Goal: Task Accomplishment & Management: Use online tool/utility

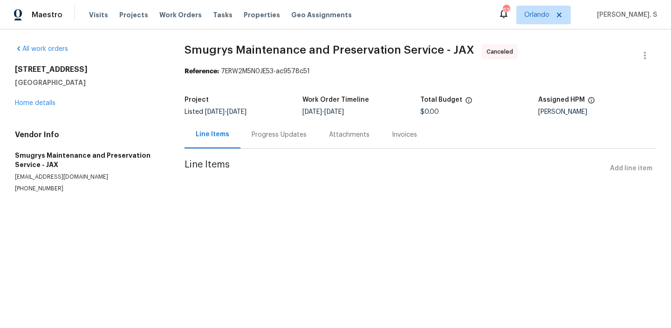
click at [269, 138] on div "Progress Updates" at bounding box center [279, 134] width 55 height 9
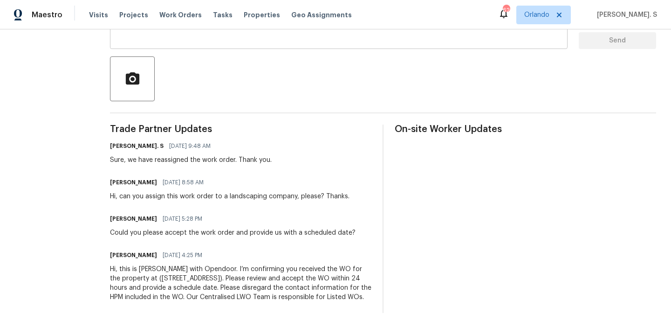
scroll to position [201, 0]
drag, startPoint x: 116, startPoint y: 187, endPoint x: 294, endPoint y: 182, distance: 178.5
click at [294, 192] on div "Hi, can you assign this work order to a landscaping company, please? Thanks." at bounding box center [230, 196] width 240 height 9
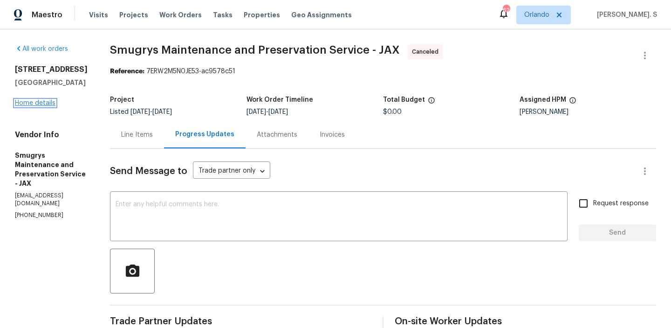
click at [41, 106] on link "Home details" at bounding box center [35, 103] width 41 height 7
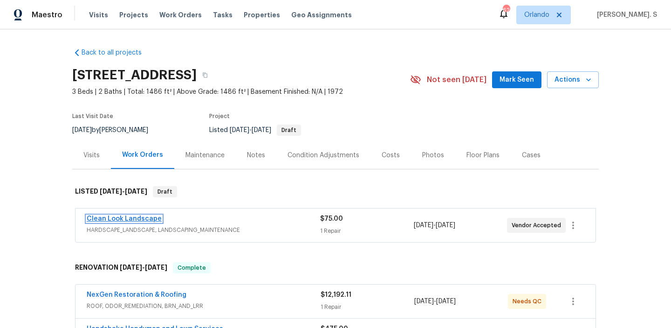
click at [128, 215] on link "Clean Look Landscape" at bounding box center [124, 218] width 75 height 7
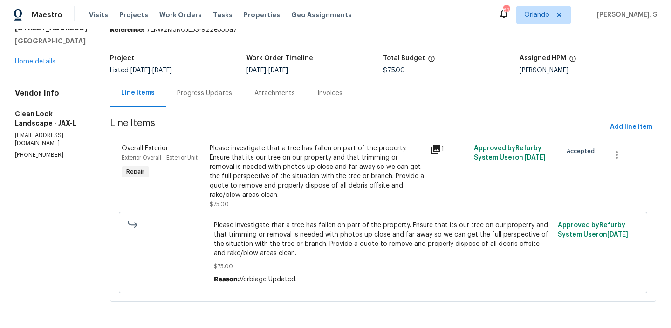
click at [212, 90] on div "Progress Updates" at bounding box center [204, 93] width 55 height 9
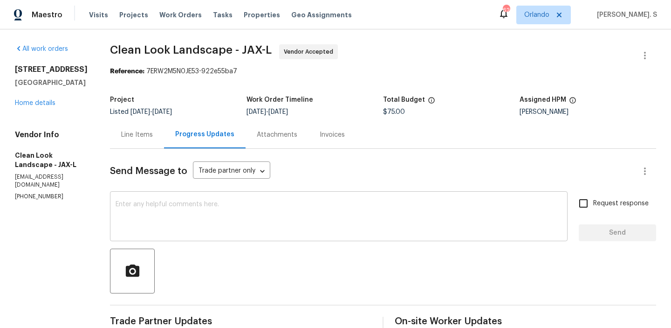
click at [200, 205] on textarea at bounding box center [339, 217] width 446 height 33
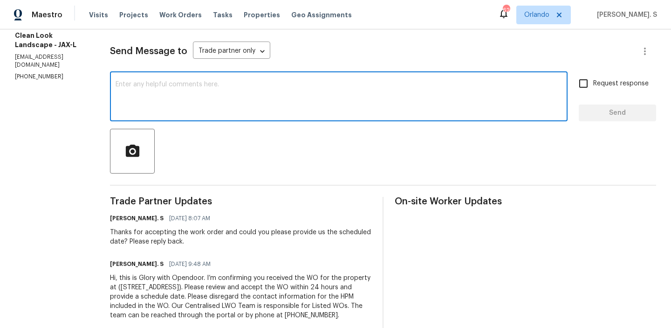
scroll to position [147, 0]
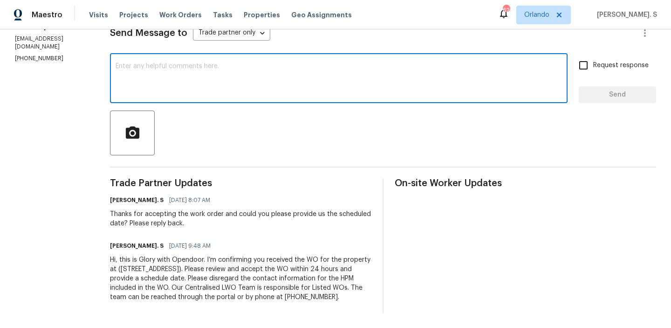
click at [217, 69] on textarea at bounding box center [339, 79] width 446 height 33
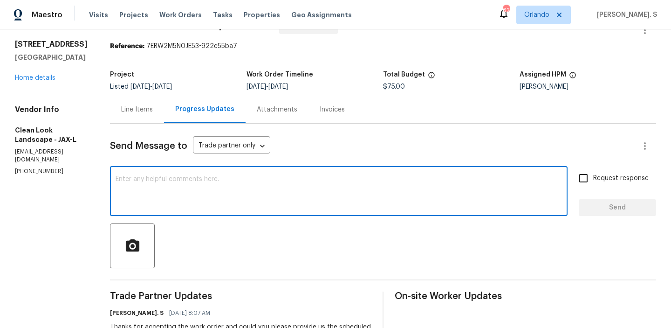
scroll to position [0, 0]
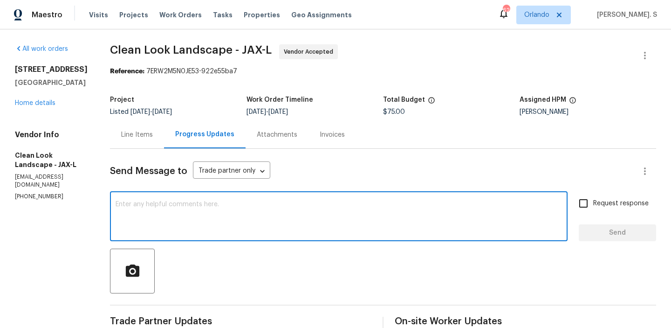
click at [243, 202] on textarea at bounding box center [339, 217] width 446 height 33
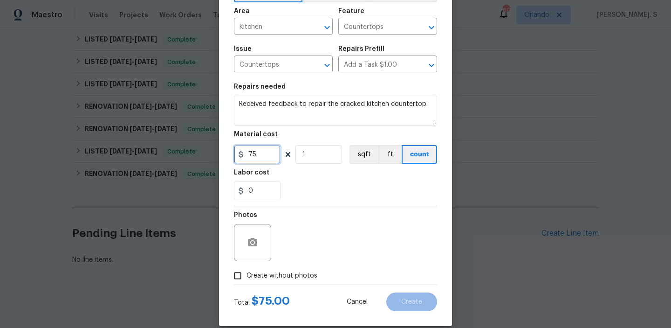
scroll to position [74, 0]
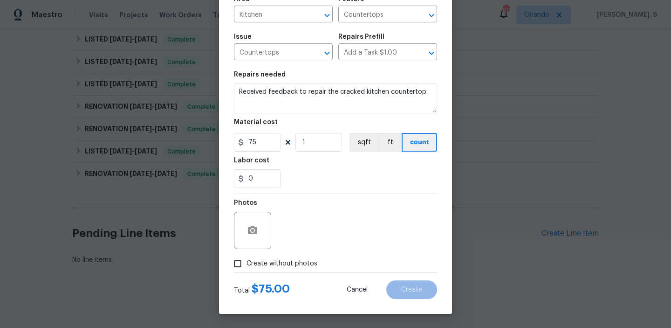
click at [247, 262] on span "Create without photos" at bounding box center [282, 264] width 71 height 10
click at [247, 262] on input "Create without photos" at bounding box center [238, 263] width 18 height 18
checkbox input "true"
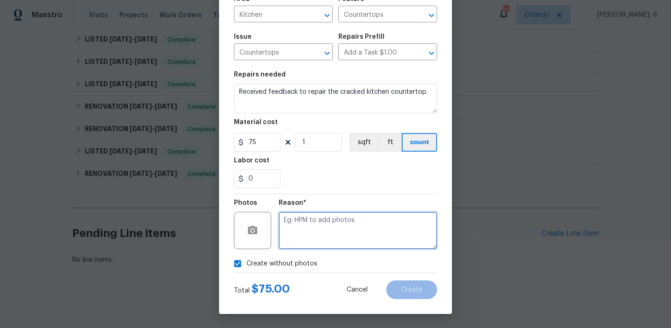
click at [332, 233] on textarea at bounding box center [358, 230] width 158 height 37
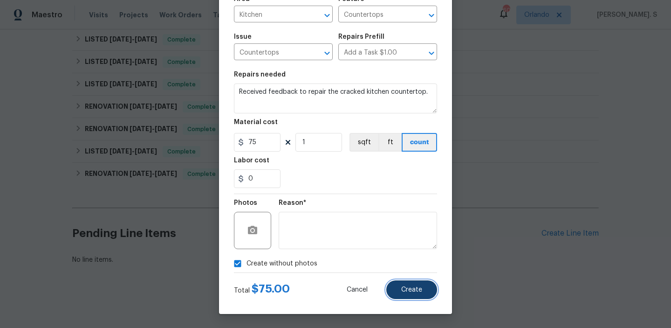
click at [421, 297] on button "Create" at bounding box center [411, 289] width 51 height 19
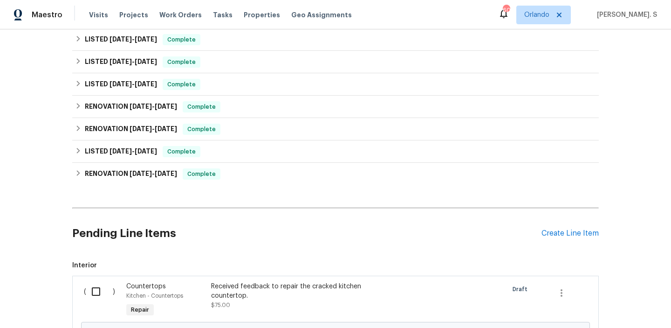
scroll to position [269, 0]
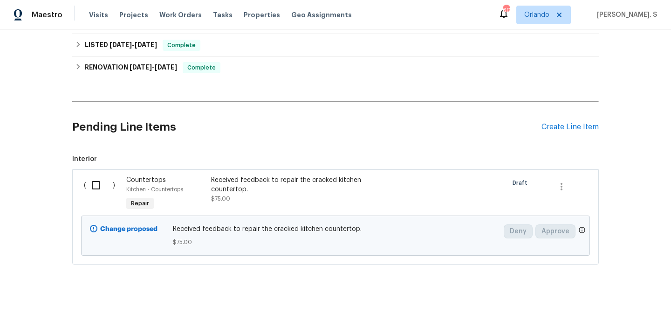
click at [107, 184] on input "checkbox" at bounding box center [99, 185] width 27 height 20
checkbox input "true"
click at [619, 300] on span "Create Work Order" at bounding box center [618, 305] width 62 height 12
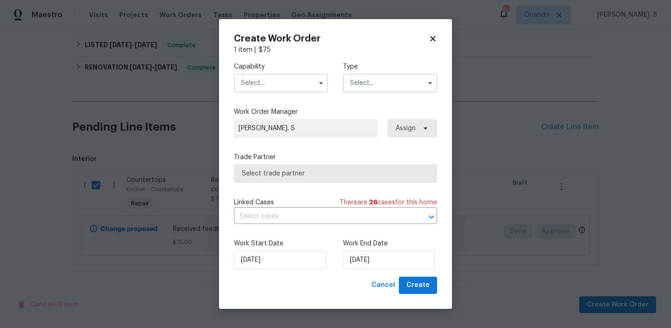
click at [307, 75] on input "text" at bounding box center [281, 83] width 94 height 19
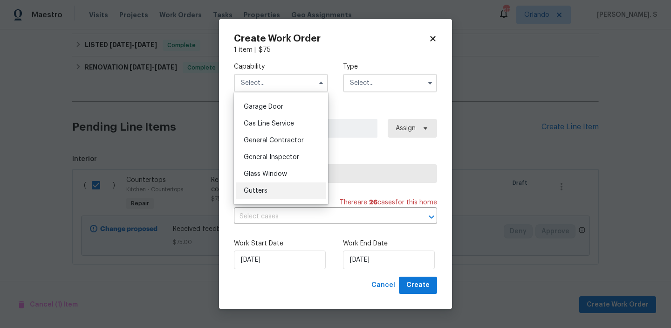
scroll to position [467, 0]
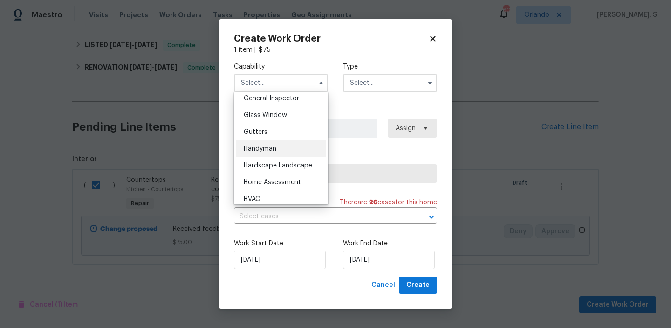
click at [276, 148] on span "Handyman" at bounding box center [260, 148] width 33 height 7
type input "Handyman"
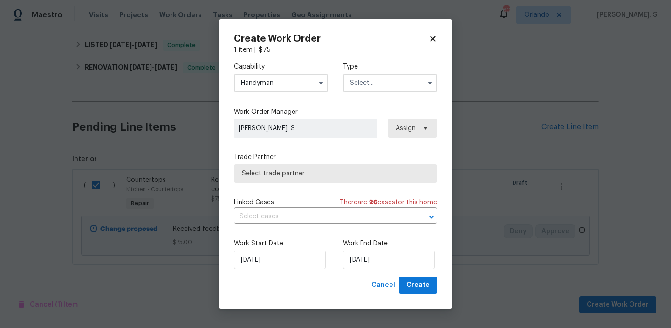
click at [369, 83] on input "text" at bounding box center [390, 83] width 94 height 19
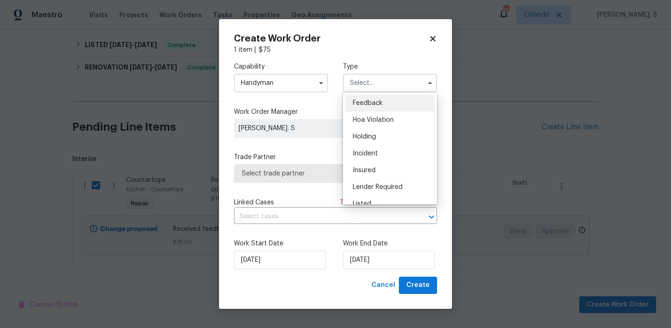
click at [369, 97] on div "Feedback" at bounding box center [389, 103] width 89 height 17
type input "Feedback"
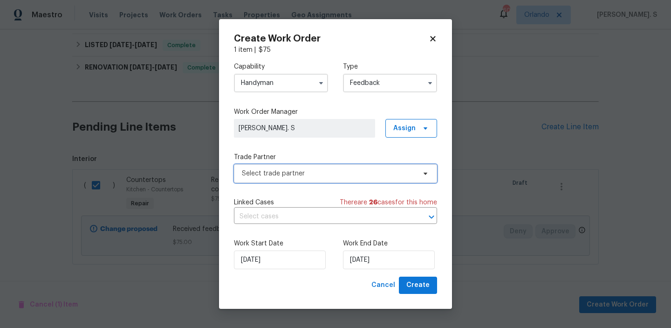
click at [339, 171] on span "Select trade partner" at bounding box center [329, 173] width 174 height 9
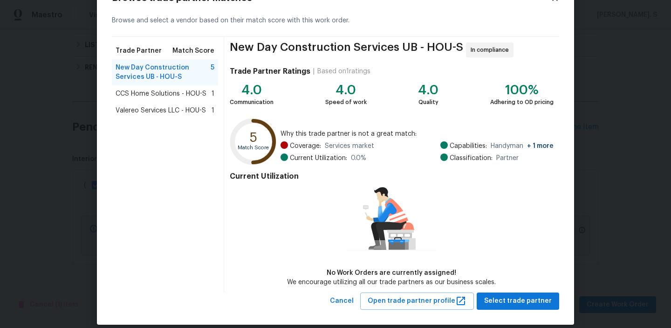
scroll to position [45, 0]
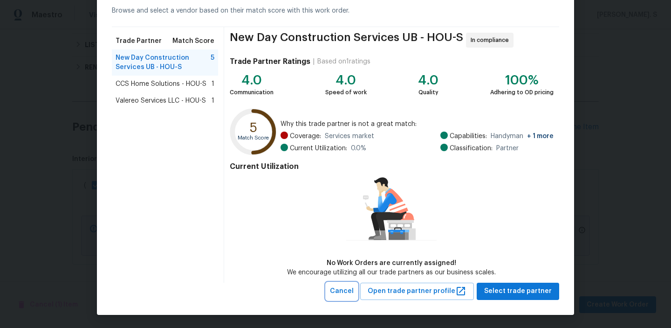
click at [354, 295] on span "Cancel" at bounding box center [342, 291] width 24 height 12
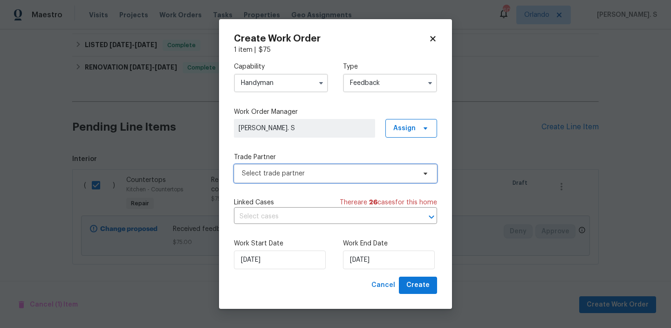
scroll to position [0, 0]
click at [269, 169] on span "Select trade partner" at bounding box center [329, 173] width 174 height 9
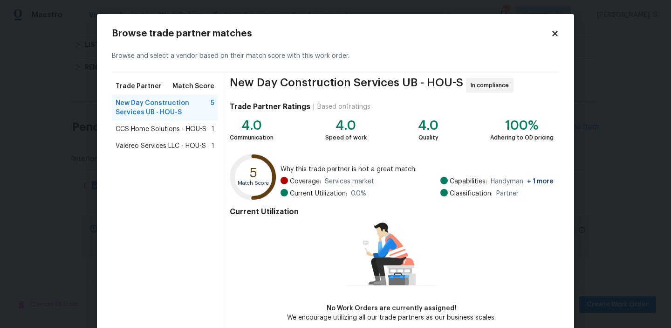
scroll to position [45, 0]
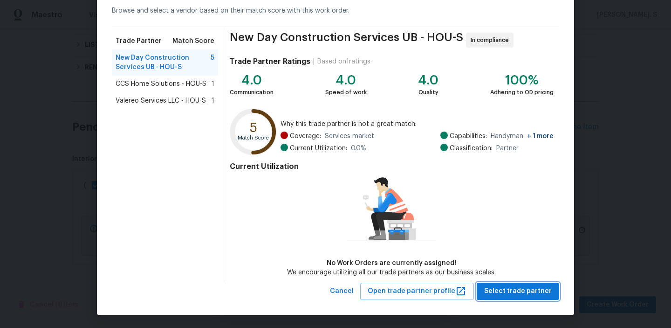
click at [498, 286] on span "Select trade partner" at bounding box center [518, 291] width 68 height 12
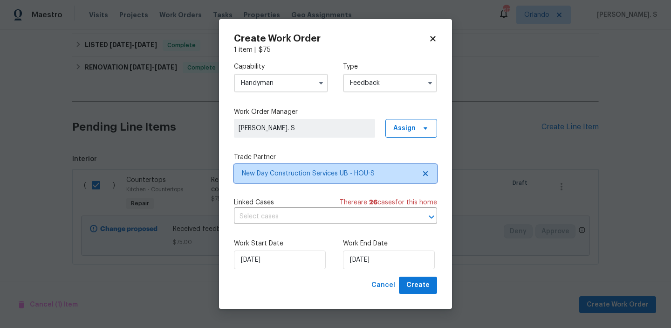
scroll to position [0, 0]
click at [288, 223] on input "text" at bounding box center [322, 216] width 177 height 14
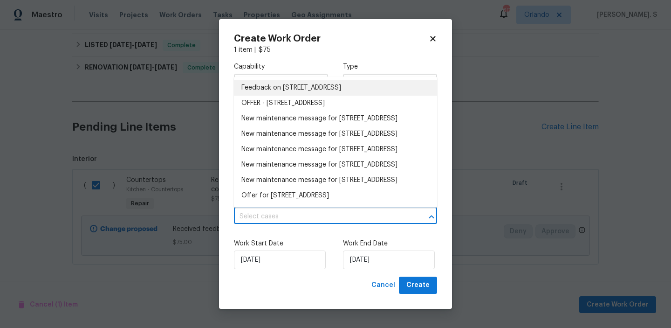
click at [248, 93] on li "Feedback on 17103 Costero Dr, Houston, TX 77083" at bounding box center [335, 87] width 203 height 15
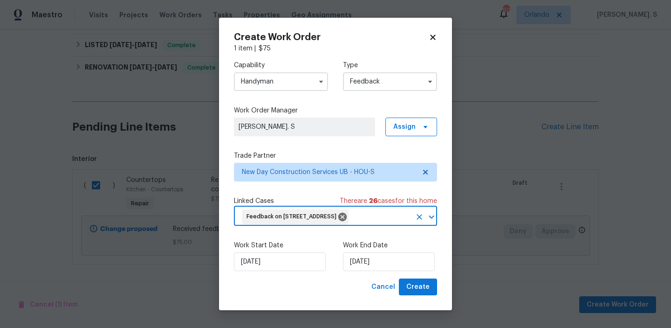
click at [293, 87] on input "Handyman" at bounding box center [281, 81] width 94 height 19
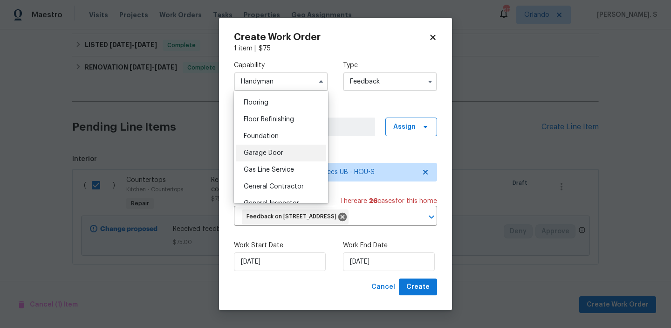
scroll to position [362, 0]
click at [277, 182] on span "General Contractor" at bounding box center [274, 185] width 60 height 7
type input "General Contractor"
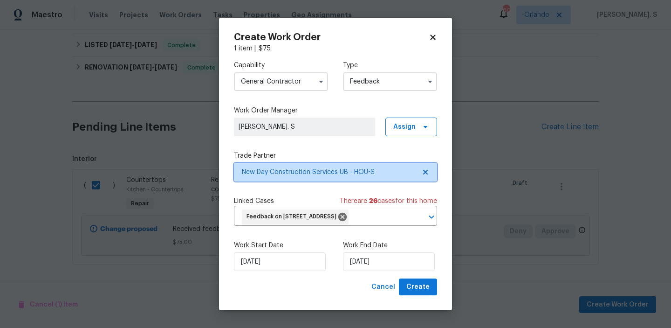
click at [427, 171] on icon at bounding box center [425, 172] width 5 height 5
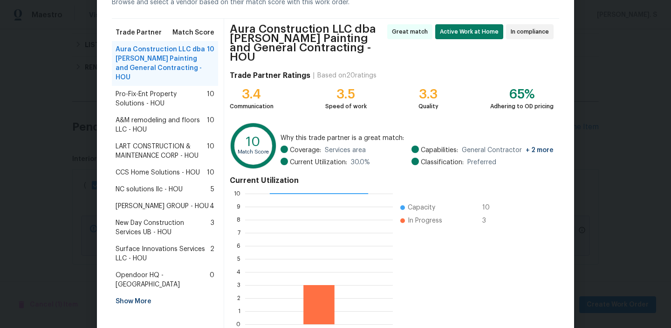
scroll to position [96, 0]
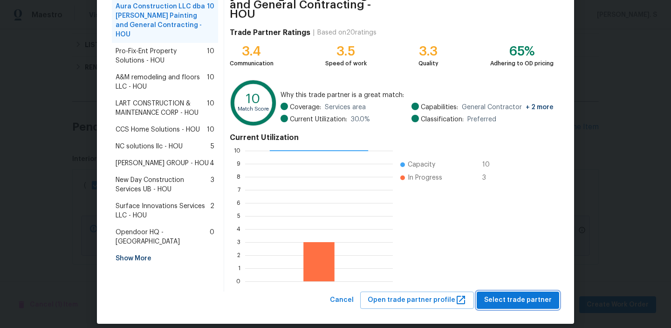
click at [535, 294] on span "Select trade partner" at bounding box center [518, 300] width 68 height 12
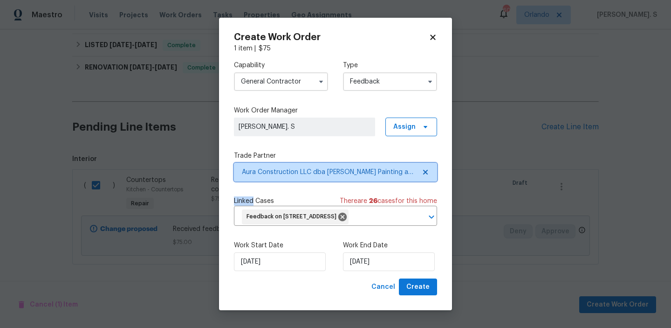
scroll to position [0, 0]
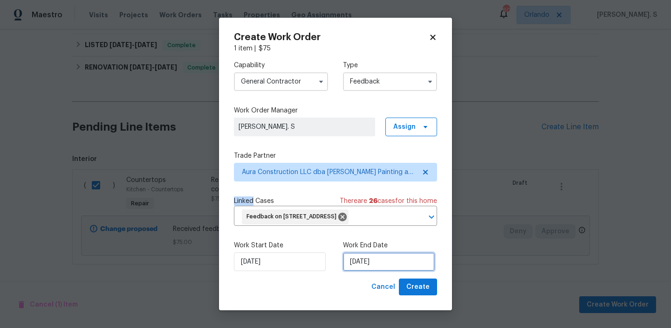
click at [378, 260] on input "[DATE]" at bounding box center [389, 261] width 92 height 19
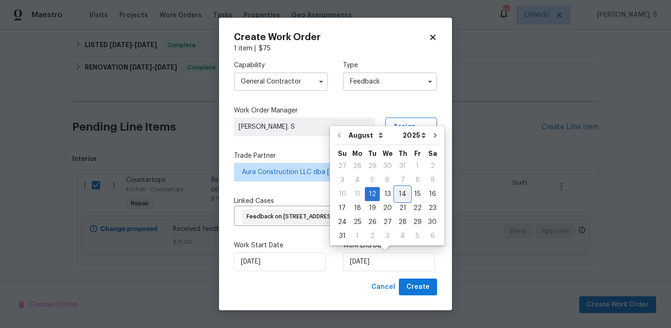
click at [398, 199] on div "14" at bounding box center [402, 193] width 15 height 13
type input "[DATE]"
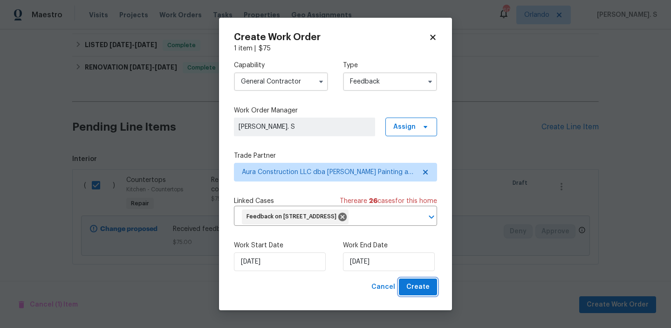
click at [408, 291] on span "Create" at bounding box center [417, 287] width 23 height 12
checkbox input "false"
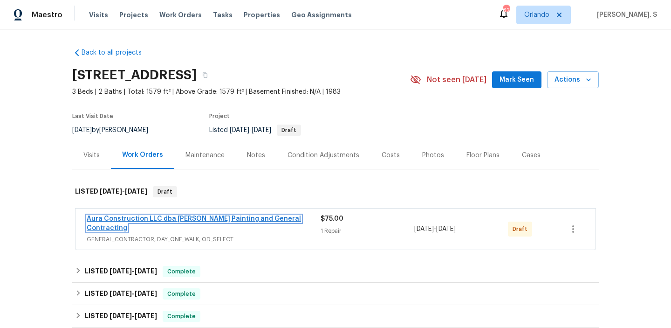
click at [134, 219] on link "Aura Construction LLC dba Logan's Painting and General Contracting" at bounding box center [194, 223] width 214 height 16
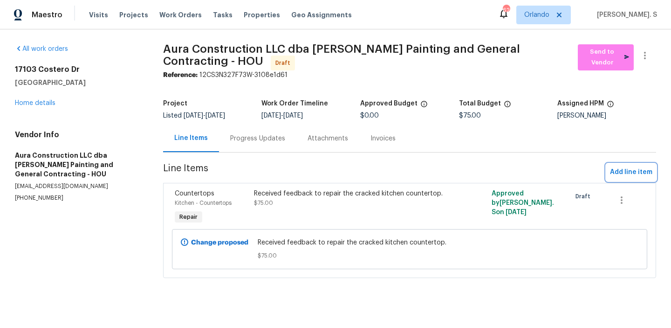
click at [627, 175] on span "Add line item" at bounding box center [631, 172] width 42 height 12
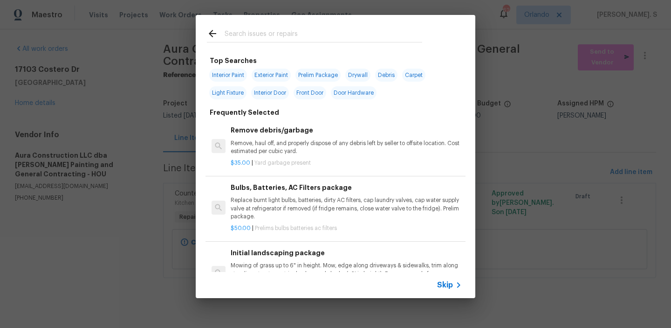
click at [334, 144] on p "Remove, haul off, and properly dispose of any debris left by seller to offsite …" at bounding box center [346, 147] width 231 height 16
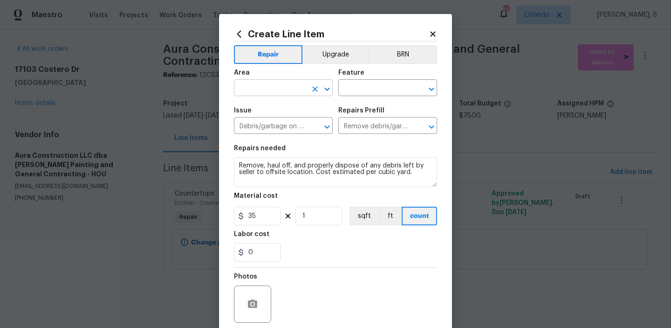
click at [328, 92] on icon "Open" at bounding box center [327, 88] width 11 height 11
click at [312, 112] on li "Kitchen" at bounding box center [283, 109] width 99 height 15
click at [433, 85] on icon "Open" at bounding box center [431, 88] width 11 height 11
type input "Kitchen"
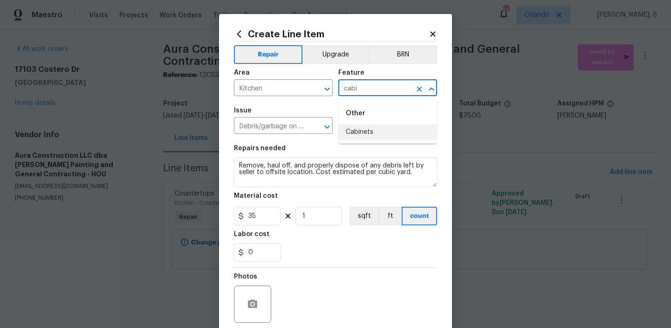
click at [361, 134] on li "Cabinets" at bounding box center [387, 131] width 99 height 15
click at [327, 130] on icon "Open" at bounding box center [327, 126] width 11 height 11
type input "Cabinets"
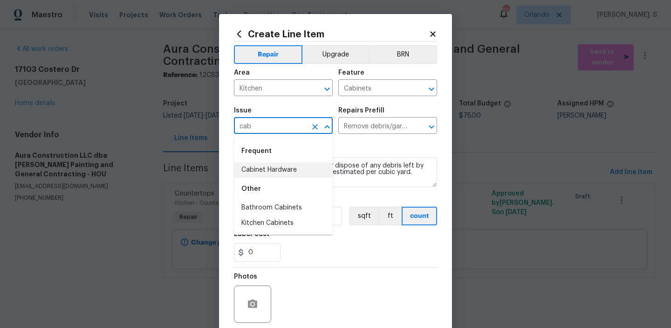
click at [307, 169] on li "Cabinet Hardware" at bounding box center [283, 169] width 99 height 15
type input "Cabinet Hardware"
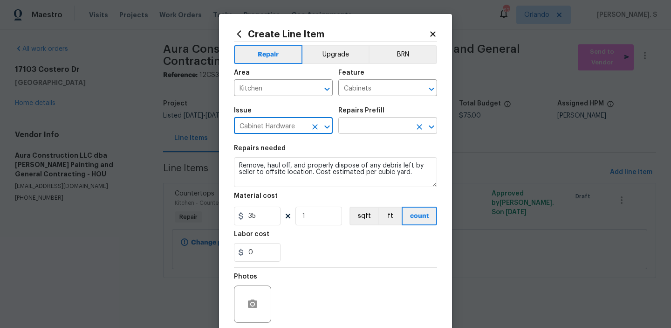
click at [425, 126] on button "Clear" at bounding box center [419, 126] width 13 height 13
type input "Cabinet Hardware"
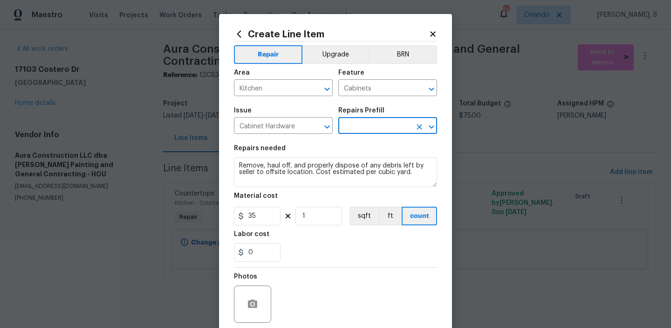
click at [438, 126] on button "Open" at bounding box center [431, 126] width 13 height 13
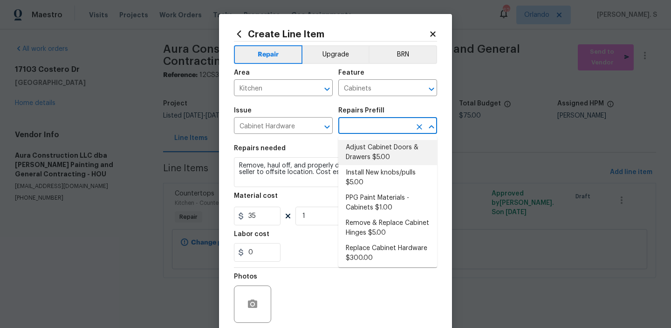
click at [379, 156] on li "Adjust Cabinet Doors & Drawers $5.00" at bounding box center [387, 152] width 99 height 25
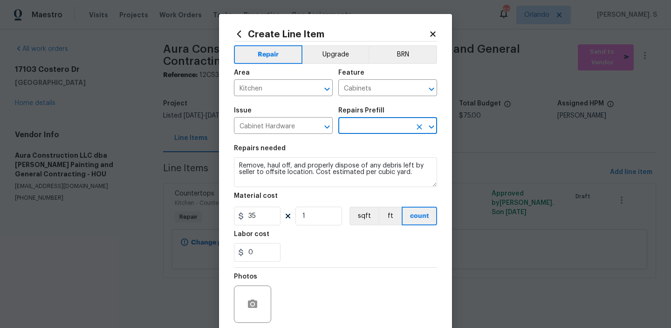
type input "Adjust Cabinet Doors & Drawers $5.00"
type textarea "Adjust all cabinet doors and drawers so that they operate as intended."
type input "5"
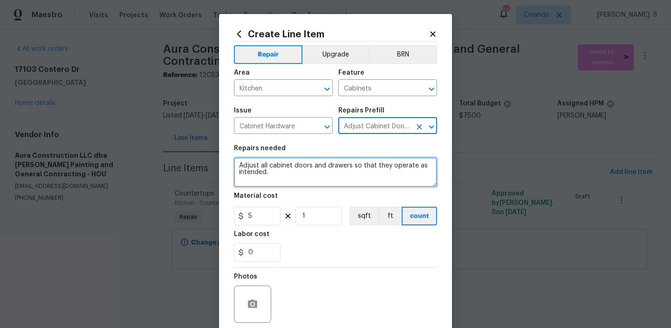
click at [325, 175] on textarea "Adjust all cabinet doors and drawers so that they operate as intended." at bounding box center [335, 172] width 203 height 30
paste textarea "Reattach the detached drawer handle and ensure all hardware is secure"
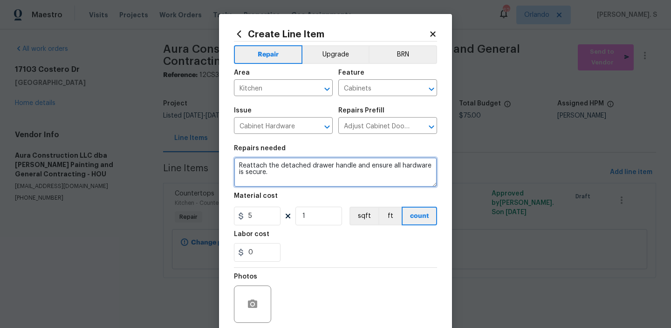
type textarea "Reattach the detached drawer handle and ensure all hardware is secure."
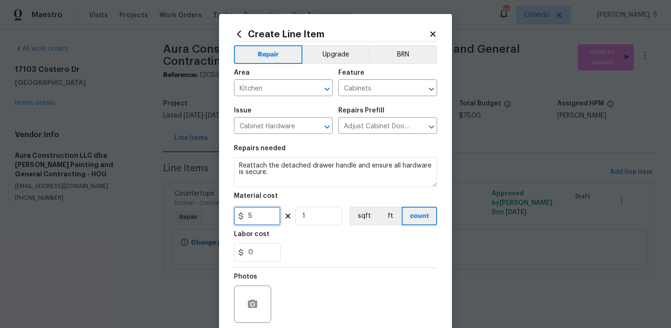
click at [265, 213] on input "5" at bounding box center [257, 215] width 47 height 19
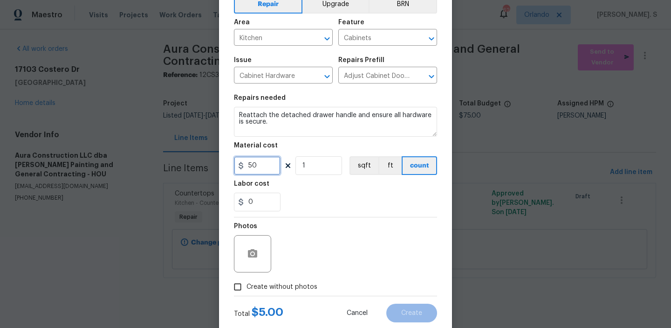
scroll to position [74, 0]
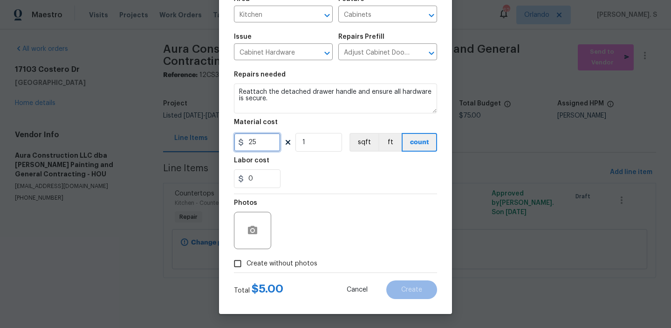
type input "25"
click at [256, 226] on icon "button" at bounding box center [252, 230] width 11 height 11
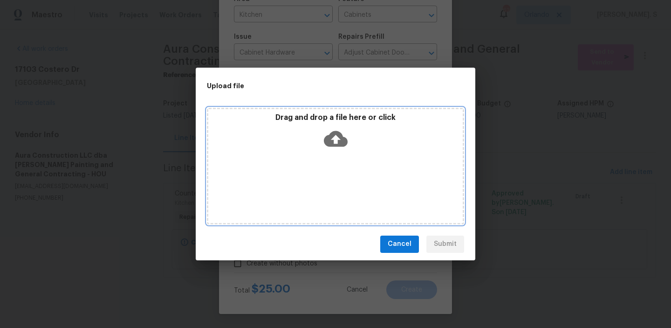
click at [342, 130] on icon at bounding box center [336, 139] width 24 height 24
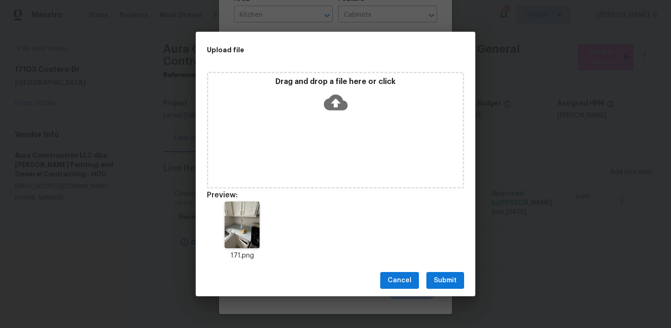
click at [439, 277] on span "Submit" at bounding box center [445, 280] width 23 height 12
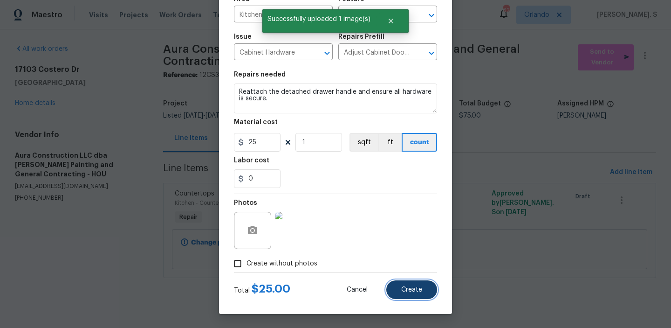
click at [402, 289] on span "Create" at bounding box center [411, 289] width 21 height 7
type input "0"
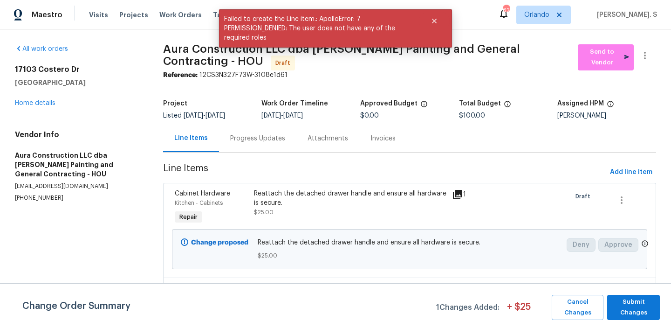
scroll to position [71, 0]
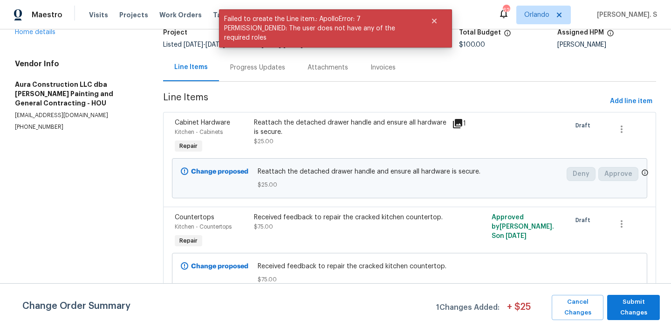
click at [329, 223] on div "Received feedback to repair the cracked kitchen countertop. $75.00" at bounding box center [350, 222] width 192 height 19
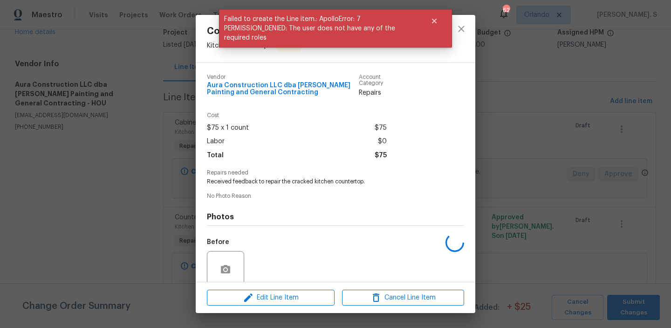
scroll to position [76, 0]
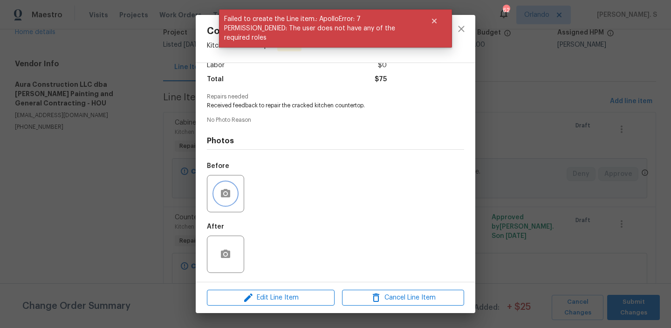
click at [220, 196] on icon "button" at bounding box center [225, 193] width 11 height 11
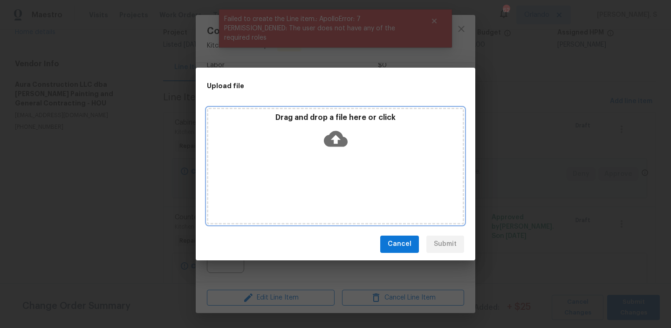
click at [309, 161] on div "Drag and drop a file here or click" at bounding box center [335, 166] width 257 height 117
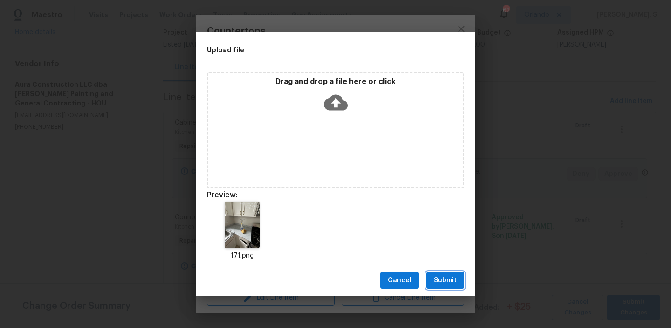
click at [455, 281] on span "Submit" at bounding box center [445, 280] width 23 height 12
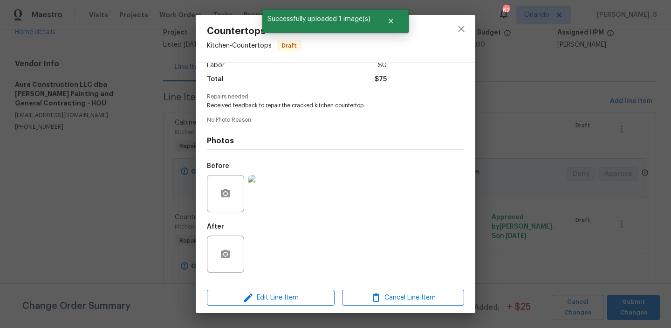
click at [558, 238] on div "Countertops Kitchen - Countertops Draft Vendor Aura Construction LLC dba Logan'…" at bounding box center [335, 164] width 671 height 328
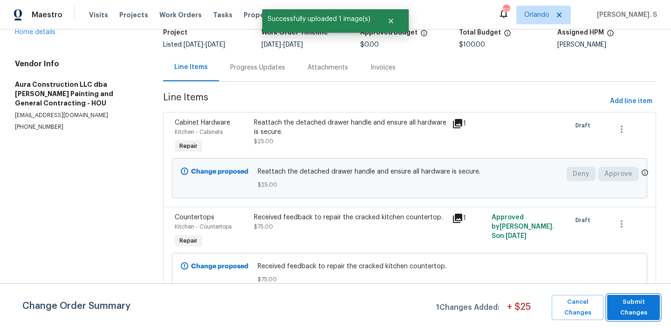
click at [622, 299] on span "Submit Changes" at bounding box center [633, 306] width 43 height 21
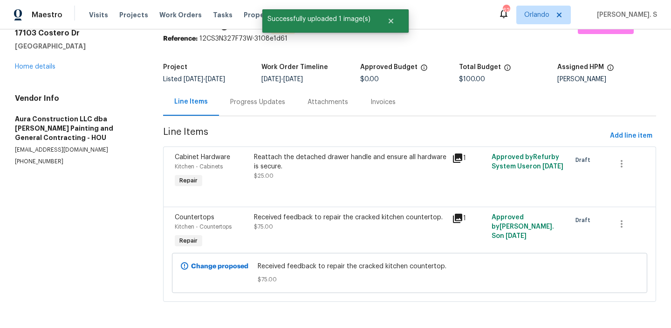
scroll to position [36, 0]
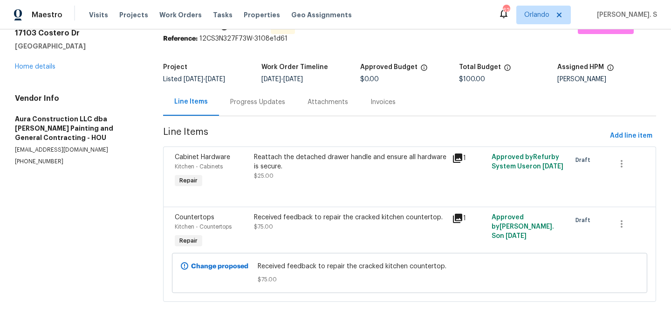
click at [283, 104] on div "Progress Updates" at bounding box center [257, 101] width 55 height 9
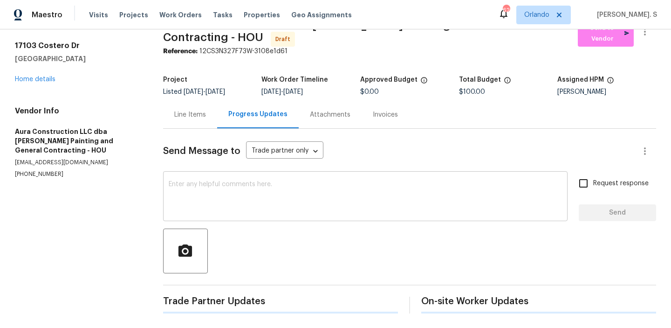
click at [280, 177] on div "x ​" at bounding box center [365, 197] width 405 height 48
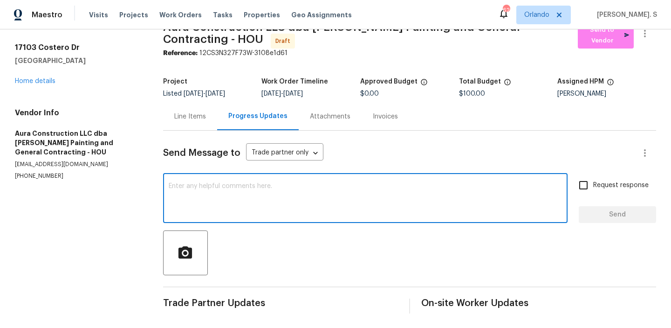
paste textarea "Hi, this is Glory with Opendoor. I’m confirming you received the WO for the pro…"
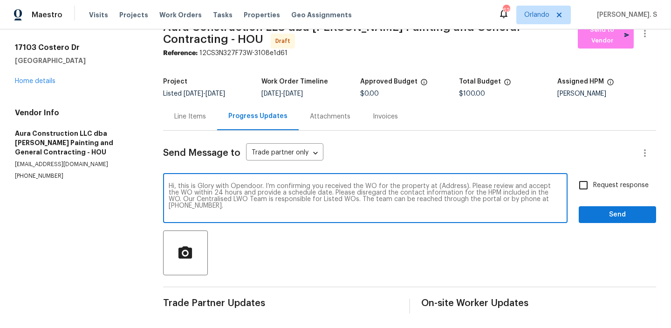
click at [463, 190] on textarea "Hi, this is Glory with Opendoor. I’m confirming you received the WO for the pro…" at bounding box center [365, 199] width 393 height 33
click at [463, 184] on textarea "Hi, this is Glory with Opendoor. I’m confirming you received the WO for the pro…" at bounding box center [365, 199] width 393 height 33
paste textarea "17103 Costero Dr, Houston, TX 77083"
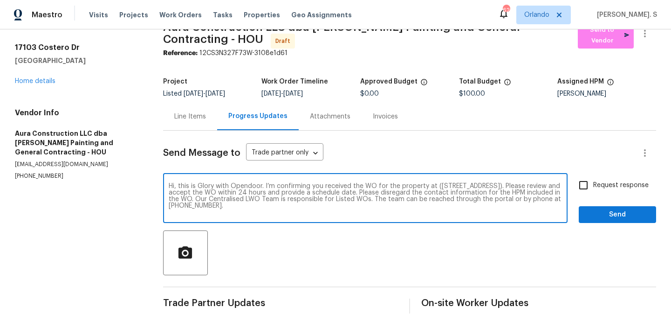
type textarea "Hi, this is Glory with Opendoor. I’m confirming you received the WO for the pro…"
click at [647, 29] on div "Maestro Visits Projects Work Orders Tasks Properties Geo Assignments 62 Orlando…" at bounding box center [335, 14] width 671 height 29
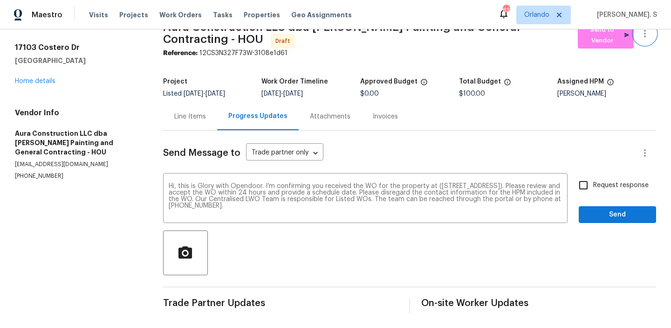
click at [646, 35] on icon "button" at bounding box center [644, 33] width 11 height 11
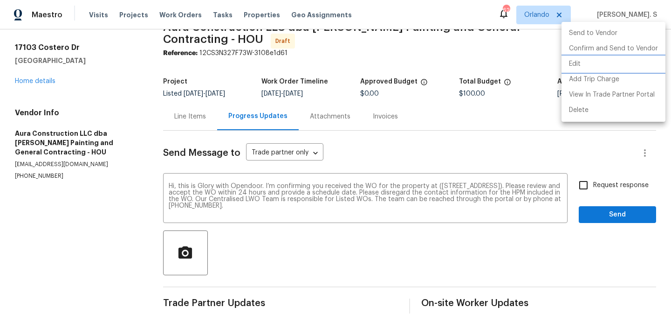
click at [609, 65] on li "Edit" at bounding box center [614, 63] width 104 height 15
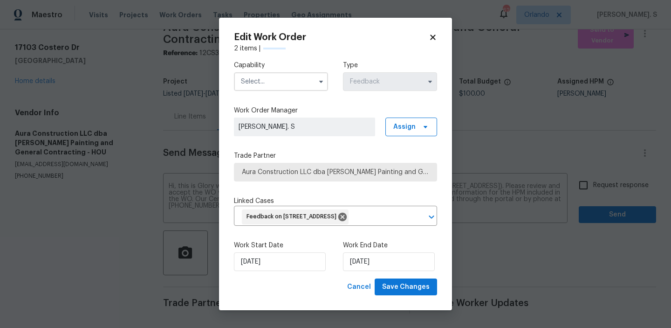
scroll to position [15, 0]
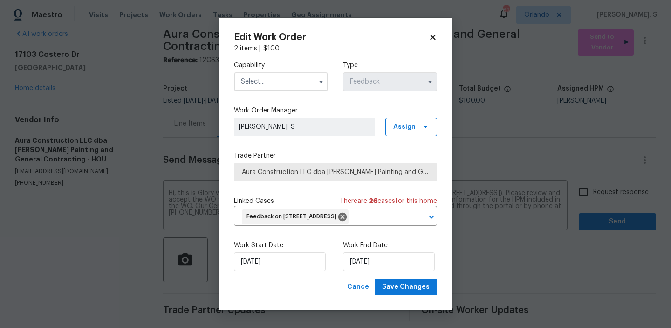
click at [277, 81] on input "text" at bounding box center [281, 81] width 94 height 19
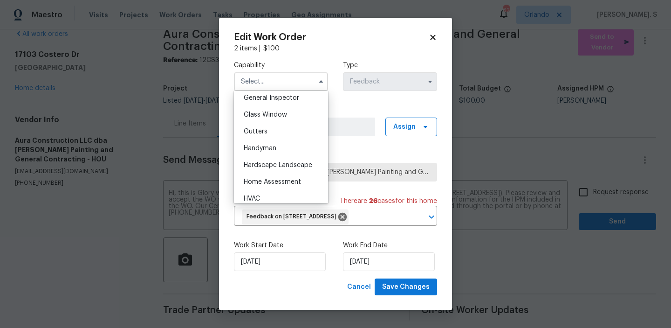
scroll to position [459, 0]
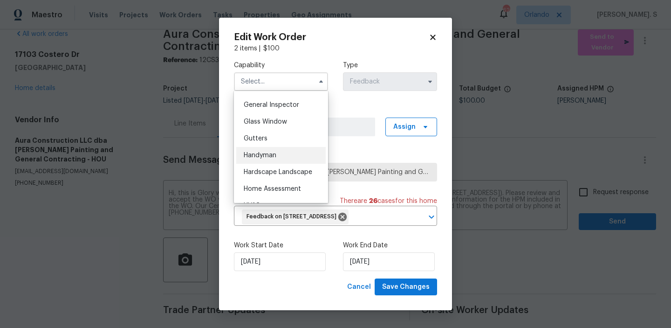
click at [278, 150] on div "Handyman" at bounding box center [280, 155] width 89 height 17
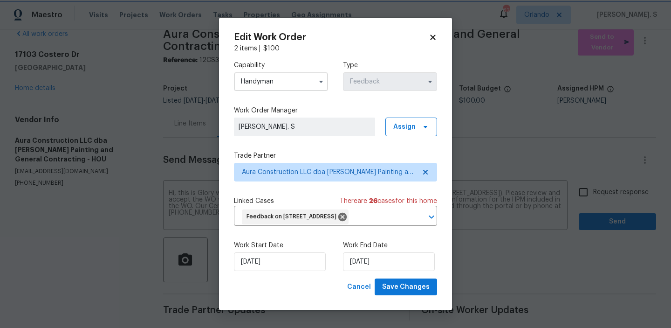
type input "Handyman"
click at [399, 291] on span "Save Changes" at bounding box center [406, 287] width 48 height 12
click at [616, 187] on body "Maestro Visits Projects Work Orders Tasks Properties Geo Assignments 62 Orlando…" at bounding box center [335, 164] width 671 height 328
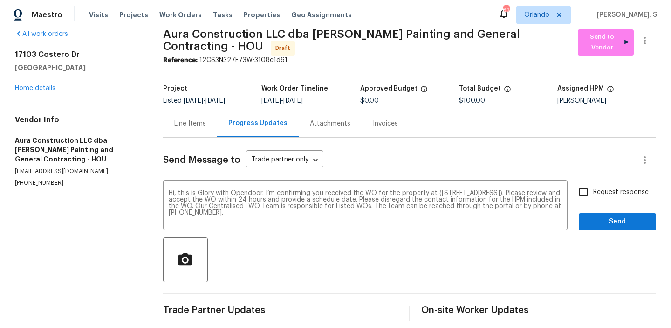
click at [616, 187] on span "Request response" at bounding box center [620, 192] width 55 height 10
click at [593, 187] on input "Request response" at bounding box center [584, 192] width 20 height 20
checkbox input "true"
click at [605, 223] on span "Send" at bounding box center [617, 222] width 62 height 12
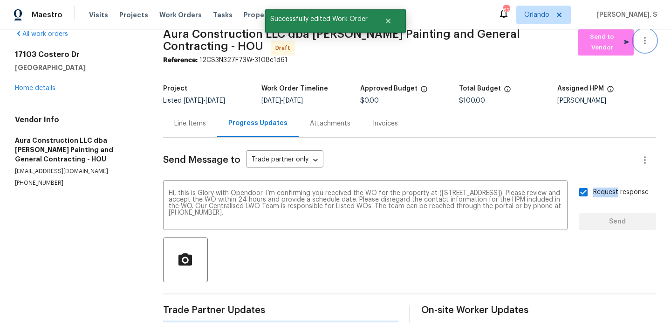
click at [652, 41] on button "button" at bounding box center [645, 40] width 22 height 22
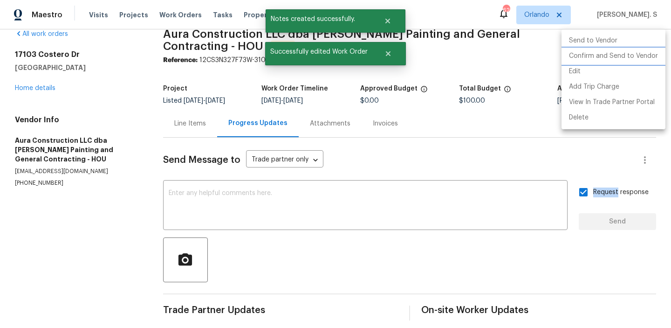
click at [638, 57] on li "Confirm and Send to Vendor" at bounding box center [614, 55] width 104 height 15
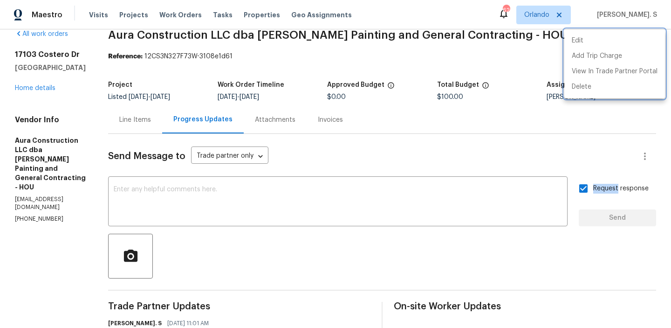
click at [245, 32] on div at bounding box center [335, 164] width 671 height 328
click at [245, 32] on div "Edit Add Trip Charge View In Trade Partner Portal Delete" at bounding box center [335, 164] width 671 height 328
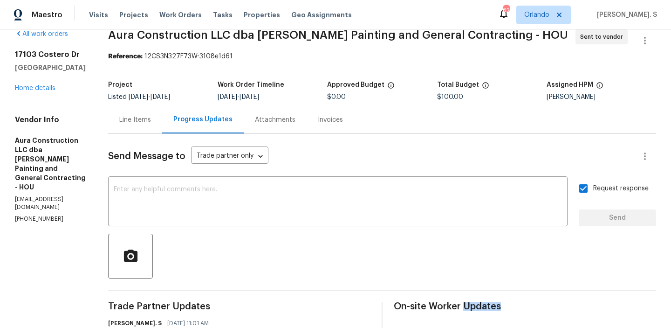
click at [245, 32] on span "Aura Construction LLC dba Logan's Painting and General Contracting - HOU" at bounding box center [338, 34] width 460 height 11
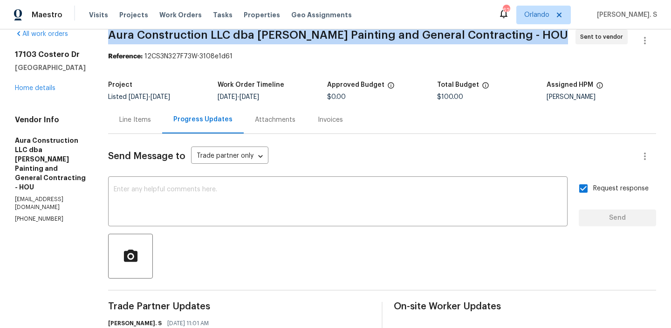
click at [245, 32] on span "Aura Construction LLC dba Logan's Painting and General Contracting - HOU" at bounding box center [338, 34] width 460 height 11
copy span "Aura Construction LLC dba Logan's Painting and General Contracting - HOU"
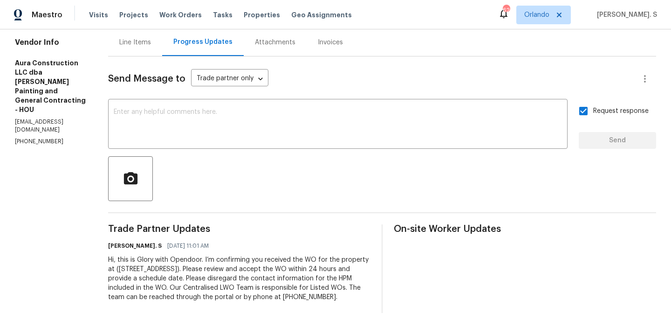
scroll to position [0, 0]
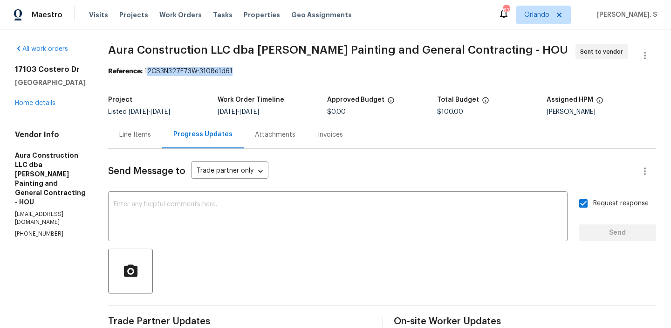
drag, startPoint x: 137, startPoint y: 71, endPoint x: 283, endPoint y: 71, distance: 145.4
click at [283, 71] on div "Reference: 12CS3N327F73W-3108e1d61" at bounding box center [382, 71] width 548 height 9
drag, startPoint x: 135, startPoint y: 69, endPoint x: 340, endPoint y: 69, distance: 205.1
click at [340, 69] on div "Reference: 12CS3N327F73W-3108e1d61" at bounding box center [382, 71] width 548 height 9
copy div "12CS3N327F73W-3108e1d61"
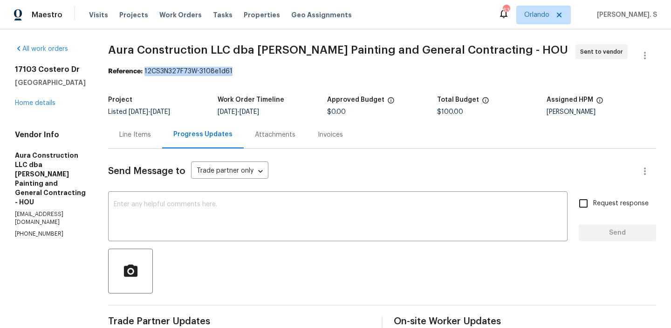
copy div "12CS3N327F73W-3108e1d61"
click at [247, 45] on span "Aura Construction LLC dba [PERSON_NAME] Painting and General Contracting - HOU" at bounding box center [338, 49] width 460 height 11
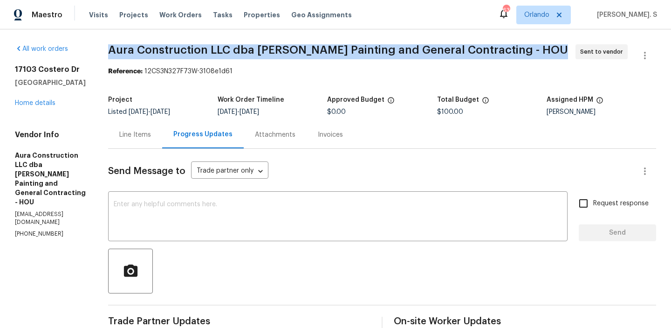
click at [247, 45] on span "Aura Construction LLC dba [PERSON_NAME] Painting and General Contracting - HOU" at bounding box center [338, 49] width 460 height 11
copy span "Aura Construction LLC dba [PERSON_NAME] Painting and General Contracting - HOU"
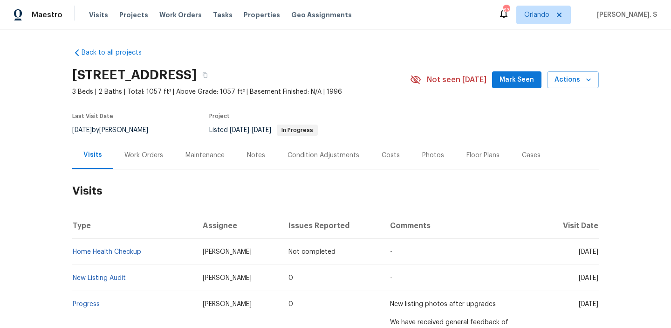
click at [141, 151] on div "Work Orders" at bounding box center [143, 155] width 39 height 9
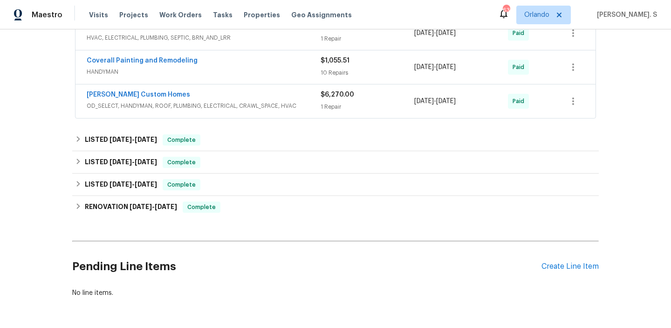
scroll to position [283, 0]
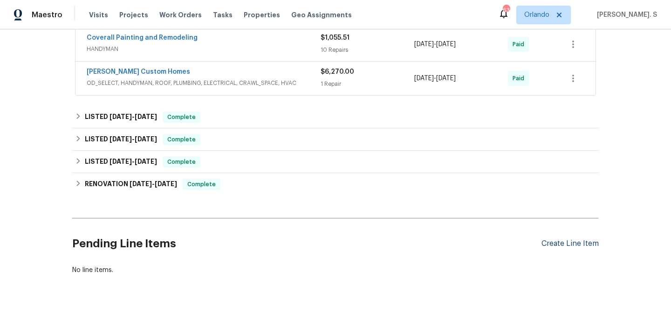
click at [566, 241] on div "Create Line Item" at bounding box center [570, 243] width 57 height 9
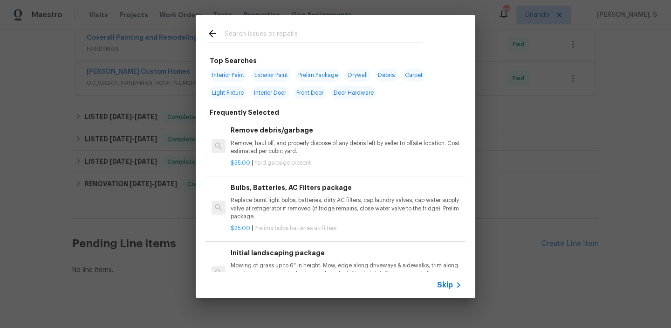
click at [283, 133] on h6 "Remove debris/garbage" at bounding box center [346, 130] width 231 height 10
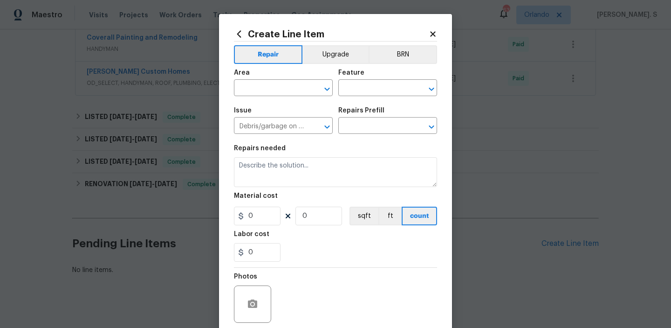
type input "Remove debris/garbage $55.00"
type textarea "Remove, haul off, and properly dispose of any debris left by seller to offsite …"
type input "55"
type input "1"
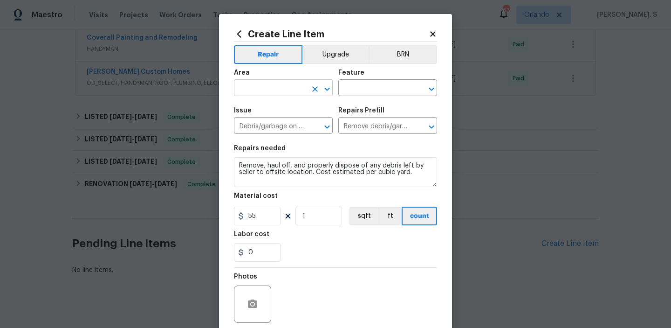
click at [329, 92] on icon "Open" at bounding box center [327, 88] width 11 height 11
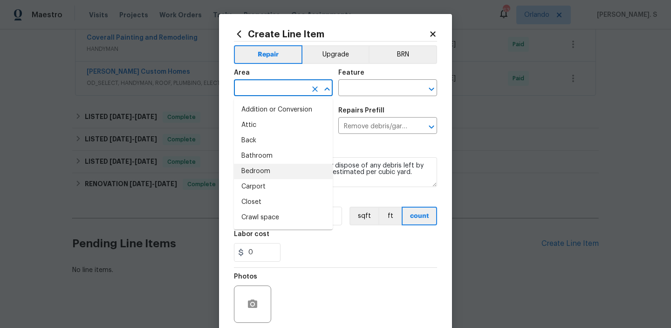
click at [264, 166] on li "Bedroom" at bounding box center [283, 171] width 99 height 15
type input "Bedroom"
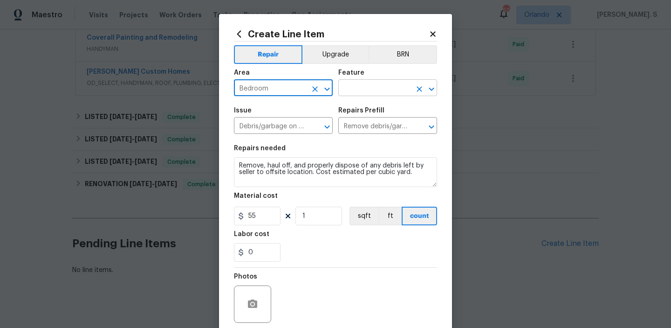
click at [430, 89] on icon "Open" at bounding box center [431, 88] width 5 height 3
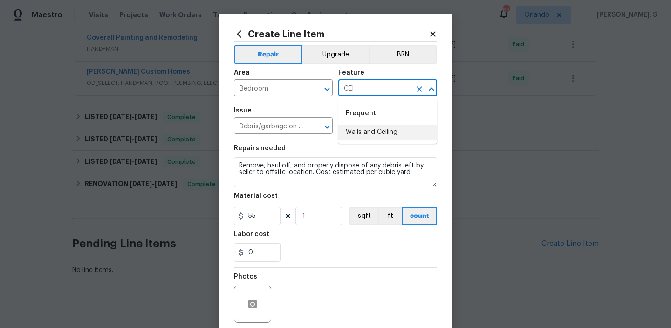
click at [401, 134] on li "Walls and Ceiling" at bounding box center [387, 131] width 99 height 15
click at [323, 126] on icon "Open" at bounding box center [327, 126] width 11 height 11
type input "Walls and Ceiling"
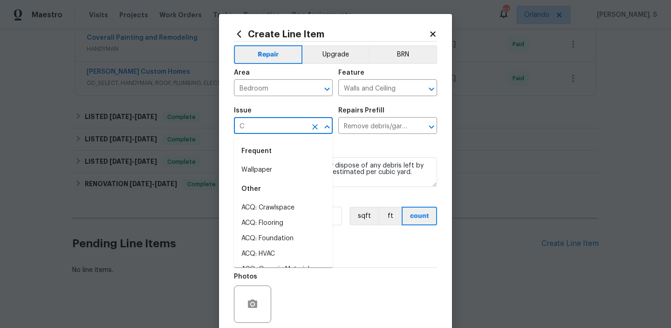
scroll to position [0, 0]
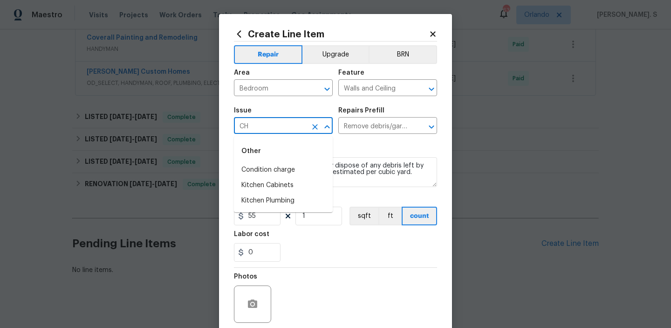
type input "C"
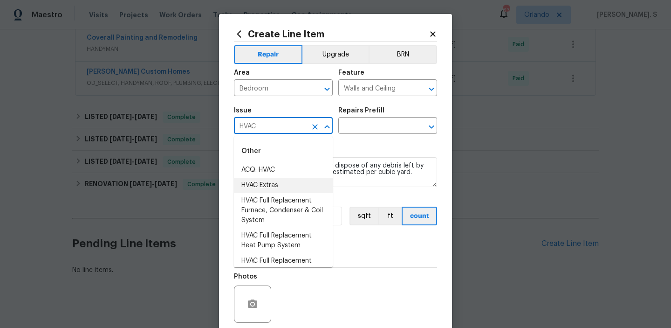
click at [301, 186] on li "HVAC Extras" at bounding box center [283, 185] width 99 height 15
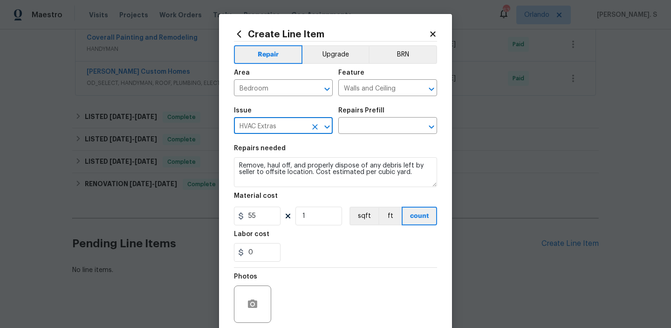
type input "HVAC Extras"
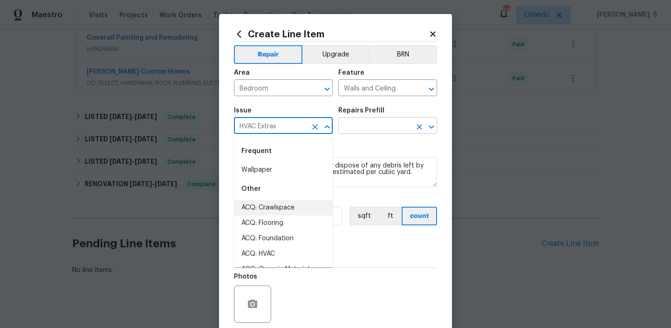
click at [432, 129] on icon "Open" at bounding box center [431, 126] width 11 height 11
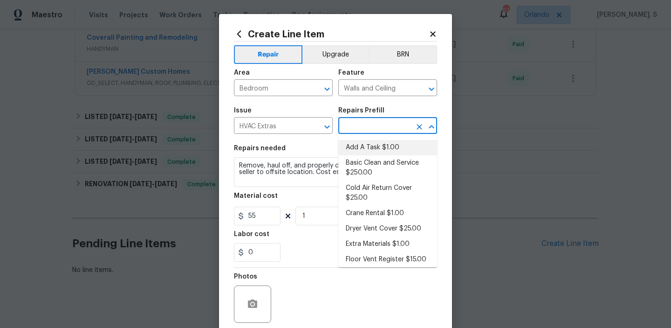
click at [393, 140] on li "Add A Task $1.00" at bounding box center [387, 147] width 99 height 15
type input "HVAC"
type input "Add A Task $1.00"
type textarea "HPM to detail"
type input "1"
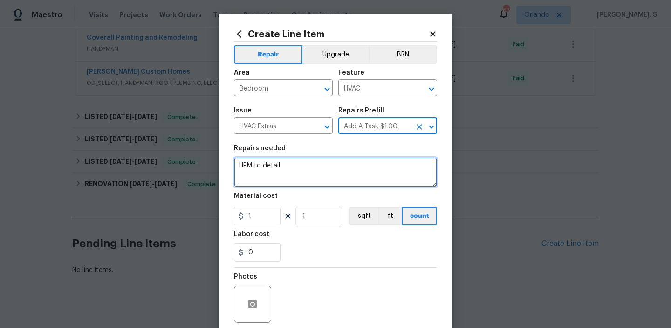
click at [293, 166] on textarea "HPM to detail" at bounding box center [335, 172] width 203 height 30
paste textarea "Feedback received stating that Drywall on the main bathroom's ceiling is broken…"
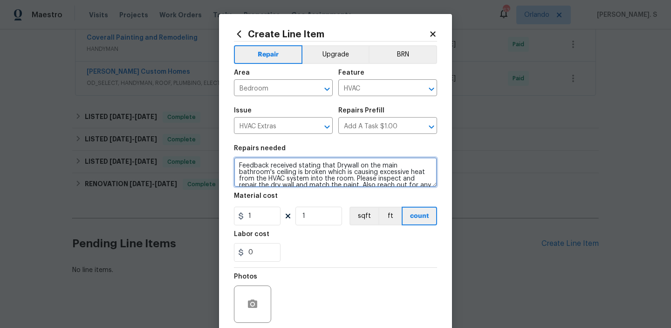
scroll to position [8, 0]
type textarea "Feedback received stating that Drywall on the main bathroom's ceiling is broken…"
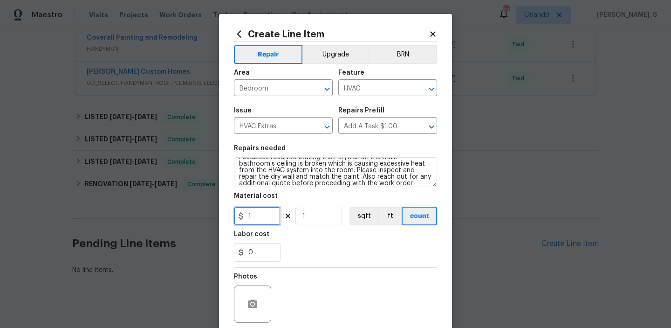
click at [263, 215] on input "1" at bounding box center [257, 215] width 47 height 19
type input "75"
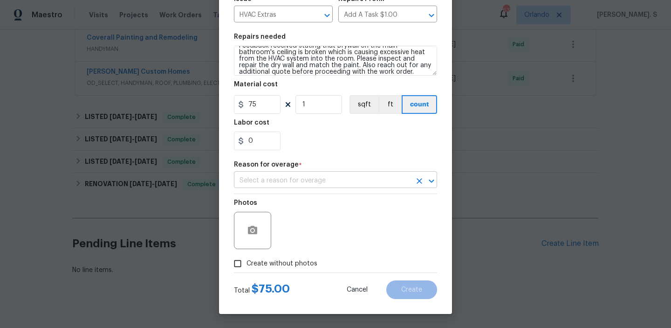
click at [316, 186] on input "text" at bounding box center [322, 180] width 177 height 14
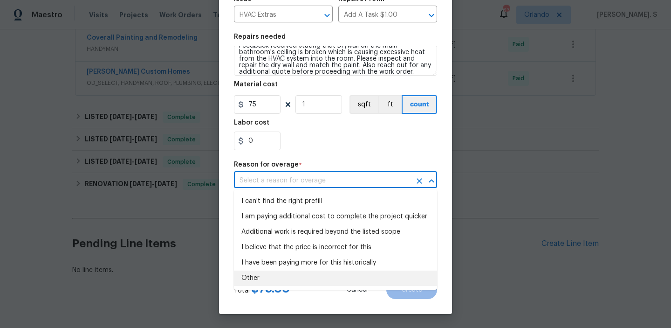
click at [291, 281] on li "Other" at bounding box center [335, 277] width 203 height 15
type input "Other"
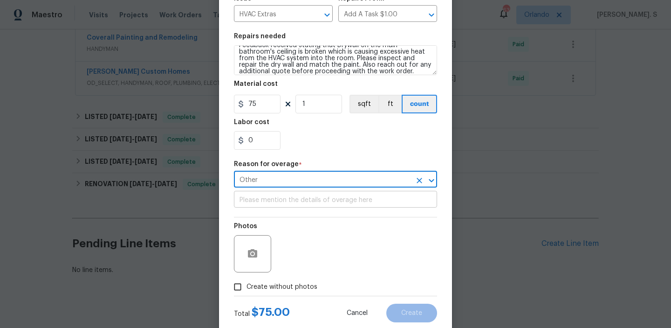
click at [316, 205] on input "text" at bounding box center [335, 200] width 203 height 14
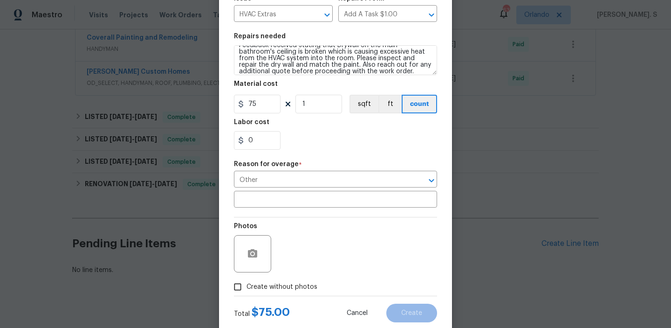
click at [285, 286] on span "Create without photos" at bounding box center [282, 287] width 71 height 10
click at [247, 286] on input "Create without photos" at bounding box center [238, 287] width 18 height 18
checkbox input "true"
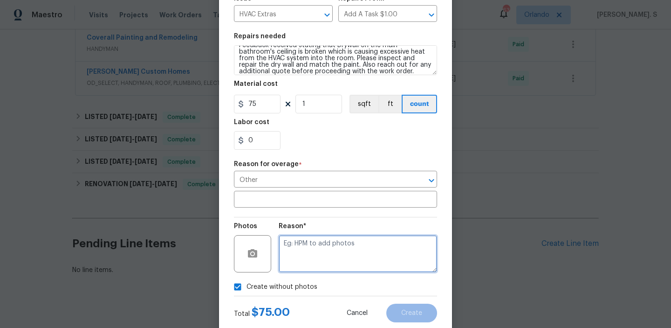
click at [356, 269] on textarea at bounding box center [358, 253] width 158 height 37
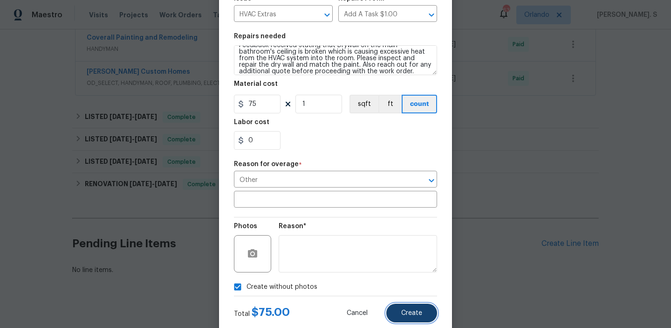
click at [404, 307] on button "Create" at bounding box center [411, 312] width 51 height 19
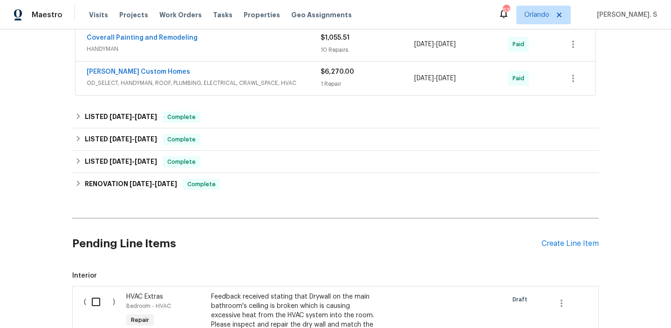
scroll to position [389, 0]
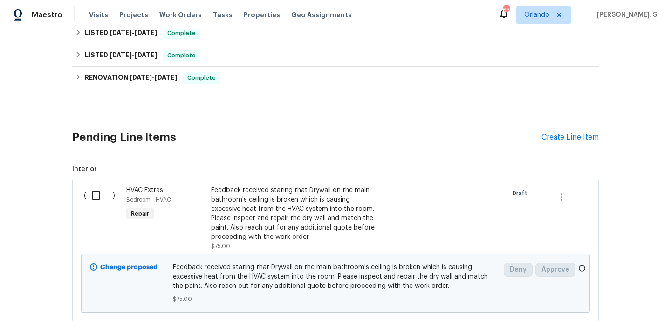
click at [110, 196] on input "checkbox" at bounding box center [99, 195] width 27 height 20
checkbox input "true"
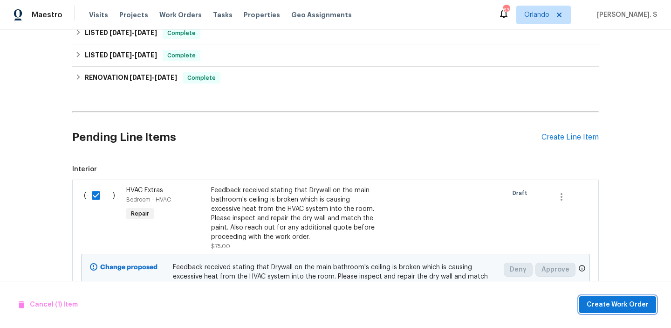
click at [619, 304] on span "Create Work Order" at bounding box center [618, 305] width 62 height 12
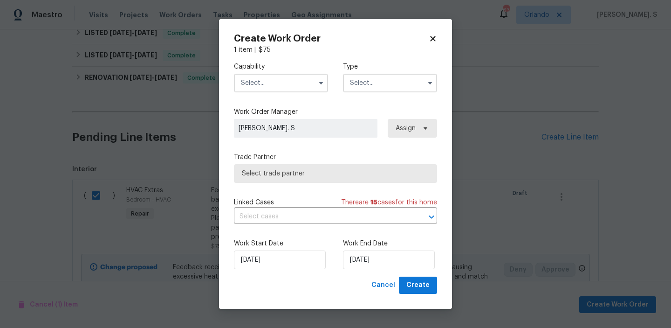
click at [304, 82] on input "text" at bounding box center [281, 83] width 94 height 19
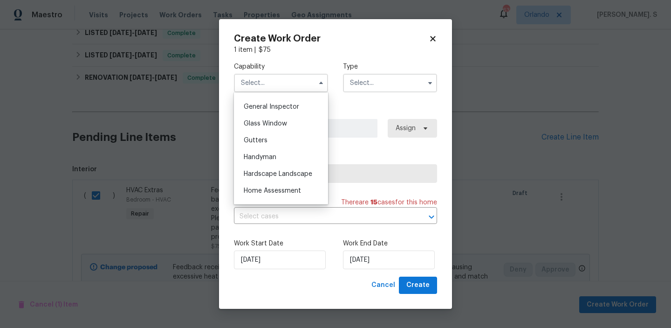
scroll to position [468, 0]
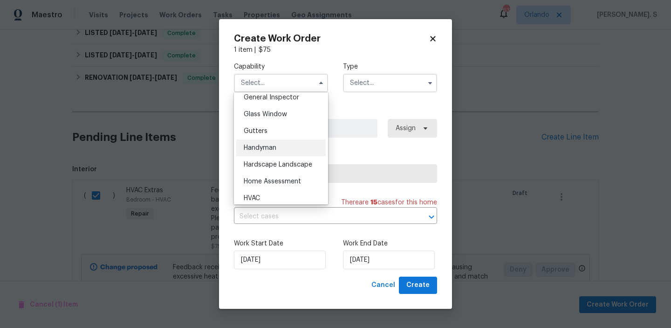
click at [281, 150] on div "Handyman" at bounding box center [280, 147] width 89 height 17
type input "Handyman"
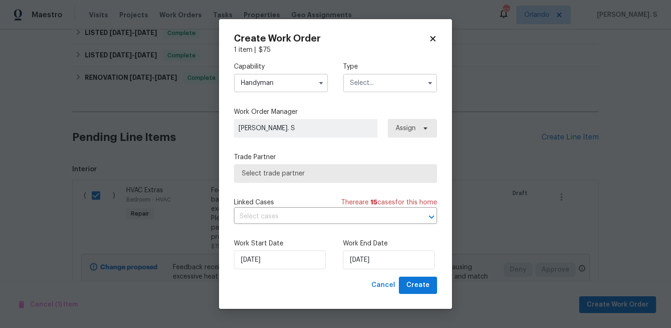
click at [388, 82] on input "text" at bounding box center [390, 83] width 94 height 19
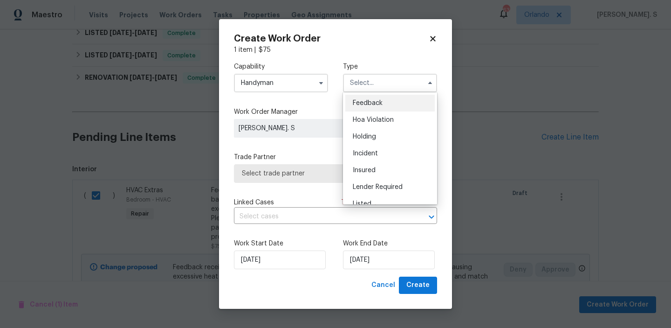
click at [383, 102] on div "Feedback" at bounding box center [389, 103] width 89 height 17
type input "Feedback"
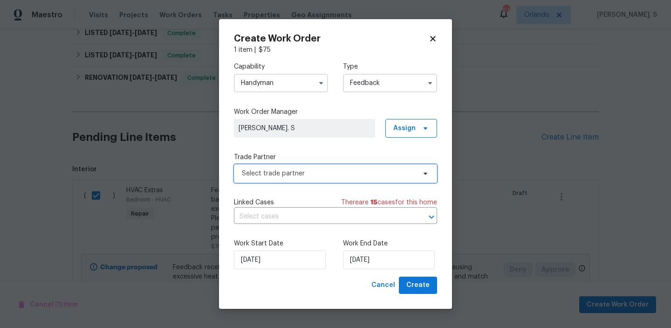
click at [323, 167] on span "Select trade partner" at bounding box center [335, 173] width 203 height 19
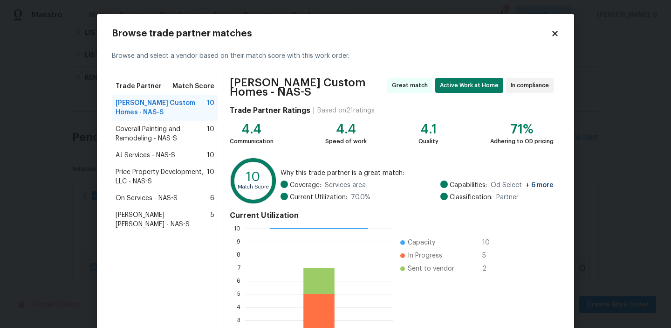
scroll to position [87, 0]
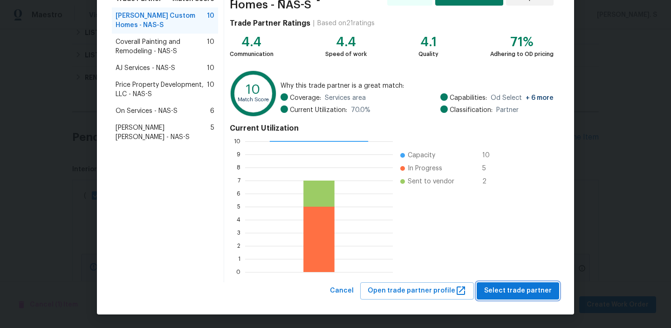
click at [500, 298] on button "Select trade partner" at bounding box center [518, 290] width 82 height 17
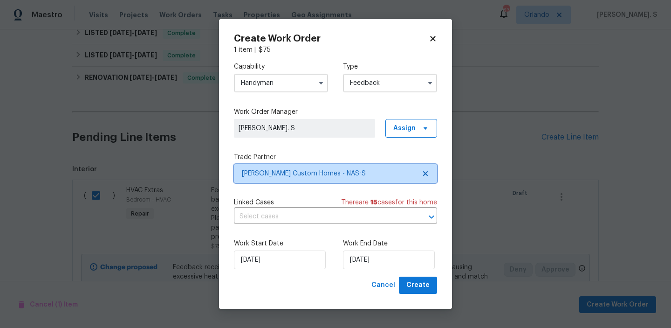
scroll to position [0, 0]
click at [346, 225] on div "Capability Handyman Type Feedback Work Order Manager Glory Joyce. S Assign Trad…" at bounding box center [335, 166] width 203 height 222
click at [350, 216] on input "text" at bounding box center [322, 216] width 177 height 14
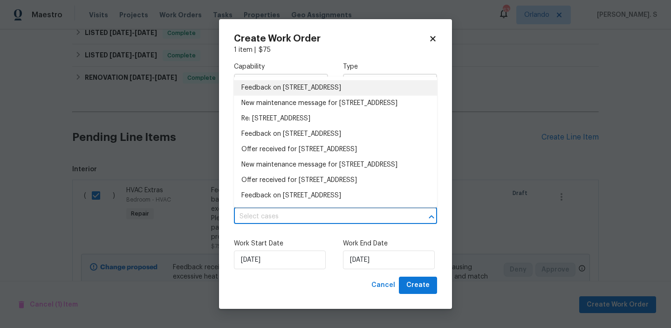
click at [325, 87] on li "Feedback on 2620 Taigans Ct, Nashville, TN 37218" at bounding box center [335, 87] width 203 height 15
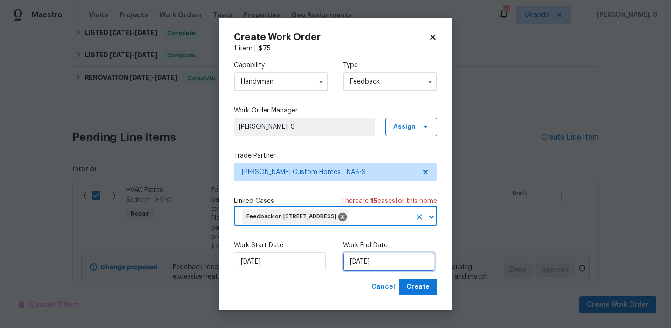
click at [364, 261] on input "[DATE]" at bounding box center [389, 261] width 92 height 19
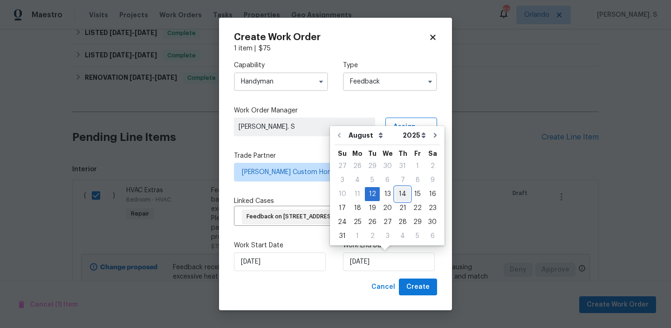
click at [398, 194] on div "14" at bounding box center [402, 193] width 15 height 13
type input "8/14/2025"
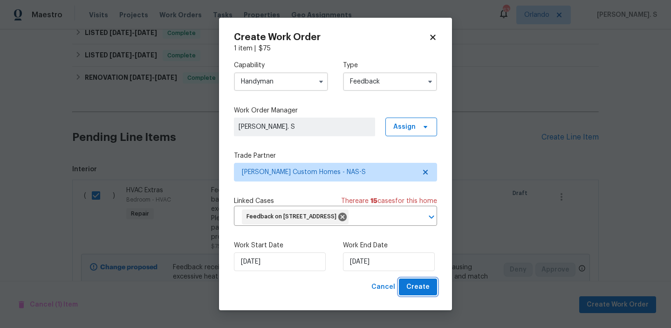
click at [414, 293] on button "Create" at bounding box center [418, 286] width 38 height 17
checkbox input "false"
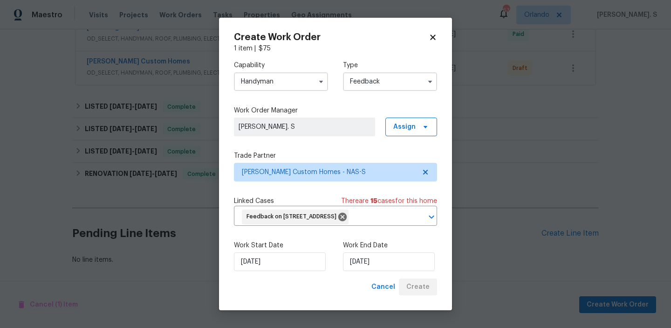
scroll to position [327, 0]
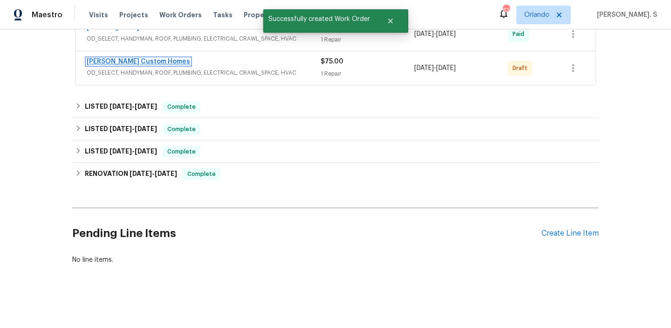
click at [132, 59] on link "Rappa Custom Homes" at bounding box center [138, 61] width 103 height 7
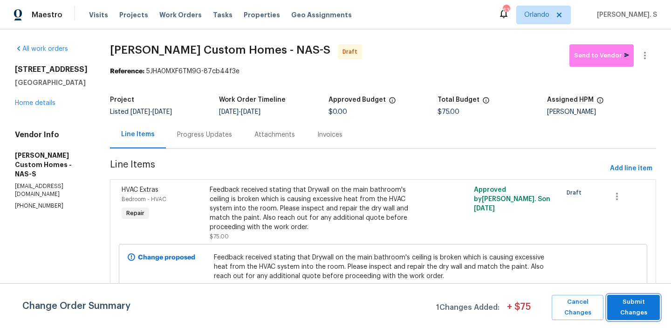
click at [614, 296] on span "Submit Changes" at bounding box center [633, 306] width 43 height 21
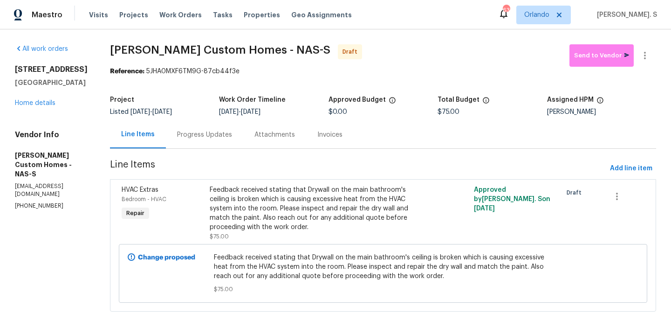
click at [232, 136] on div "Progress Updates" at bounding box center [204, 134] width 55 height 9
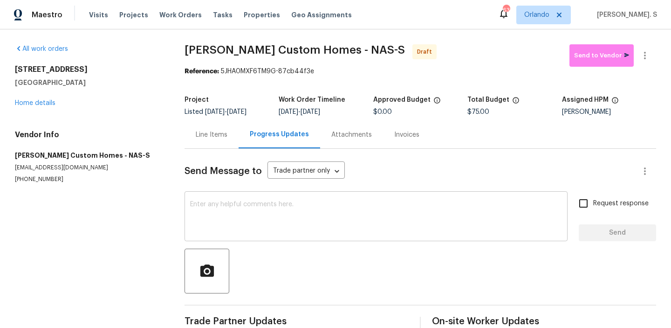
click at [278, 201] on textarea at bounding box center [376, 217] width 372 height 33
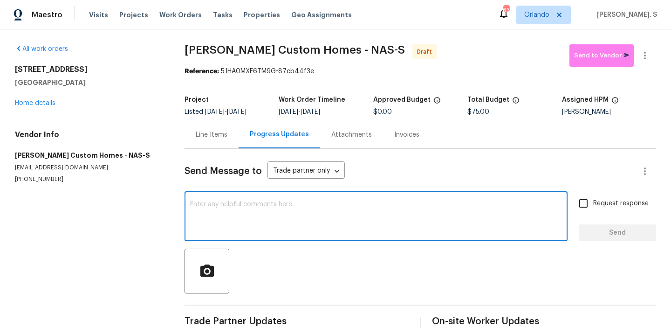
paste textarea "Hi, this is Glory with Opendoor. I’m confirming you received the WO for the pro…"
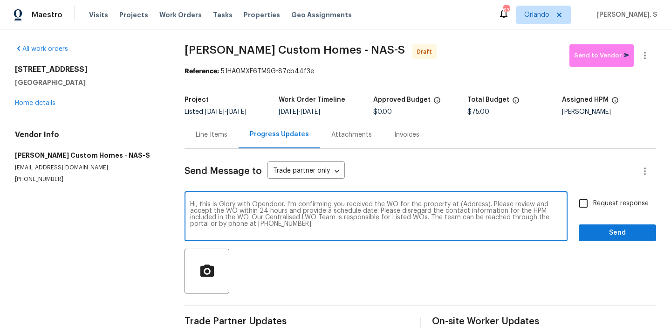
click at [476, 203] on textarea "Hi, this is Glory with Opendoor. I’m confirming you received the WO for the pro…" at bounding box center [376, 217] width 372 height 33
paste textarea "2620 Taigans Ct, Nashville, TN 37218"
type textarea "Hi, this is Glory with Opendoor. I’m confirming you received the WO for the pro…"
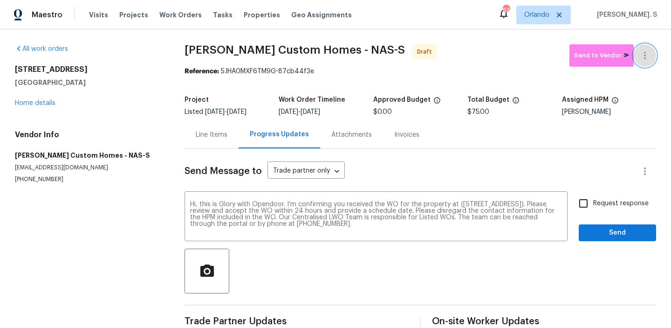
click at [647, 51] on icon "button" at bounding box center [644, 55] width 11 height 11
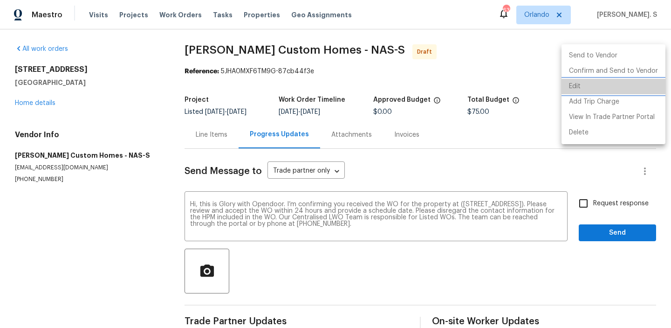
click at [614, 85] on li "Edit" at bounding box center [614, 86] width 104 height 15
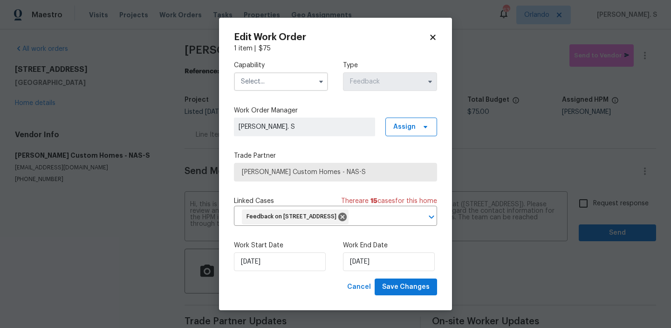
click at [279, 90] on input "text" at bounding box center [281, 81] width 94 height 19
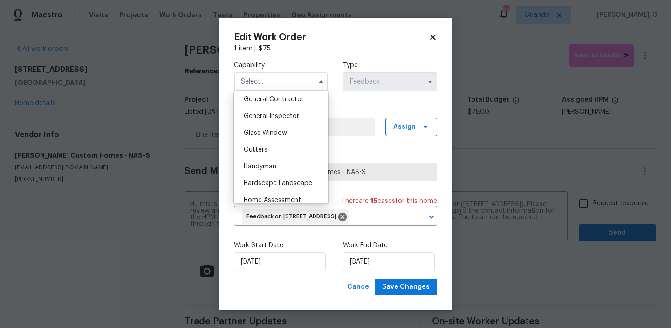
scroll to position [455, 0]
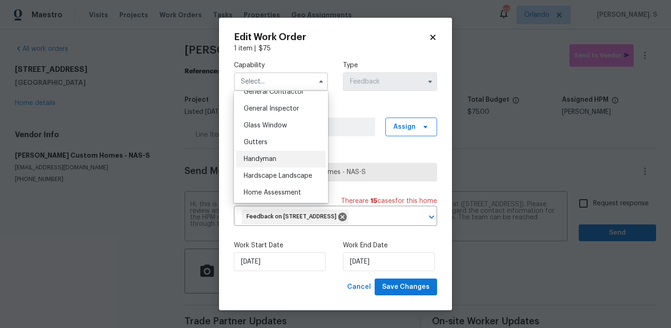
click at [280, 158] on div "Handyman" at bounding box center [280, 159] width 89 height 17
type input "Handyman"
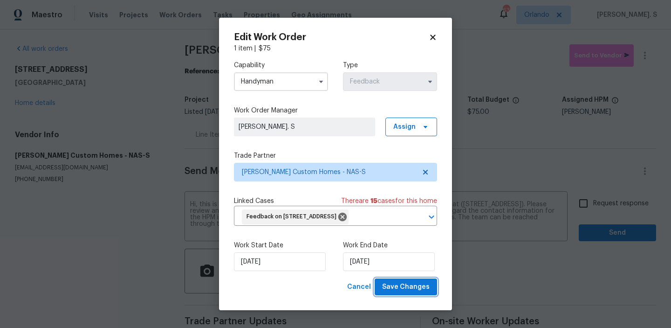
click at [407, 291] on span "Save Changes" at bounding box center [406, 287] width 48 height 12
click at [604, 203] on body "Maestro Visits Projects Work Orders Tasks Properties Geo Assignments 63 Orlando…" at bounding box center [335, 164] width 671 height 328
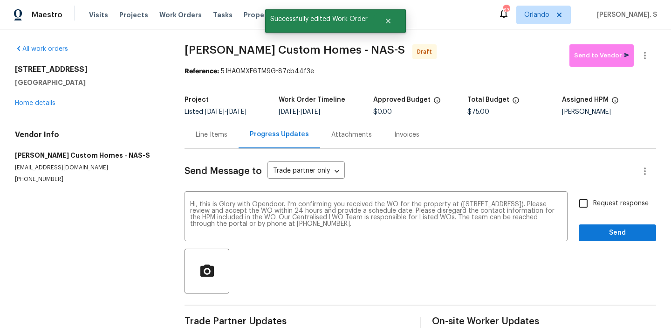
click at [604, 203] on span "Request response" at bounding box center [620, 204] width 55 height 10
click at [593, 203] on input "Request response" at bounding box center [584, 203] width 20 height 20
checkbox input "true"
click at [602, 232] on span "Send" at bounding box center [617, 233] width 62 height 12
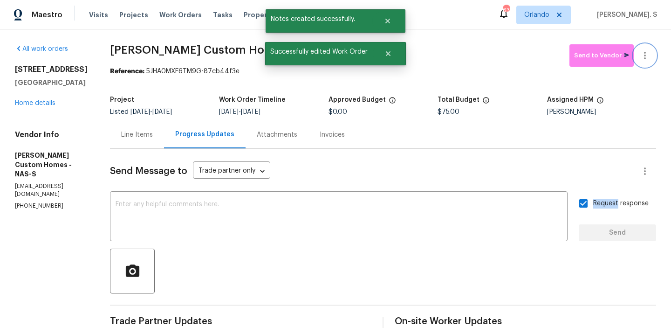
click at [644, 60] on icon "button" at bounding box center [644, 55] width 11 height 11
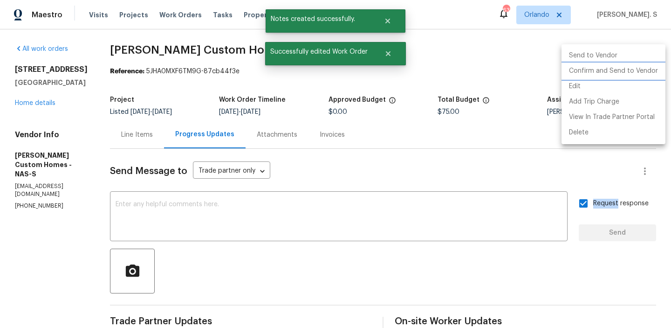
click at [640, 74] on li "Confirm and Send to Vendor" at bounding box center [614, 70] width 104 height 15
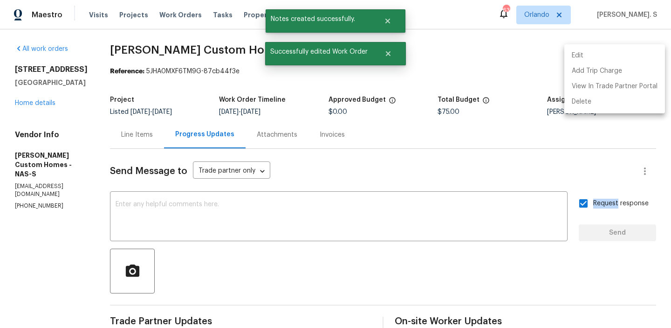
click at [197, 41] on div at bounding box center [335, 164] width 671 height 328
click at [197, 41] on div "Edit Add Trip Charge View In Trade Partner Portal Delete" at bounding box center [335, 164] width 671 height 328
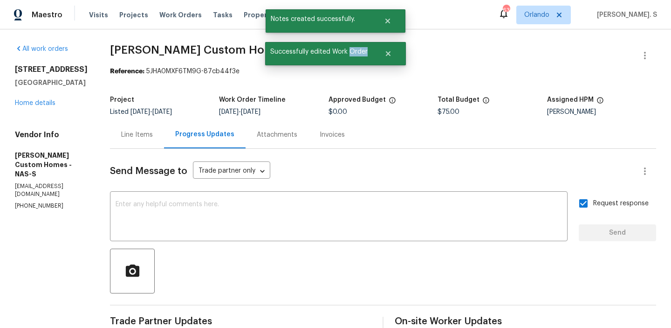
click at [197, 41] on div "All work orders 2620 Taigans Ct Nashville, TN 37218 Home details Vendor Info Ra…" at bounding box center [335, 224] width 671 height 391
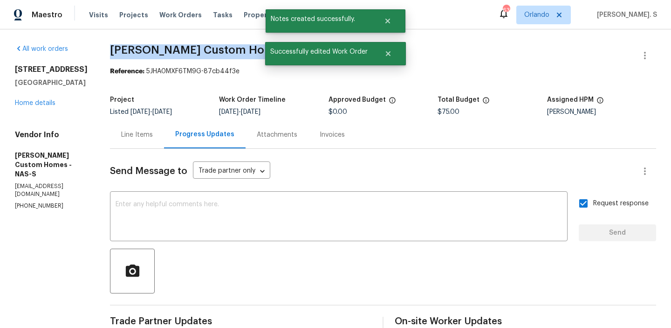
copy span "Rappa Custom Homes - NAS-S"
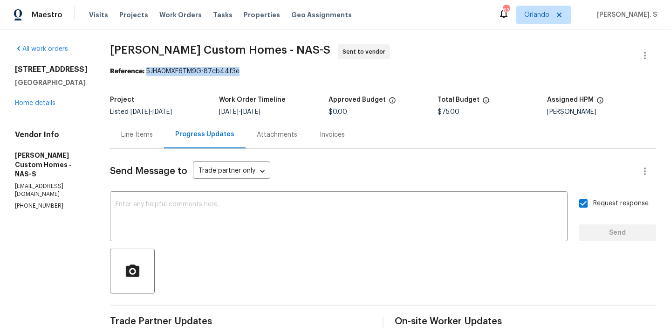
drag, startPoint x: 162, startPoint y: 71, endPoint x: 329, endPoint y: 71, distance: 166.8
click at [329, 71] on div "Reference: 5JHA0MXF6TM9G-87cb44f3e" at bounding box center [383, 71] width 546 height 9
copy div "5JHA0MXF6TM9G-87cb44f3e"
click at [137, 137] on div "Line Items" at bounding box center [137, 134] width 32 height 9
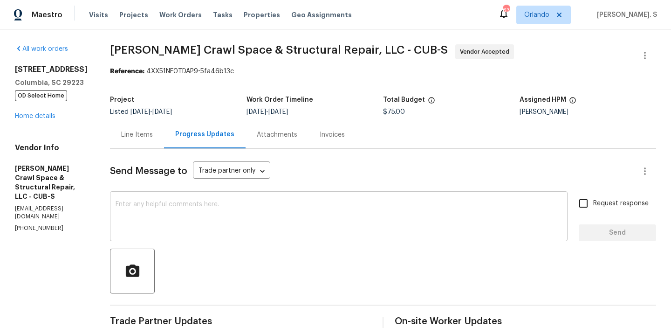
click at [256, 218] on textarea at bounding box center [339, 217] width 446 height 33
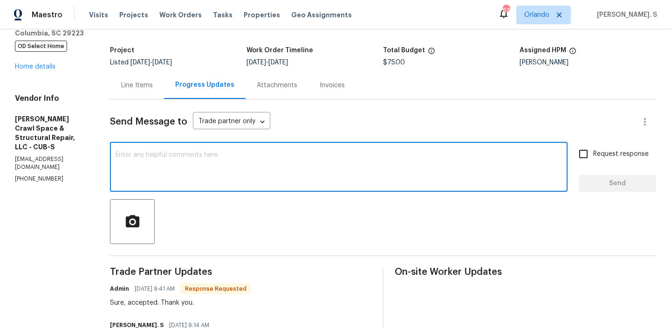
scroll to position [53, 0]
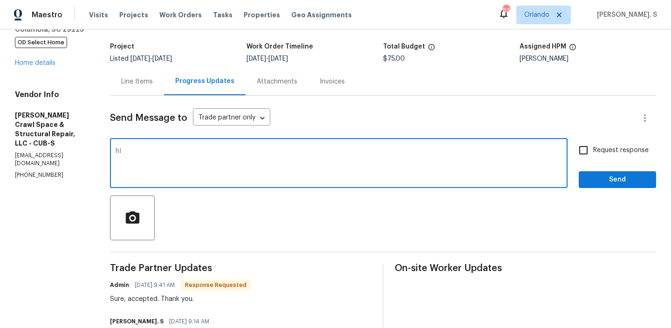
type textarea "h"
paste textarea "It is on a crawlspace. We need to have the TP go onsite and inspect the foundat…"
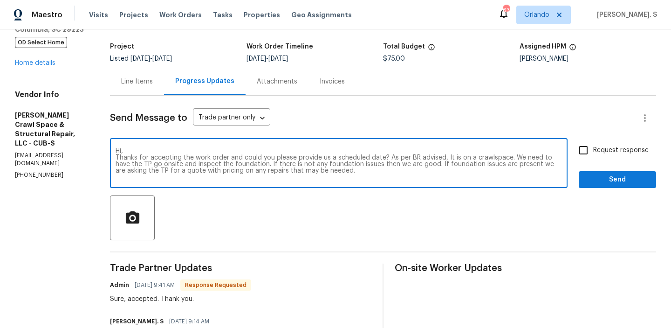
click at [155, 163] on textarea "Hi, Thanks for accepting the work order and could you please provide us a sched…" at bounding box center [339, 164] width 446 height 33
click at [0, 0] on div "on-site" at bounding box center [0, 0] width 0 height 0
click at [0, 0] on span "Correct the subject-verb agreement" at bounding box center [0, 0] width 0 height 0
click at [0, 0] on span "issues" at bounding box center [0, 0] width 0 height 0
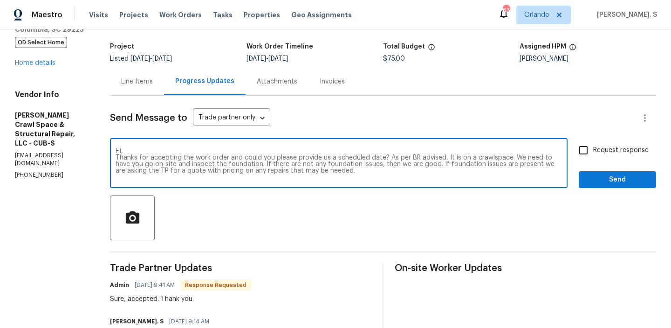
click at [0, 0] on span "present" at bounding box center [0, 0] width 0 height 0
drag, startPoint x: 174, startPoint y: 171, endPoint x: 112, endPoint y: 168, distance: 62.5
click at [110, 171] on div "All work orders 1920 Pennfield Dr Columbia, SC 29223 OD Select Home Home detail…" at bounding box center [335, 249] width 671 height 546
drag, startPoint x: 148, startPoint y: 170, endPoint x: 166, endPoint y: 170, distance: 18.6
click at [166, 170] on textarea "Hi, Thanks for accepting the work order and could you please provide us a sched…" at bounding box center [339, 164] width 446 height 33
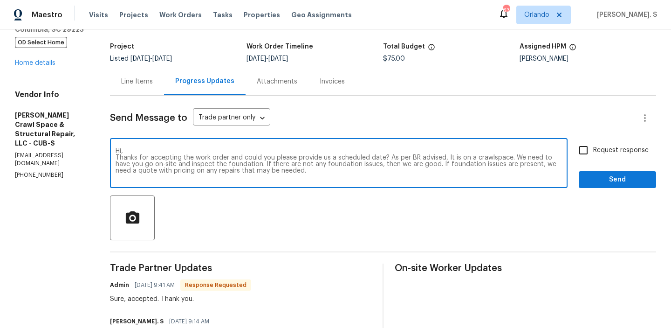
click at [0, 0] on span "advice," at bounding box center [0, 0] width 0 height 0
click at [423, 158] on textarea "Hi, Thanks for accepting the work order and could you please provide us a sched…" at bounding box center [339, 164] width 446 height 33
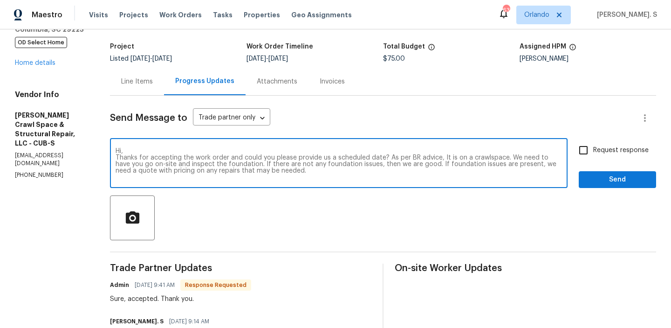
type textarea "Hi, Thanks for accepting the work order and could you please provide us a sched…"
click at [613, 154] on span "Request response" at bounding box center [620, 150] width 55 height 10
click at [593, 154] on input "Request response" at bounding box center [584, 150] width 20 height 20
checkbox input "true"
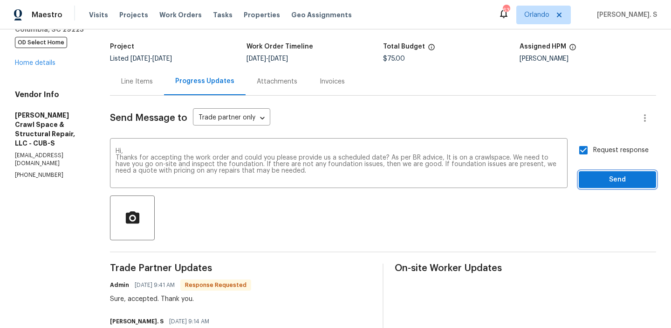
click at [589, 171] on button "Send" at bounding box center [617, 179] width 77 height 17
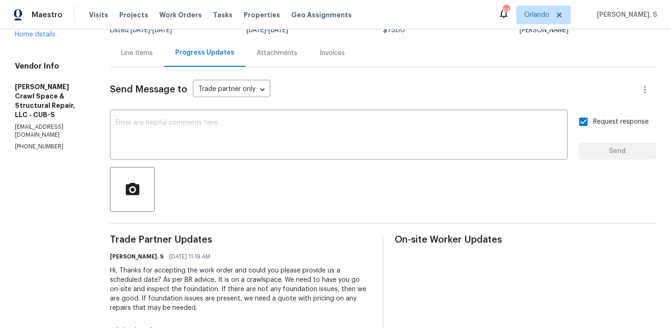
scroll to position [132, 0]
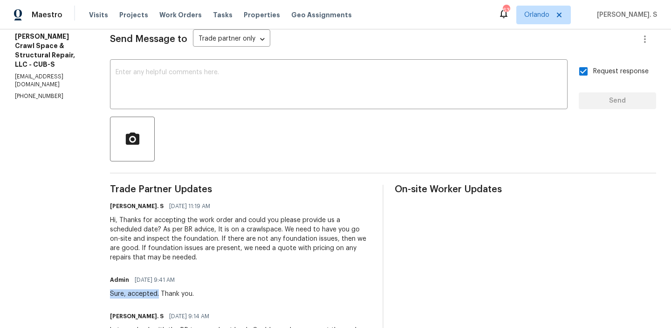
drag, startPoint x: 122, startPoint y: 296, endPoint x: 167, endPoint y: 296, distance: 45.2
click at [167, 296] on div "All work orders 1920 Pennfield Dr Columbia, SC 29223 OD Select Home Home detail…" at bounding box center [335, 207] width 671 height 620
copy div "Sure, accepted."
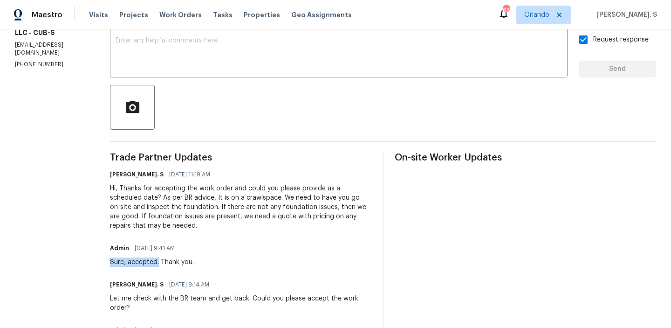
scroll to position [0, 0]
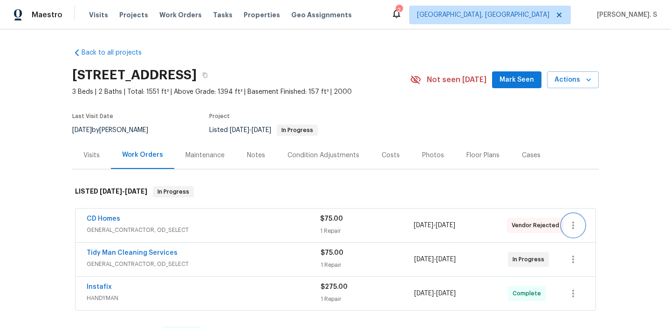
click at [576, 229] on icon "button" at bounding box center [573, 224] width 11 height 11
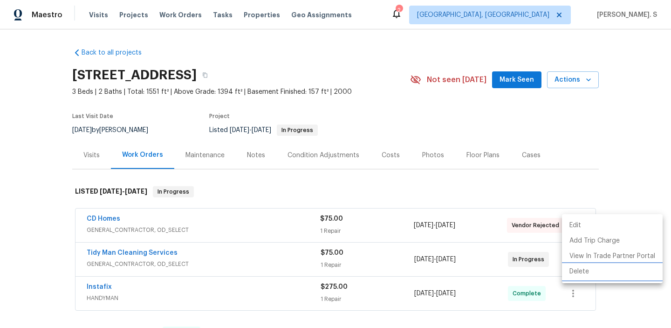
click at [572, 277] on li "Delete" at bounding box center [612, 271] width 101 height 15
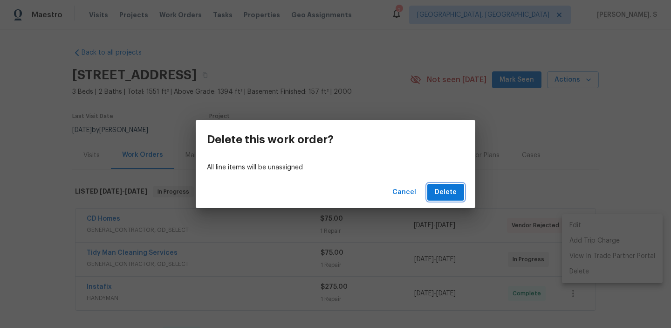
click at [447, 196] on span "Delete" at bounding box center [446, 192] width 22 height 12
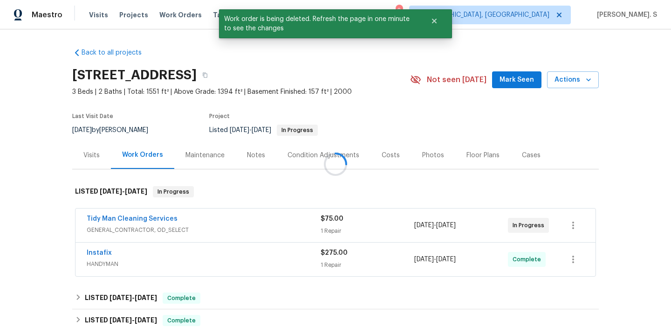
click at [107, 250] on div at bounding box center [335, 164] width 671 height 328
click at [120, 217] on link "Tidy Man Cleaning Services" at bounding box center [132, 218] width 91 height 7
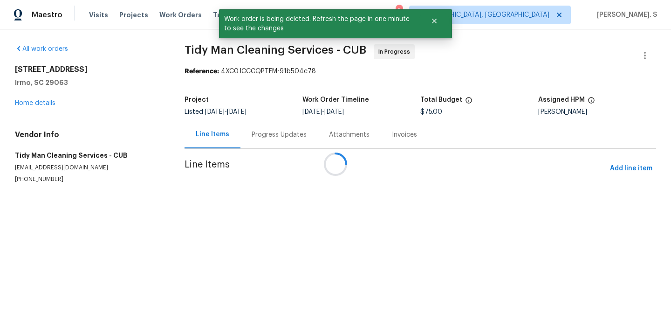
click at [251, 141] on div at bounding box center [335, 164] width 671 height 328
click at [251, 141] on div "Progress Updates" at bounding box center [278, 134] width 77 height 27
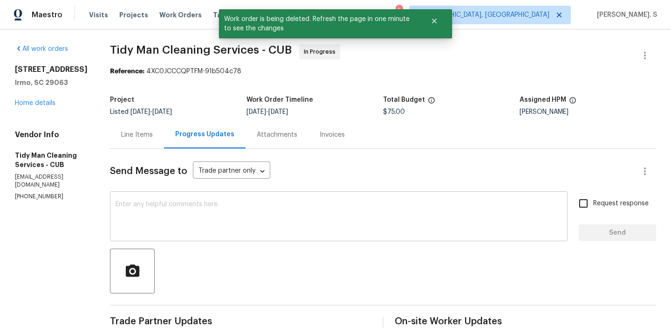
click at [234, 225] on textarea at bounding box center [339, 217] width 446 height 33
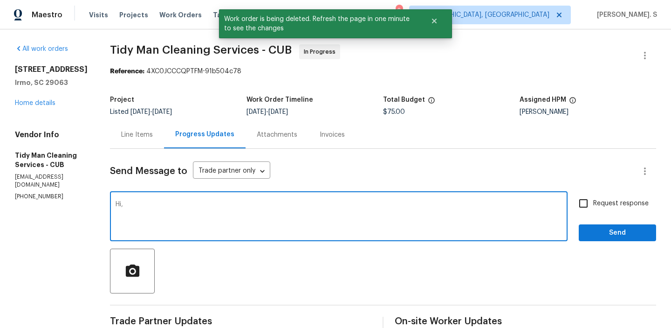
paste textarea ". We need phots of the work before, during and after the repair."
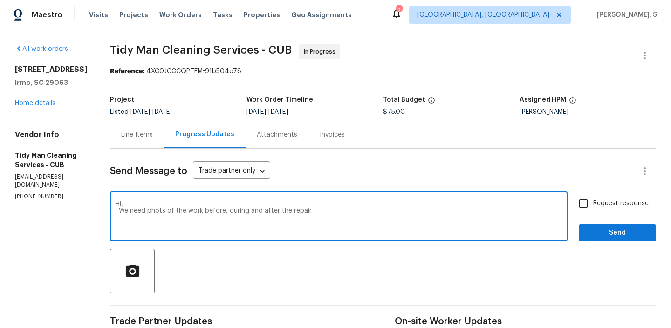
click at [116, 210] on textarea "Hi, . We need phots of the work before, during and after the repair." at bounding box center [339, 217] width 446 height 33
paste textarea "The BR team has approved the cost, and it has been updated."
click at [212, 213] on textarea "Hi, The BR team has approved the cost, and it has been updated. We need phots o…" at bounding box center [339, 217] width 446 height 33
click at [0, 0] on qb-div "Correct the spelling error photos" at bounding box center [0, 0] width 0 height 0
click at [516, 210] on textarea "Hi, The BR team has approved the cost of $5200 and it has been updated. We need…" at bounding box center [339, 217] width 446 height 33
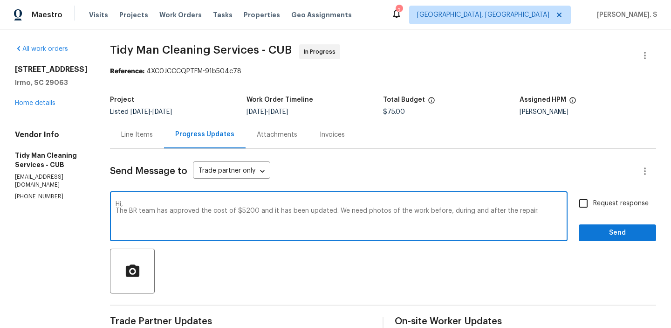
click at [322, 212] on textarea "Hi, The BR team has approved the cost of $5200 and it has been updated. We need…" at bounding box center [339, 217] width 446 height 33
click at [441, 210] on textarea "Hi, The BR team has approved the cost of $5200 and it has been updated. Kindly …" at bounding box center [339, 217] width 446 height 33
click at [244, 214] on textarea "Hi, The BR team has approved the cost of $5200 and it has been updated. Kindly …" at bounding box center [339, 217] width 446 height 33
click at [242, 221] on textarea "Hi, The BR team has approved the cost of $5200 and it has been updated. Kindly …" at bounding box center [339, 217] width 446 height 33
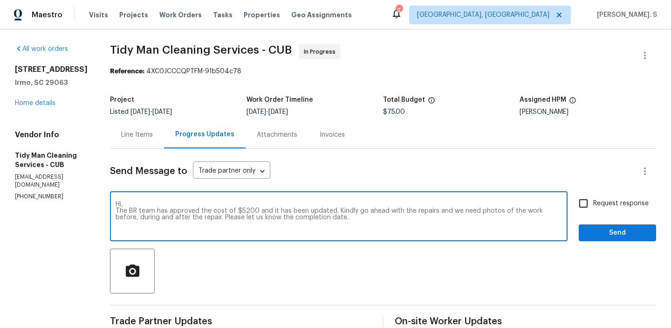
click at [242, 221] on textarea "Hi, The BR team has approved the cost of $5200 and it has been updated. Kindly …" at bounding box center [339, 217] width 446 height 33
type textarea "Hi, The BR team has approved the cost of $5200 and it has been updated. Kindly …"
click at [592, 199] on input "Request response" at bounding box center [584, 203] width 20 height 20
checkbox input "true"
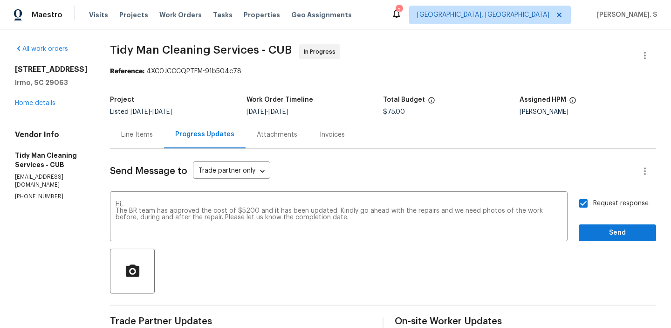
click at [608, 224] on div "Request response Send" at bounding box center [617, 217] width 77 height 48
click at [609, 228] on span "Send" at bounding box center [617, 233] width 62 height 12
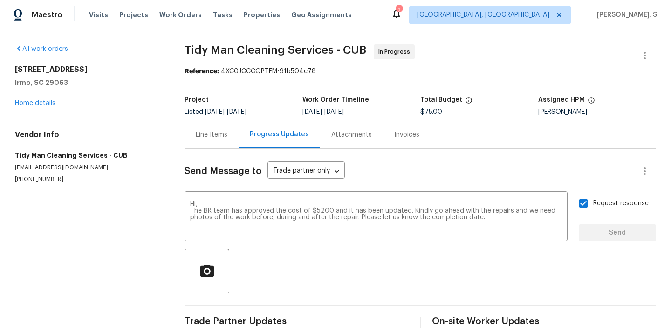
click at [213, 130] on div "Line Items" at bounding box center [212, 134] width 32 height 9
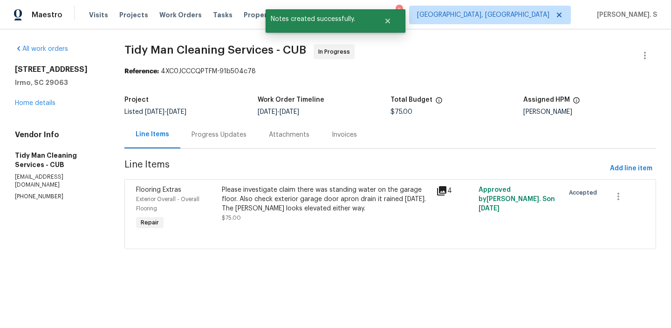
click at [252, 193] on div "Please investigate claim there was standing water on the garage floor. Also che…" at bounding box center [326, 199] width 208 height 28
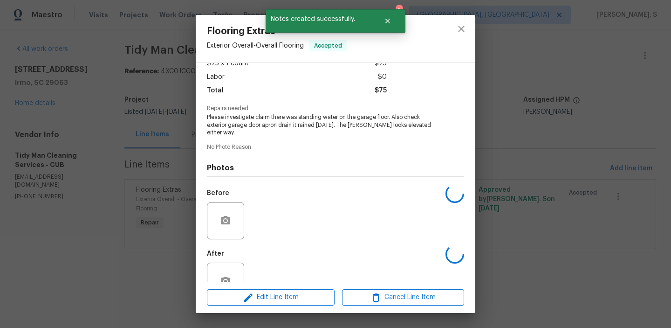
scroll to position [78, 0]
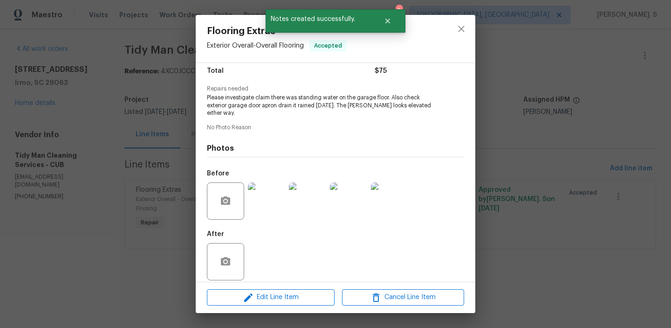
click at [261, 284] on div "Edit Line Item Cancel Line Item" at bounding box center [336, 296] width 280 height 31
click at [265, 300] on span "Edit Line Item" at bounding box center [271, 297] width 122 height 12
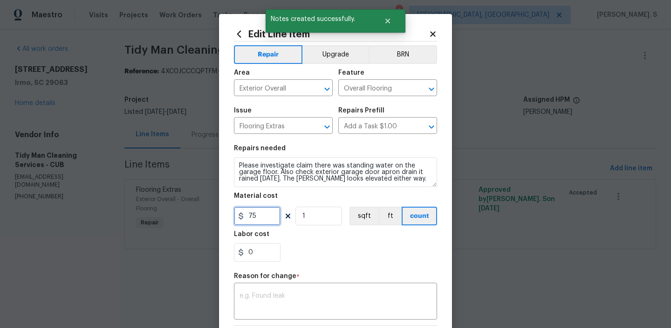
click at [261, 212] on input "75" at bounding box center [257, 215] width 47 height 19
type input "5200"
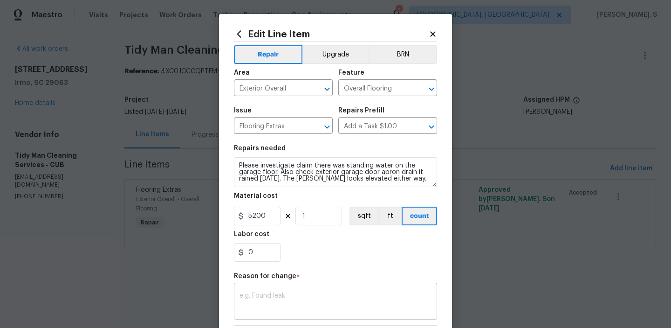
click at [260, 309] on textarea at bounding box center [336, 302] width 192 height 20
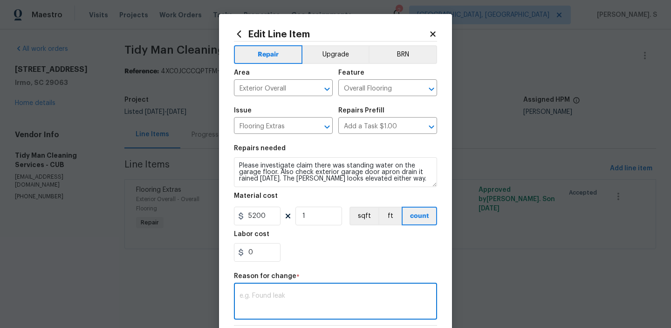
paste textarea "(GJ) Updated cost per BR team approval. ("
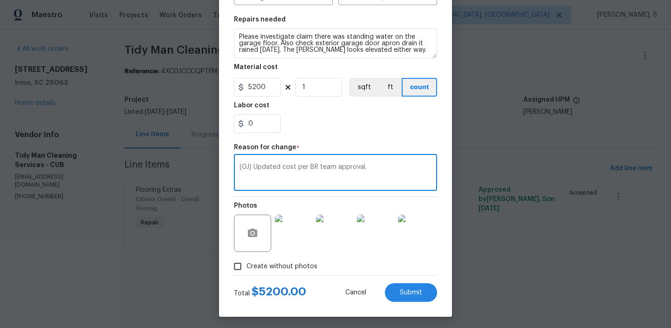
scroll to position [132, 0]
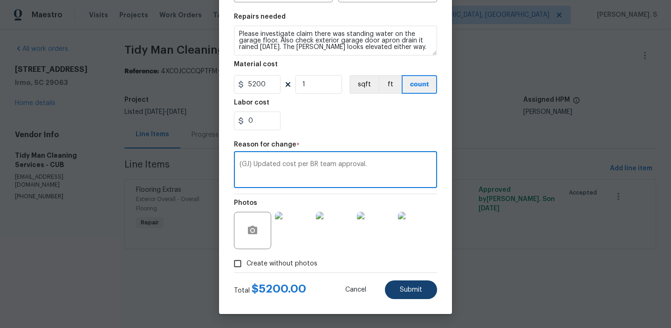
type textarea "(GJ) Updated cost per BR team approval."
click at [397, 290] on button "Submit" at bounding box center [411, 289] width 52 height 19
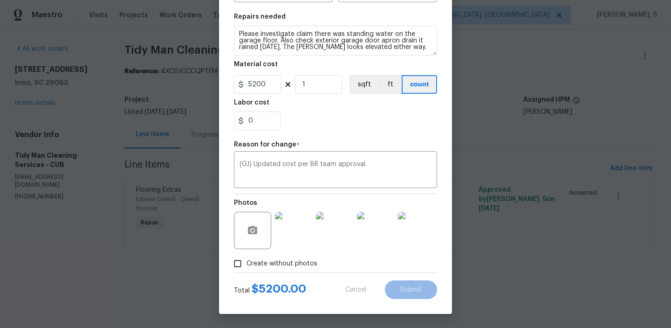
click at [624, 275] on html "Maestro Visits Projects Work Orders Tasks Properties Geo Assignments 2 [GEOGRAP…" at bounding box center [335, 137] width 671 height 275
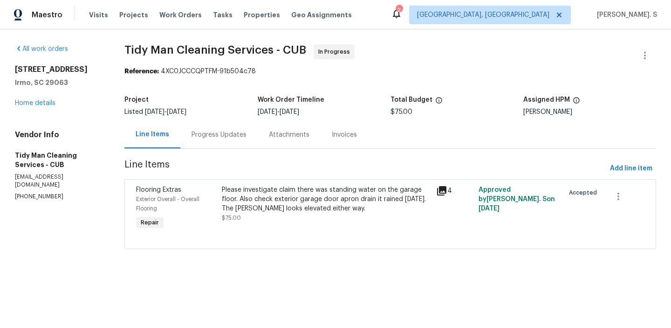
click at [624, 275] on html "Maestro Visits Projects Work Orders Tasks Properties Geo Assignments 2 [GEOGRAP…" at bounding box center [335, 137] width 671 height 275
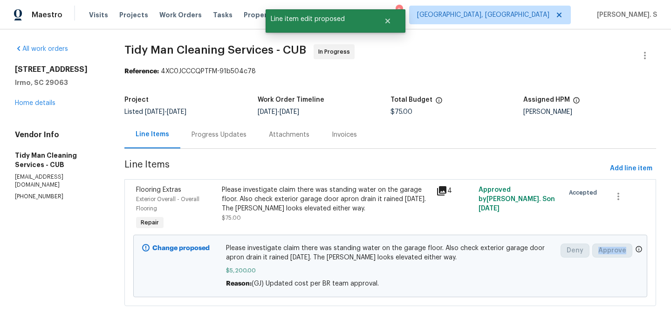
click at [624, 308] on section "Tidy Man Cleaning Services - CUB In Progress Reference: 4XC0JCCCQPTFM-91b504c78…" at bounding box center [390, 180] width 532 height 273
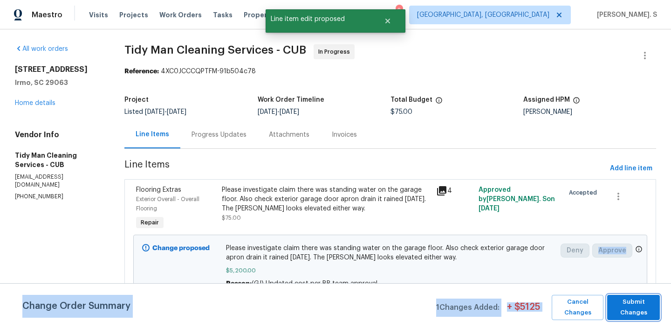
click at [624, 308] on span "Submit Changes" at bounding box center [633, 306] width 43 height 21
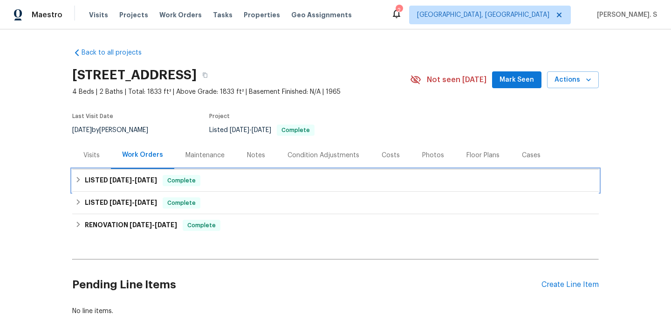
click at [146, 182] on span "[DATE]" at bounding box center [146, 180] width 22 height 7
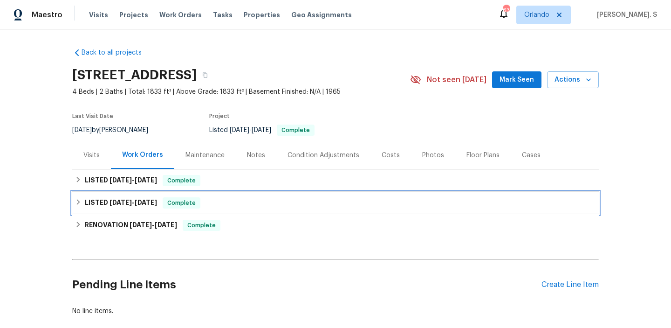
click at [176, 193] on div "LISTED 3/26/25 - 3/28/25 Complete" at bounding box center [335, 203] width 527 height 22
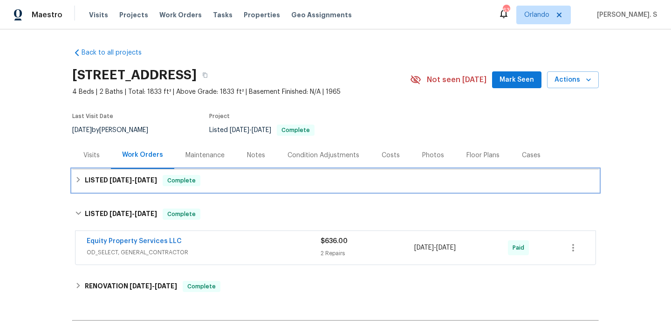
click at [349, 185] on div "LISTED 6/7/25 - 8/11/25 Complete" at bounding box center [335, 180] width 521 height 11
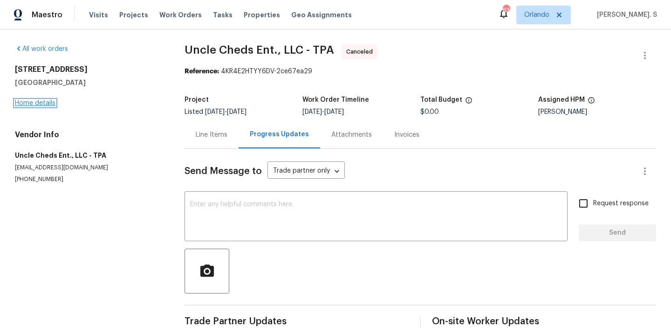
click at [35, 105] on link "Home details" at bounding box center [35, 103] width 41 height 7
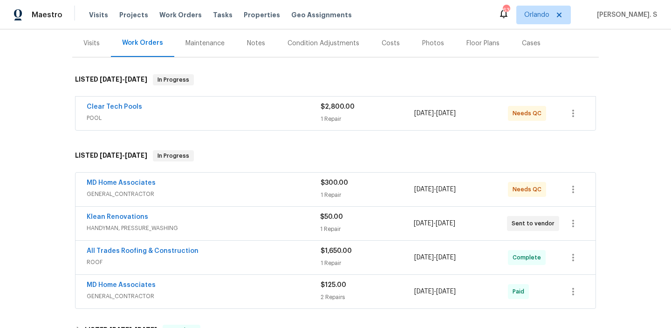
scroll to position [162, 0]
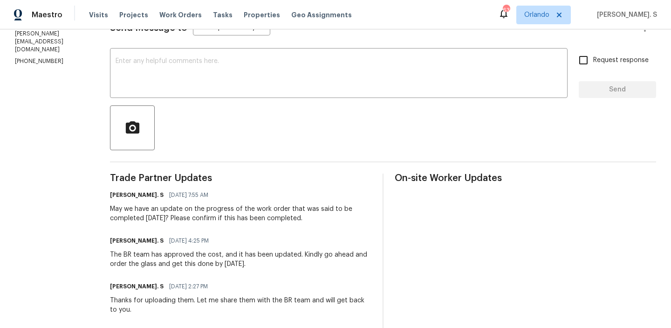
scroll to position [189, 0]
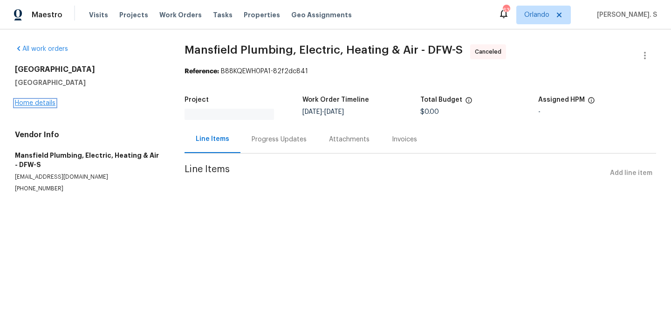
click at [39, 105] on link "Home details" at bounding box center [35, 103] width 41 height 7
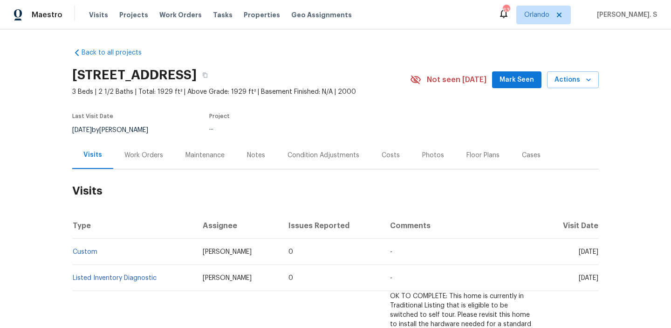
click at [151, 144] on div "Work Orders" at bounding box center [143, 154] width 61 height 27
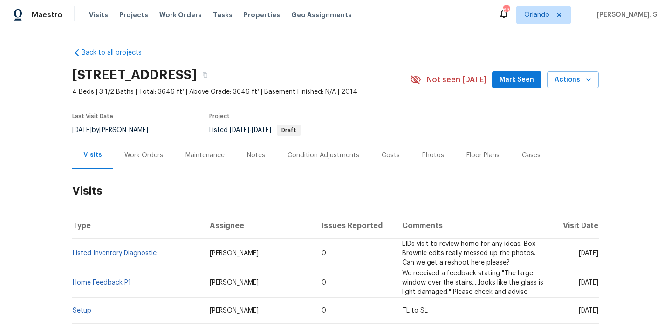
click at [147, 155] on div "Work Orders" at bounding box center [143, 155] width 39 height 9
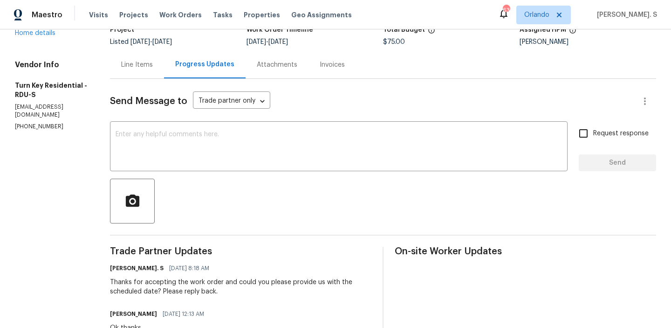
scroll to position [114, 0]
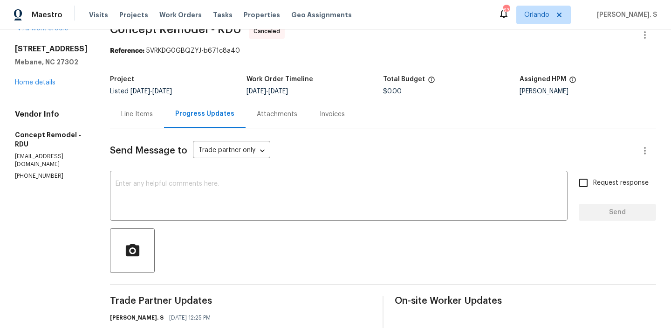
scroll to position [25, 0]
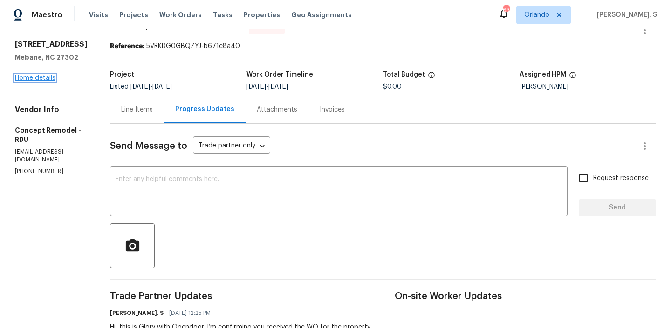
click at [26, 81] on link "Home details" at bounding box center [35, 78] width 41 height 7
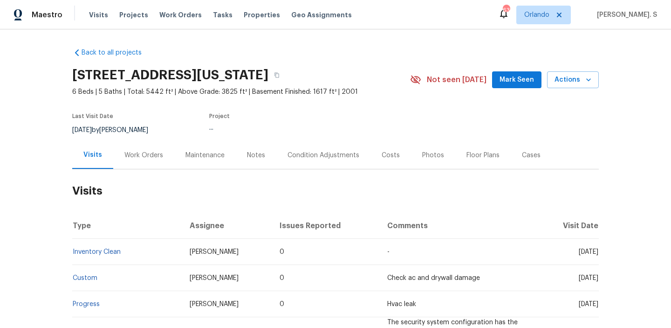
click at [126, 175] on h2 "Visits" at bounding box center [335, 190] width 527 height 43
click at [140, 161] on div "Work Orders" at bounding box center [143, 154] width 61 height 27
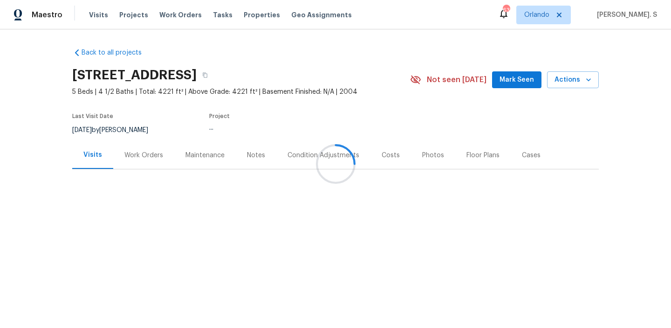
click at [120, 167] on div at bounding box center [335, 164] width 671 height 328
click at [120, 167] on div "Work Orders" at bounding box center [143, 154] width 61 height 27
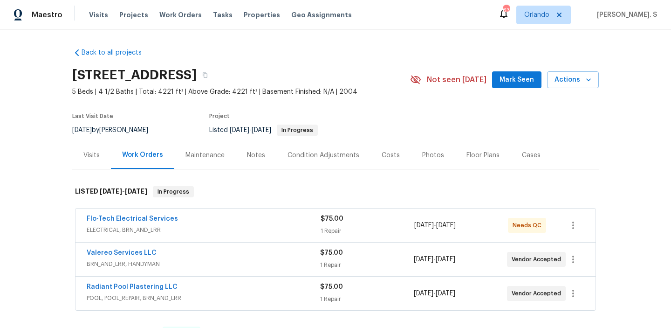
click at [120, 167] on div "Work Orders" at bounding box center [142, 154] width 63 height 27
click at [123, 261] on span "BRN_AND_LRR, HANDYMAN" at bounding box center [203, 263] width 233 height 9
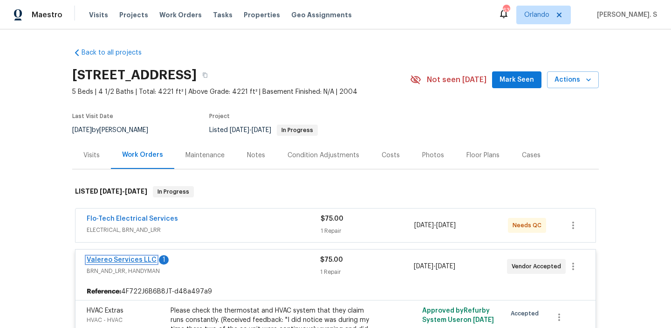
click at [132, 259] on link "Valereo Services LLC" at bounding box center [122, 259] width 70 height 7
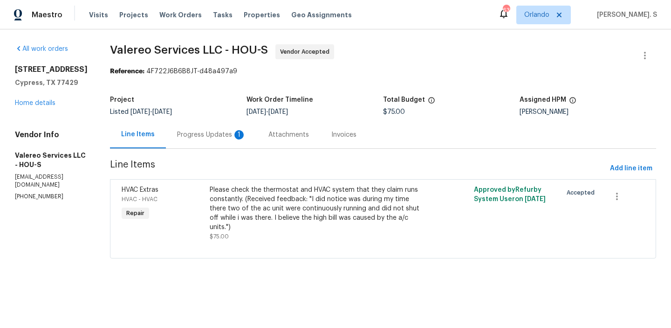
click at [236, 143] on div "Progress Updates 1" at bounding box center [211, 134] width 91 height 27
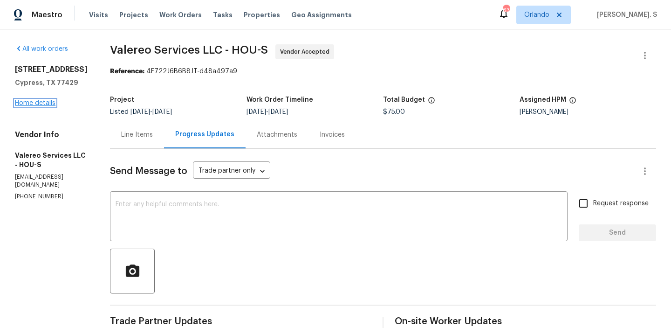
click at [50, 106] on link "Home details" at bounding box center [35, 103] width 41 height 7
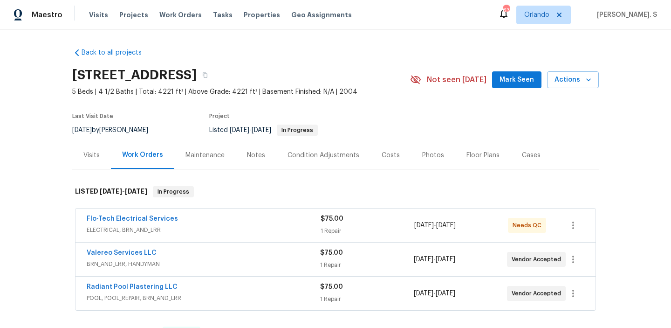
click at [146, 231] on span "ELECTRICAL, BRN_AND_LRR" at bounding box center [204, 229] width 234 height 9
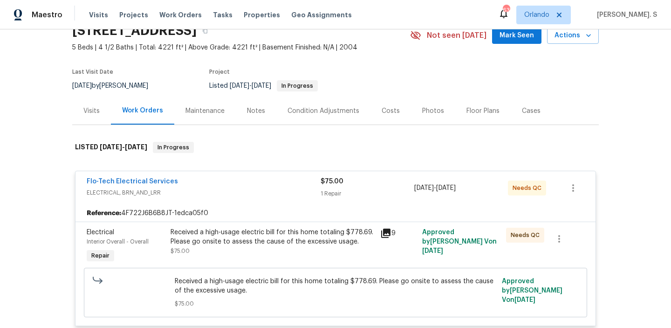
scroll to position [96, 0]
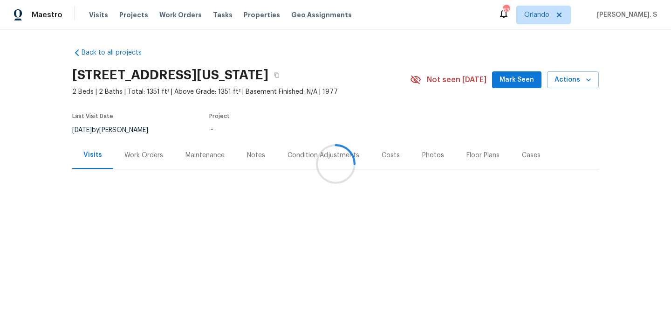
click at [107, 156] on div at bounding box center [335, 164] width 671 height 328
click at [107, 156] on div "Visits" at bounding box center [92, 154] width 41 height 27
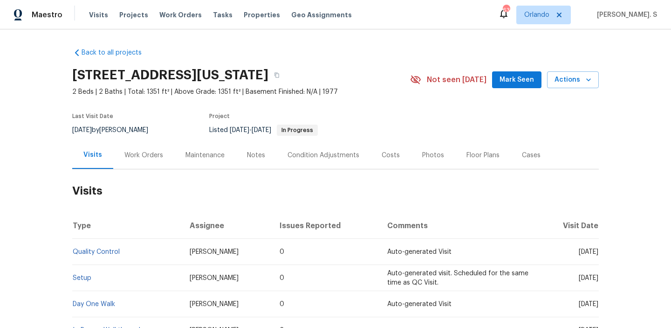
click at [136, 159] on div "Work Orders" at bounding box center [143, 155] width 39 height 9
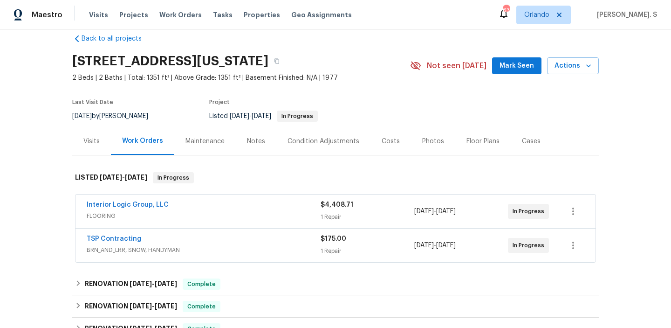
scroll to position [21, 0]
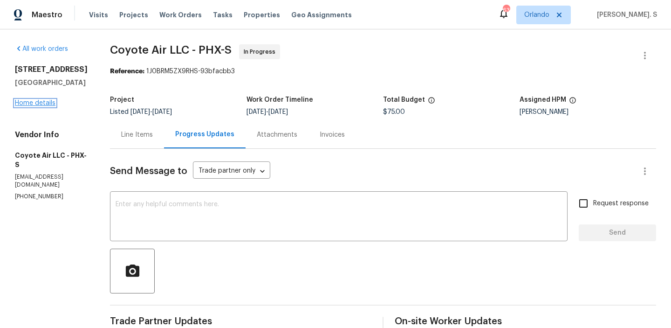
click at [41, 103] on link "Home details" at bounding box center [35, 103] width 41 height 7
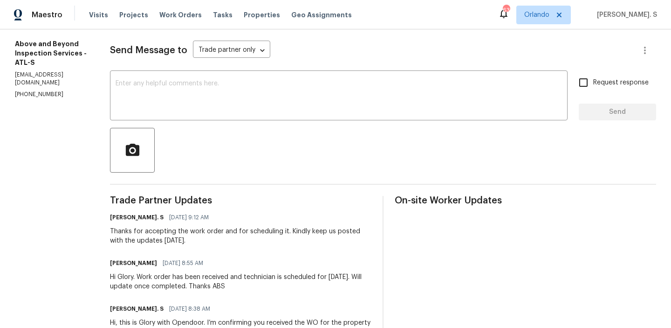
scroll to position [140, 0]
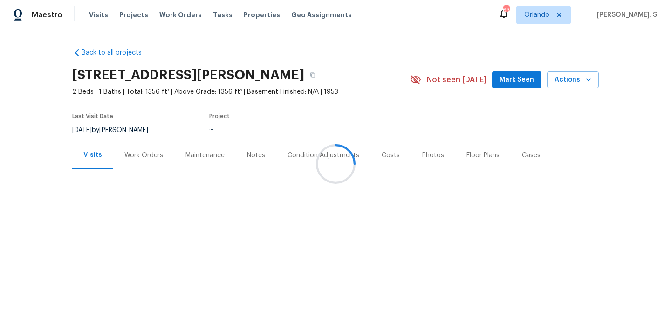
click at [140, 165] on div at bounding box center [335, 164] width 671 height 328
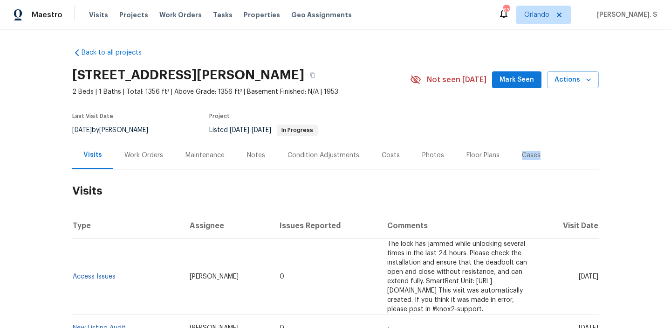
click at [140, 165] on div "Work Orders" at bounding box center [143, 154] width 61 height 27
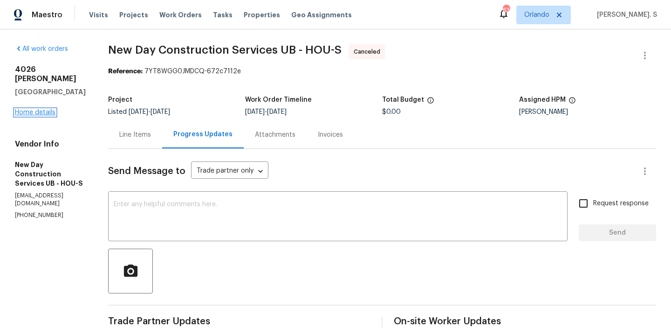
click at [45, 109] on link "Home details" at bounding box center [35, 112] width 41 height 7
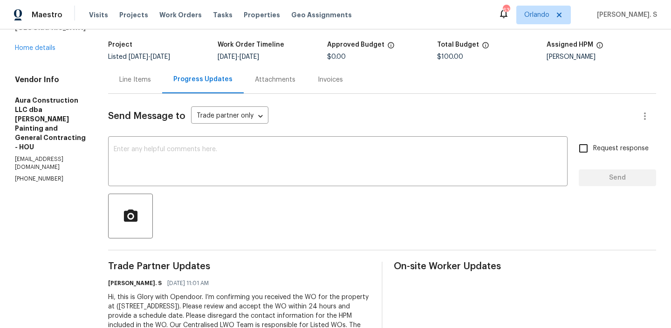
scroll to position [92, 0]
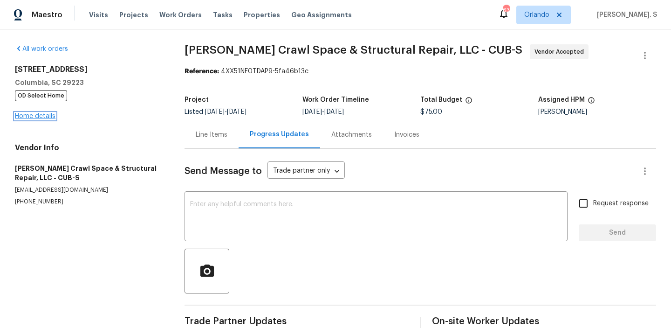
click at [37, 115] on link "Home details" at bounding box center [35, 116] width 41 height 7
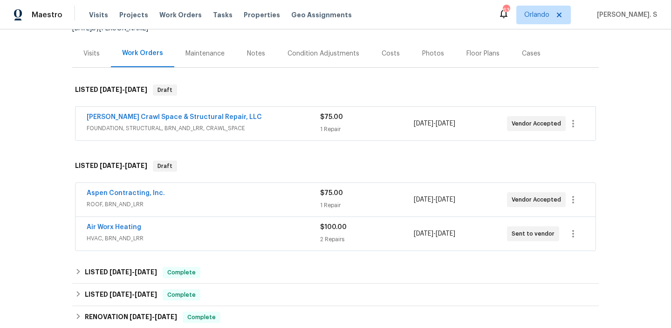
scroll to position [104, 0]
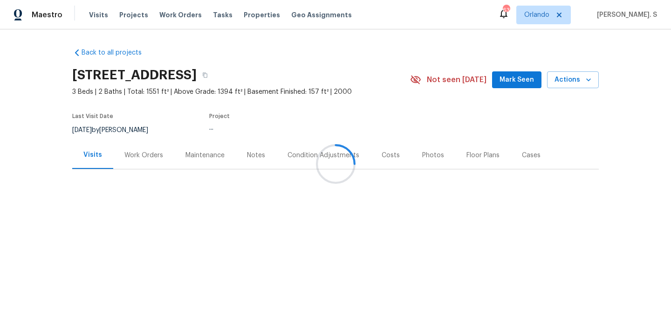
click at [118, 161] on div at bounding box center [335, 164] width 671 height 328
click at [118, 161] on div "Work Orders" at bounding box center [143, 154] width 61 height 27
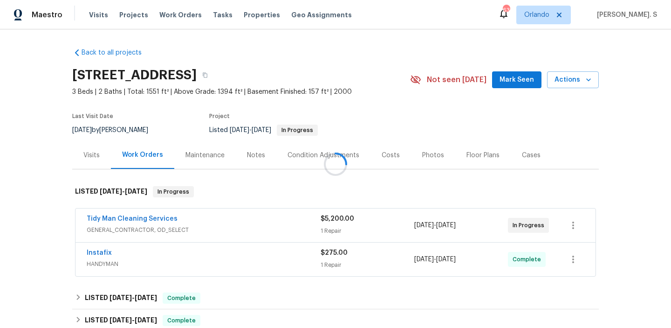
click at [118, 161] on div at bounding box center [335, 164] width 671 height 328
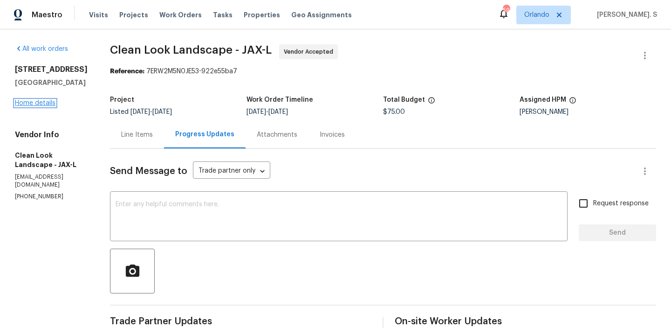
click at [41, 101] on link "Home details" at bounding box center [35, 103] width 41 height 7
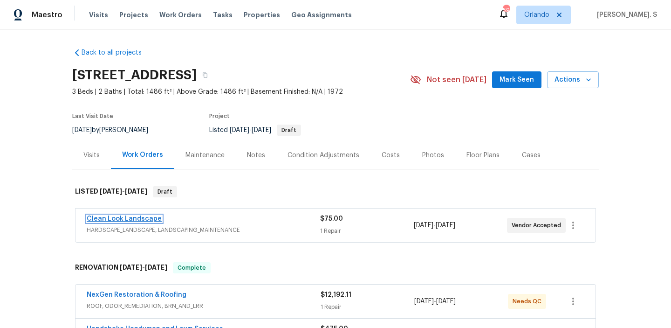
click at [137, 219] on link "Clean Look Landscape" at bounding box center [124, 218] width 75 height 7
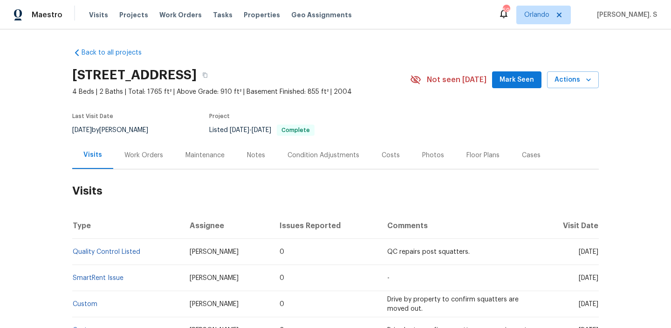
click at [149, 160] on div "Work Orders" at bounding box center [143, 154] width 61 height 27
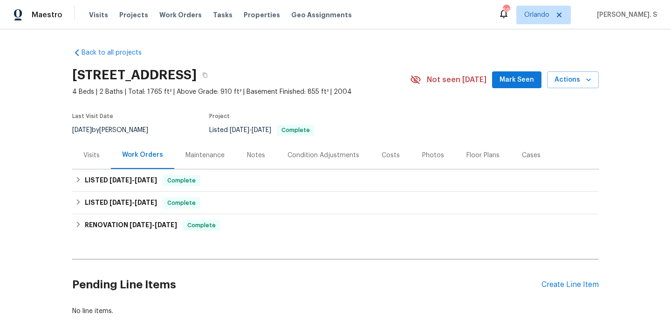
scroll to position [51, 0]
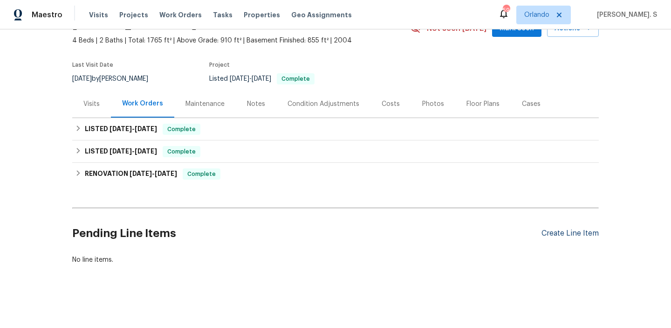
click at [569, 234] on div "Create Line Item" at bounding box center [570, 233] width 57 height 9
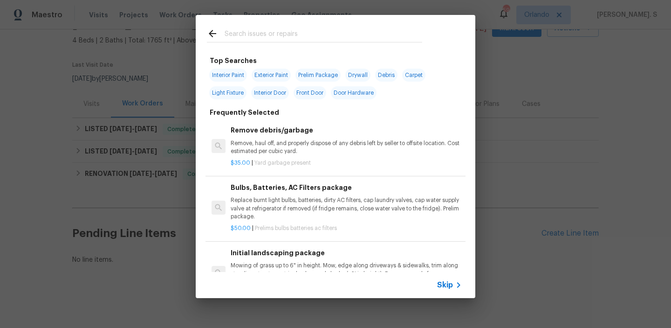
click at [367, 159] on p "$35.00 | Yard garbage present" at bounding box center [346, 163] width 231 height 8
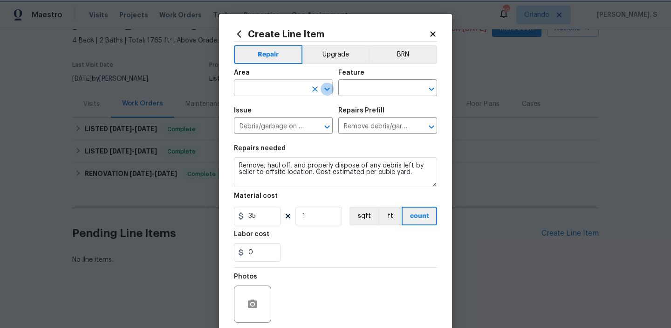
click at [327, 90] on icon "Open" at bounding box center [326, 88] width 5 height 3
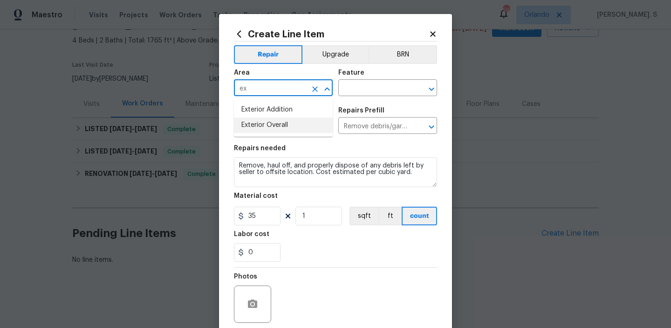
click at [279, 129] on li "Exterior Overall" at bounding box center [283, 124] width 99 height 15
click at [435, 89] on icon "Open" at bounding box center [431, 88] width 11 height 11
type input "Exterior Overall"
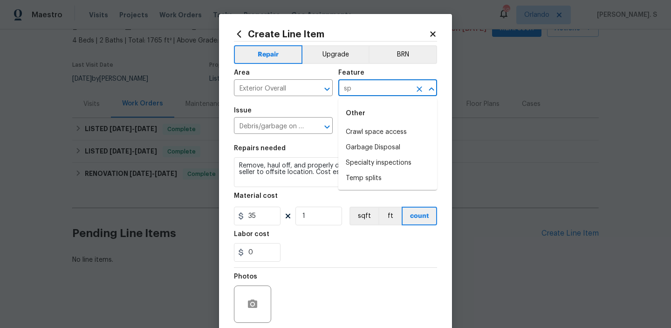
type input "s"
click at [383, 137] on li "Exterior Plumbing" at bounding box center [387, 131] width 99 height 15
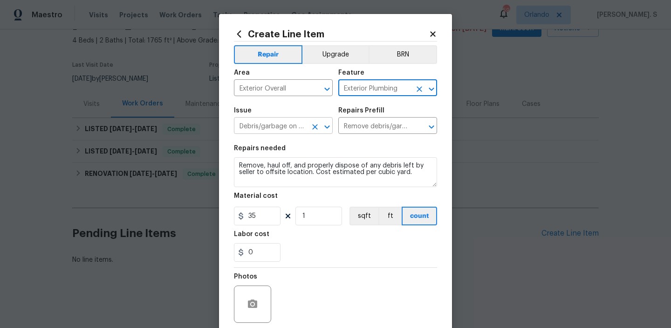
click at [329, 128] on icon "Open" at bounding box center [327, 126] width 11 height 11
type input "Exterior Plumbing"
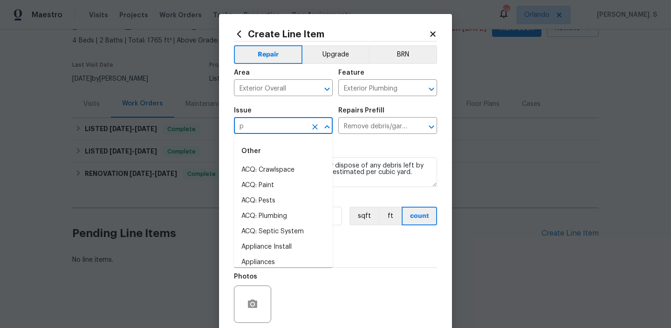
scroll to position [0, 0]
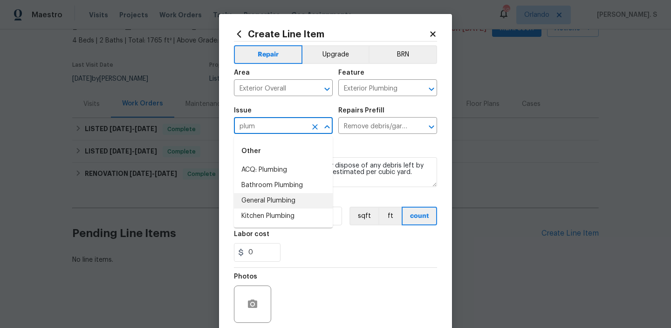
click at [274, 202] on li "General Plumbing" at bounding box center [283, 200] width 99 height 15
type input "General Plumbing"
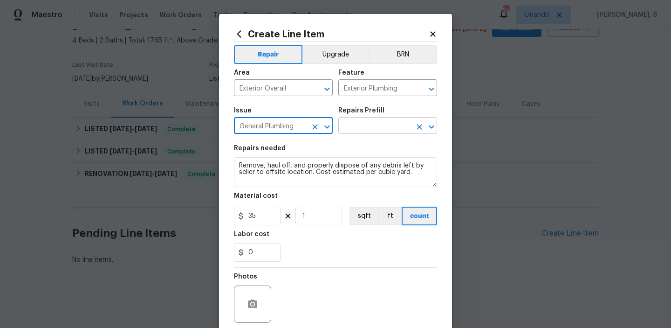
click at [426, 127] on icon "Open" at bounding box center [431, 126] width 11 height 11
type input "General Plumbing"
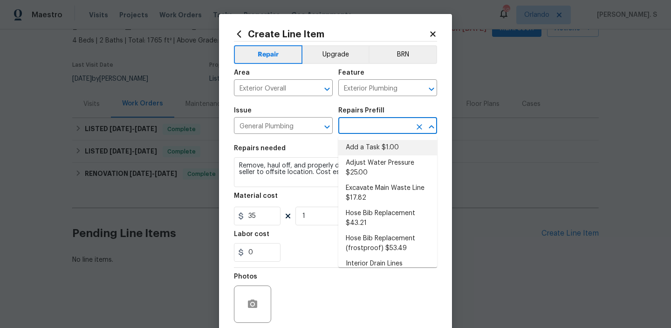
click at [373, 152] on li "Add a Task $1.00" at bounding box center [387, 147] width 99 height 15
type input "Plumbing"
type input "Add a Task $1.00"
type textarea "HPM to detail"
type input "1"
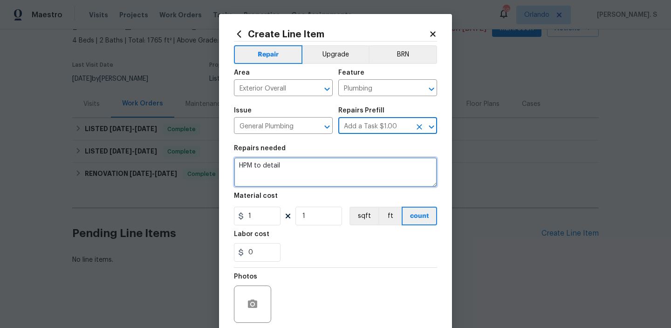
click at [300, 178] on textarea "HPM to detail" at bounding box center [335, 172] width 203 height 30
paste textarea "The front sprinkler system appears to be leaking, causing water to puddle into …"
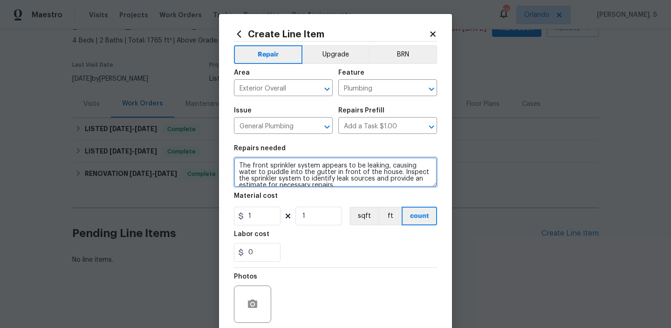
scroll to position [2, 0]
click at [241, 161] on textarea "The front sprinkler system appears to be leaking, causing water to puddle into …" at bounding box center [335, 172] width 203 height 30
type textarea "The front sprinkler system appears to be leaking, causing water to puddle into …"
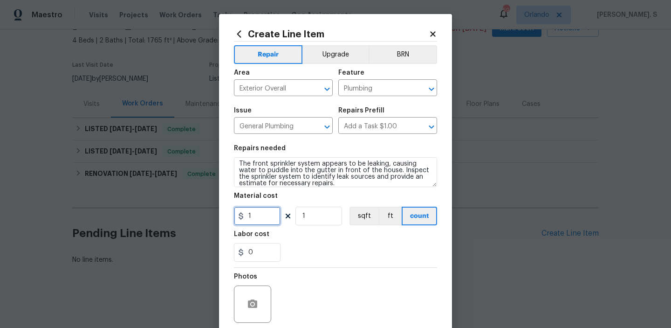
click at [256, 220] on input "1" at bounding box center [257, 215] width 47 height 19
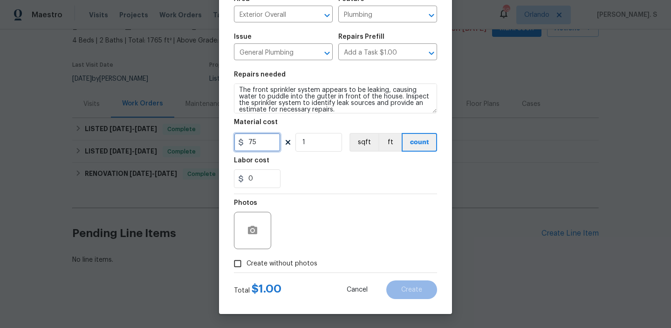
type input "75"
click at [273, 276] on div "Total $ 1.00 Cancel Create" at bounding box center [335, 286] width 203 height 26
click at [276, 265] on span "Create without photos" at bounding box center [282, 264] width 71 height 10
click at [247, 265] on input "Create without photos" at bounding box center [238, 263] width 18 height 18
checkbox input "true"
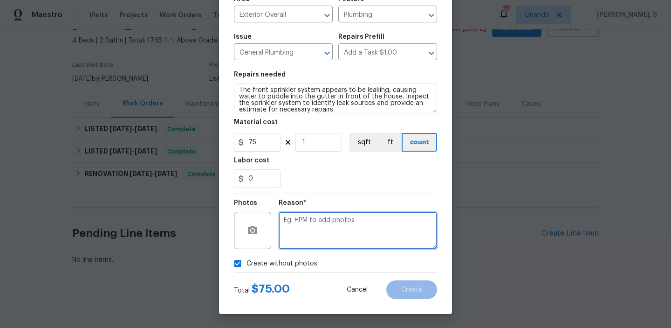
click at [343, 221] on textarea at bounding box center [358, 230] width 158 height 37
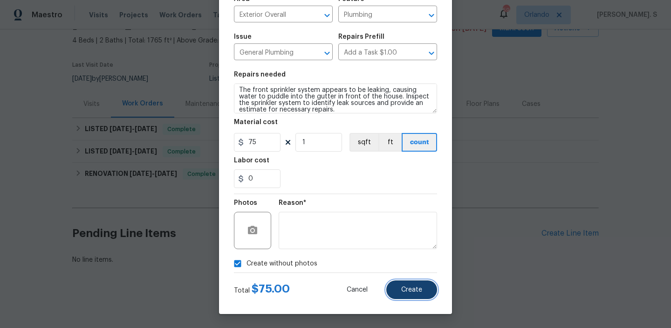
click at [393, 293] on button "Create" at bounding box center [411, 289] width 51 height 19
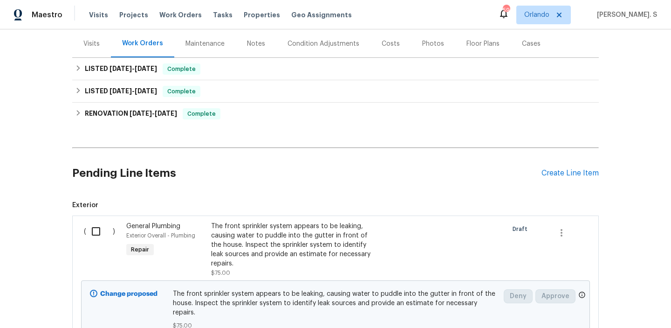
scroll to position [185, 0]
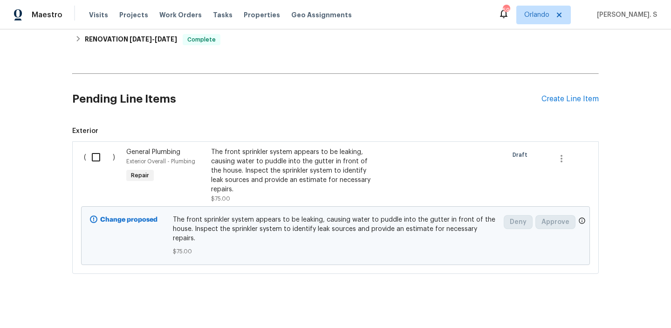
click at [113, 148] on div "( )" at bounding box center [102, 175] width 42 height 62
click at [103, 153] on input "checkbox" at bounding box center [99, 157] width 27 height 20
checkbox input "true"
click at [610, 295] on div "Cancel (1) Item Create Work Order" at bounding box center [335, 305] width 671 height 48
click at [609, 301] on span "Create Work Order" at bounding box center [618, 305] width 62 height 12
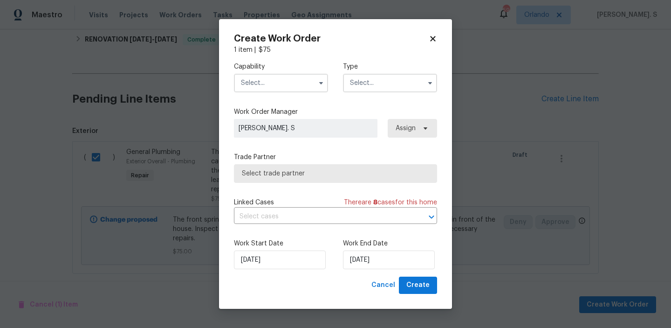
click at [251, 82] on input "text" at bounding box center [281, 83] width 94 height 19
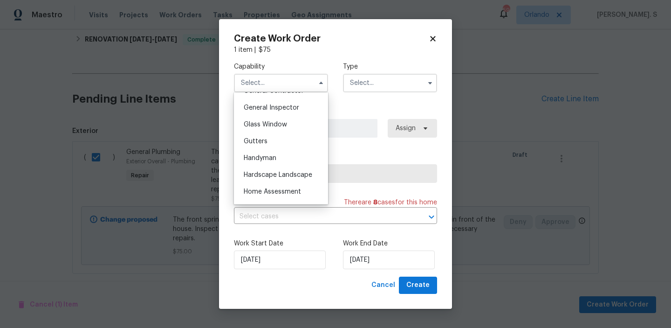
scroll to position [462, 0]
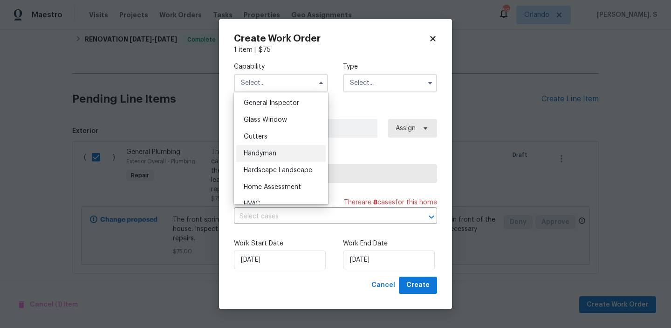
click at [272, 152] on span "Handyman" at bounding box center [260, 153] width 33 height 7
type input "Handyman"
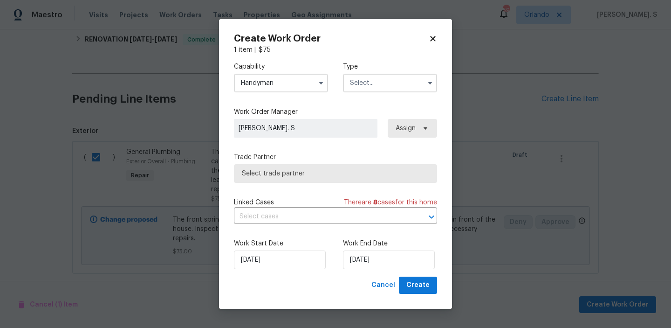
click at [374, 87] on input "text" at bounding box center [390, 83] width 94 height 19
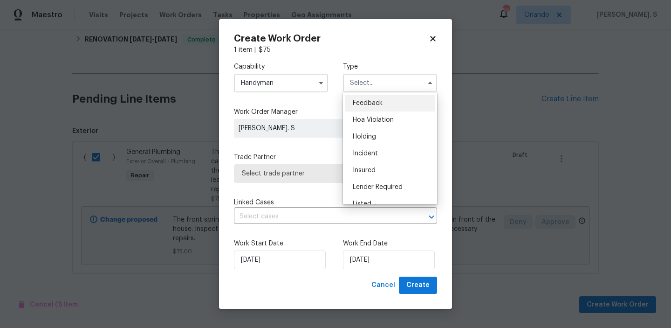
click at [373, 96] on div "Feedback" at bounding box center [389, 103] width 89 height 17
type input "Feedback"
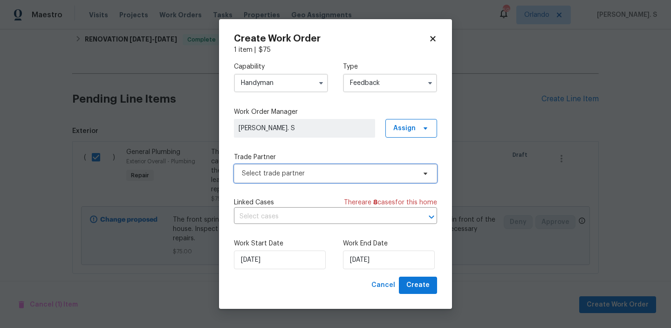
click at [329, 181] on span "Select trade partner" at bounding box center [335, 173] width 203 height 19
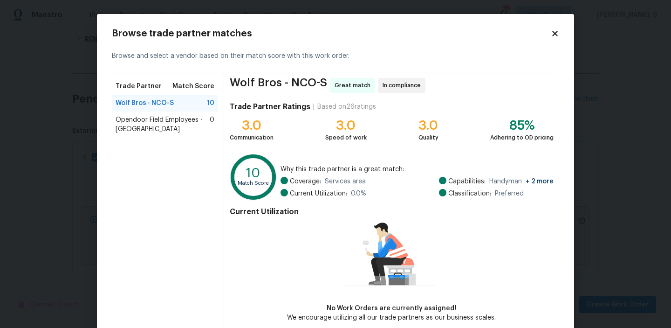
scroll to position [45, 0]
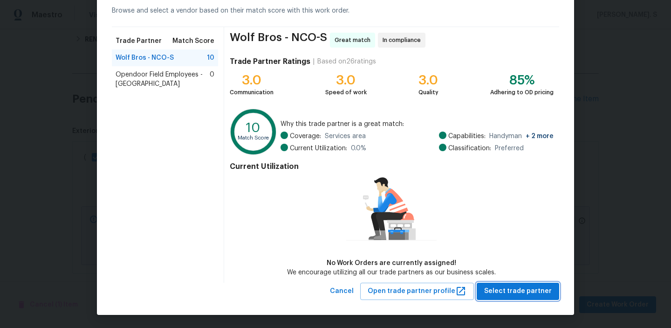
click at [520, 286] on span "Select trade partner" at bounding box center [518, 291] width 68 height 12
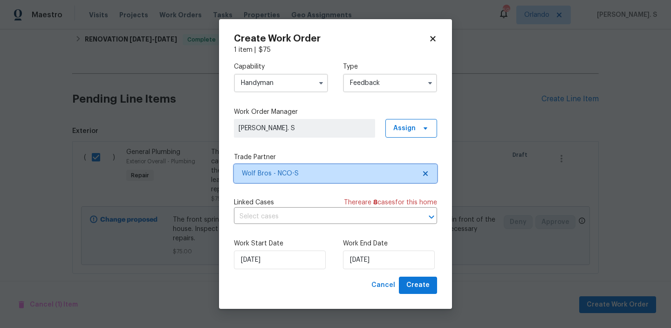
scroll to position [0, 0]
click at [289, 226] on div "Capability Handyman Type Feedback Work Order Manager Glory Joyce. S Assign Trad…" at bounding box center [335, 166] width 203 height 222
click at [292, 219] on input "text" at bounding box center [322, 216] width 177 height 14
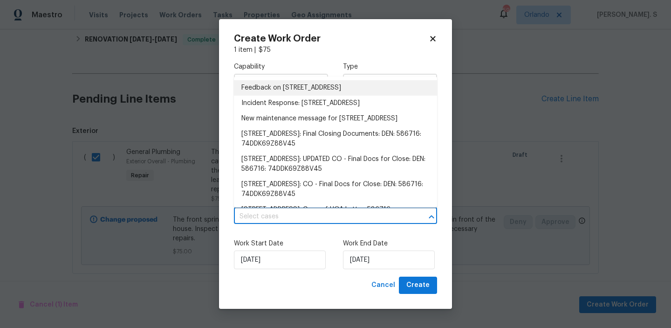
click at [286, 91] on li "Feedback on 4011 W 28th Street Rd, Greeley, CO 80634" at bounding box center [335, 87] width 203 height 15
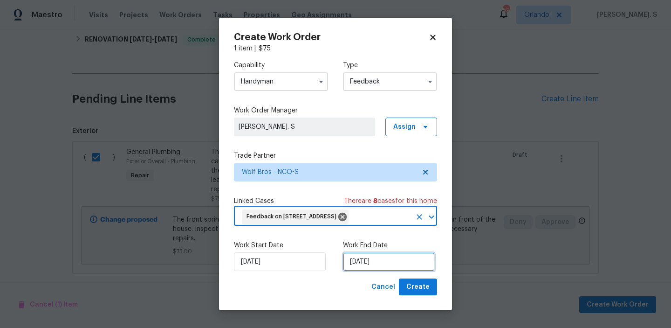
click at [372, 270] on input "8/12/2025" at bounding box center [389, 261] width 92 height 19
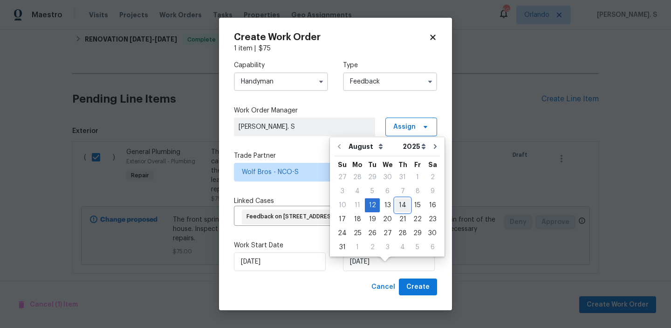
click at [402, 209] on div "14" at bounding box center [402, 205] width 15 height 13
type input "8/14/2025"
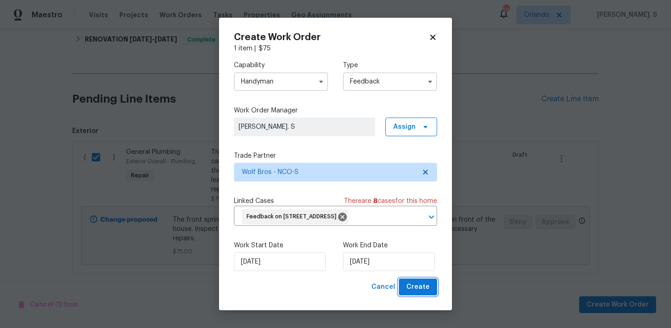
click at [426, 293] on span "Create" at bounding box center [417, 287] width 23 height 12
checkbox input "false"
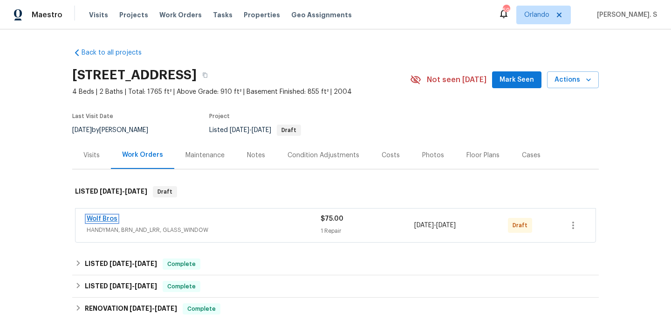
click at [109, 216] on link "Wolf Bros" at bounding box center [102, 218] width 31 height 7
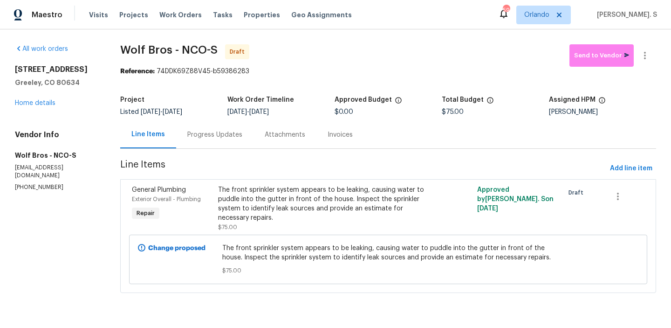
click at [206, 146] on div "Progress Updates" at bounding box center [214, 134] width 77 height 27
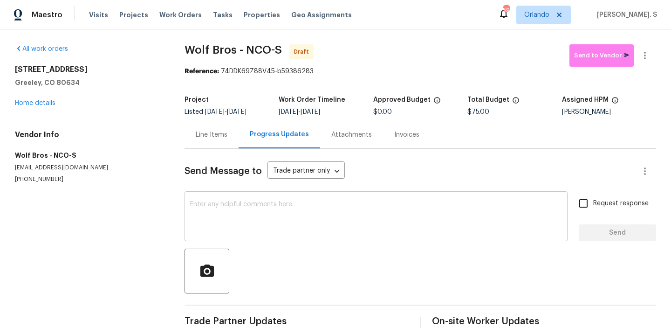
click at [197, 240] on div "x ​" at bounding box center [376, 217] width 383 height 48
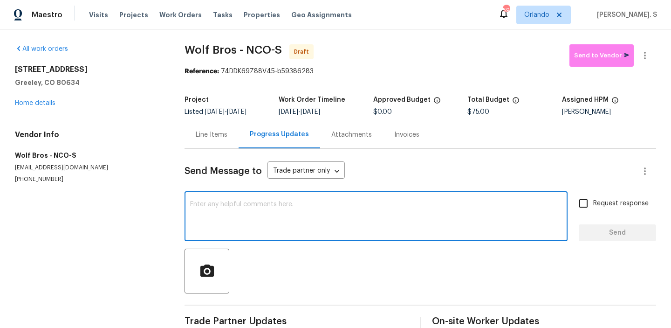
paste textarea "Hi, this is Glory with Opendoor. I’m confirming you received the WO for the pro…"
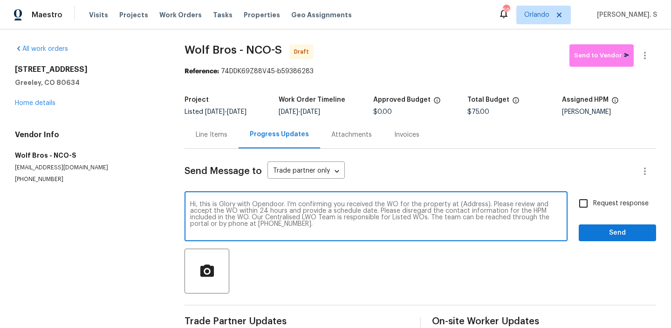
click at [466, 204] on textarea "Hi, this is Glory with Opendoor. I’m confirming you received the WO for the pro…" at bounding box center [376, 217] width 372 height 33
paste textarea "4011 W 28th Street Rd, Greeley, CO 80634"
type textarea "Hi, this is Glory with Opendoor. I’m confirming you received the WO for the pro…"
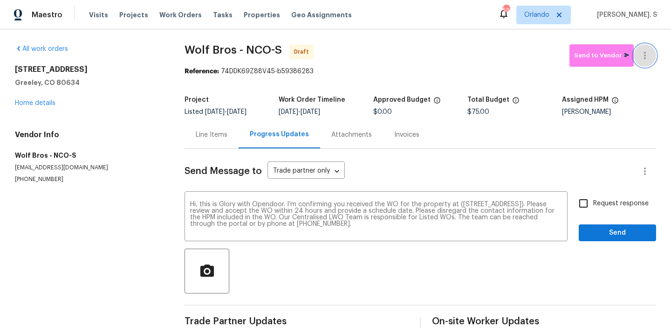
click at [638, 53] on button "button" at bounding box center [645, 55] width 22 height 22
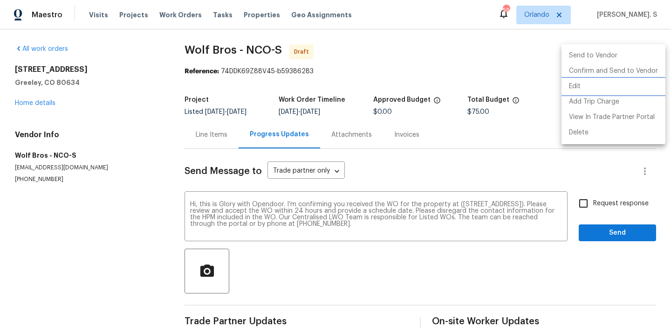
click at [573, 79] on li "Edit" at bounding box center [614, 86] width 104 height 15
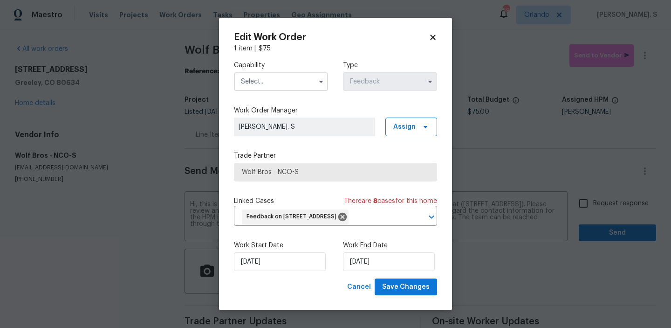
click at [304, 75] on input "text" at bounding box center [281, 81] width 94 height 19
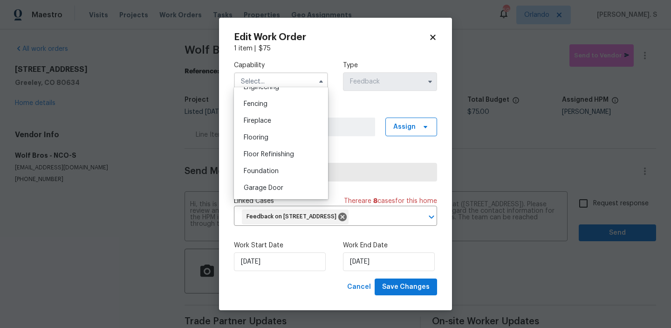
scroll to position [421, 0]
click at [301, 193] on div "Handyman" at bounding box center [280, 189] width 89 height 17
type input "Handyman"
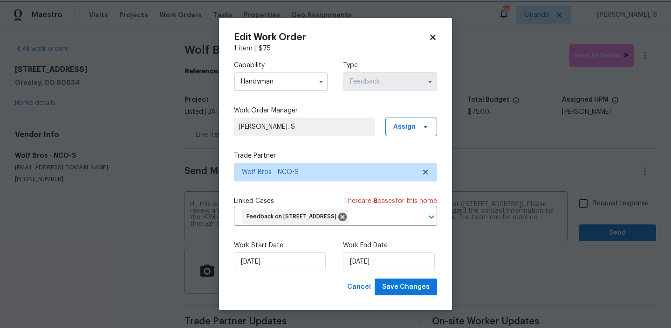
scroll to position [439, 0]
click at [388, 293] on span "Save Changes" at bounding box center [406, 287] width 48 height 12
click at [619, 204] on body "Maestro Visits Projects Work Orders Tasks Properties Geo Assignments 59 Orlando…" at bounding box center [335, 164] width 671 height 328
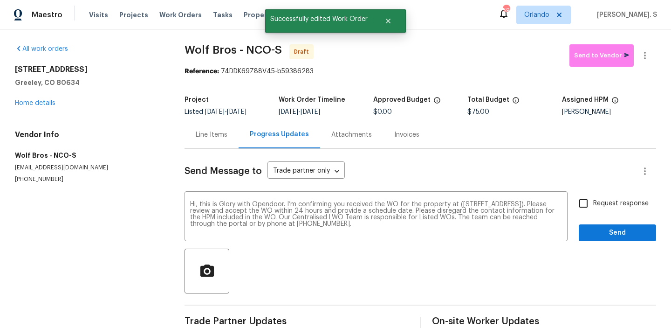
click at [613, 212] on label "Request response" at bounding box center [611, 203] width 75 height 20
click at [593, 212] on input "Request response" at bounding box center [584, 203] width 20 height 20
checkbox input "true"
click at [612, 234] on span "Send" at bounding box center [617, 233] width 62 height 12
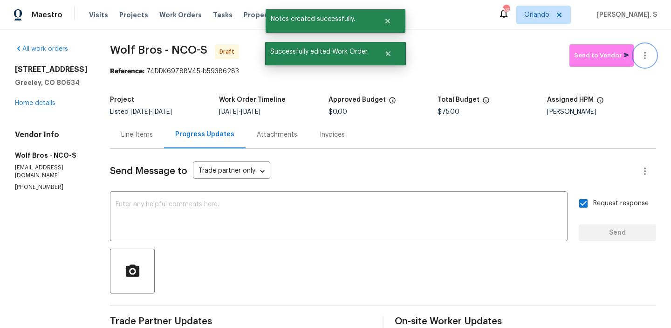
click at [649, 58] on icon "button" at bounding box center [644, 55] width 11 height 11
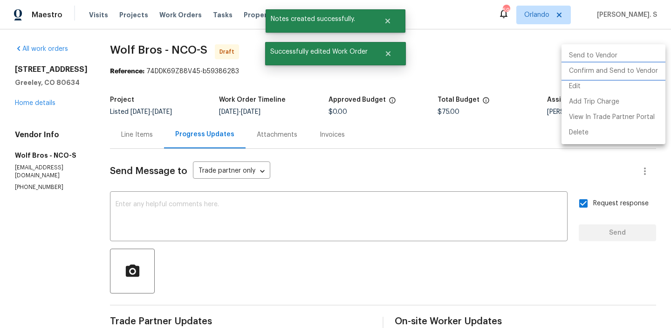
click at [648, 76] on li "Confirm and Send to Vendor" at bounding box center [614, 70] width 104 height 15
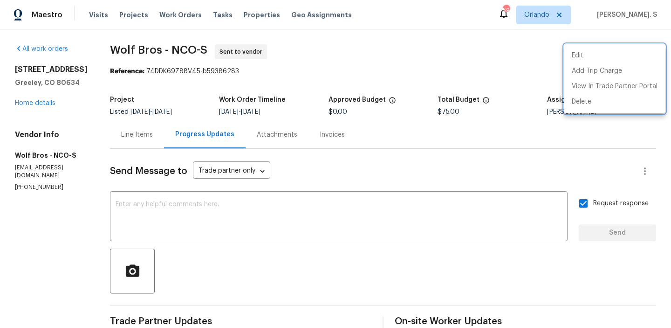
click at [151, 60] on div at bounding box center [335, 164] width 671 height 328
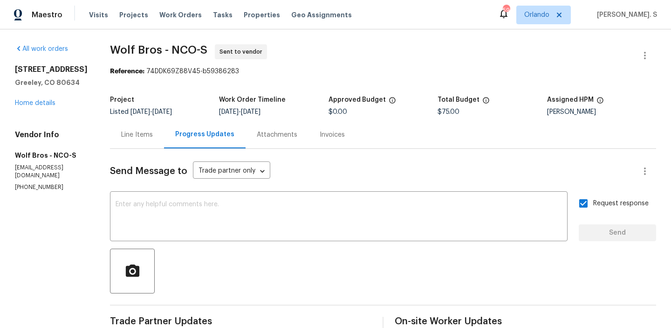
click at [151, 60] on div "Edit Add Trip Charge View In Trade Partner Portal Delete" at bounding box center [335, 164] width 671 height 328
click at [151, 60] on span "Wolf Bros - NCO-S Sent to vendor" at bounding box center [372, 55] width 524 height 22
click at [150, 56] on span "Wolf Bros - NCO-S Sent to vendor" at bounding box center [372, 55] width 524 height 22
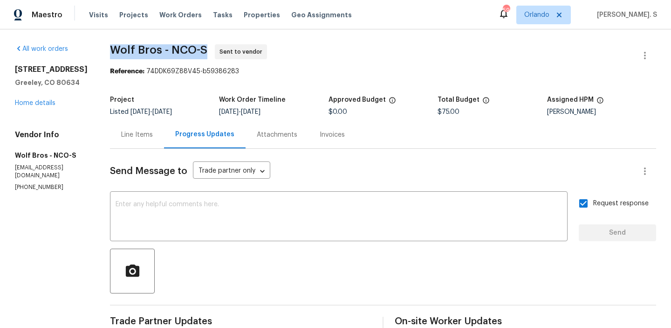
copy span "Wolf Bros - NCO-S"
click at [478, 1] on div "Maestro Visits Projects Work Orders Tasks Properties Geo Assignments 59 Orlando…" at bounding box center [335, 14] width 671 height 29
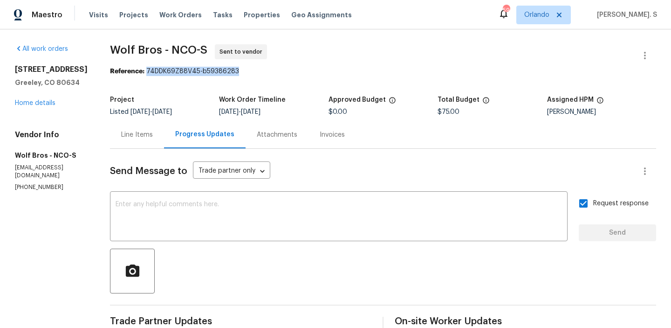
drag, startPoint x: 138, startPoint y: 72, endPoint x: 381, endPoint y: 72, distance: 242.3
click at [378, 72] on div "Reference: 74DDK69Z88V45-b59386283" at bounding box center [383, 71] width 546 height 9
copy div "74DDK69Z88V45-b59386283"
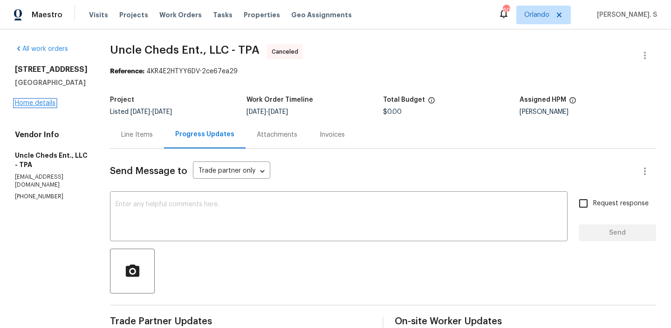
click at [47, 106] on link "Home details" at bounding box center [35, 103] width 41 height 7
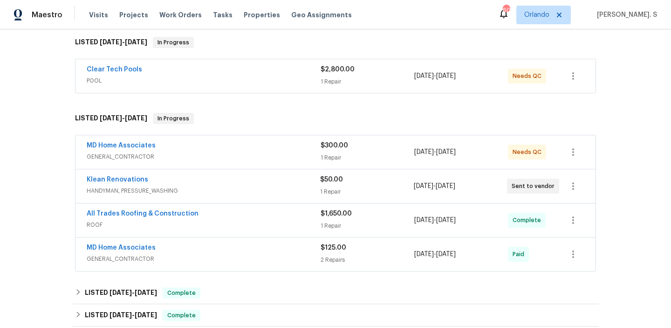
scroll to position [151, 0]
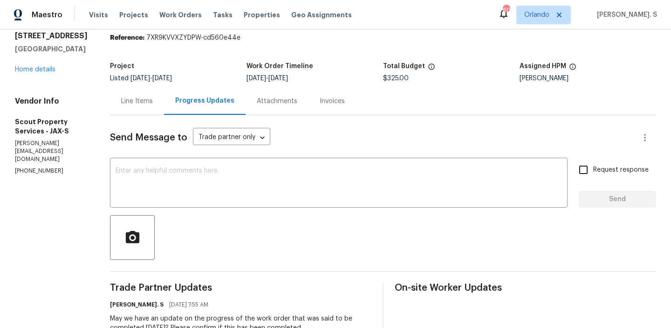
scroll to position [111, 0]
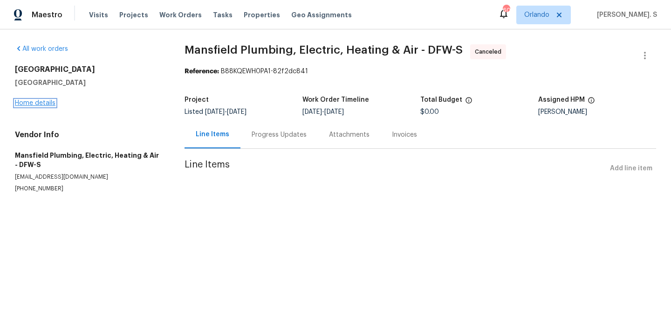
click at [38, 101] on link "Home details" at bounding box center [35, 103] width 41 height 7
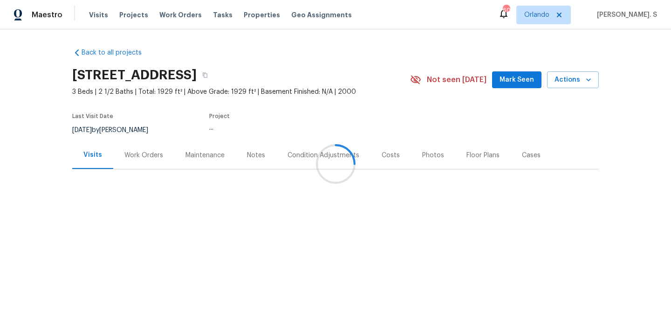
click at [143, 163] on div "Work Orders" at bounding box center [143, 154] width 61 height 27
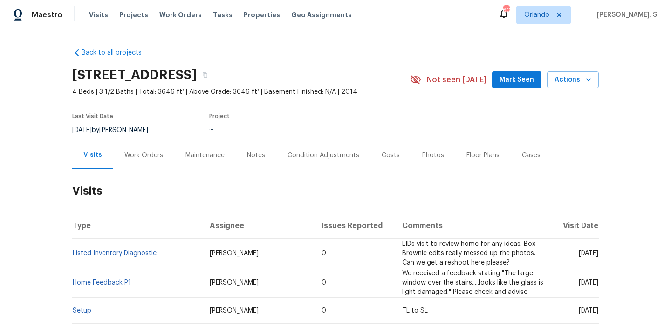
click at [139, 159] on div "Work Orders" at bounding box center [143, 155] width 39 height 9
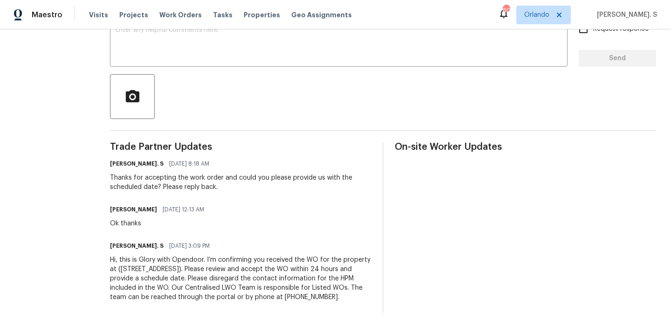
scroll to position [184, 0]
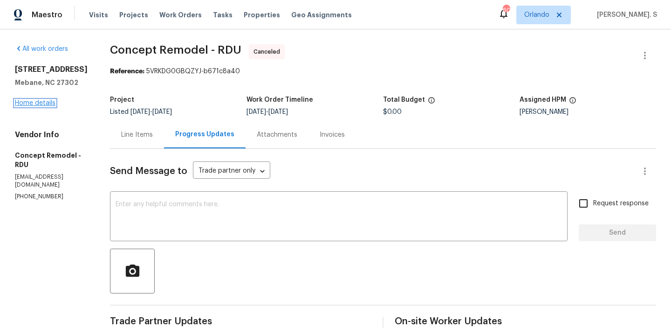
click at [30, 106] on link "Home details" at bounding box center [35, 103] width 41 height 7
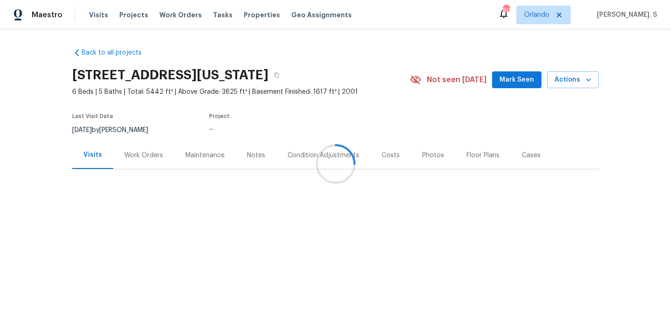
click at [127, 162] on div at bounding box center [335, 164] width 671 height 328
click at [127, 162] on div "Work Orders" at bounding box center [143, 154] width 61 height 27
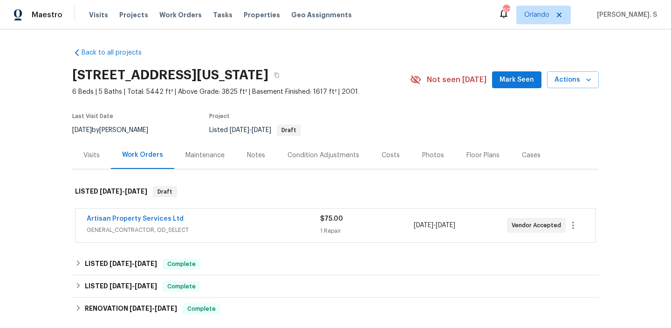
click at [127, 162] on div "Work Orders" at bounding box center [142, 154] width 63 height 27
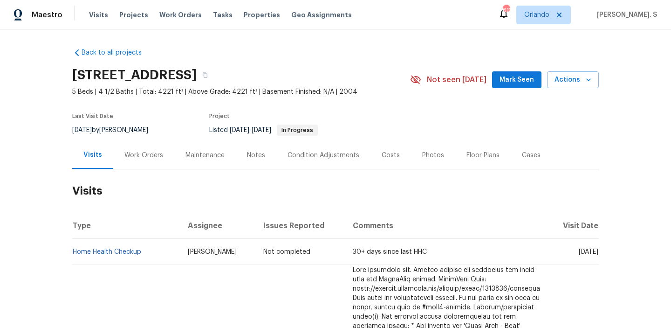
click at [157, 155] on div "Work Orders" at bounding box center [143, 155] width 39 height 9
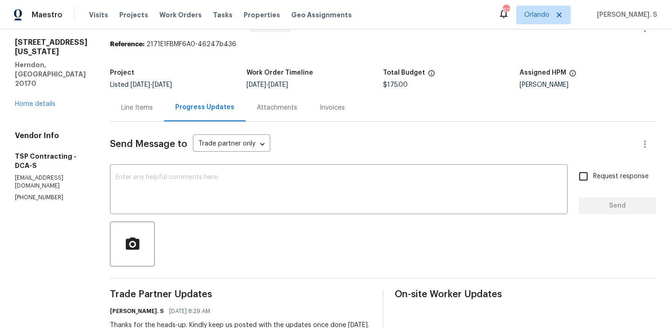
scroll to position [96, 0]
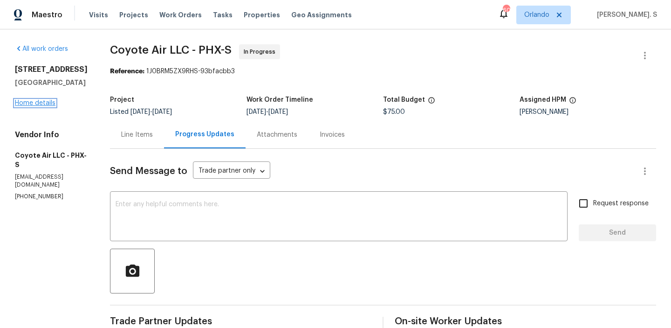
click at [47, 106] on link "Home details" at bounding box center [35, 103] width 41 height 7
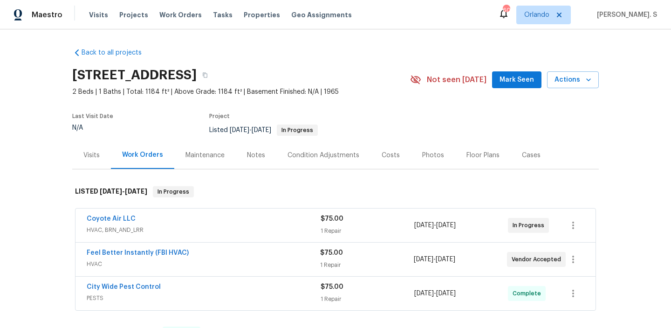
scroll to position [61, 0]
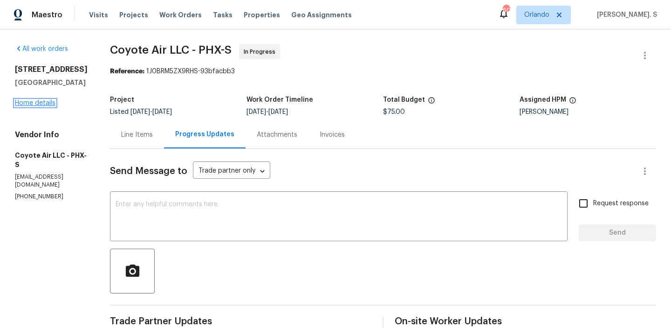
click at [48, 104] on link "Home details" at bounding box center [35, 103] width 41 height 7
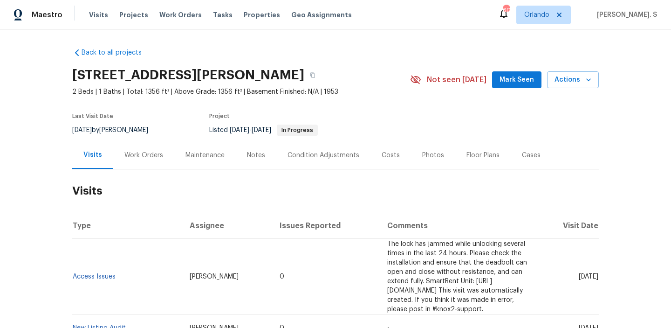
click at [149, 161] on div "Work Orders" at bounding box center [143, 154] width 61 height 27
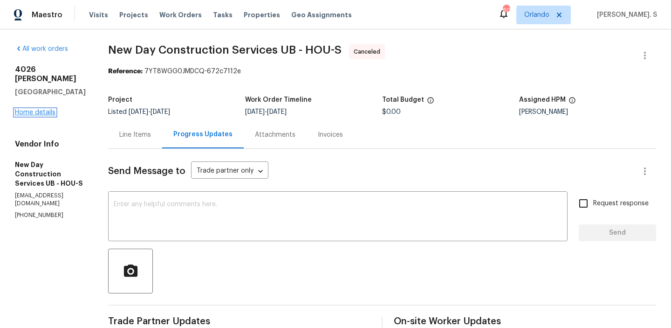
click at [48, 109] on link "Home details" at bounding box center [35, 112] width 41 height 7
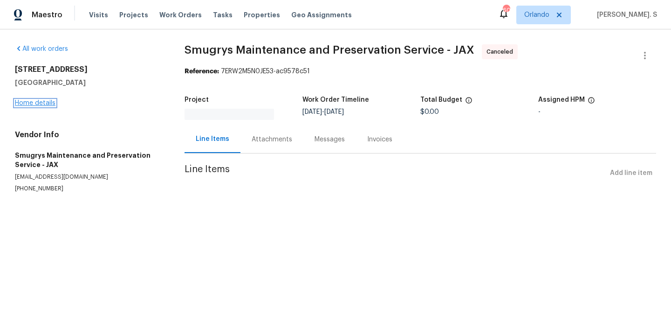
click at [18, 103] on link "Home details" at bounding box center [35, 103] width 41 height 7
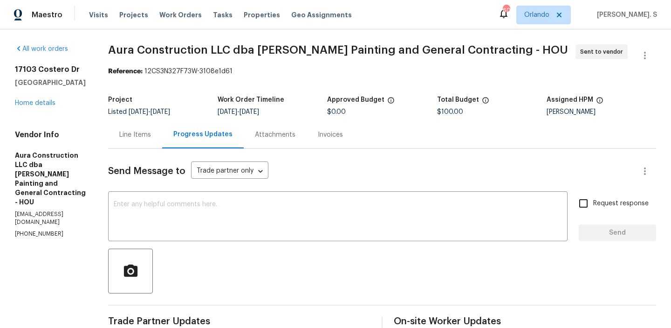
scroll to position [54, 0]
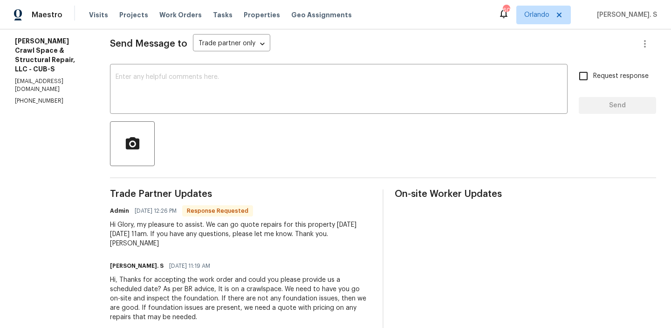
scroll to position [140, 0]
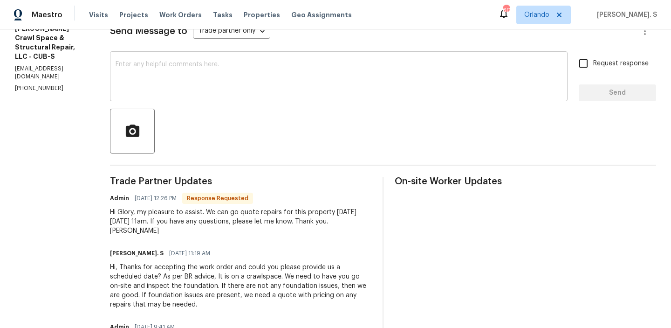
click at [291, 78] on textarea at bounding box center [339, 77] width 446 height 33
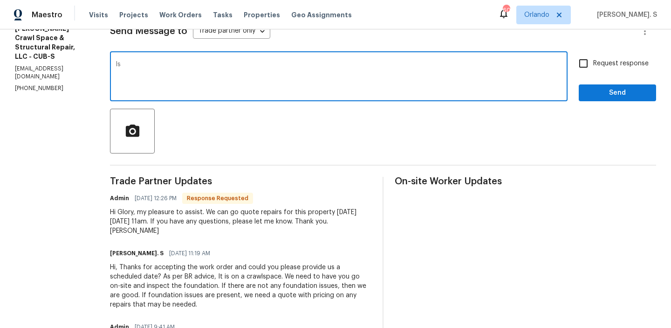
type textarea "I"
type textarea "Could you please try to fit into your scheduled asap this week? Please reply ba…"
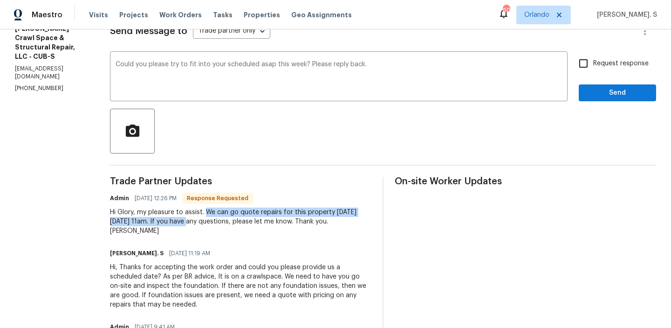
drag, startPoint x: 214, startPoint y: 213, endPoint x: 205, endPoint y: 221, distance: 12.2
click at [205, 221] on div "Hi Glory, my pleasure to assist. We can go quote repairs for this property next…" at bounding box center [240, 221] width 261 height 28
copy div "We can go quote repairs for this property next Monday, August 18th at 11am"
click at [602, 67] on span "Request response" at bounding box center [620, 64] width 55 height 10
click at [593, 67] on input "Request response" at bounding box center [584, 64] width 20 height 20
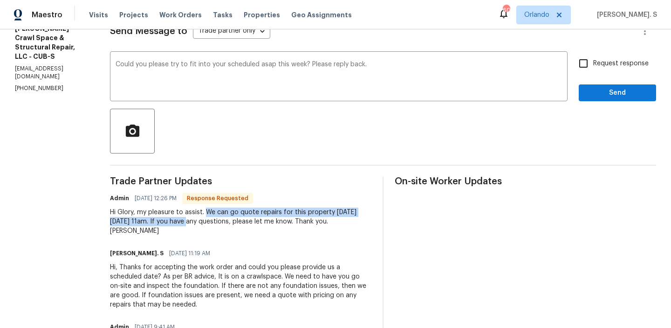
checkbox input "true"
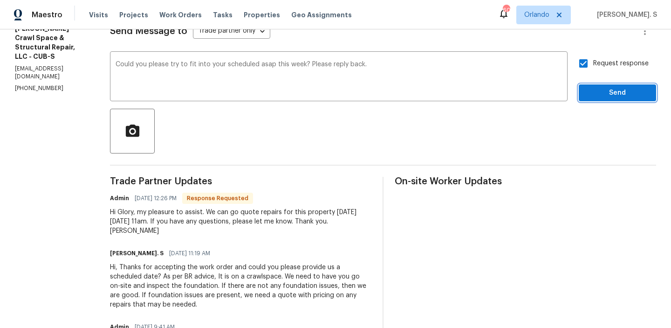
click at [600, 97] on span "Send" at bounding box center [617, 93] width 62 height 12
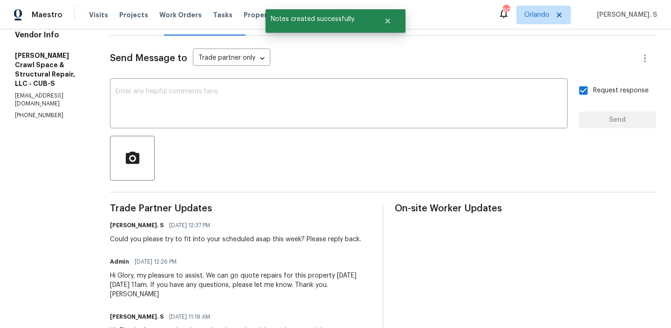
scroll to position [81, 0]
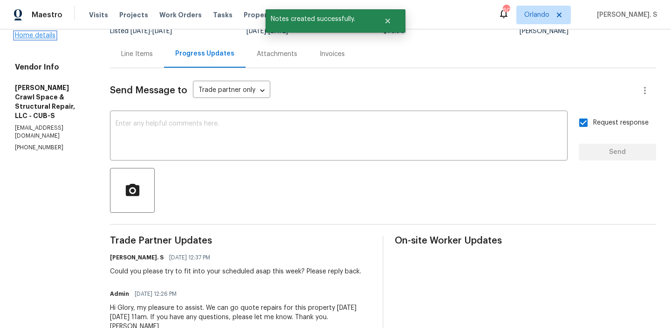
click at [30, 37] on link "Home details" at bounding box center [35, 35] width 41 height 7
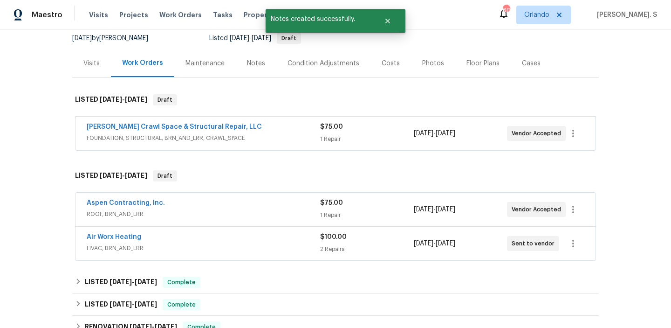
scroll to position [111, 0]
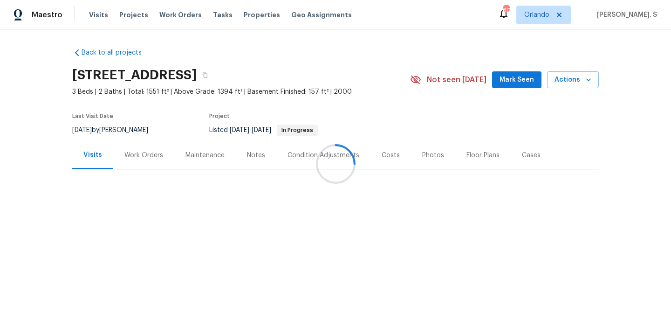
click at [127, 144] on div "Work Orders" at bounding box center [143, 154] width 61 height 27
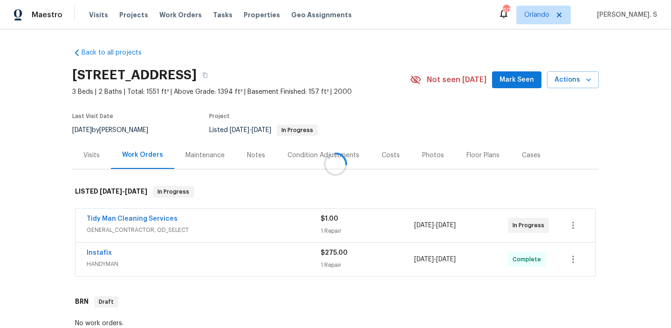
click at [127, 144] on div at bounding box center [335, 164] width 671 height 328
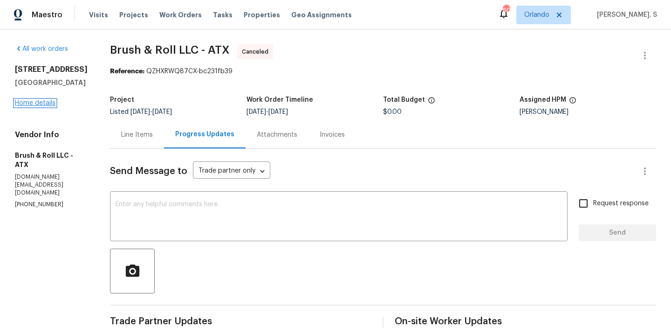
click at [33, 106] on link "Home details" at bounding box center [35, 103] width 41 height 7
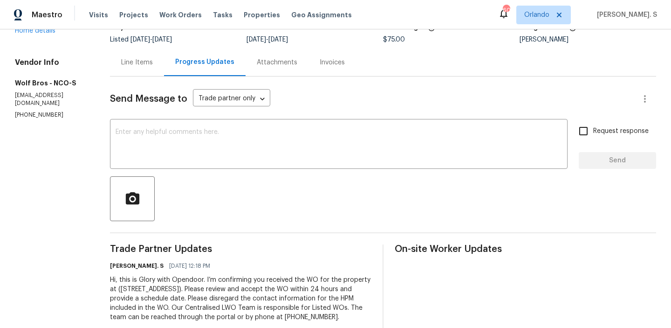
scroll to position [81, 0]
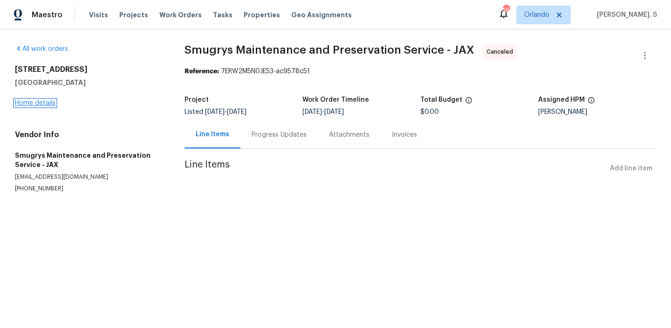
click at [25, 103] on link "Home details" at bounding box center [35, 103] width 41 height 7
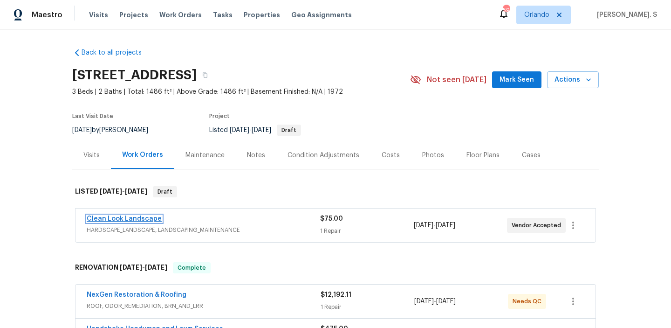
click at [139, 218] on link "Clean Look Landscape" at bounding box center [124, 218] width 75 height 7
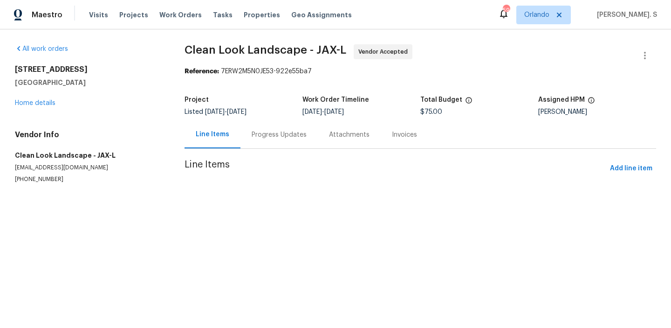
click at [278, 142] on div "Progress Updates" at bounding box center [278, 134] width 77 height 27
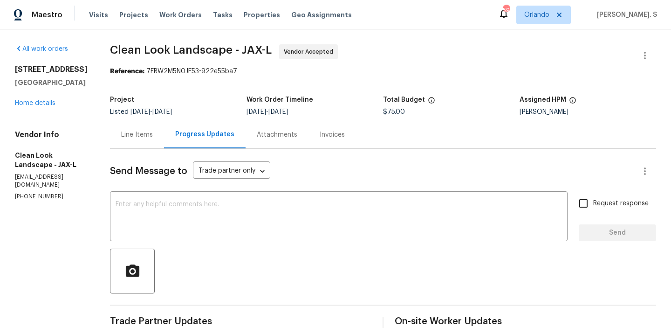
click at [31, 195] on section "All work orders 14112 Pleasant Point Ln Jacksonville, FL 32225 Home details Ven…" at bounding box center [51, 247] width 73 height 406
copy p "(407) 487-6674"
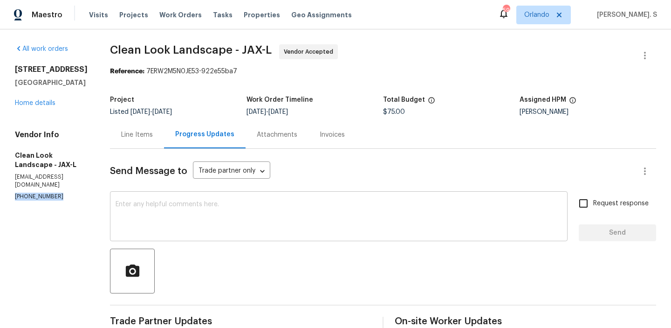
click at [157, 213] on textarea at bounding box center [339, 217] width 446 height 33
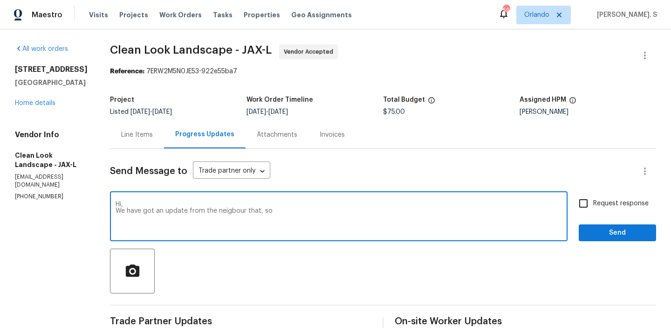
paste textarea "to provide cost estimate to remove the cut tree parts from out property"
click at [284, 212] on textarea "Hi, We have got an update from the neigbour that, so to provide cost estimate t…" at bounding box center [339, 217] width 446 height 33
click at [0, 0] on qb-div "Replace with neighbour," at bounding box center [0, 0] width 0 height 0
click at [0, 0] on span "Correct the spelling error" at bounding box center [0, 0] width 0 height 0
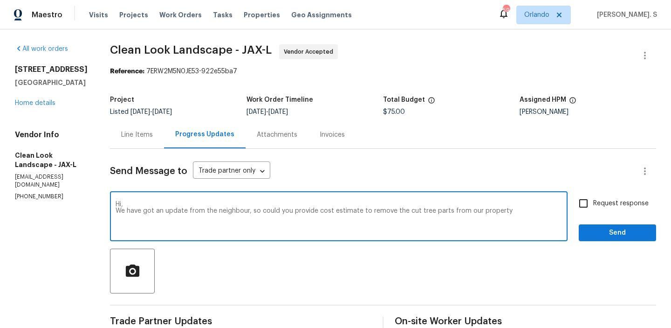
click at [480, 210] on textarea "Hi, We have got an update from the neighbour, so could you provide cost estimat…" at bounding box center [339, 217] width 446 height 33
click at [263, 210] on textarea "Hi, We have got an update from the neighbour, so could you provide cost estimat…" at bounding box center [339, 217] width 446 height 33
paste textarea "a tree fell down recently and it was blocking the road but they had someone to …"
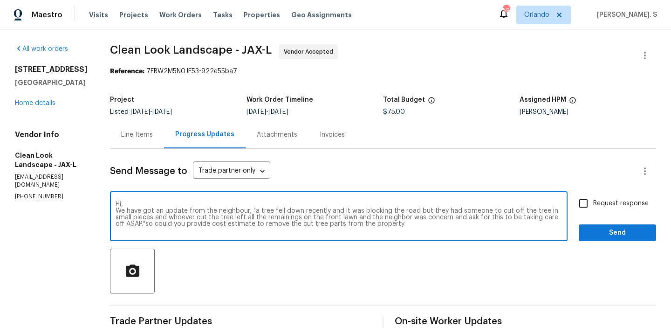
type textarea "Hi, We have got an update from the neighbour, "a tree fell down recently and it…"
click at [582, 212] on input "Request response" at bounding box center [584, 203] width 20 height 20
checkbox input "true"
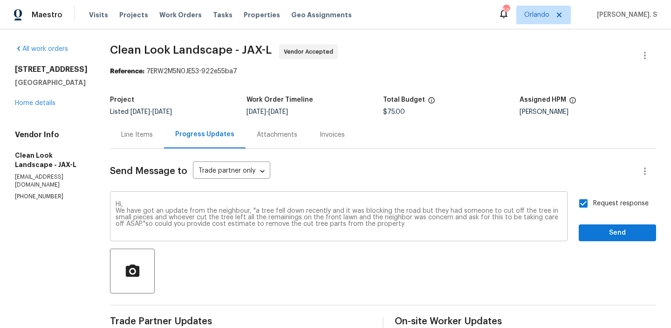
click at [401, 218] on textarea "Hi, We have got an update from the neighbour, "a tree fell down recently and it…" at bounding box center [339, 217] width 446 height 33
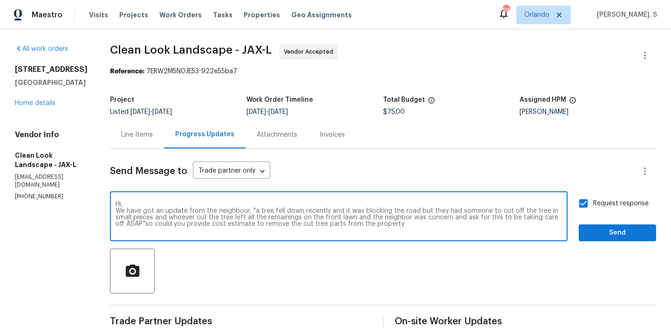
click at [401, 218] on textarea "Hi, We have got an update from the neighbour, "a tree fell down recently and it…" at bounding box center [339, 217] width 446 height 33
click at [570, 232] on div "Hi, We have got an update from the neighbour, "a tree fell down recently and it…" at bounding box center [383, 217] width 546 height 48
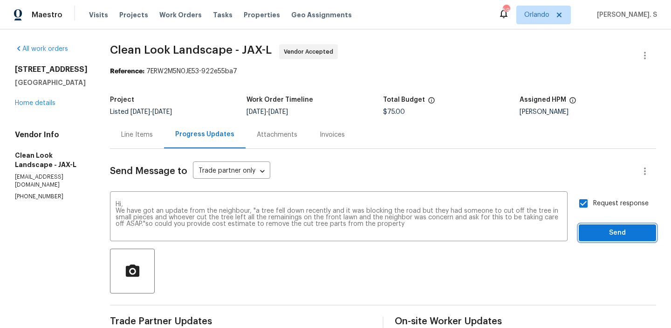
click at [591, 232] on span "Send" at bounding box center [617, 233] width 62 height 12
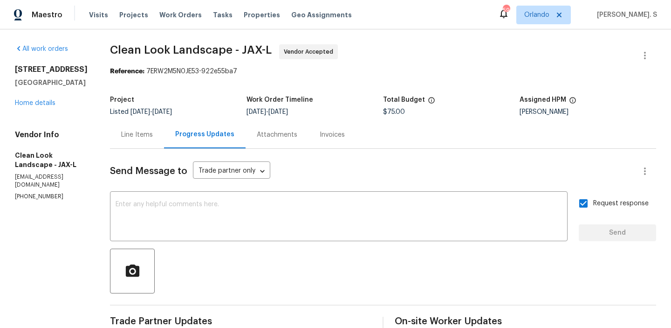
click at [180, 49] on span "Clean Look Landscape - JAX-L" at bounding box center [191, 49] width 162 height 11
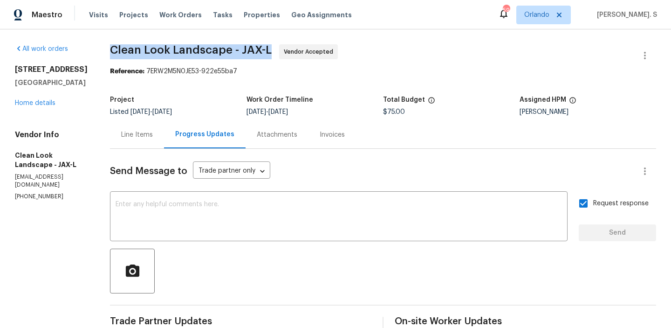
copy span "Clean Look Landscape - JAX-L"
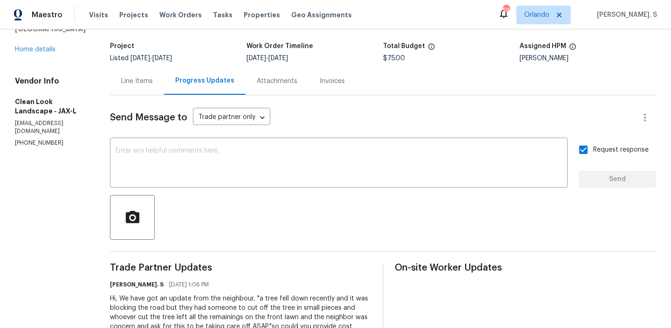
click at [161, 301] on div "Hi, We have got an update from the neighbour, "a tree fell down recently and it…" at bounding box center [240, 317] width 261 height 47
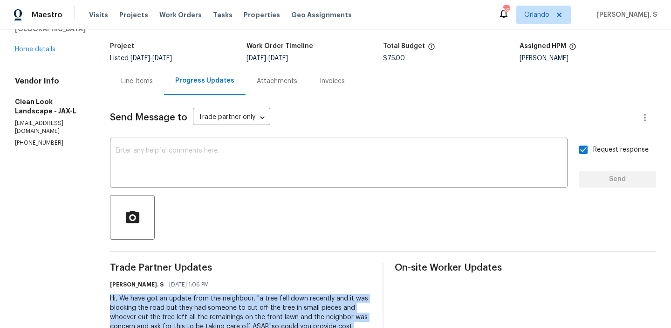
copy div "Hi, We have got an update from the neighbour, "a tree fell down recently and it…"
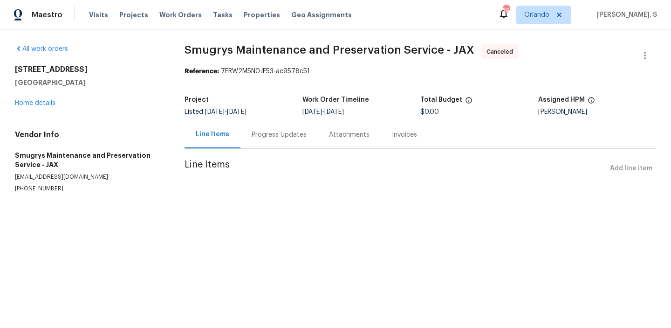
click at [33, 107] on div "[STREET_ADDRESS] Home details" at bounding box center [88, 86] width 147 height 43
click at [41, 104] on link "Home details" at bounding box center [35, 103] width 41 height 7
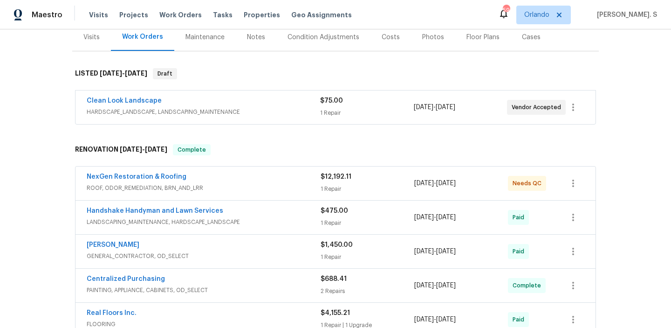
scroll to position [165, 0]
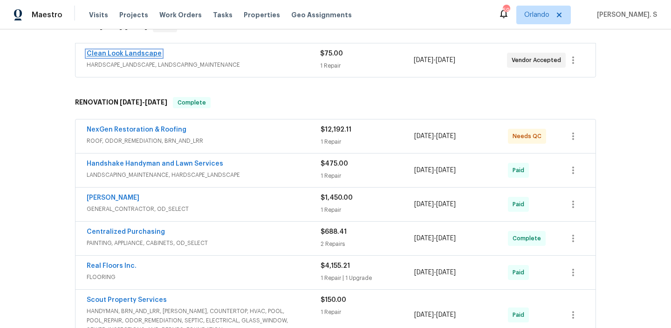
click at [100, 51] on link "Clean Look Landscape" at bounding box center [124, 53] width 75 height 7
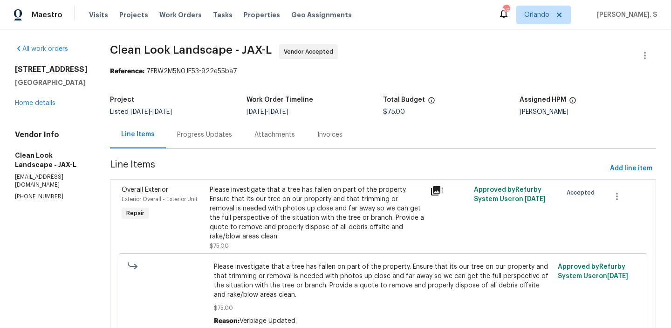
click at [267, 123] on div "Attachments" at bounding box center [274, 134] width 63 height 27
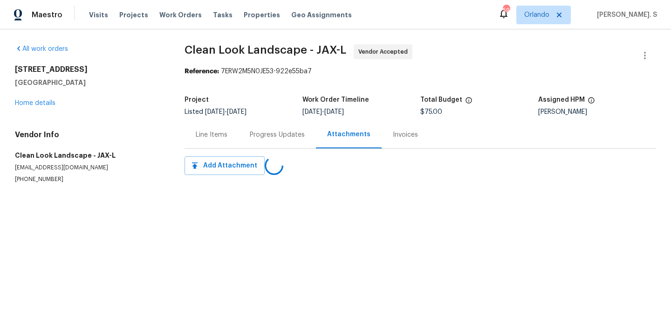
click at [267, 123] on div "Progress Updates" at bounding box center [277, 134] width 77 height 27
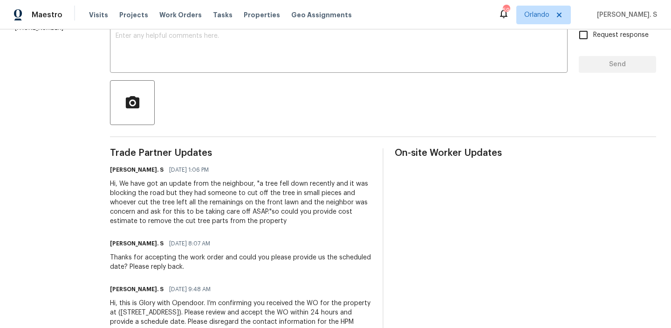
scroll to position [215, 0]
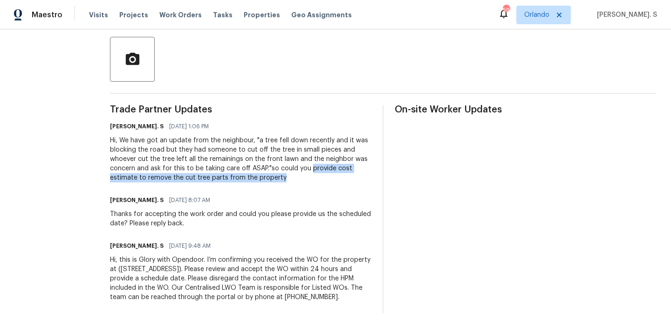
copy div "provide cost estimate to remove the cut tree parts from the property"
drag, startPoint x: 321, startPoint y: 167, endPoint x: 335, endPoint y: 171, distance: 14.5
click at [335, 171] on div "Hi, We have got an update from the neighbour, "a tree fell down recently and it…" at bounding box center [240, 159] width 261 height 47
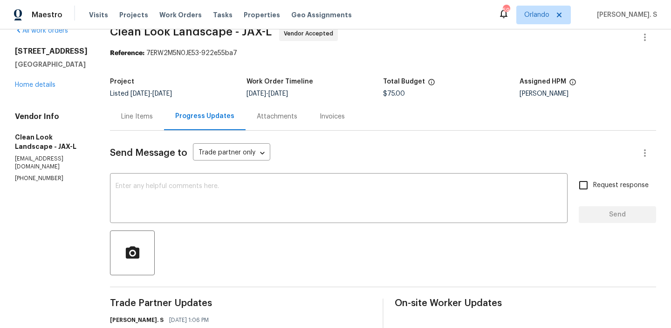
click at [139, 122] on div "Line Items" at bounding box center [137, 116] width 54 height 27
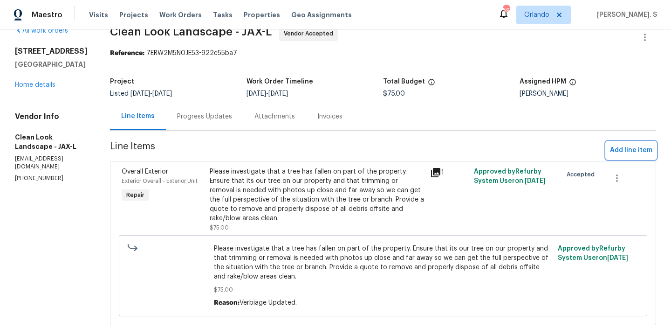
click at [617, 149] on span "Add line item" at bounding box center [631, 150] width 42 height 12
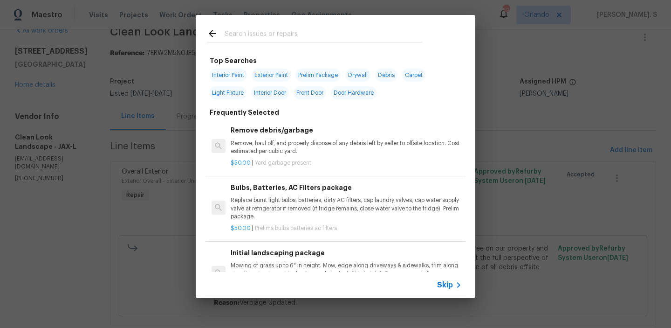
click at [280, 135] on h6 "Remove debris/garbage" at bounding box center [346, 130] width 231 height 10
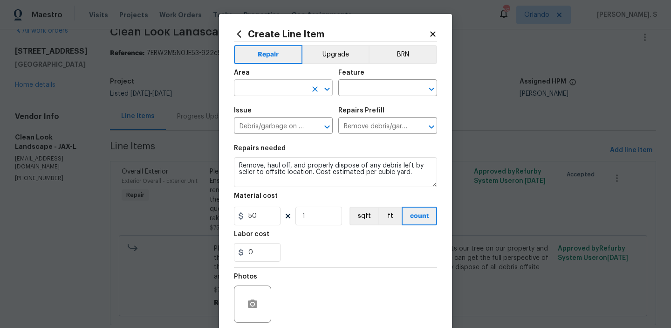
click at [332, 85] on icon "Open" at bounding box center [327, 88] width 11 height 11
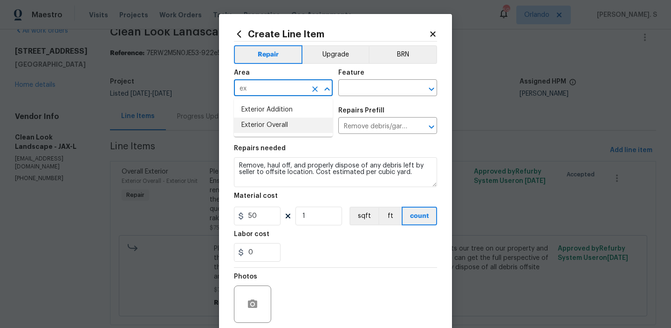
click at [305, 120] on li "Exterior Overall" at bounding box center [283, 124] width 99 height 15
click at [435, 89] on icon "Open" at bounding box center [431, 88] width 11 height 11
type input "Exterior Overall"
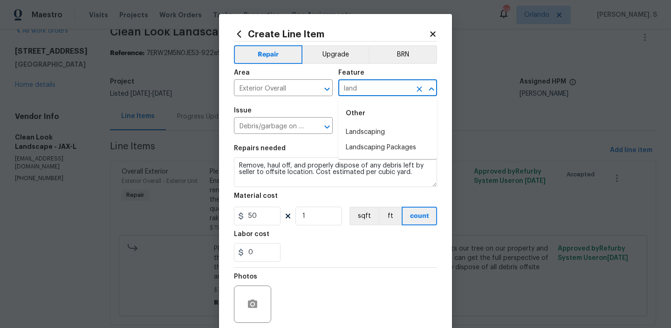
click at [412, 125] on li "Landscaping" at bounding box center [387, 131] width 99 height 15
click at [325, 122] on icon "Open" at bounding box center [327, 126] width 11 height 11
type input "Landscaping"
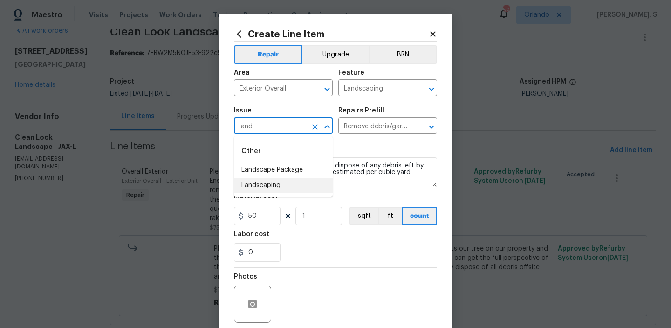
click at [311, 182] on li "Landscaping" at bounding box center [283, 185] width 99 height 15
type input "Landscaping"
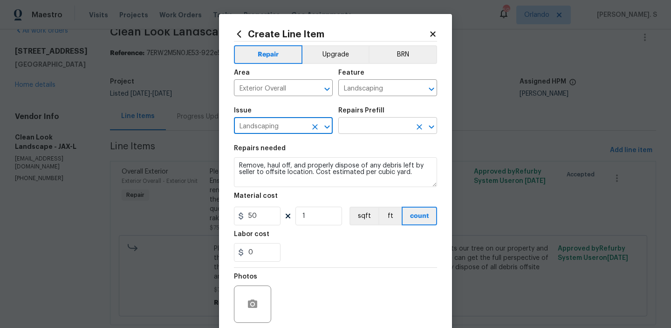
click at [431, 132] on button "Open" at bounding box center [431, 126] width 13 height 13
type input "Landscaping"
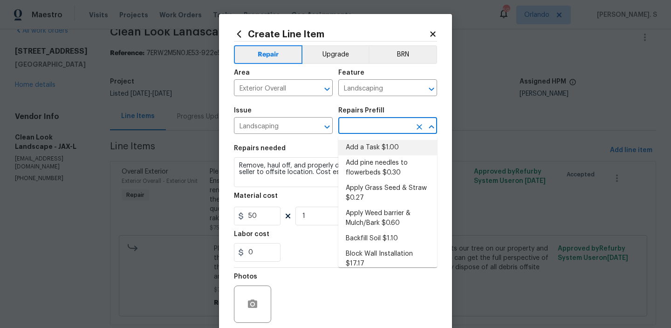
click at [386, 142] on li "Add a Task $1.00" at bounding box center [387, 147] width 99 height 15
type input "Add a Task $1.00"
type textarea "HPM to detail"
type input "1"
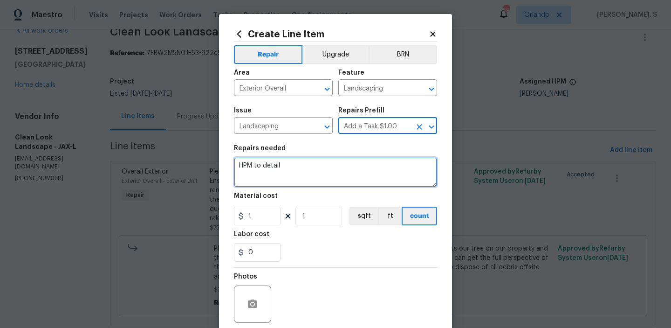
click at [301, 164] on textarea "HPM to detail" at bounding box center [335, 172] width 203 height 30
paste textarea "provide cost estimate to remove the cut tree parts from the property"
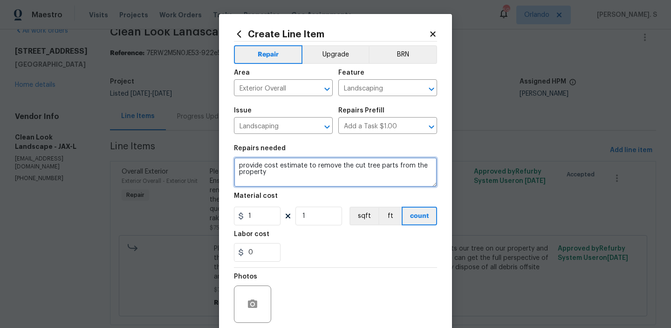
click at [239, 165] on textarea "provide cost estimate to remove the cut tree parts from the property" at bounding box center [335, 172] width 203 height 30
click at [243, 165] on textarea "provide cost estimate to remove the cut tree parts from the property" at bounding box center [335, 172] width 203 height 30
type textarea "Provide cost estimate to remove the cut tree parts from the property"
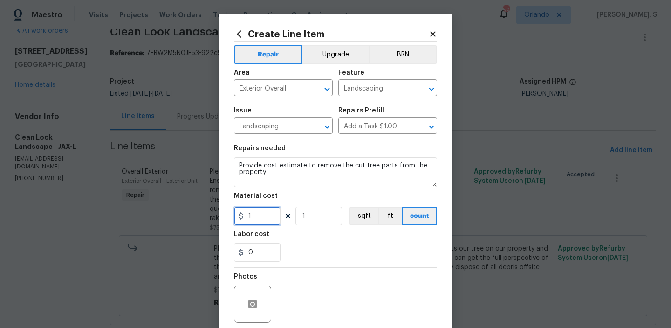
click at [263, 210] on input "1" at bounding box center [257, 215] width 47 height 19
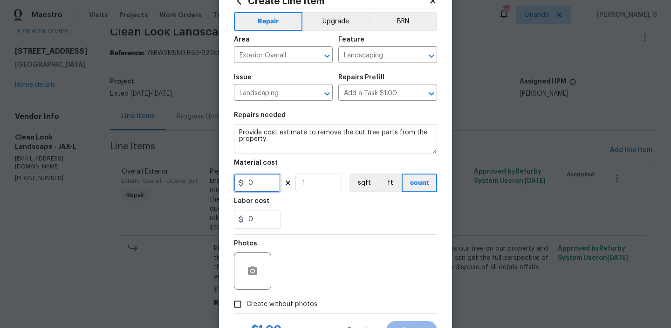
scroll to position [74, 0]
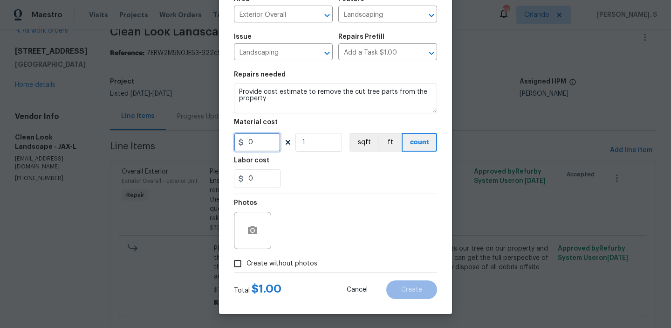
type input "0"
click at [260, 268] on span "Create without photos" at bounding box center [282, 264] width 71 height 10
click at [247, 268] on input "Create without photos" at bounding box center [238, 263] width 18 height 18
checkbox input "true"
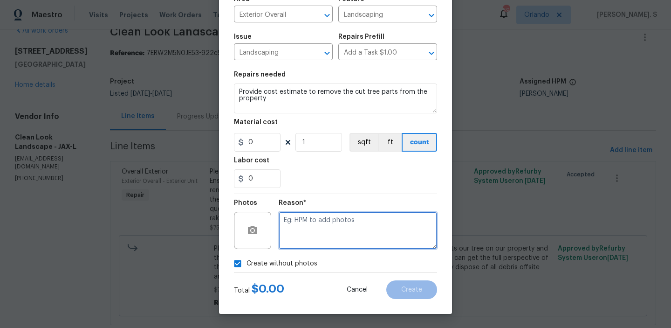
click at [315, 243] on textarea at bounding box center [358, 230] width 158 height 37
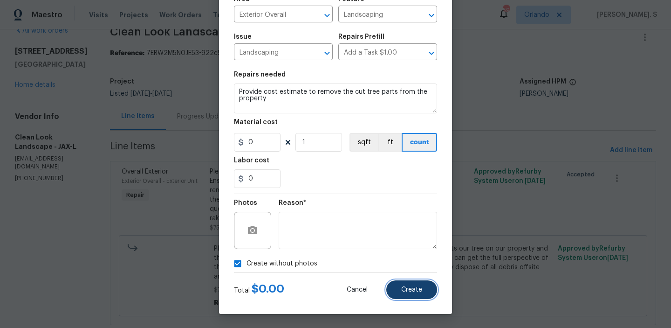
click at [395, 280] on button "Create" at bounding box center [411, 289] width 51 height 19
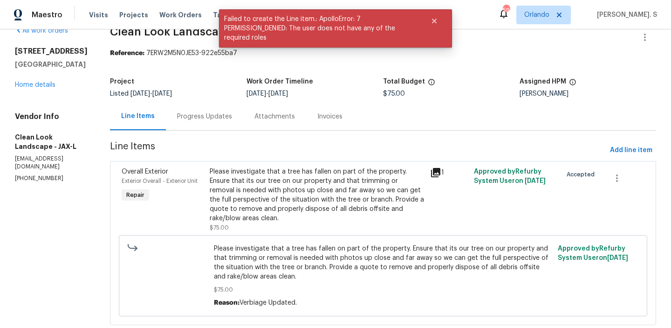
scroll to position [0, 0]
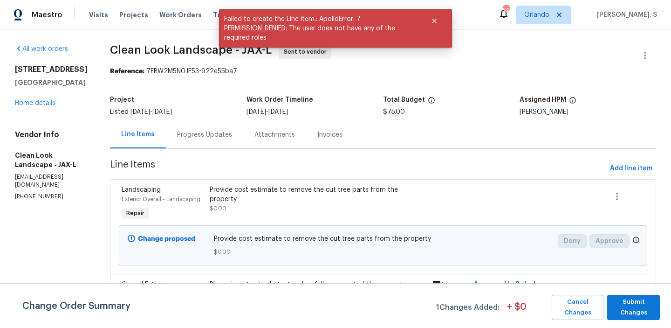
click at [623, 293] on div "Change Order Summary 1 Changes Added: + $ 0 Cancel Changes Submit Changes" at bounding box center [335, 305] width 671 height 45
click at [628, 306] on span "Submit Changes" at bounding box center [633, 306] width 43 height 21
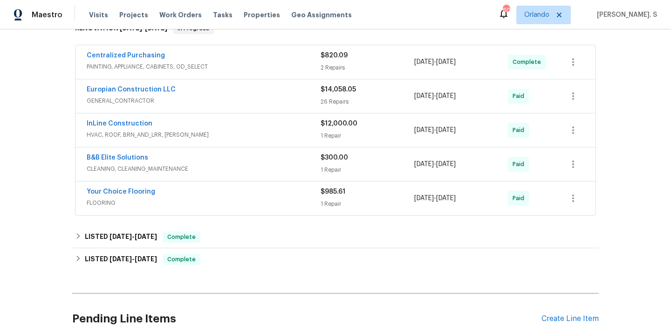
scroll to position [219, 0]
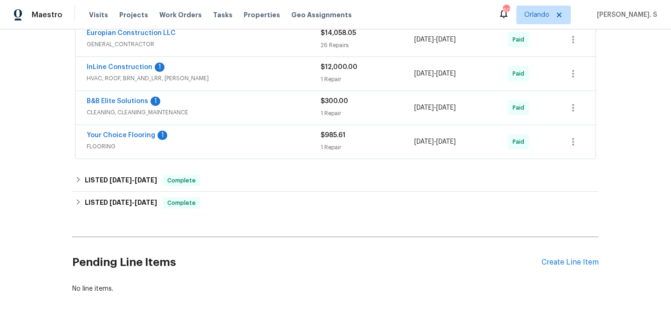
click at [534, 264] on h2 "Pending Line Items" at bounding box center [306, 261] width 469 height 43
click at [553, 264] on div "Create Line Item" at bounding box center [570, 262] width 57 height 9
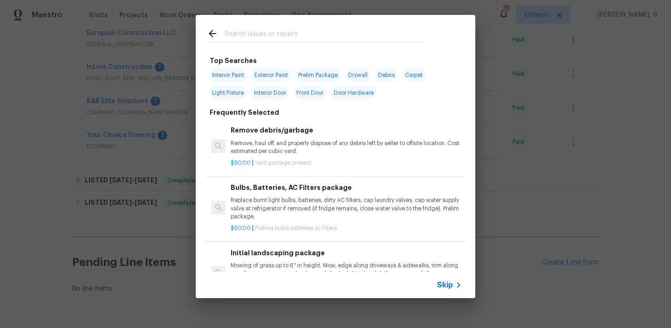
click at [269, 157] on div "$50.00 | Yard garbage present" at bounding box center [346, 161] width 231 height 12
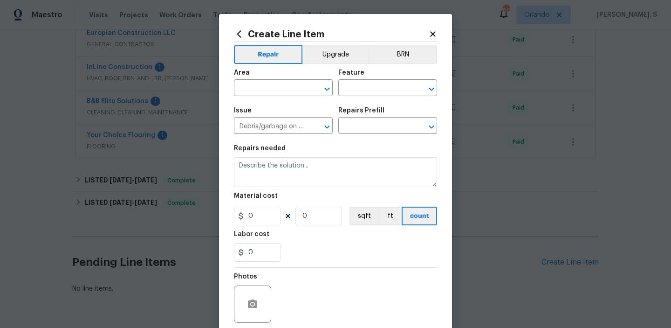
type input "Remove debris/garbage $50.00"
type textarea "Remove, haul off, and properly dispose of any debris left by seller to offsite …"
type input "50"
type input "1"
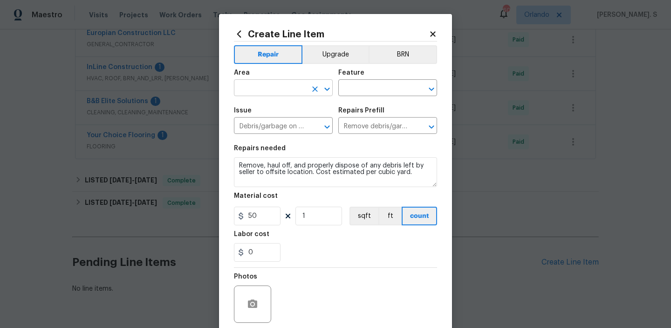
click at [328, 89] on icon "Open" at bounding box center [326, 88] width 5 height 3
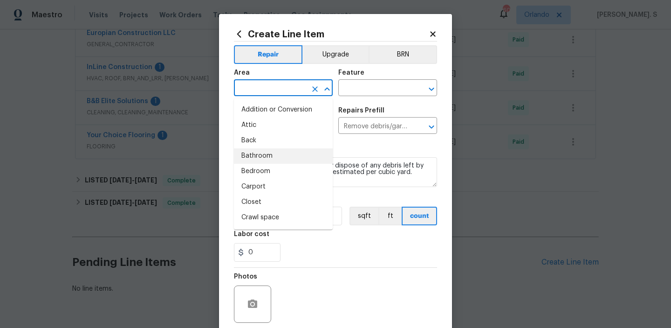
click at [249, 161] on li "Bathroom" at bounding box center [283, 155] width 99 height 15
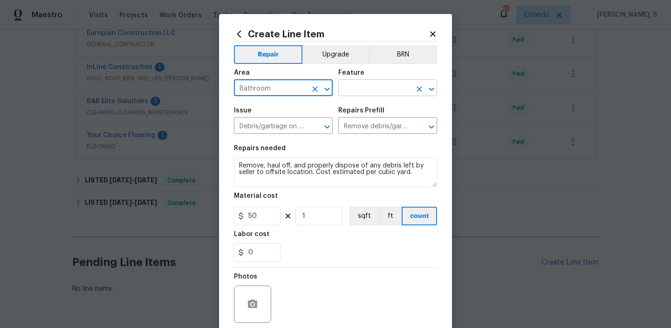
click at [427, 90] on icon "Open" at bounding box center [431, 88] width 11 height 11
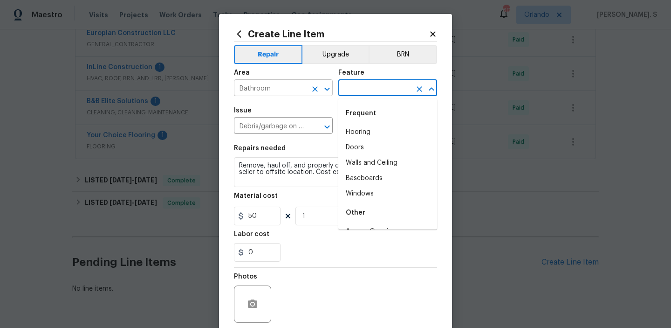
click at [329, 87] on icon "Open" at bounding box center [327, 88] width 11 height 11
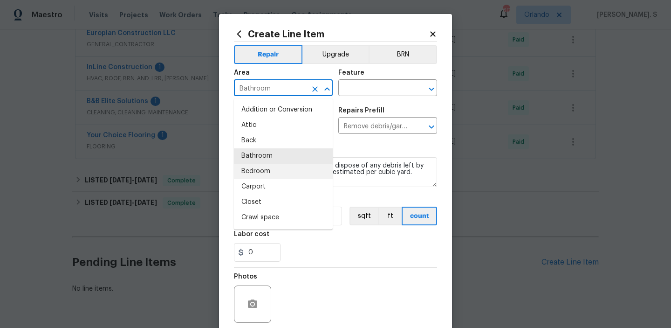
click at [288, 172] on li "Bedroom" at bounding box center [283, 171] width 99 height 15
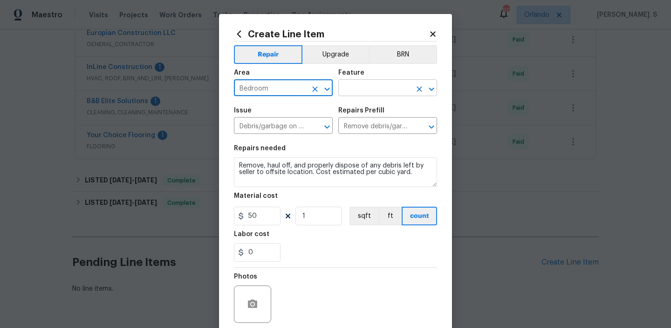
click at [437, 89] on icon "Open" at bounding box center [431, 88] width 11 height 11
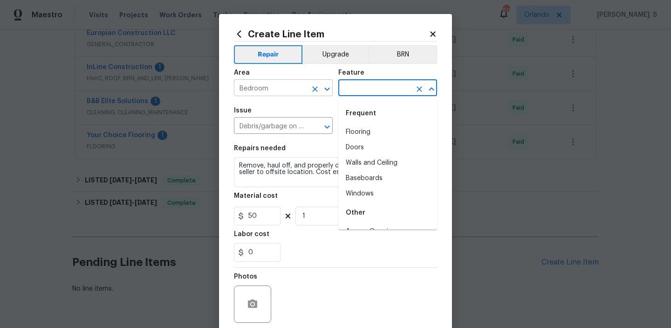
click at [327, 84] on icon "Open" at bounding box center [327, 88] width 11 height 11
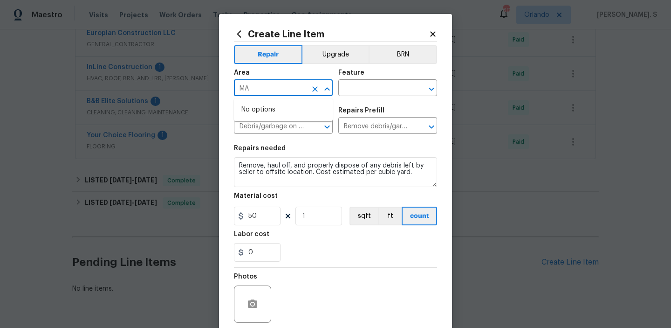
type input "M"
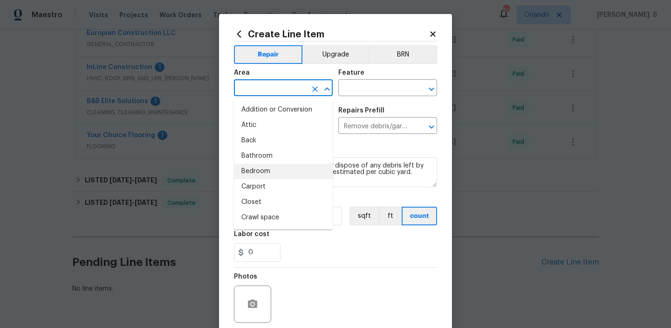
click at [315, 169] on li "Bedroom" at bounding box center [283, 171] width 99 height 15
type input "Bedroom"
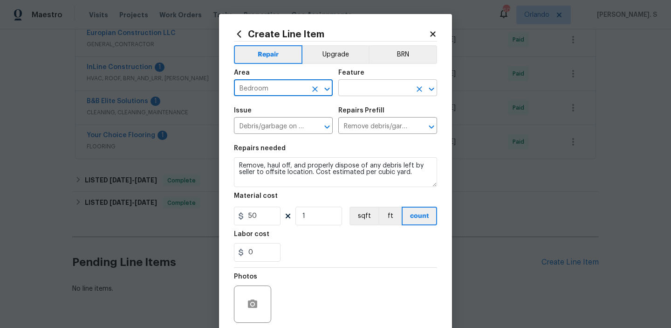
click at [426, 91] on icon "Open" at bounding box center [431, 88] width 11 height 11
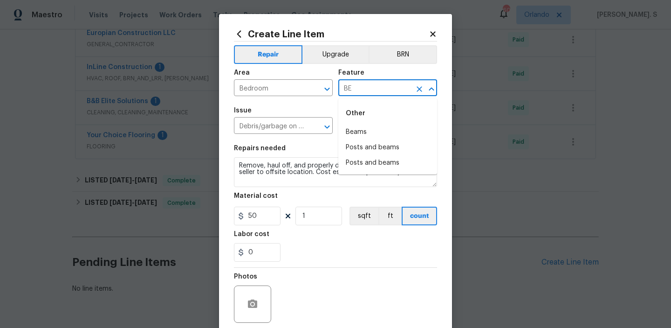
type input "B"
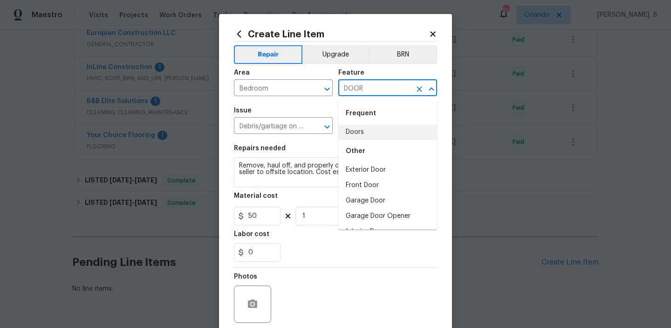
click at [391, 131] on li "Doors" at bounding box center [387, 131] width 99 height 15
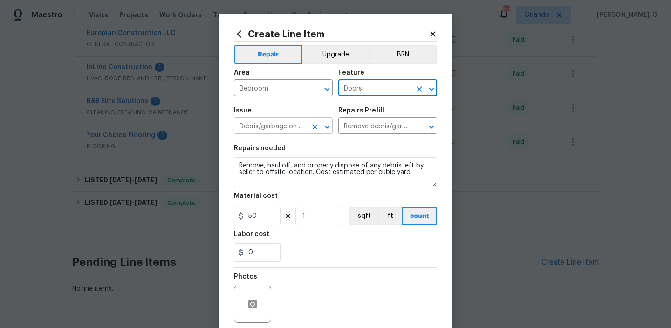
click at [322, 123] on icon "Open" at bounding box center [327, 126] width 11 height 11
type input "Doors"
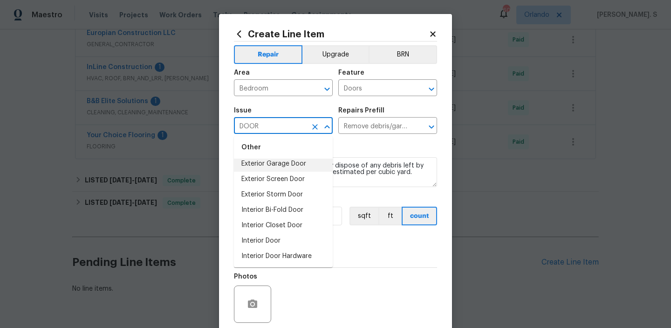
scroll to position [68, 0]
click at [303, 218] on li "Interior Door" at bounding box center [283, 224] width 99 height 15
type input "Interior Door"
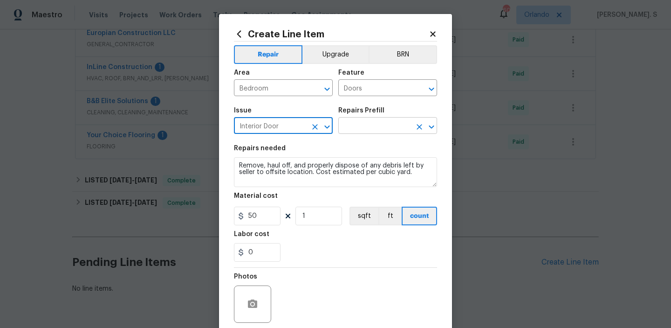
click at [433, 130] on icon "Open" at bounding box center [431, 126] width 11 height 11
type input "Interior Door"
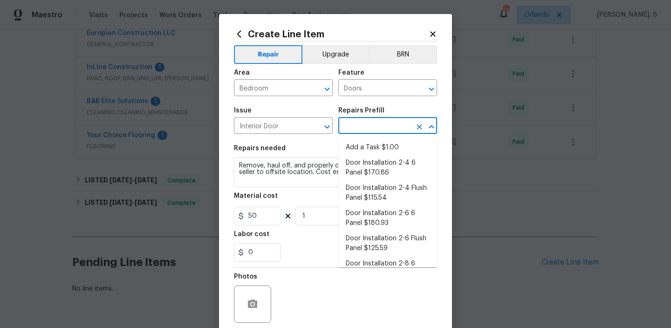
click at [396, 142] on li "Add a Task $1.00" at bounding box center [387, 147] width 99 height 15
type input "Interior Door"
type input "Add a Task $1.00"
type textarea "HPM to detail"
type input "1"
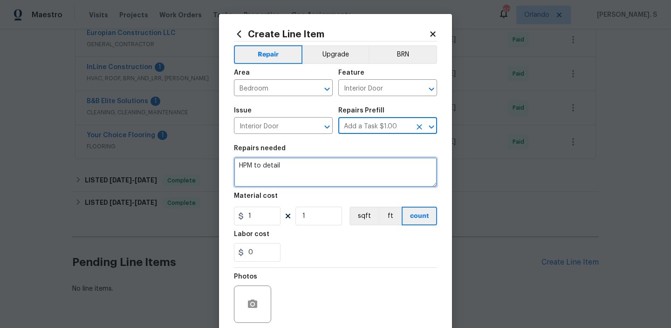
click at [281, 173] on textarea "HPM to detail" at bounding box center [335, 172] width 203 height 30
paste textarea "The master bedroom closet door is jammed and won’t open or close properly. Plea…"
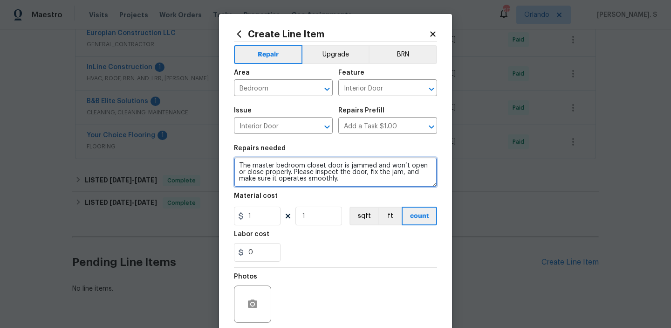
type textarea "The master bedroom closet door is jammed and won’t open or close properly. Plea…"
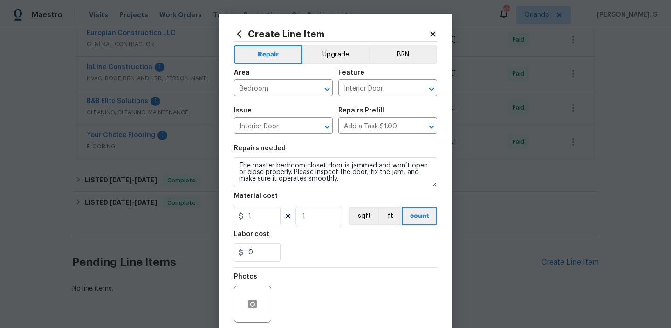
click at [262, 206] on figure "Material cost 1 1 sqft ft count" at bounding box center [335, 208] width 203 height 33
click at [261, 215] on input "1" at bounding box center [257, 215] width 47 height 19
type input "75"
click at [250, 303] on icon "button" at bounding box center [252, 303] width 9 height 8
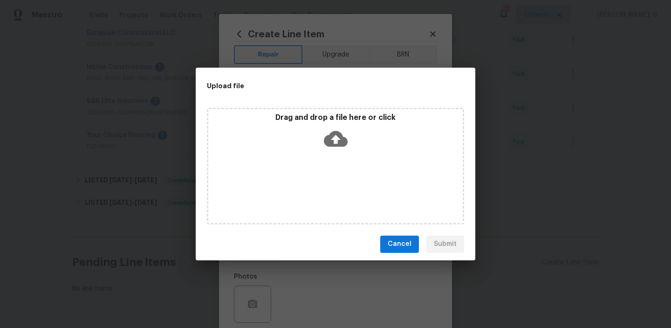
click at [325, 158] on div "Drag and drop a file here or click" at bounding box center [335, 166] width 257 height 117
click at [310, 168] on div "Drag and drop a file here or click" at bounding box center [335, 166] width 257 height 117
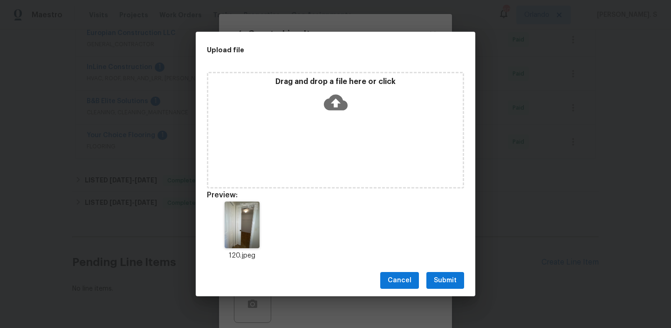
click at [444, 278] on span "Submit" at bounding box center [445, 280] width 23 height 12
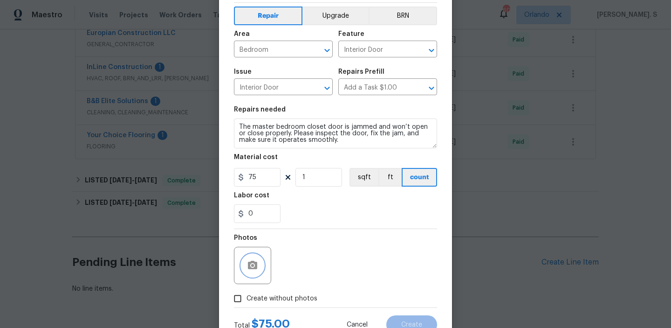
scroll to position [74, 0]
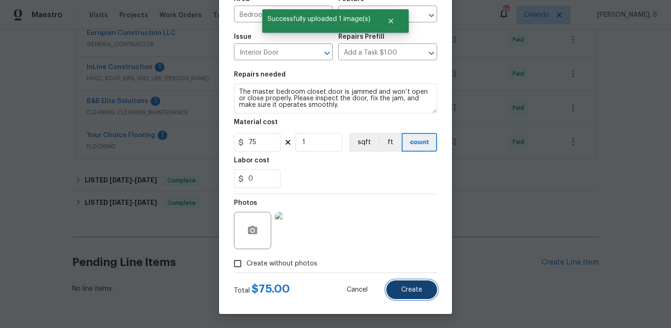
click at [404, 296] on button "Create" at bounding box center [411, 289] width 51 height 19
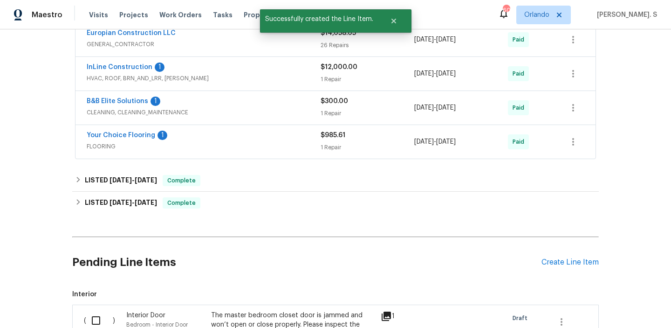
scroll to position [364, 0]
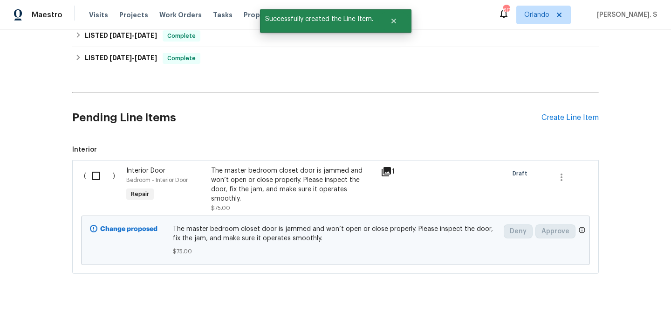
click at [92, 174] on input "checkbox" at bounding box center [99, 176] width 27 height 20
checkbox input "true"
click at [616, 303] on span "Create Work Order" at bounding box center [618, 305] width 62 height 12
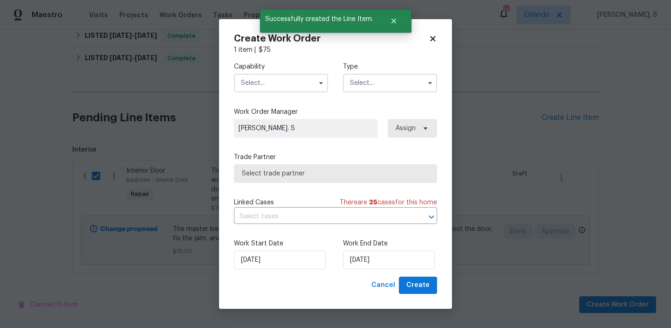
click at [241, 88] on input "text" at bounding box center [281, 83] width 94 height 19
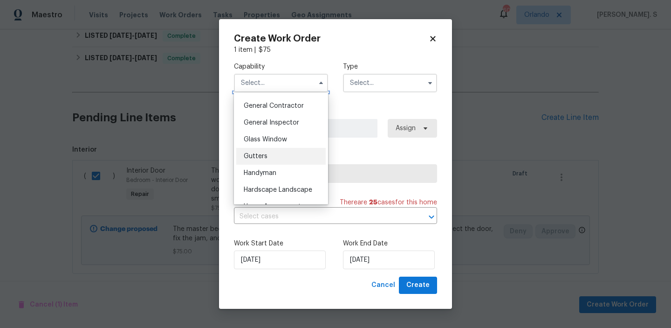
scroll to position [453, 0]
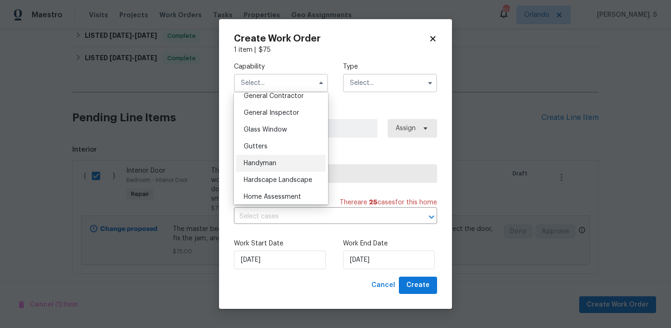
click at [274, 159] on div "Handyman" at bounding box center [280, 163] width 89 height 17
type input "Handyman"
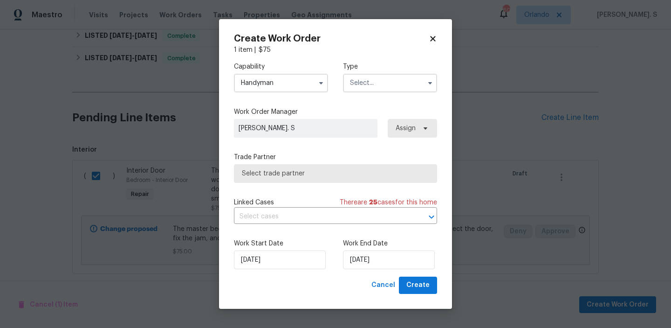
click at [380, 88] on input "text" at bounding box center [390, 83] width 94 height 19
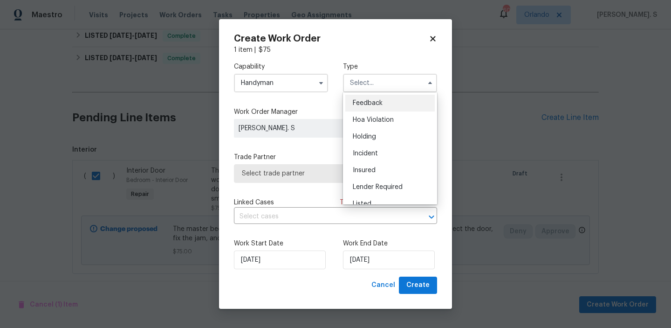
click at [373, 111] on div "Feedback" at bounding box center [389, 103] width 89 height 17
type input "Feedback"
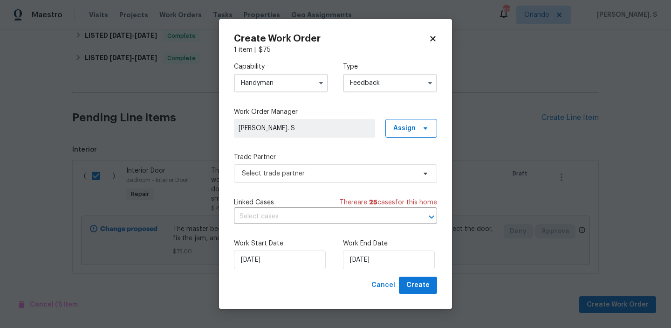
click at [320, 188] on div "Capability Handyman Type Feedback Work Order Manager Glory Joyce. S Assign Trad…" at bounding box center [335, 166] width 203 height 222
click at [331, 169] on span "Select trade partner" at bounding box center [329, 173] width 174 height 9
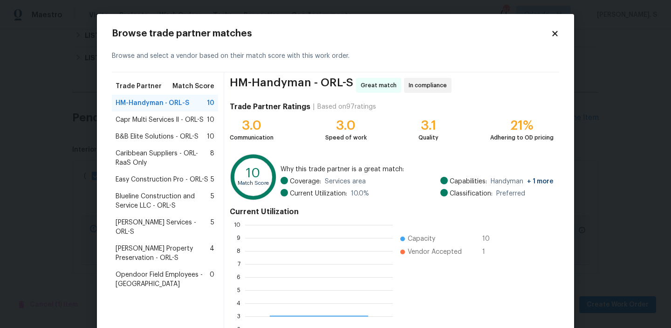
scroll to position [130, 148]
click at [145, 119] on span "Capr Multi Services ll - ORL-S" at bounding box center [160, 119] width 88 height 9
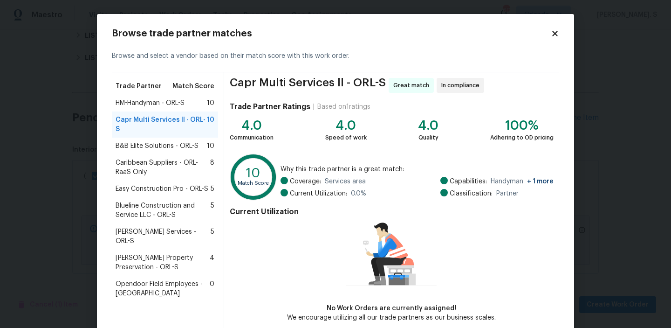
scroll to position [45, 0]
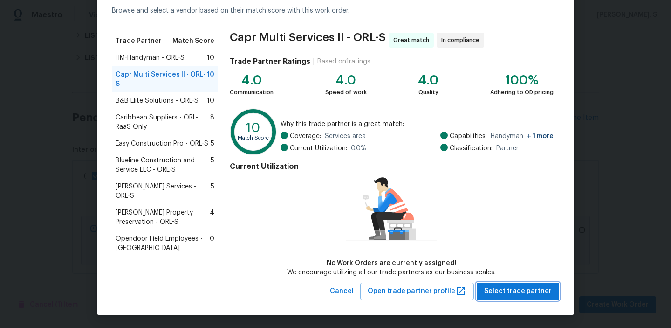
click at [528, 289] on span "Select trade partner" at bounding box center [518, 291] width 68 height 12
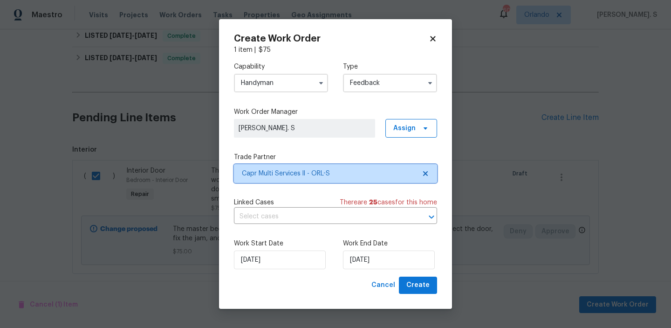
scroll to position [0, 0]
click at [306, 214] on input "text" at bounding box center [322, 216] width 177 height 14
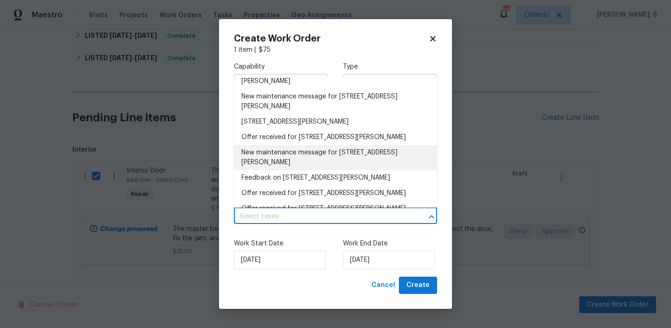
scroll to position [18, 0]
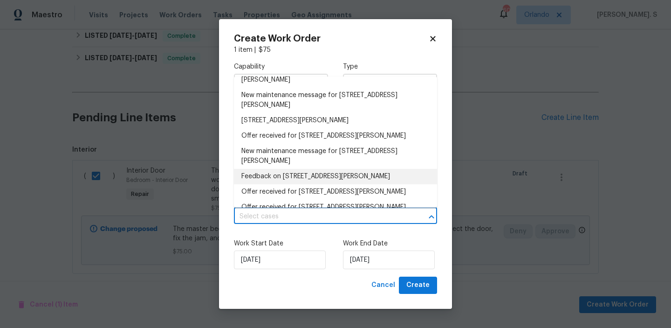
click at [285, 174] on li "Feedback on 120 Marion Oaks Mnr, Ocala, FL 34473" at bounding box center [335, 176] width 203 height 15
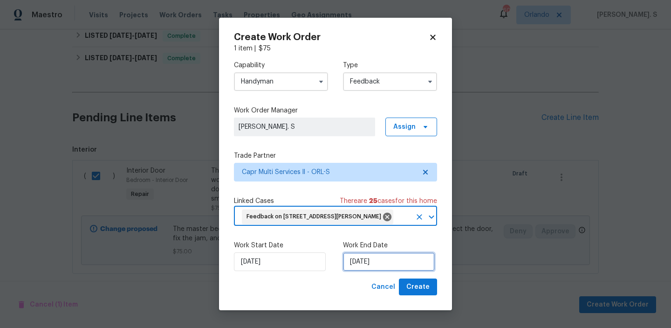
click at [371, 257] on input "[DATE]" at bounding box center [389, 261] width 92 height 19
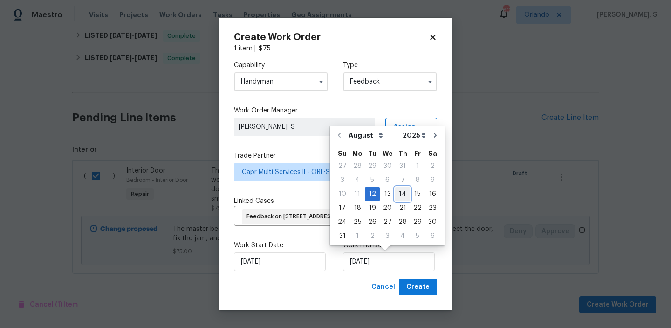
click at [405, 195] on div "14" at bounding box center [402, 193] width 15 height 13
type input "[DATE]"
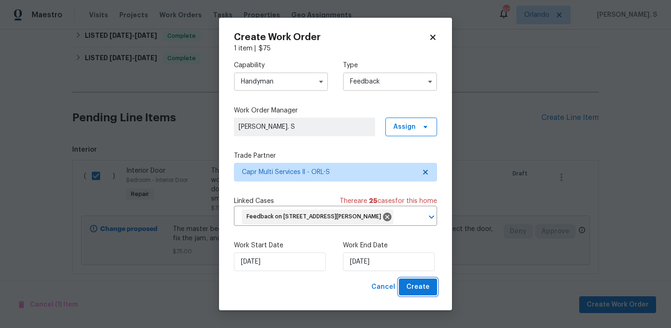
click at [417, 294] on button "Create" at bounding box center [418, 286] width 38 height 17
checkbox input "false"
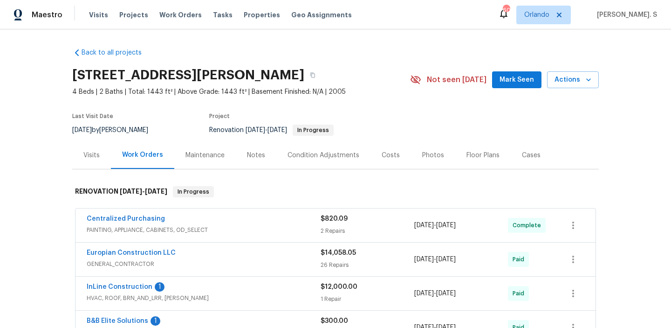
scroll to position [68, 0]
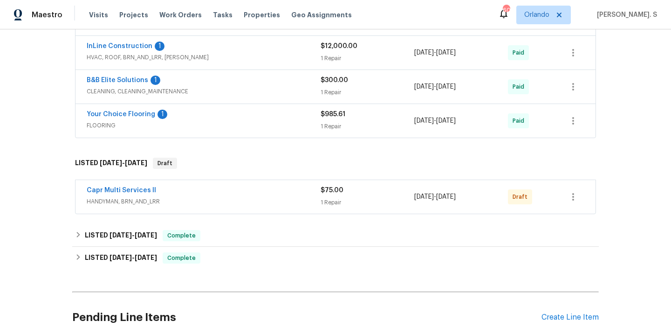
scroll to position [266, 0]
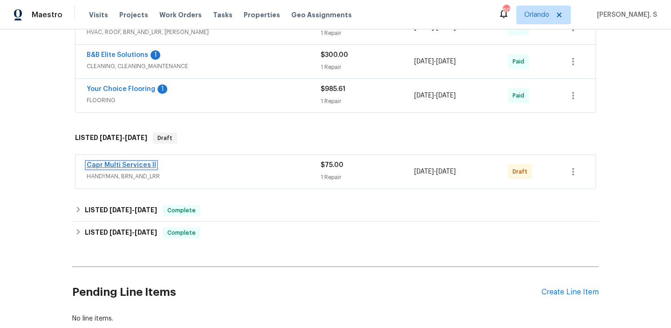
click at [138, 163] on link "Capr Multi Services ll" at bounding box center [121, 165] width 69 height 7
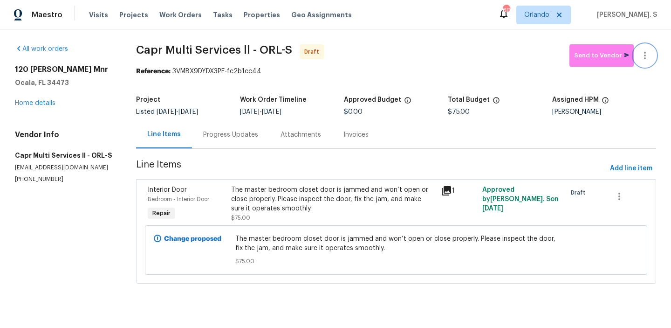
click at [640, 65] on button "button" at bounding box center [645, 55] width 22 height 22
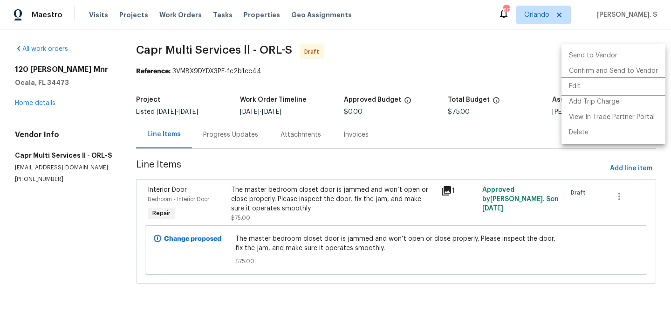
click at [564, 85] on li "Edit" at bounding box center [614, 86] width 104 height 15
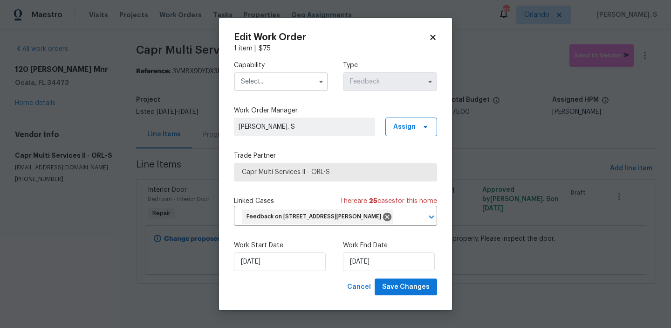
click at [287, 85] on input "text" at bounding box center [281, 81] width 94 height 19
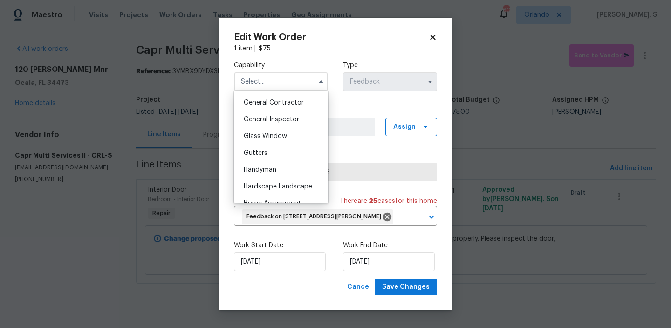
scroll to position [468, 0]
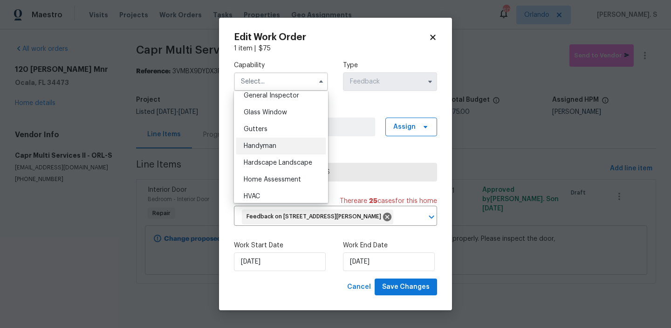
click at [284, 152] on div "Handyman" at bounding box center [280, 145] width 89 height 17
type input "Handyman"
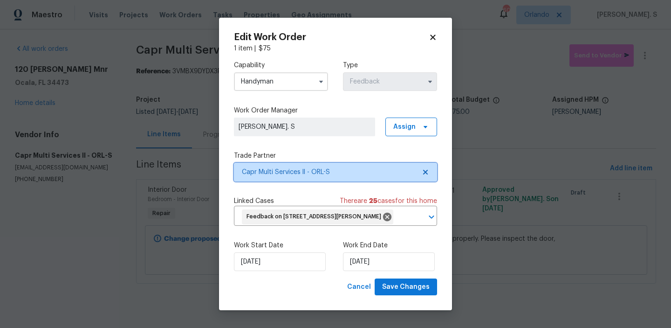
click at [426, 175] on icon at bounding box center [425, 171] width 7 height 7
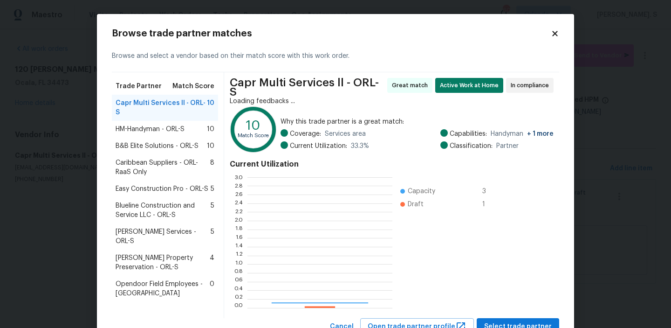
scroll to position [130, 145]
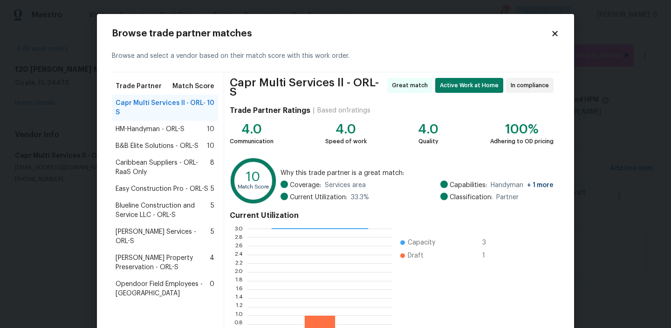
click at [559, 39] on div "Browse trade partner matches Browse and select a vendor based on their match sc…" at bounding box center [335, 207] width 477 height 387
click at [557, 34] on icon at bounding box center [555, 33] width 8 height 8
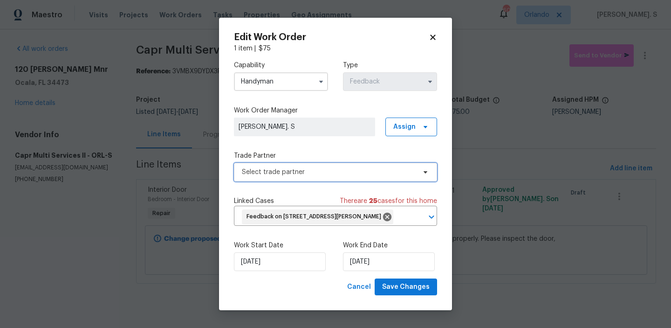
click at [348, 171] on span "Select trade partner" at bounding box center [329, 171] width 174 height 9
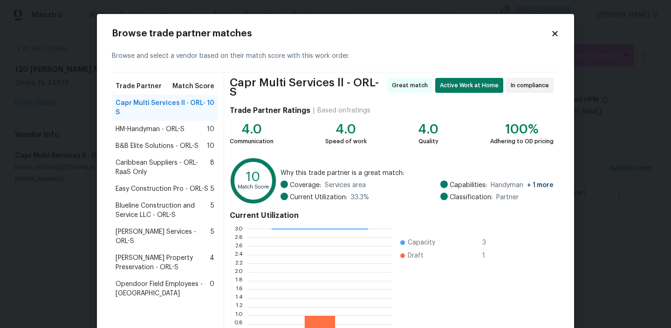
scroll to position [83, 0]
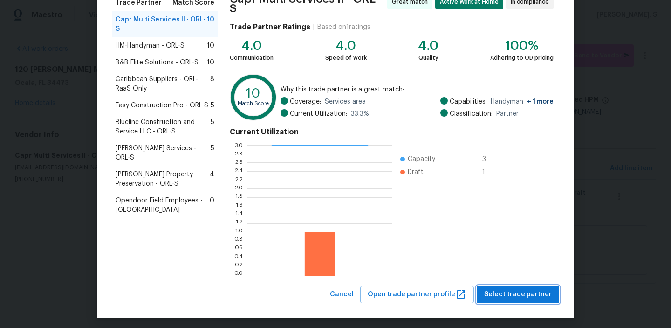
click at [496, 286] on button "Select trade partner" at bounding box center [518, 294] width 82 height 17
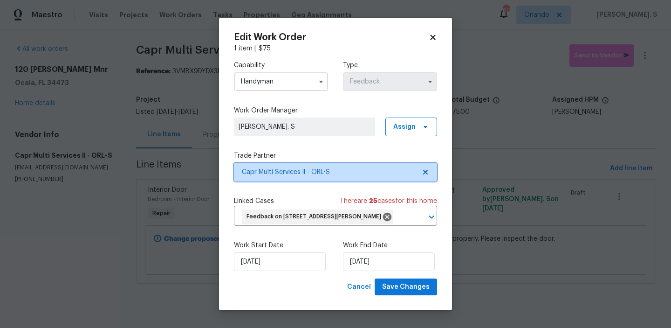
scroll to position [0, 0]
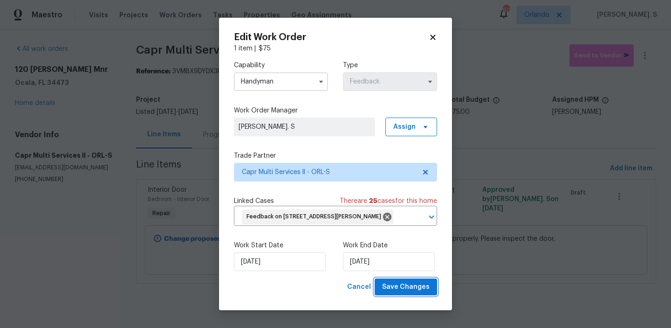
click at [404, 283] on span "Save Changes" at bounding box center [406, 287] width 48 height 12
click at [512, 86] on body "Maestro Visits Projects Work Orders Tasks Properties Geo Assignments 60 Orlando…" at bounding box center [335, 154] width 671 height 309
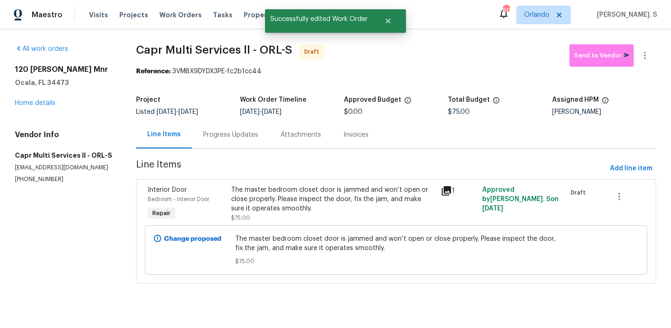
click at [242, 122] on div "Progress Updates" at bounding box center [230, 134] width 77 height 27
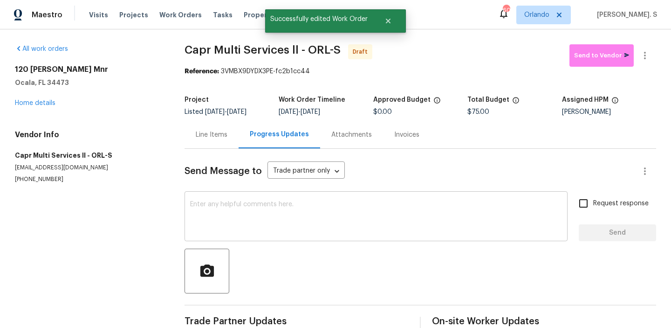
click at [238, 200] on div "x ​" at bounding box center [376, 217] width 383 height 48
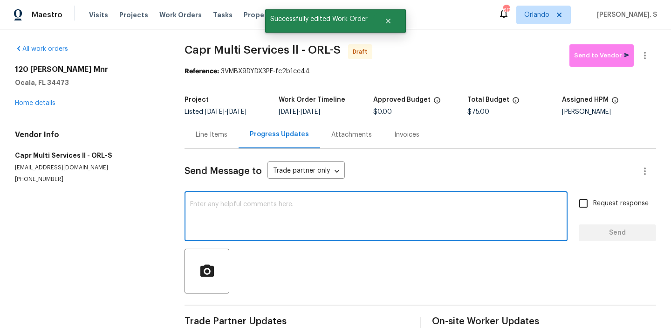
paste textarea "Hi, this is Glory with Opendoor. I’m confirming you received the WO for the pro…"
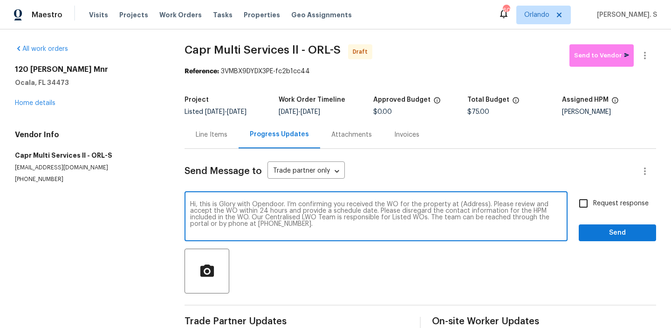
click at [473, 206] on textarea "Hi, this is Glory with Opendoor. I’m confirming you received the WO for the pro…" at bounding box center [376, 217] width 372 height 33
paste textarea "120 Marion Oaks Mnr, Ocala, FL 34473"
type textarea "Hi, this is Glory with Opendoor. I’m confirming you received the WO for the pro…"
click at [645, 55] on icon "button" at bounding box center [645, 55] width 2 height 7
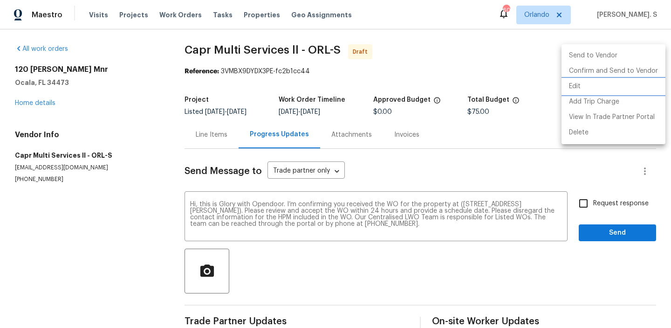
click at [593, 81] on li "Edit" at bounding box center [614, 86] width 104 height 15
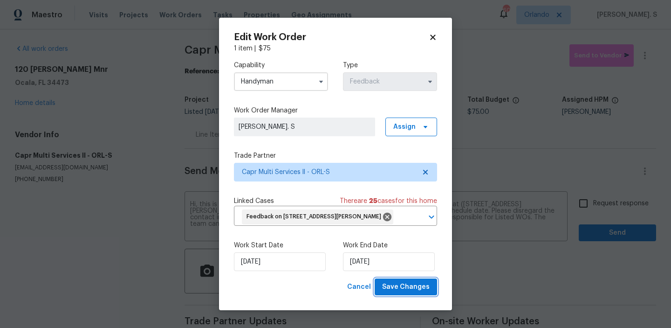
click at [394, 282] on span "Save Changes" at bounding box center [406, 287] width 48 height 12
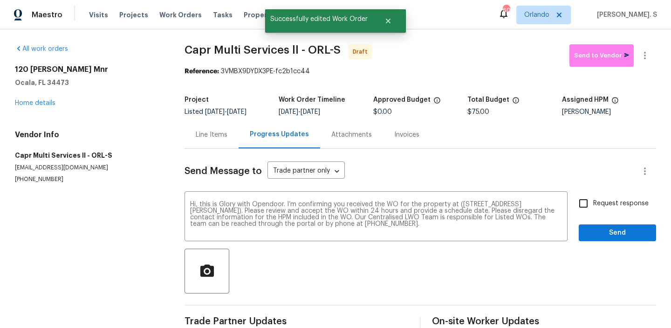
click at [593, 208] on input "Request response" at bounding box center [584, 203] width 20 height 20
checkbox input "true"
click at [589, 223] on div "Request response Send" at bounding box center [617, 217] width 77 height 48
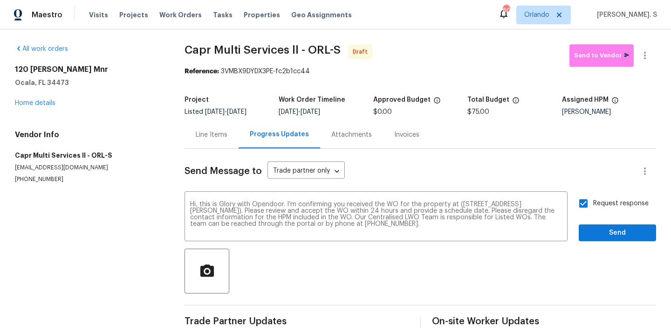
click at [589, 223] on div "Request response Send" at bounding box center [617, 217] width 77 height 48
click at [590, 233] on span "Send" at bounding box center [617, 233] width 62 height 12
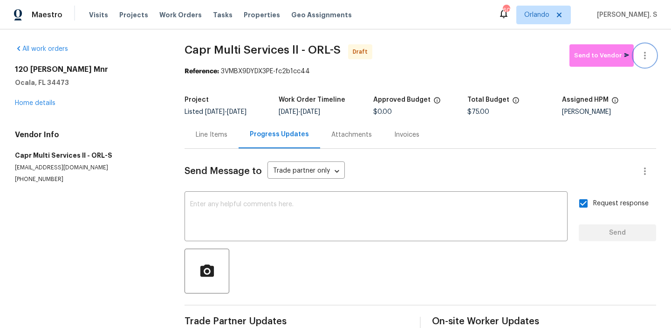
click at [646, 65] on button "button" at bounding box center [645, 55] width 22 height 22
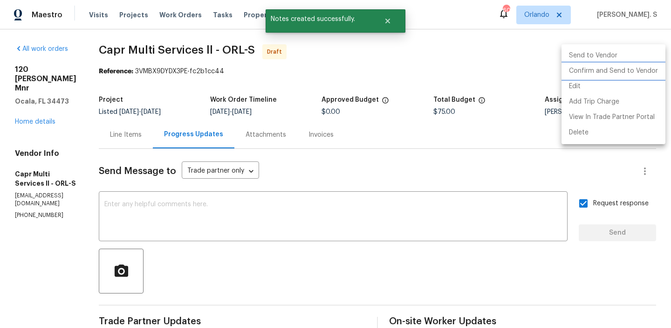
click at [641, 72] on li "Confirm and Send to Vendor" at bounding box center [614, 70] width 104 height 15
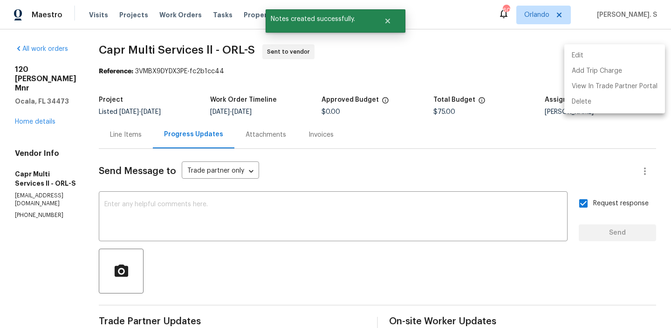
click at [154, 46] on div at bounding box center [335, 164] width 671 height 328
click at [154, 46] on div "Edit Add Trip Charge View In Trade Partner Portal Delete" at bounding box center [335, 164] width 671 height 328
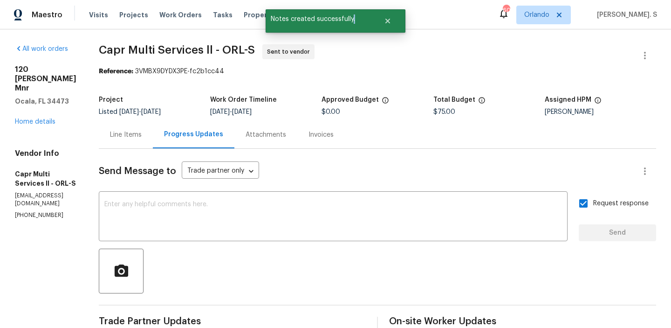
click at [154, 46] on span "Capr Multi Services ll - ORL-S" at bounding box center [177, 49] width 156 height 11
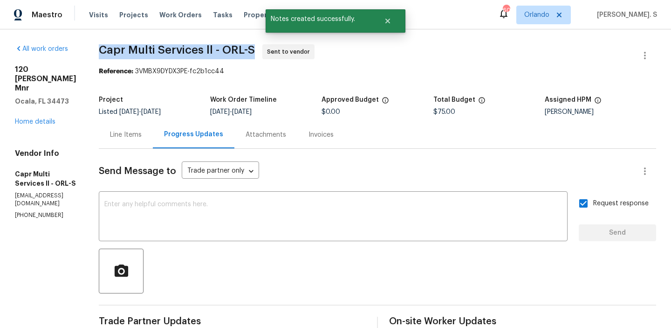
click at [154, 46] on span "Capr Multi Services ll - ORL-S" at bounding box center [177, 49] width 156 height 11
copy span "Capr Multi Services ll - ORL-S"
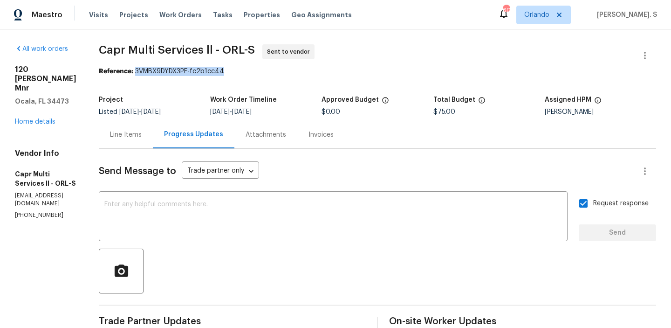
drag, startPoint x: 135, startPoint y: 72, endPoint x: 316, endPoint y: 72, distance: 181.3
click at [316, 72] on div "Reference: 3VMBX9DYDX3PE-fc2b1cc44" at bounding box center [377, 71] width 557 height 9
copy div "3VMBX9DYDX3PE-fc2b1cc44"
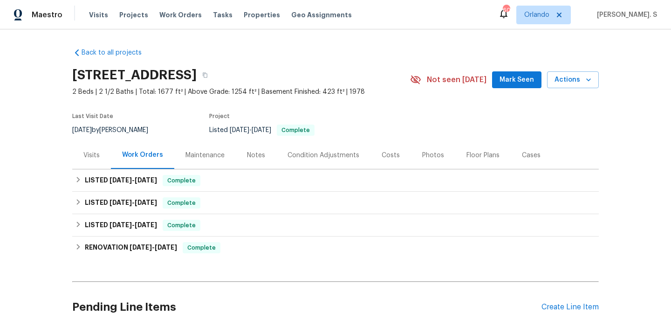
scroll to position [29, 0]
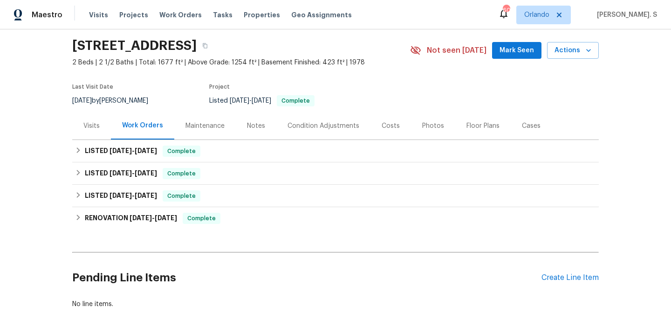
click at [93, 135] on div "Visits" at bounding box center [91, 125] width 39 height 27
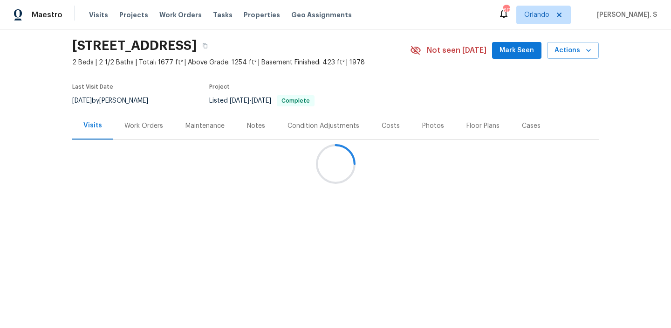
click at [93, 135] on div at bounding box center [335, 164] width 671 height 328
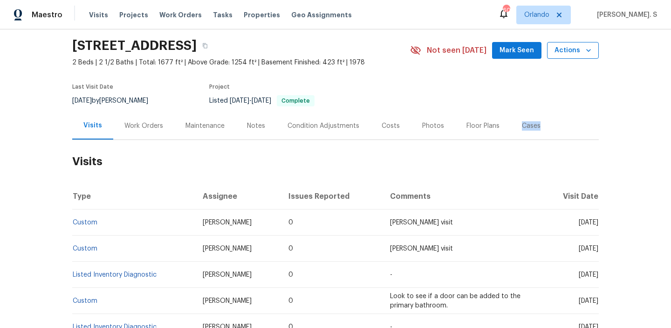
click at [578, 51] on span "Actions" at bounding box center [573, 51] width 37 height 12
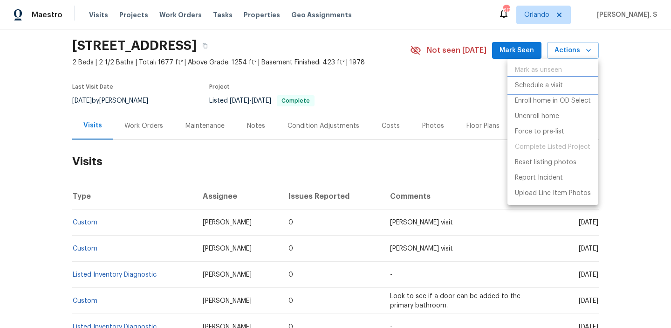
click at [575, 78] on li "Schedule a visit" at bounding box center [553, 85] width 91 height 15
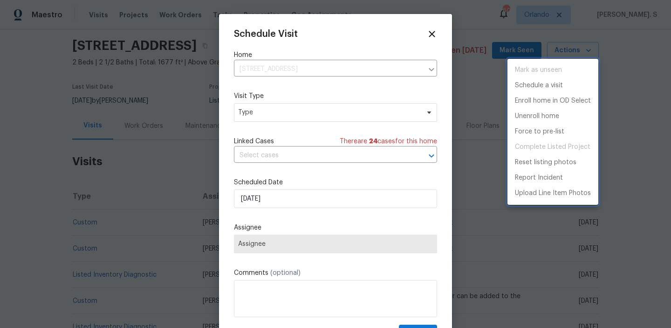
click at [288, 116] on div at bounding box center [335, 164] width 671 height 328
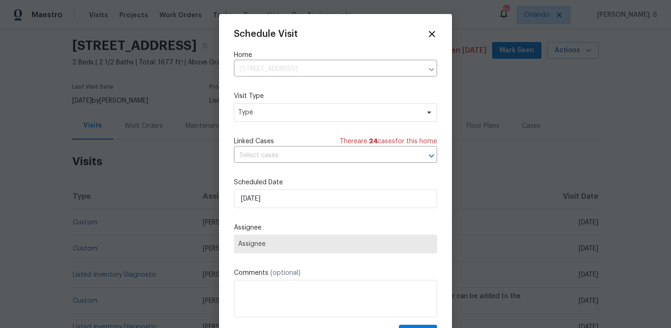
click at [288, 116] on div "Mark as unseen Schedule a visit Enroll home in OD Select Unenroll home Force to…" at bounding box center [335, 164] width 671 height 328
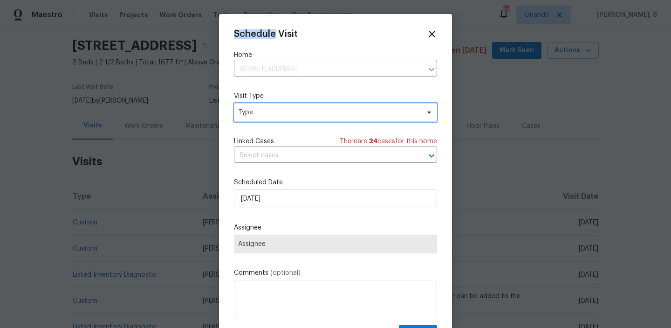
click at [288, 116] on span "Type" at bounding box center [328, 112] width 181 height 9
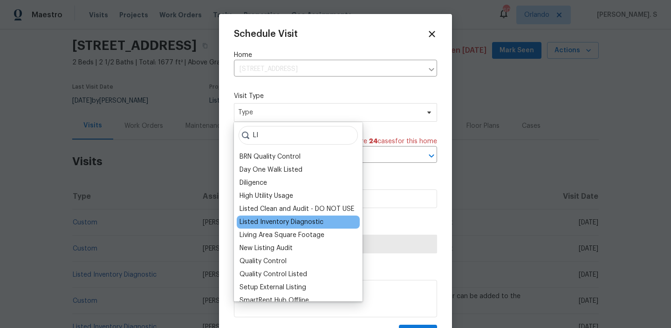
type input "LI"
click at [267, 219] on div "Listed Inventory Diagnostic" at bounding box center [282, 221] width 84 height 9
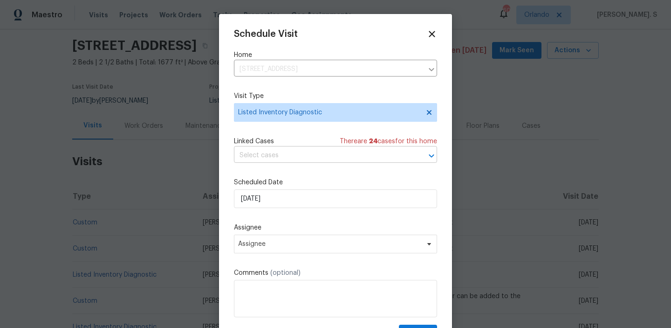
click at [314, 161] on input "text" at bounding box center [322, 155] width 177 height 14
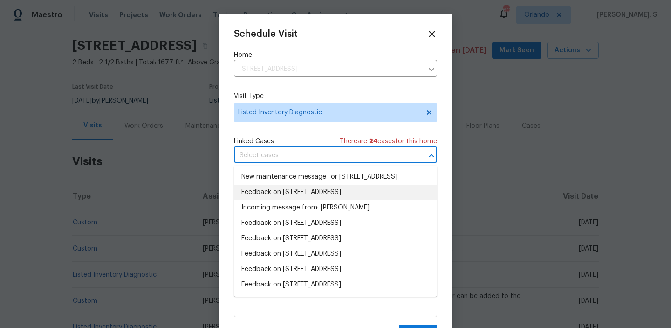
click at [304, 199] on li "Feedback on [STREET_ADDRESS]" at bounding box center [335, 192] width 203 height 15
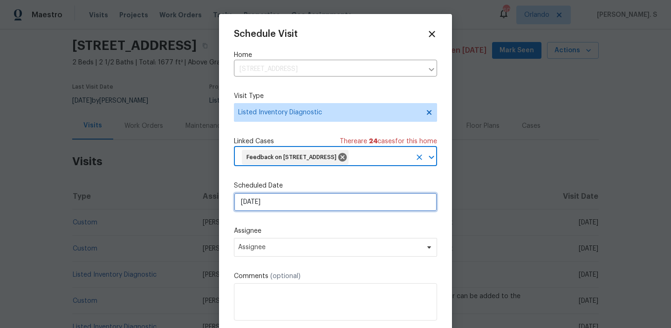
click at [288, 211] on input "[DATE]" at bounding box center [335, 201] width 203 height 19
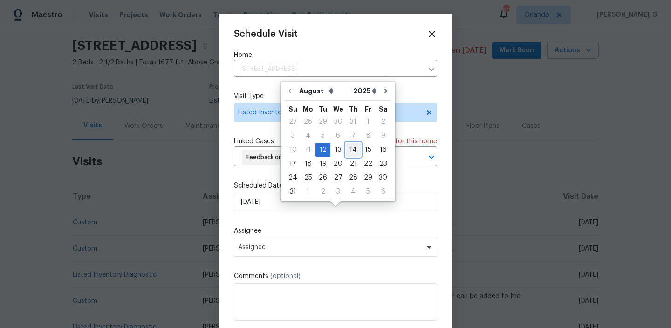
click at [350, 150] on div "14" at bounding box center [353, 149] width 15 height 13
type input "[DATE]"
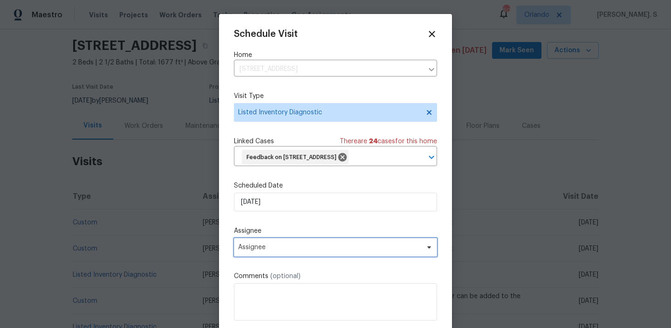
click at [322, 256] on span "Assignee" at bounding box center [335, 247] width 203 height 19
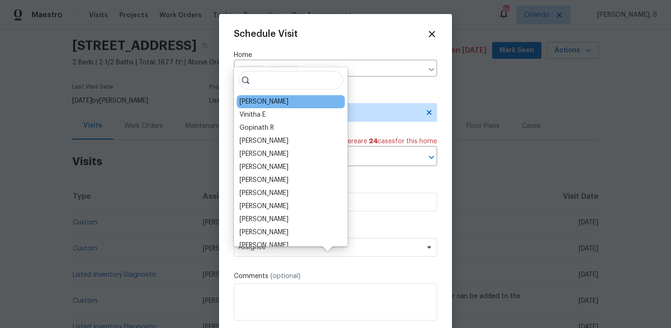
click at [268, 104] on div "[PERSON_NAME]" at bounding box center [264, 101] width 49 height 9
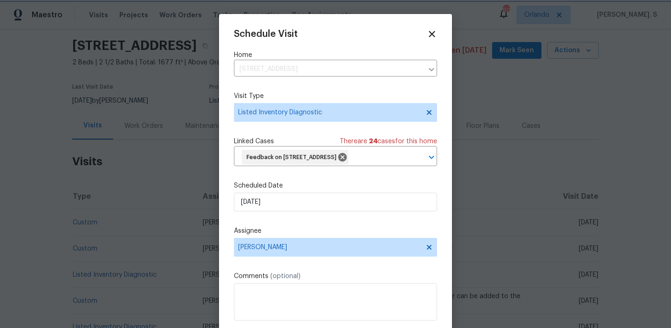
scroll to position [34, 0]
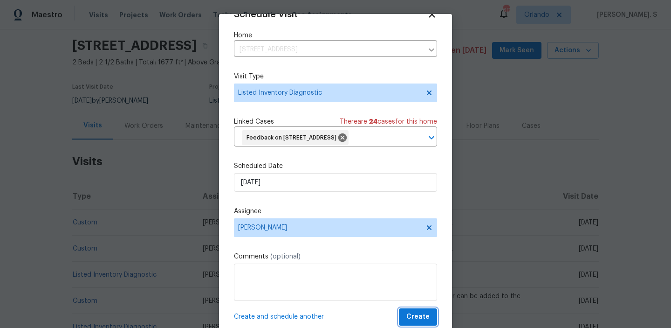
click at [405, 317] on button "Create" at bounding box center [418, 316] width 38 height 17
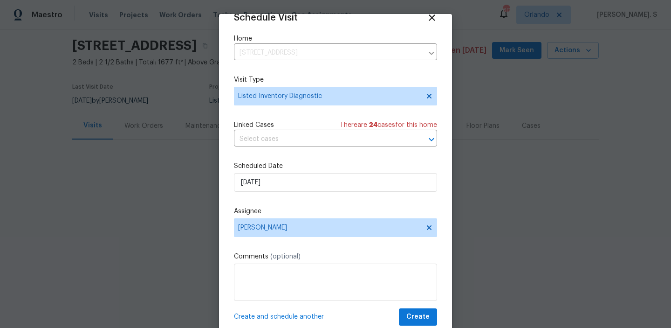
scroll to position [17, 0]
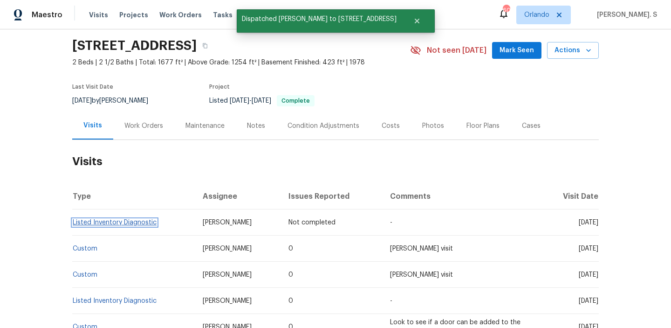
click at [93, 223] on link "Listed Inventory Diagnostic" at bounding box center [115, 222] width 84 height 7
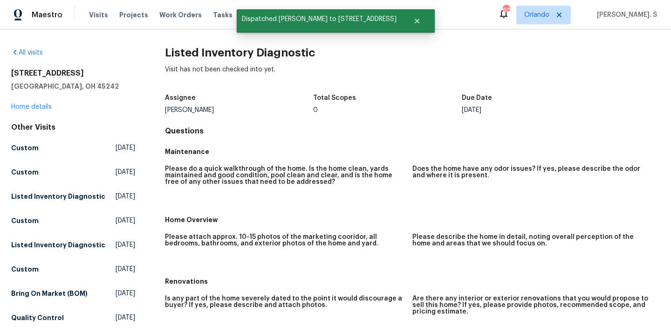
click at [205, 48] on h2 "Listed Inventory Diagnostic" at bounding box center [412, 52] width 495 height 9
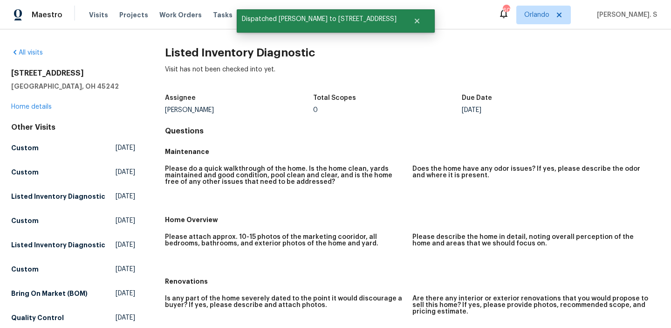
click at [205, 48] on h2 "Listed Inventory Diagnostic" at bounding box center [412, 52] width 495 height 9
copy h2 "Listed Inventory Diagnostic"
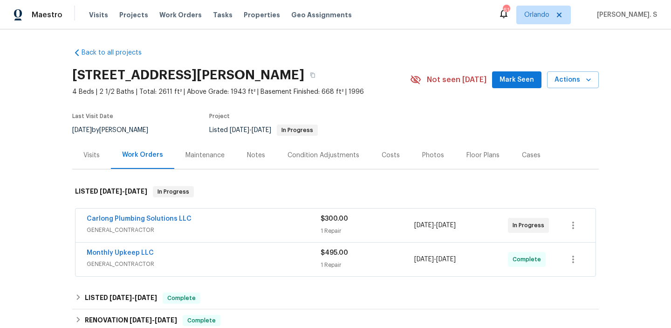
click at [88, 145] on div "Visits" at bounding box center [91, 154] width 39 height 27
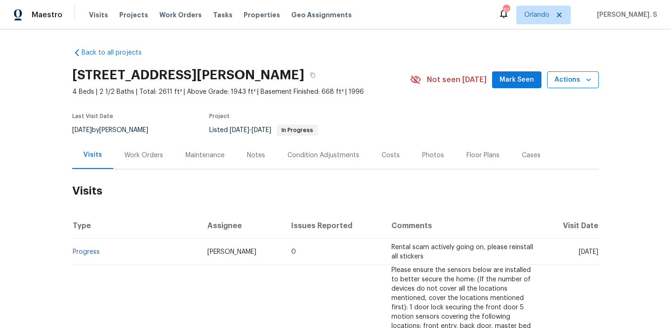
click at [571, 72] on button "Actions" at bounding box center [573, 79] width 52 height 17
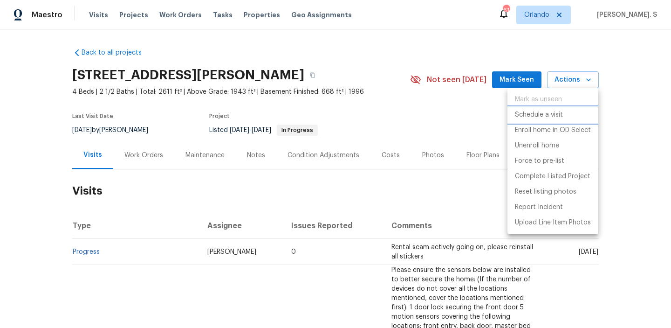
click at [563, 121] on li "Schedule a visit" at bounding box center [553, 114] width 91 height 15
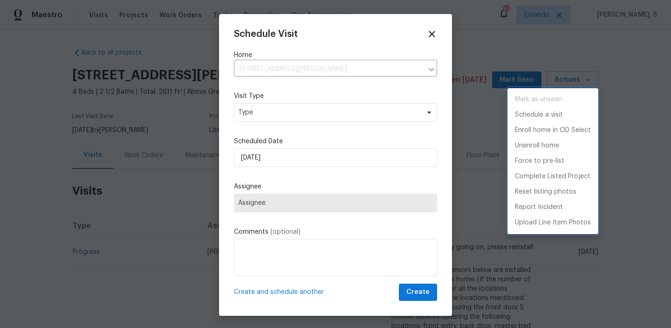
click at [333, 120] on div at bounding box center [335, 164] width 671 height 328
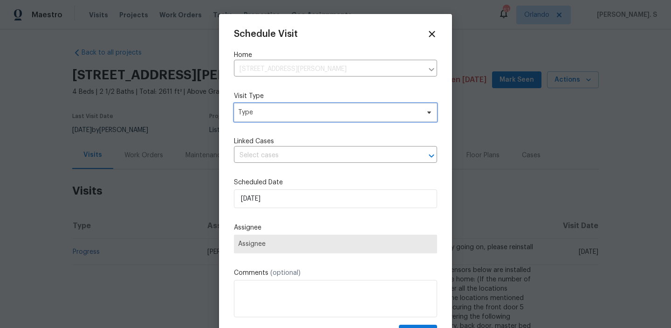
click at [333, 116] on span "Type" at bounding box center [328, 112] width 181 height 9
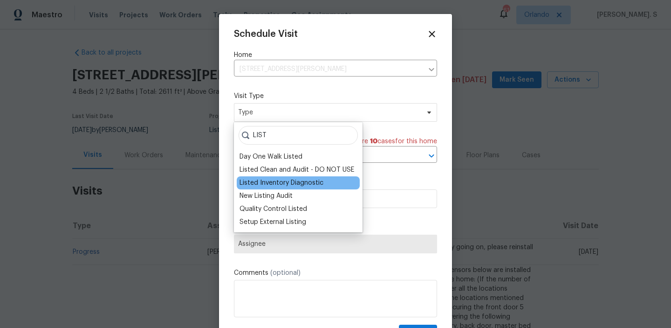
type input "LIST"
click at [308, 187] on div "Listed Inventory Diagnostic" at bounding box center [282, 182] width 84 height 9
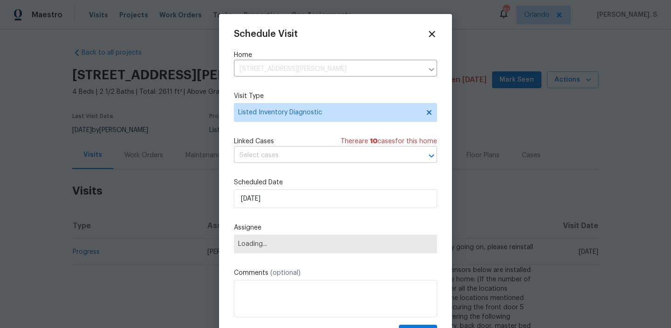
click at [280, 159] on input "text" at bounding box center [322, 155] width 177 height 14
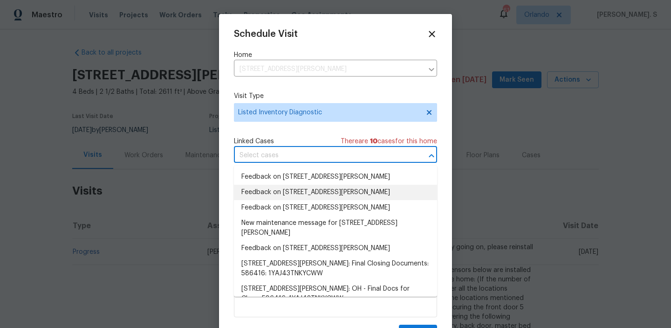
click at [280, 185] on li "Feedback on [STREET_ADDRESS][PERSON_NAME]" at bounding box center [335, 192] width 203 height 15
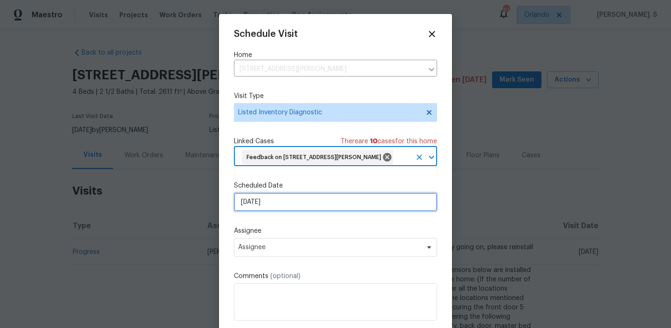
click at [284, 207] on input "[DATE]" at bounding box center [335, 201] width 203 height 19
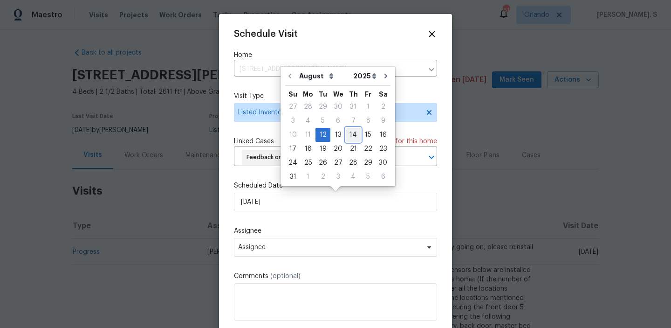
click at [348, 137] on div "14" at bounding box center [353, 134] width 15 height 13
type input "[DATE]"
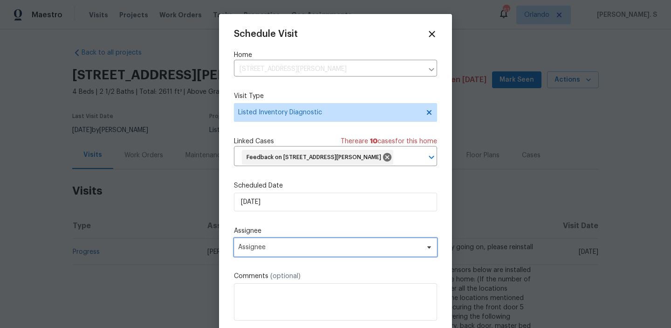
click at [326, 252] on span "Assignee" at bounding box center [335, 247] width 203 height 19
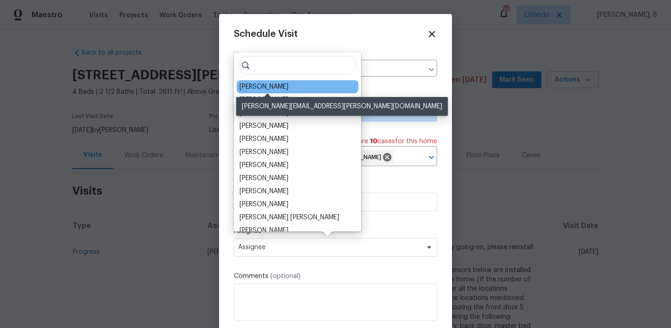
click at [272, 82] on div "[PERSON_NAME]" at bounding box center [264, 86] width 49 height 9
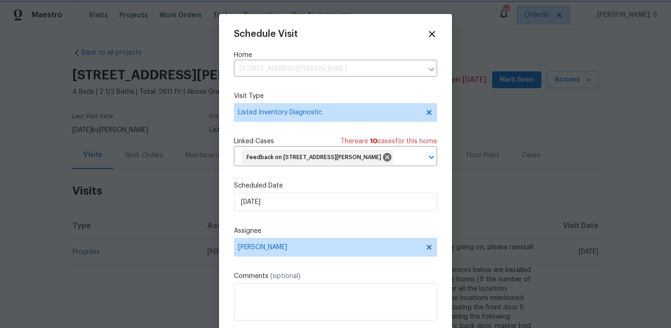
scroll to position [20, 0]
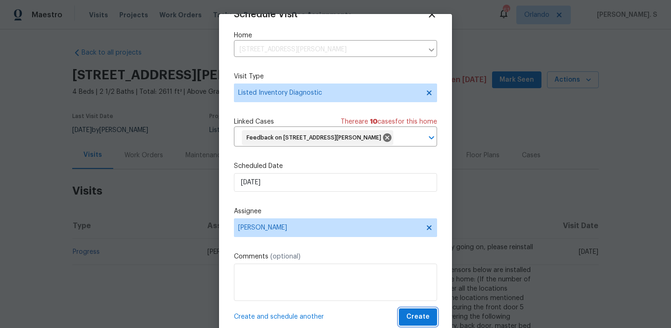
click at [430, 324] on button "Create" at bounding box center [418, 316] width 38 height 17
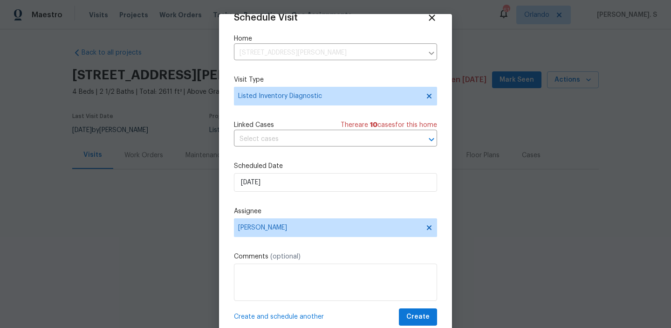
scroll to position [17, 0]
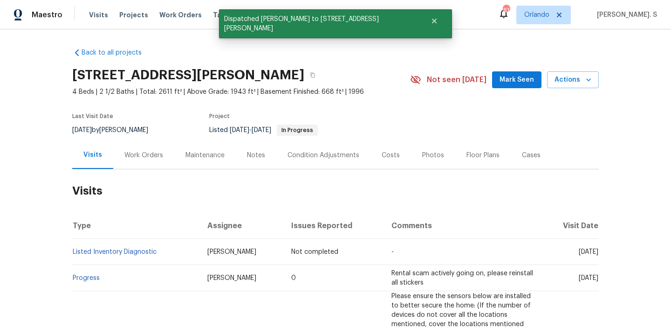
click at [108, 244] on td "Listed Inventory Diagnostic" at bounding box center [136, 252] width 128 height 26
click at [108, 251] on link "Listed Inventory Diagnostic" at bounding box center [115, 251] width 84 height 7
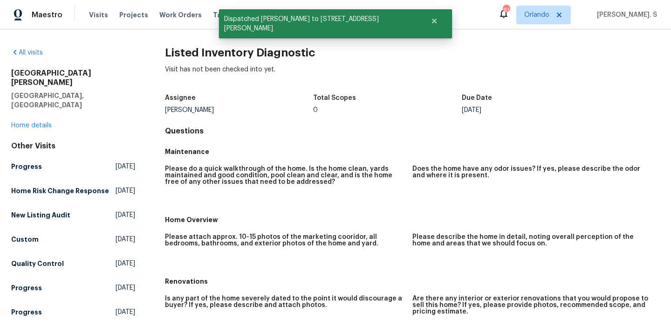
click at [172, 50] on h2 "Listed Inventory Diagnostic" at bounding box center [412, 52] width 495 height 9
copy h2 "Listed Inventory Diagnostic"
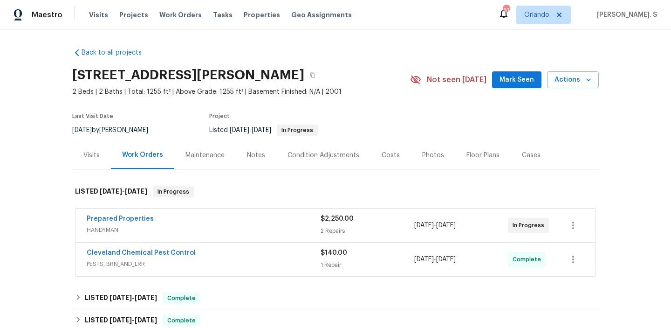
click at [69, 165] on div "Back to all projects [STREET_ADDRESS][PERSON_NAME] 2 Beds | 2 Baths | Total: 12…" at bounding box center [335, 178] width 671 height 298
click at [93, 158] on div "Visits" at bounding box center [91, 155] width 16 height 9
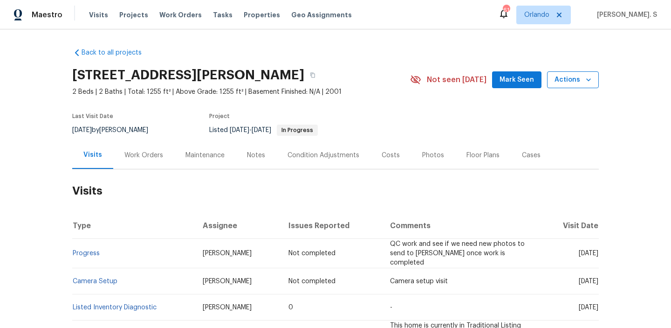
click at [584, 82] on icon "button" at bounding box center [588, 79] width 9 height 9
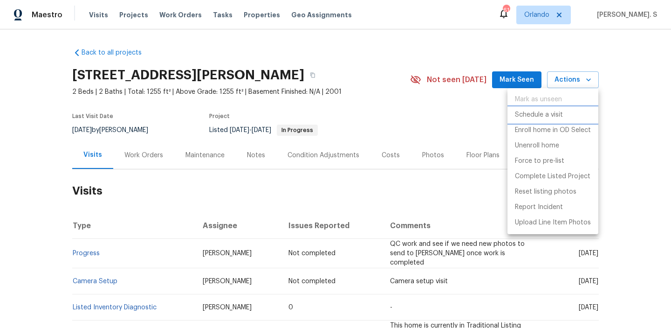
click at [547, 117] on p "Schedule a visit" at bounding box center [539, 115] width 48 height 10
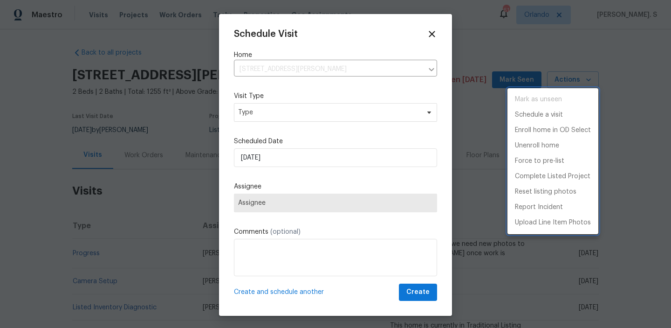
click at [270, 117] on div at bounding box center [335, 164] width 671 height 328
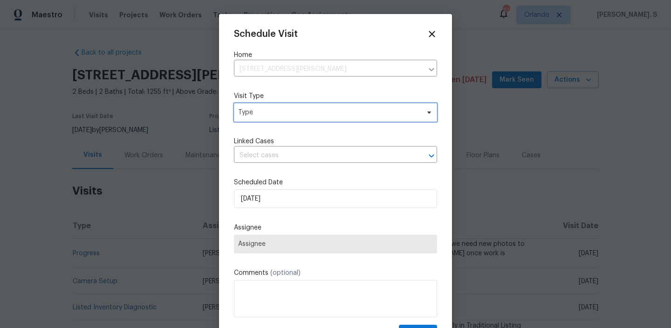
click at [257, 108] on span "Type" at bounding box center [328, 112] width 181 height 9
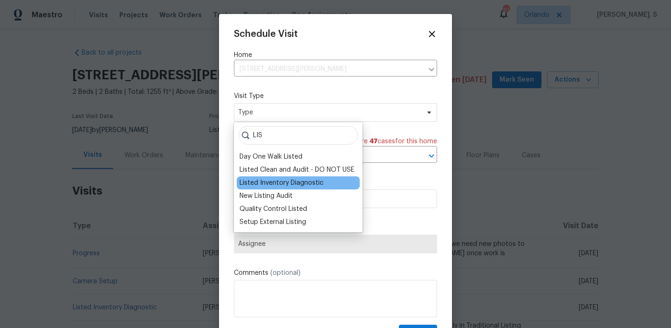
type input "LIS"
click at [244, 178] on div "Listed Inventory Diagnostic" at bounding box center [282, 182] width 84 height 9
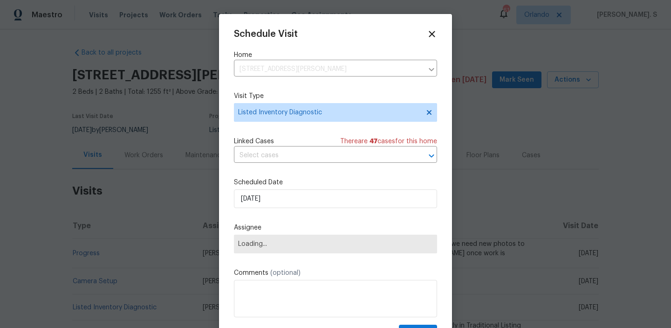
click at [343, 147] on div "Linked Cases There are 47 case s for this home ​" at bounding box center [335, 150] width 203 height 26
click at [320, 165] on div "Schedule Visit Home 13 Whitaker Cv, Avon Lake, OH 44012 ​ Visit Type Listed Inv…" at bounding box center [335, 185] width 203 height 313
click at [321, 158] on input "text" at bounding box center [322, 155] width 177 height 14
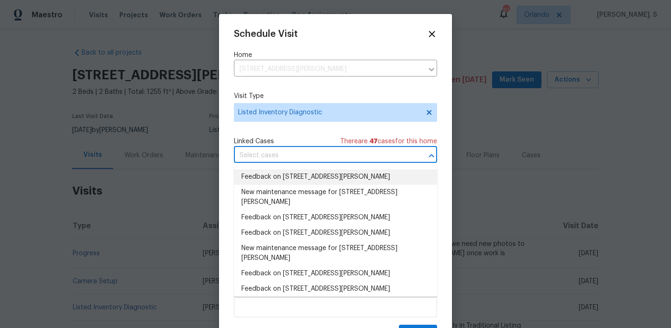
click at [299, 180] on li "Feedback on 13 Whitaker Cv, Avon Lake, OH 44012" at bounding box center [335, 176] width 203 height 15
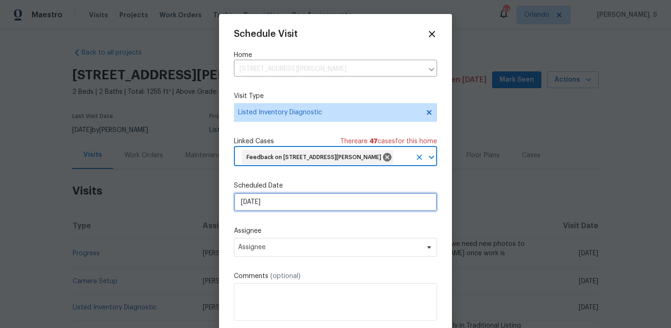
click at [276, 198] on input "8/12/2025" at bounding box center [335, 201] width 203 height 19
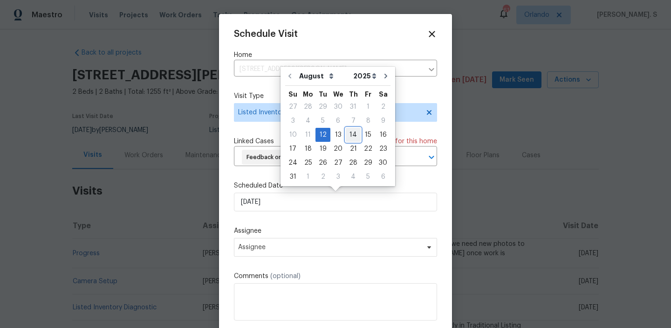
click at [346, 132] on div "14" at bounding box center [353, 134] width 15 height 13
type input "8/14/2025"
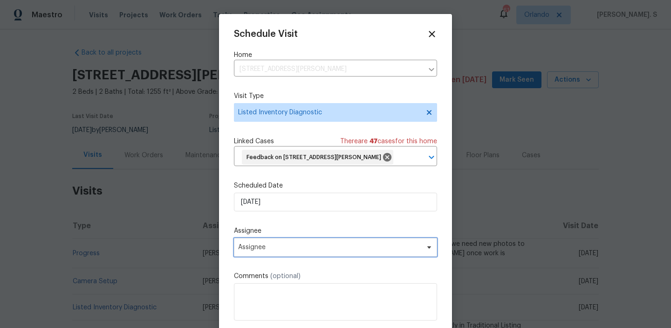
click at [299, 248] on span "Assignee" at bounding box center [329, 246] width 183 height 7
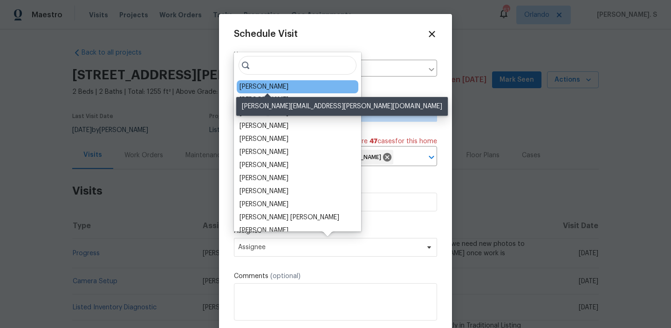
click at [253, 86] on div "Rebecca McMillen" at bounding box center [264, 86] width 49 height 9
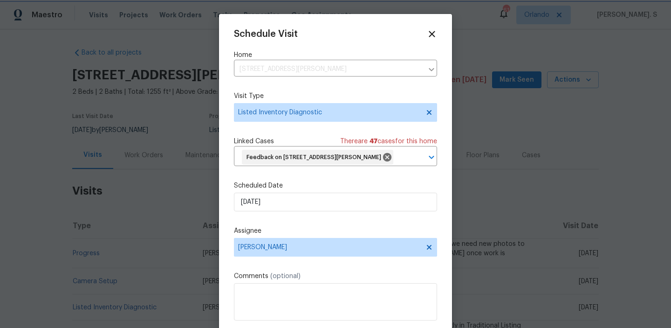
scroll to position [20, 0]
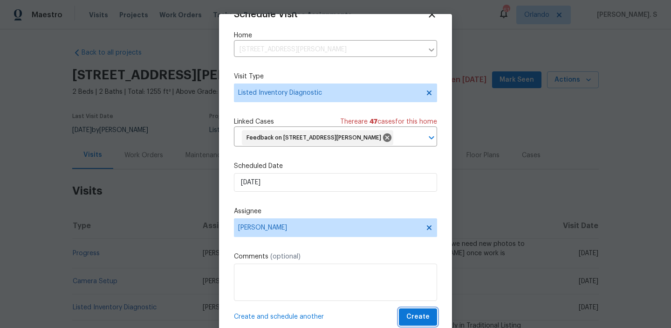
click at [418, 316] on span "Create" at bounding box center [417, 317] width 23 height 12
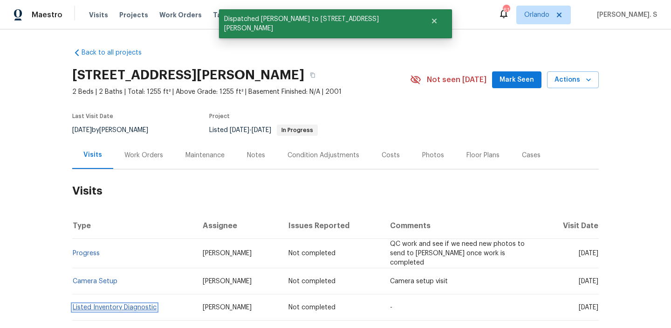
click at [118, 304] on link "Listed Inventory Diagnostic" at bounding box center [115, 307] width 84 height 7
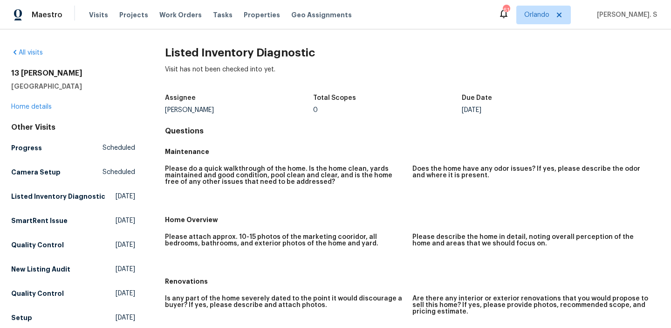
click at [235, 53] on h2 "Listed Inventory Diagnostic" at bounding box center [412, 52] width 495 height 9
copy h2 "Listed Inventory Diagnostic"
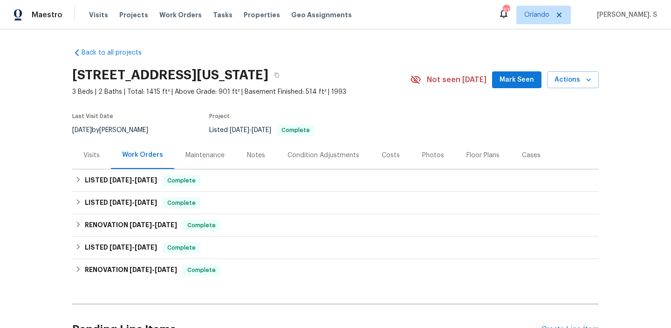
click at [99, 158] on div "Visits" at bounding box center [91, 154] width 39 height 27
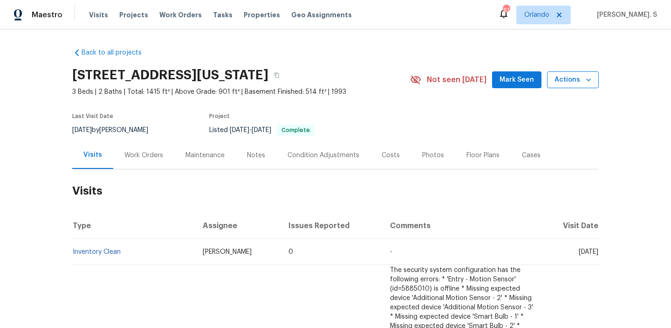
click at [596, 81] on button "Actions" at bounding box center [573, 79] width 52 height 17
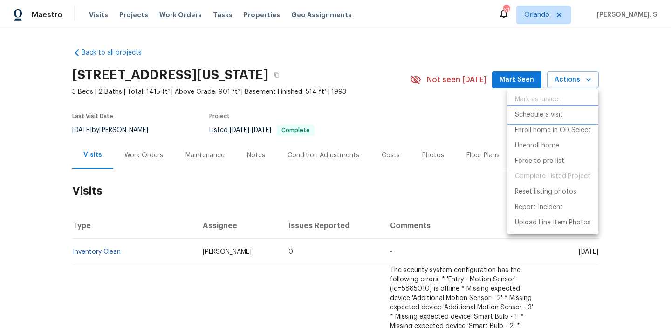
click at [561, 114] on p "Schedule a visit" at bounding box center [539, 115] width 48 height 10
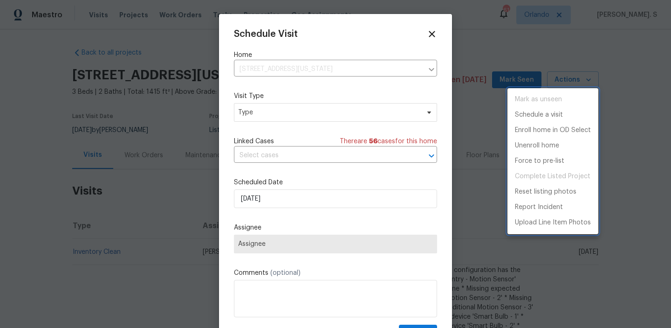
click at [326, 118] on div at bounding box center [335, 164] width 671 height 328
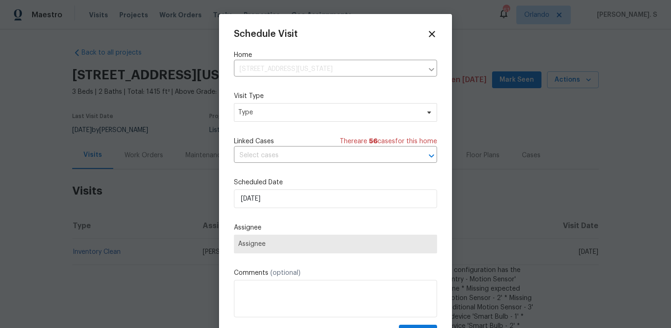
click at [326, 118] on div "Mark as unseen Schedule a visit Enroll home in OD Select Unenroll home Force to…" at bounding box center [335, 164] width 671 height 328
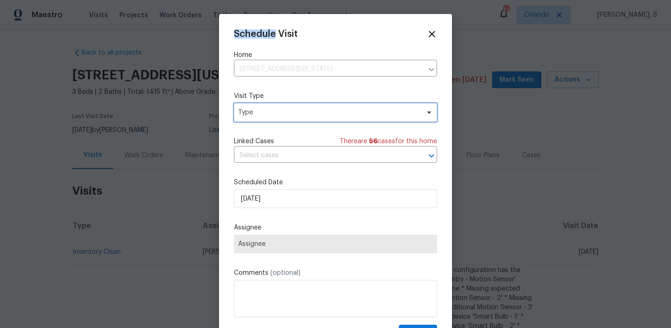
click at [326, 118] on span "Type" at bounding box center [335, 112] width 203 height 19
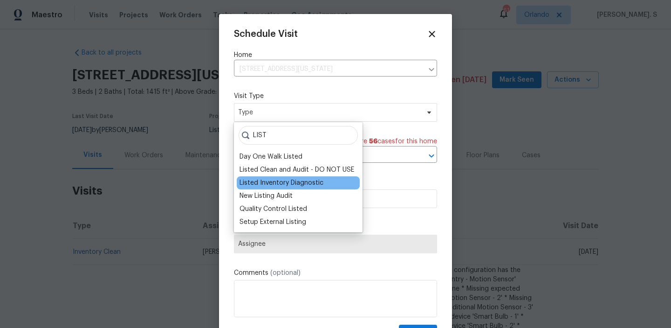
type input "LIST"
click at [304, 184] on div "Listed Inventory Diagnostic" at bounding box center [282, 182] width 84 height 9
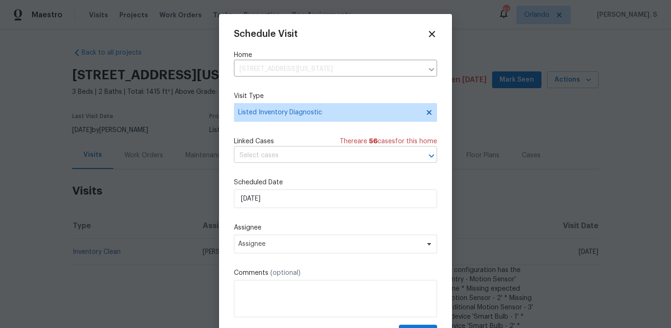
click at [296, 152] on input "text" at bounding box center [322, 155] width 177 height 14
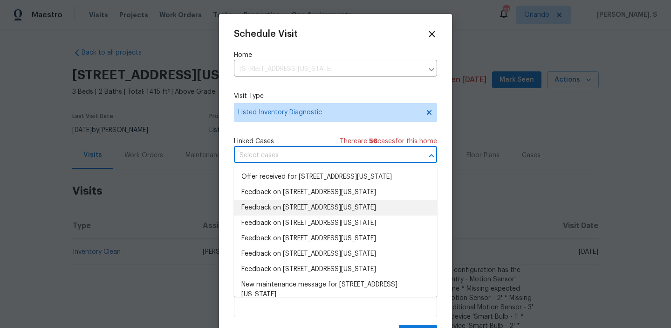
click at [288, 212] on li "Feedback on 4690 Badlands Ct, Colorado Springs, CO 80922" at bounding box center [335, 207] width 203 height 15
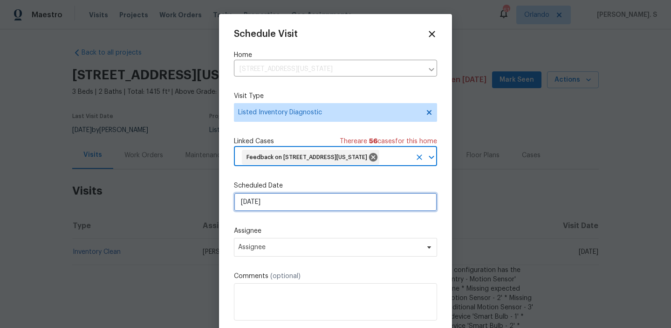
click at [293, 211] on input "[DATE]" at bounding box center [335, 201] width 203 height 19
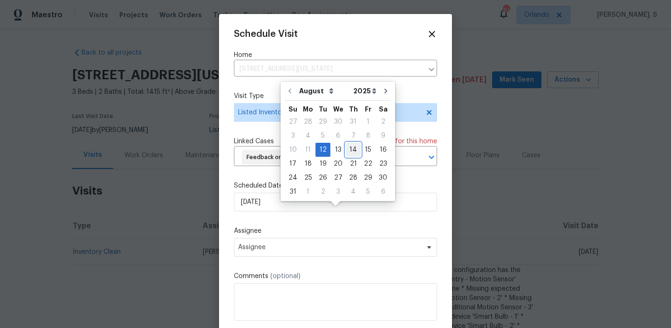
click at [350, 153] on div "14" at bounding box center [353, 149] width 15 height 13
type input "[DATE]"
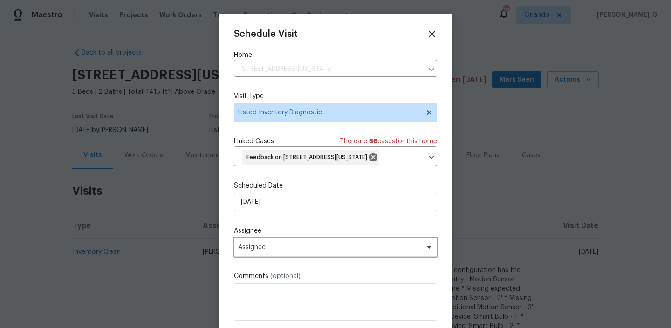
click at [314, 251] on span "Assignee" at bounding box center [329, 246] width 183 height 7
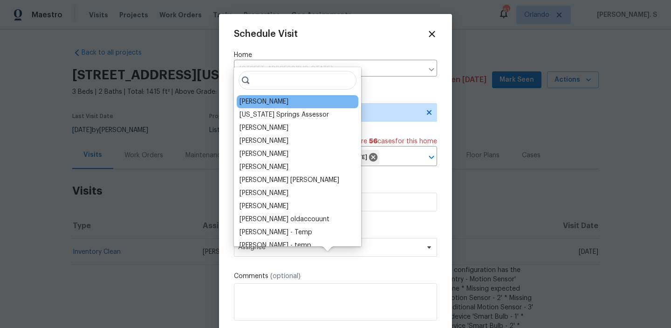
click at [285, 105] on div "[PERSON_NAME]" at bounding box center [298, 101] width 122 height 13
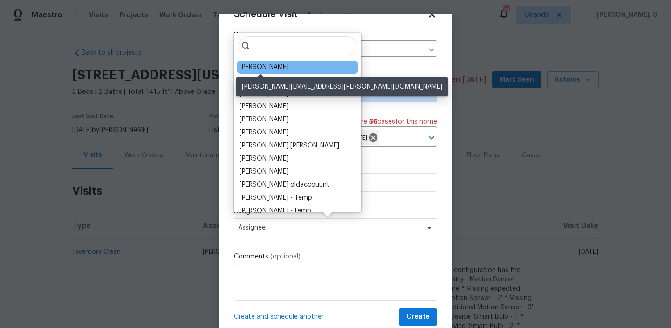
click at [268, 72] on div "[PERSON_NAME]" at bounding box center [298, 67] width 122 height 13
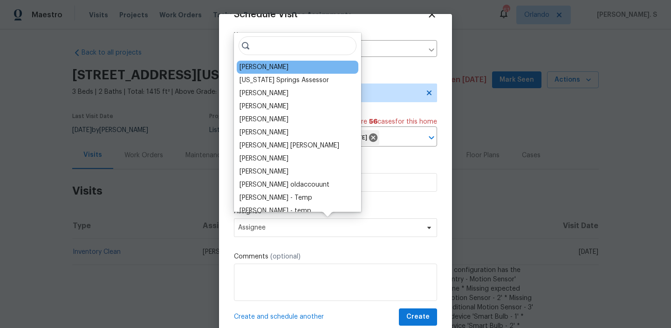
click at [270, 66] on div "Chris Thomas" at bounding box center [264, 66] width 49 height 9
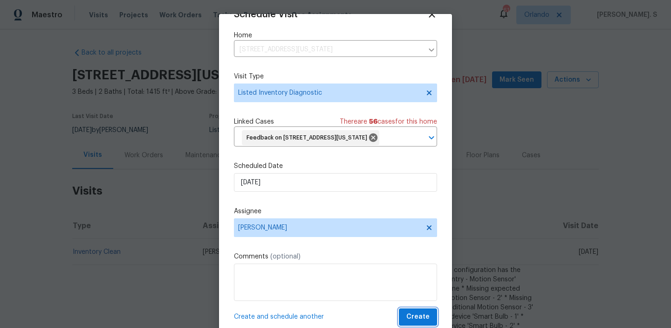
click at [425, 315] on span "Create" at bounding box center [417, 317] width 23 height 12
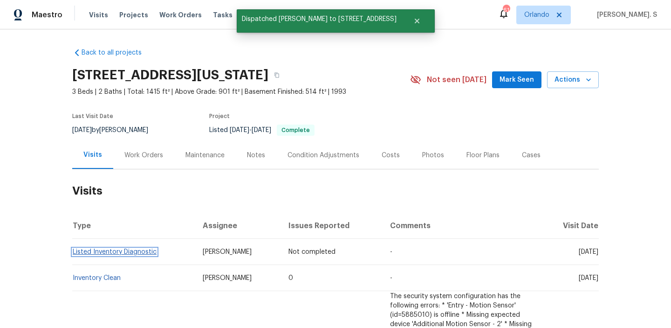
click at [141, 248] on link "Listed Inventory Diagnostic" at bounding box center [115, 251] width 84 height 7
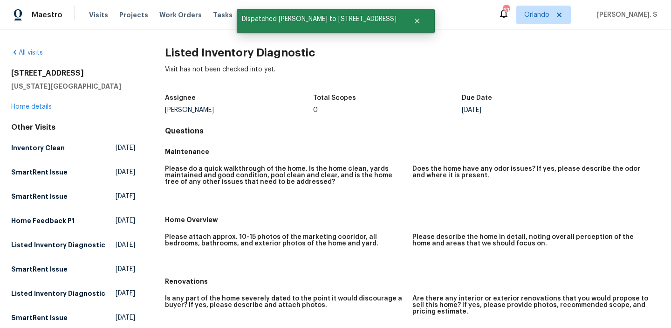
click at [205, 51] on h2 "Listed Inventory Diagnostic" at bounding box center [412, 52] width 495 height 9
copy h2 "Listed Inventory Diagnostic"
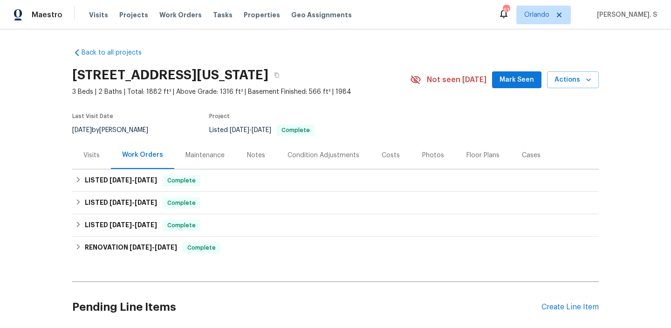
click at [88, 164] on div "Visits" at bounding box center [91, 154] width 39 height 27
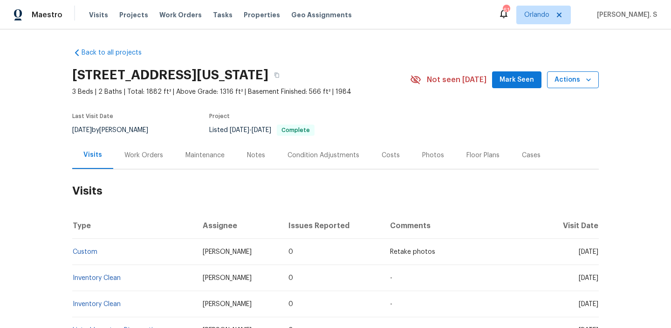
click at [582, 81] on span "Actions" at bounding box center [573, 80] width 37 height 12
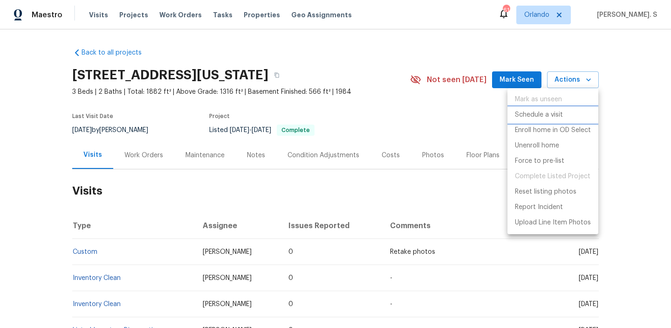
click at [561, 121] on li "Schedule a visit" at bounding box center [553, 114] width 91 height 15
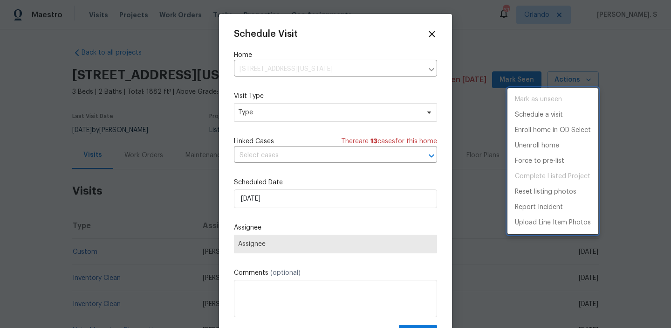
click at [282, 106] on div at bounding box center [335, 164] width 671 height 328
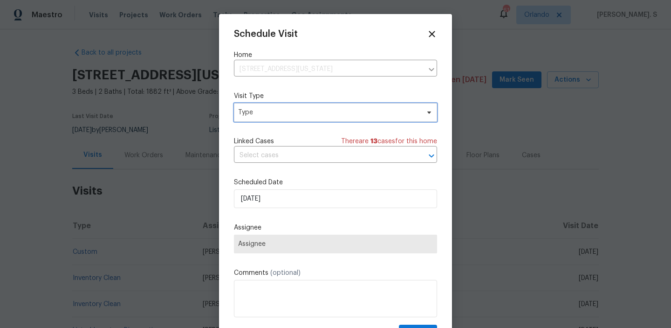
click at [277, 111] on span "Type" at bounding box center [328, 112] width 181 height 9
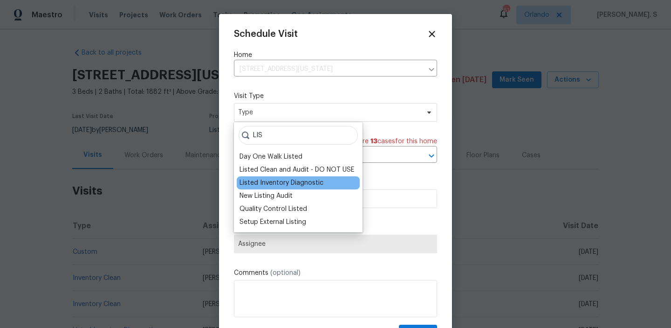
type input "LIS"
click at [245, 185] on div "Listed Inventory Diagnostic" at bounding box center [282, 182] width 84 height 9
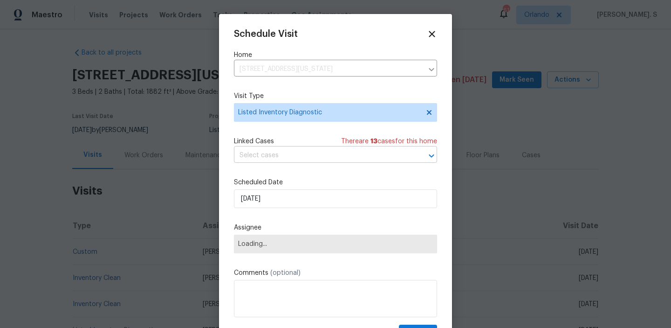
click at [329, 160] on input "text" at bounding box center [322, 155] width 177 height 14
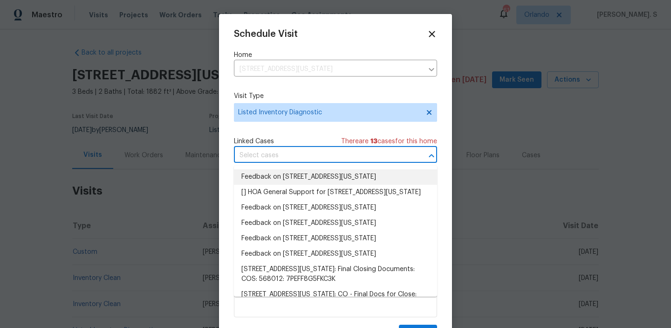
click at [323, 178] on li "Feedback on [STREET_ADDRESS][US_STATE]" at bounding box center [335, 176] width 203 height 15
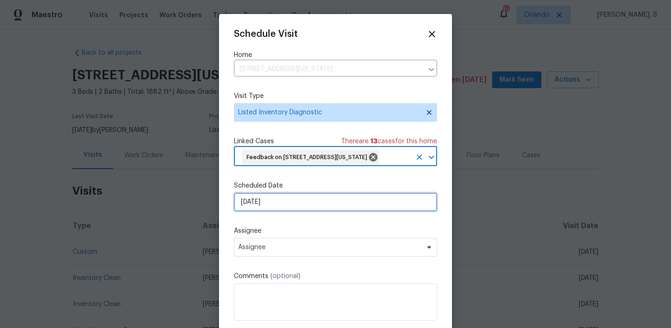
click at [297, 207] on input "[DATE]" at bounding box center [335, 201] width 203 height 19
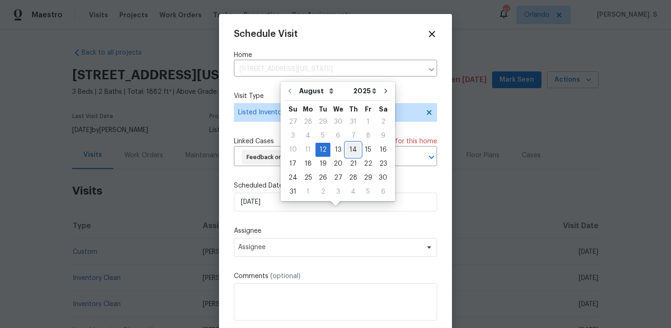
click at [352, 152] on div "14" at bounding box center [353, 149] width 15 height 13
type input "[DATE]"
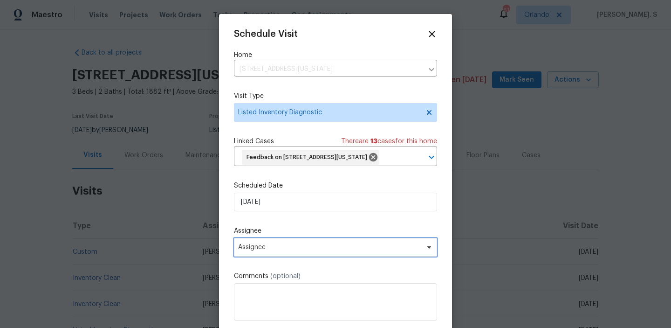
click at [313, 256] on span "Assignee" at bounding box center [335, 247] width 203 height 19
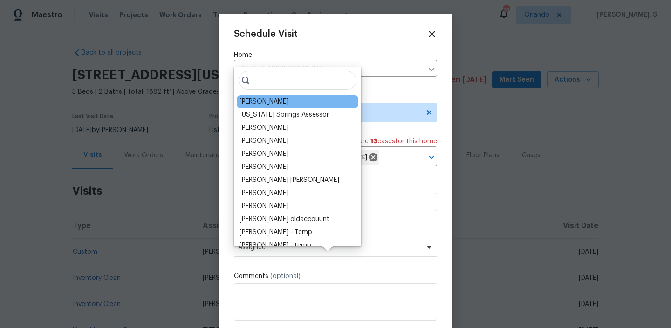
click at [289, 103] on div "[PERSON_NAME]" at bounding box center [298, 101] width 122 height 13
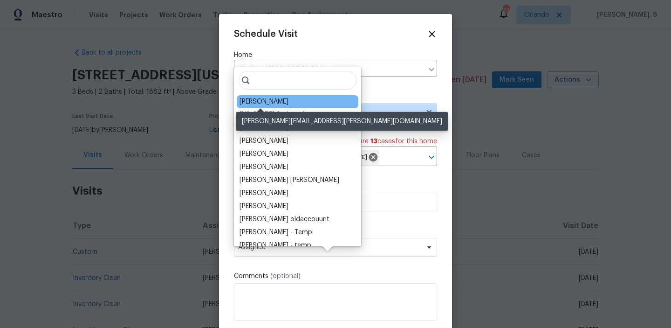
click at [256, 100] on div "[PERSON_NAME]" at bounding box center [264, 101] width 49 height 9
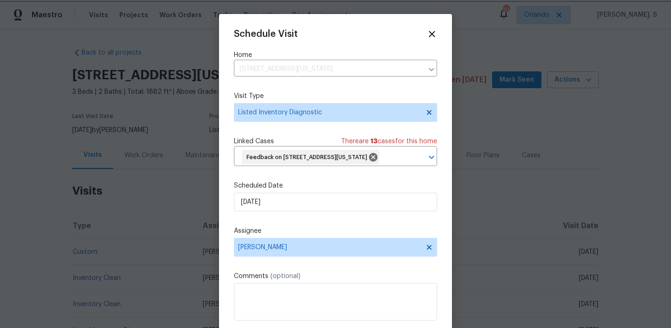
scroll to position [34, 0]
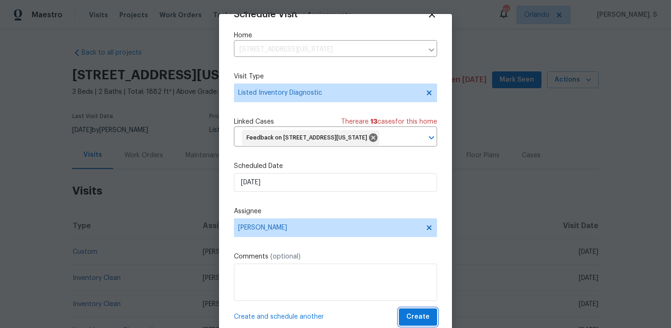
click at [410, 322] on button "Create" at bounding box center [418, 316] width 38 height 17
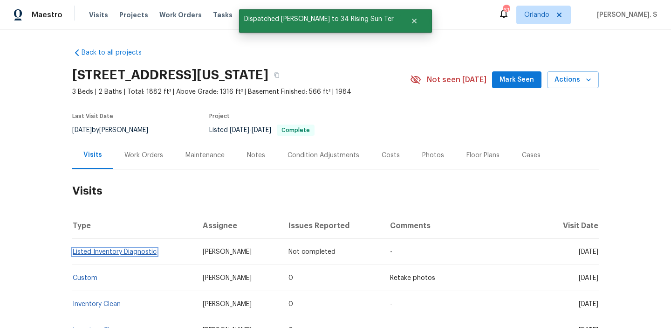
click at [108, 251] on link "Listed Inventory Diagnostic" at bounding box center [115, 251] width 84 height 7
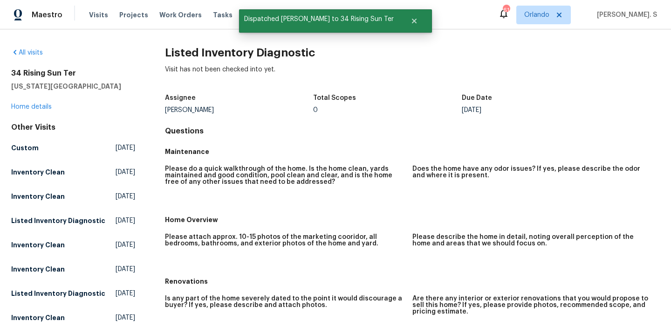
click at [205, 54] on h2 "Listed Inventory Diagnostic" at bounding box center [412, 52] width 495 height 9
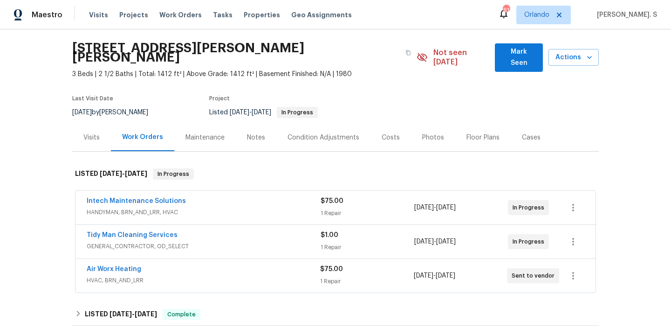
scroll to position [72, 0]
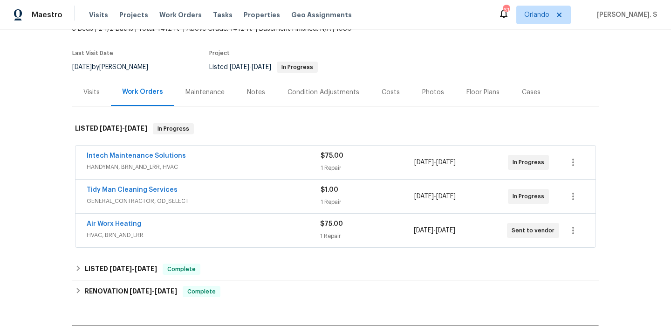
click at [84, 92] on div "Visits" at bounding box center [91, 91] width 39 height 27
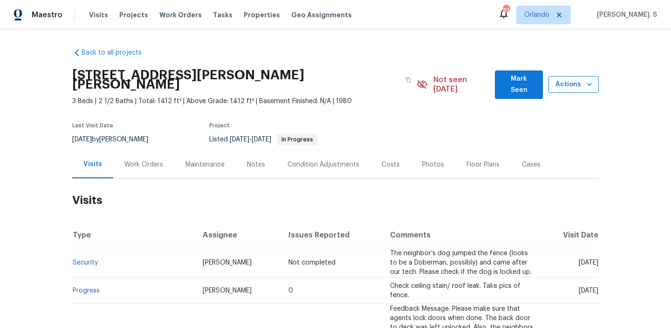
click at [585, 82] on icon "button" at bounding box center [589, 84] width 9 height 9
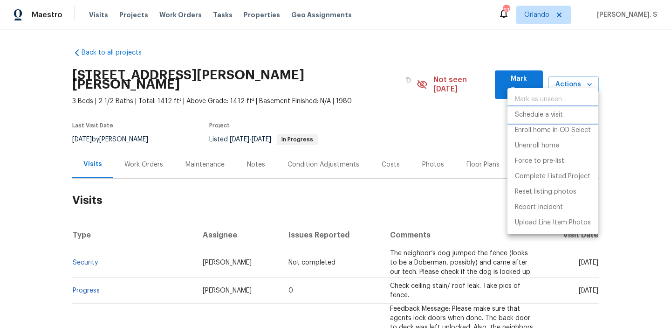
click at [565, 112] on li "Schedule a visit" at bounding box center [553, 114] width 91 height 15
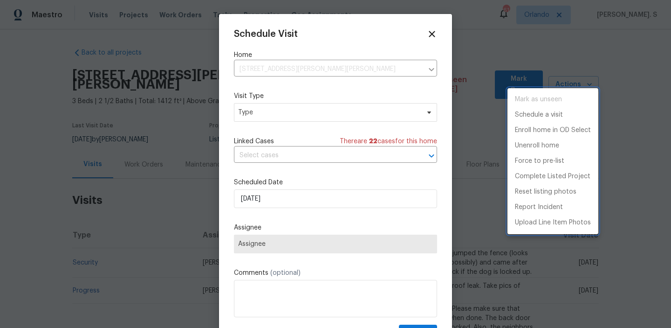
click at [329, 118] on div at bounding box center [335, 164] width 671 height 328
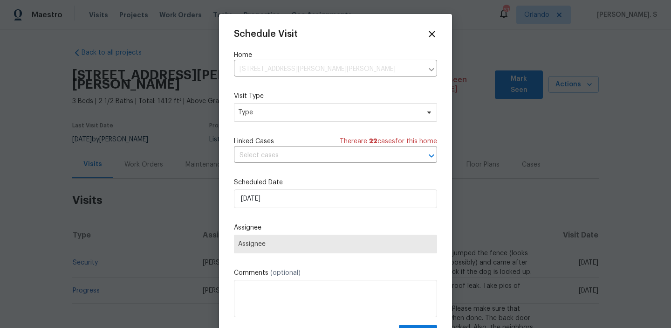
click at [329, 118] on div "Mark as unseen Schedule a visit Enroll home in OD Select Unenroll home Force to…" at bounding box center [335, 164] width 671 height 328
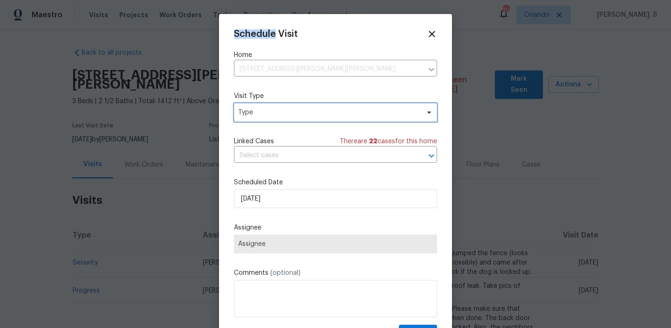
click at [329, 118] on span "Type" at bounding box center [335, 112] width 203 height 19
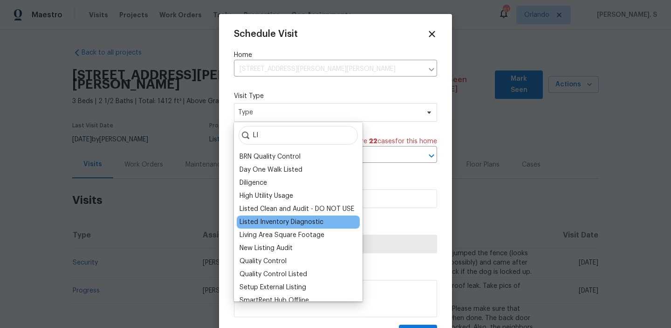
type input "LI"
click at [288, 219] on div "Listed Inventory Diagnostic" at bounding box center [282, 221] width 84 height 9
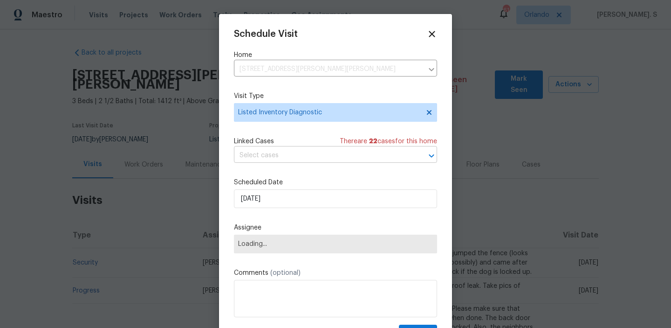
click at [304, 151] on input "text" at bounding box center [322, 155] width 177 height 14
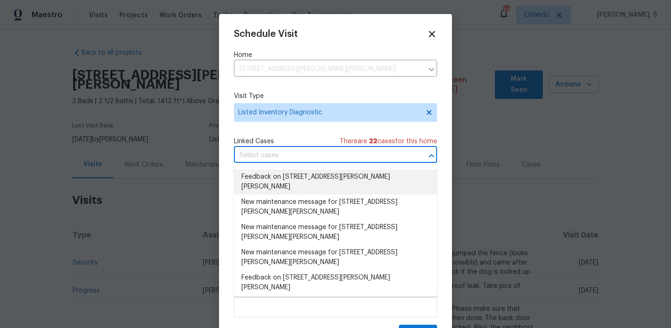
click at [301, 172] on li "Feedback on 1003 Watson Dr, Elgin, SC 29045" at bounding box center [335, 181] width 203 height 25
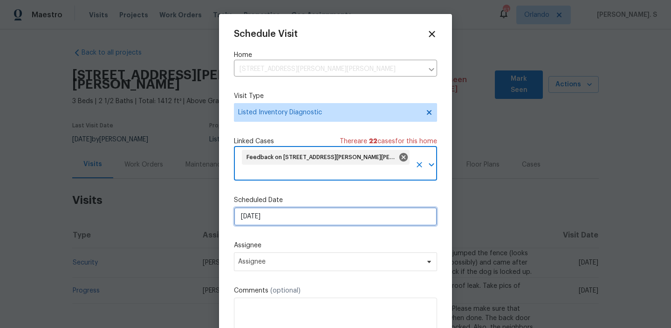
click at [290, 207] on input "8/12/2025" at bounding box center [335, 216] width 203 height 19
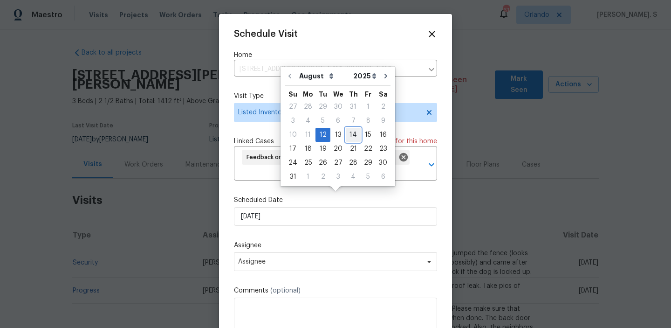
click at [349, 140] on div "14" at bounding box center [353, 134] width 15 height 13
type input "8/14/2025"
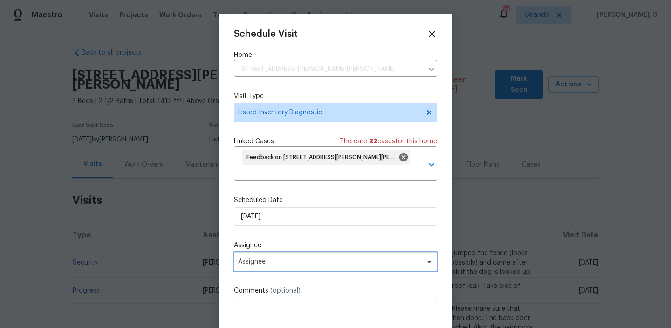
click at [306, 258] on span "Assignee" at bounding box center [329, 261] width 183 height 7
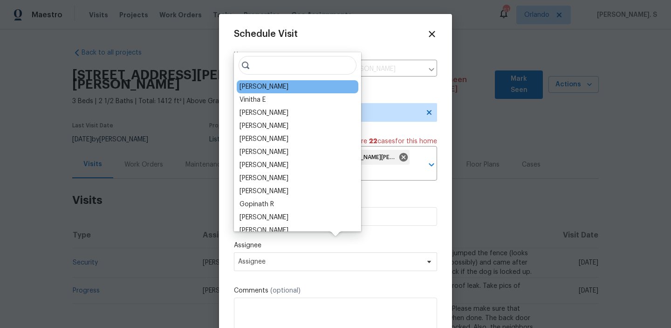
click at [310, 89] on div "[PERSON_NAME]" at bounding box center [298, 86] width 122 height 13
click at [278, 89] on div "[PERSON_NAME]" at bounding box center [264, 86] width 49 height 9
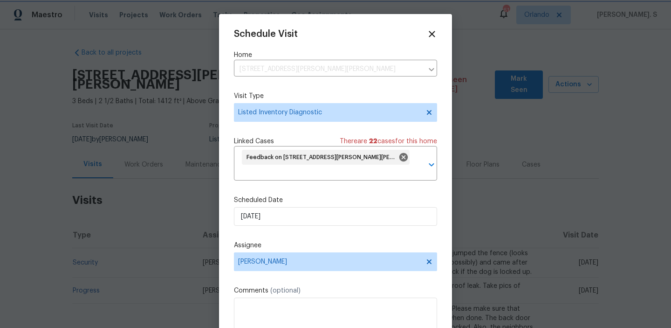
scroll to position [20, 0]
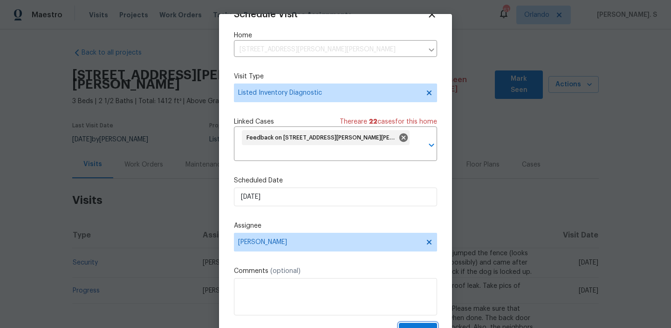
click at [405, 322] on button "Create" at bounding box center [418, 330] width 38 height 17
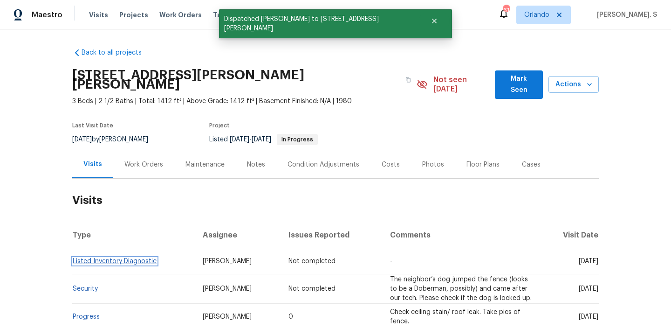
click at [119, 258] on link "Listed Inventory Diagnostic" at bounding box center [115, 261] width 84 height 7
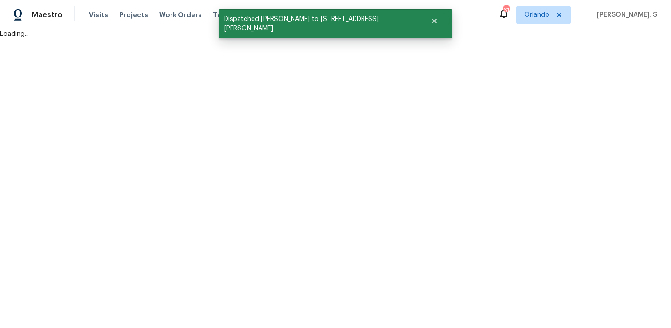
click at [264, 39] on html "Maestro Visits Projects Work Orders Tasks Properties Geo Assignments 61 Orlando…" at bounding box center [335, 19] width 671 height 39
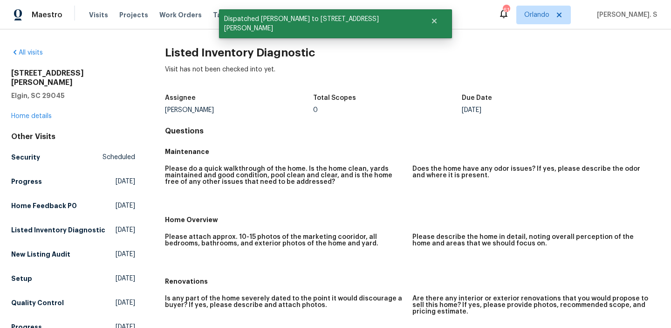
click at [264, 66] on div "Visit has not been checked into yet." at bounding box center [412, 77] width 495 height 24
click at [277, 46] on div "All visits 1003 Watson Dr Elgin, SC 29045 Home details Other Visits Security Sc…" at bounding box center [335, 178] width 671 height 298
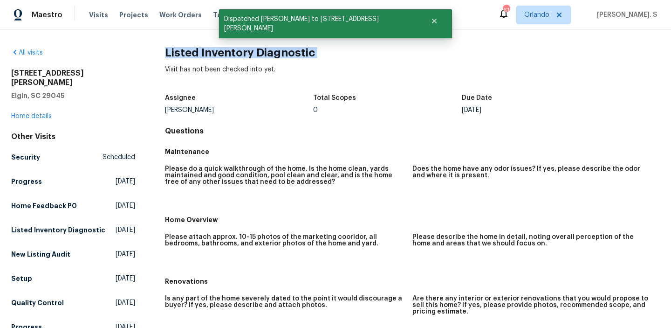
copy h2 "Listed Inventory Diagnostic"
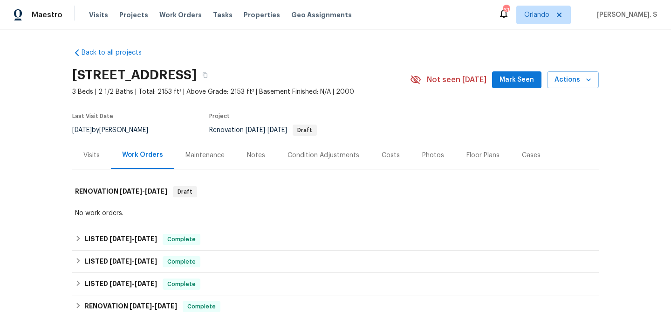
click at [91, 156] on div "Visits" at bounding box center [91, 155] width 16 height 9
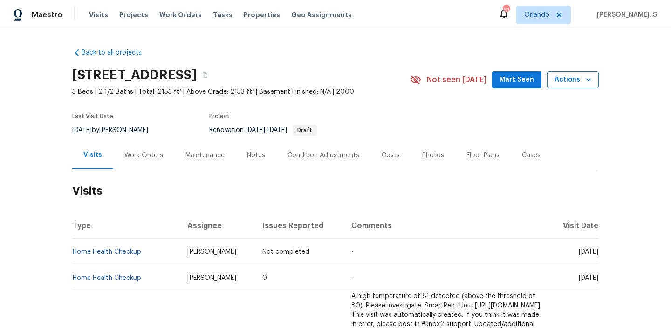
click at [580, 74] on span "Actions" at bounding box center [573, 80] width 37 height 12
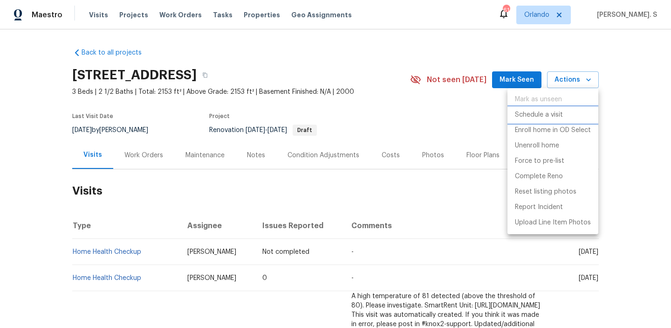
click at [539, 116] on p "Schedule a visit" at bounding box center [539, 115] width 48 height 10
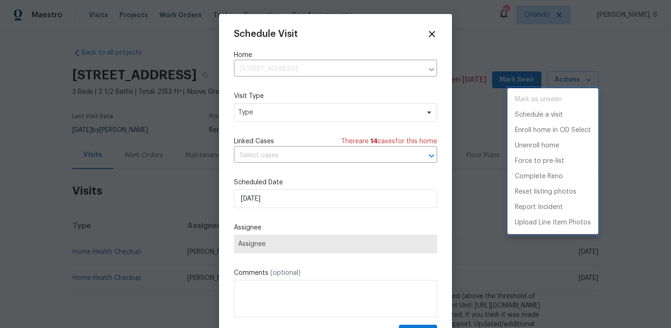
click at [317, 120] on div at bounding box center [335, 164] width 671 height 328
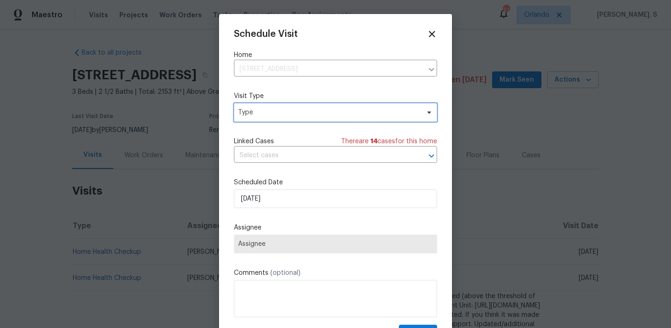
click at [313, 114] on span "Type" at bounding box center [328, 112] width 181 height 9
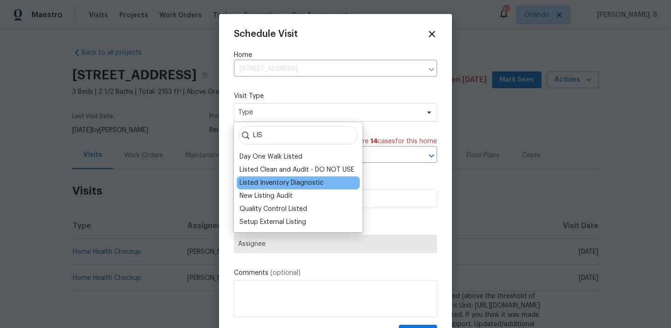
type input "LIS"
click at [263, 180] on div "Listed Inventory Diagnostic" at bounding box center [282, 182] width 84 height 9
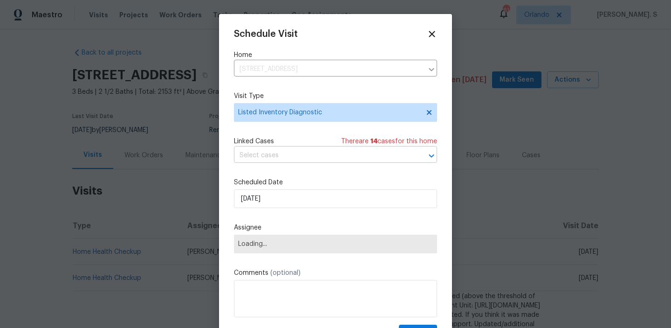
click at [310, 151] on input "text" at bounding box center [322, 155] width 177 height 14
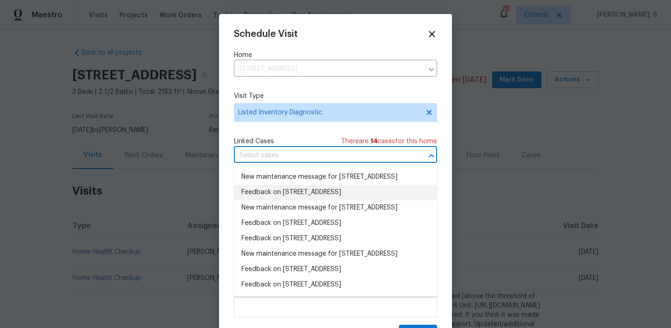
click at [303, 200] on li "Feedback on [STREET_ADDRESS]" at bounding box center [335, 192] width 203 height 15
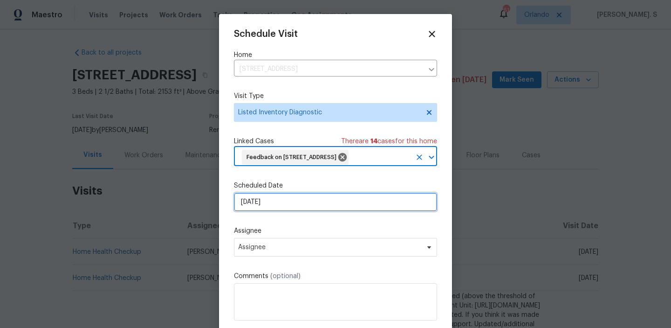
click at [283, 210] on input "[DATE]" at bounding box center [335, 201] width 203 height 19
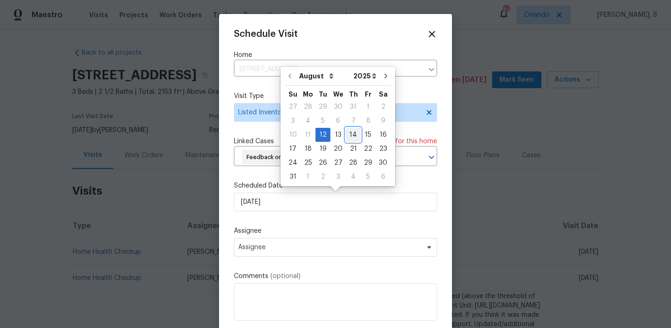
click at [351, 136] on div "14" at bounding box center [353, 134] width 15 height 13
type input "[DATE]"
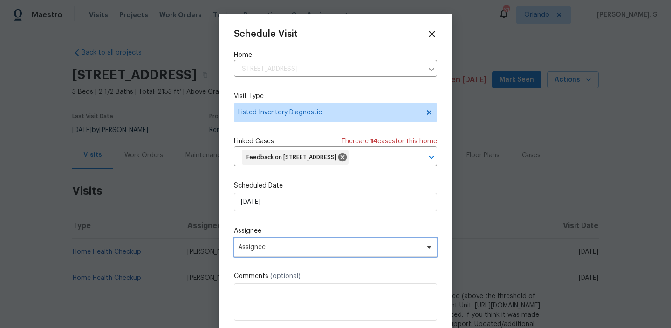
click at [287, 244] on span "Assignee" at bounding box center [329, 246] width 183 height 7
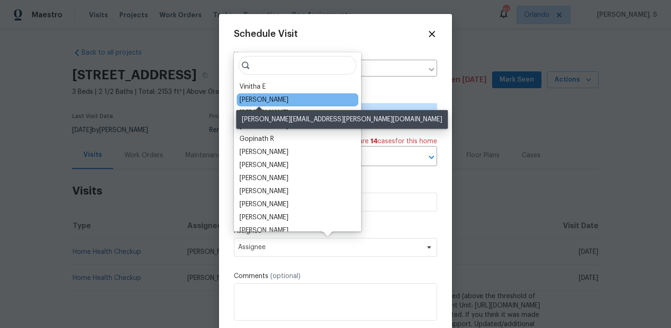
click at [268, 100] on div "[PERSON_NAME]" at bounding box center [264, 99] width 49 height 9
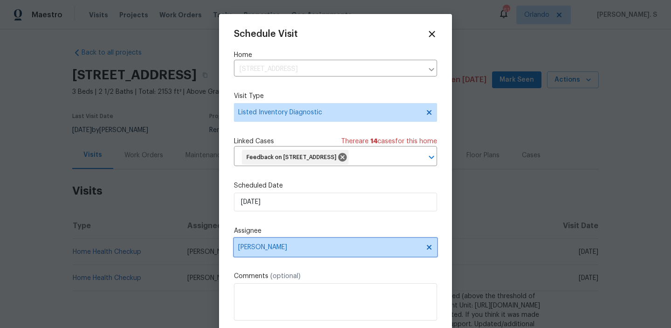
click at [428, 247] on icon at bounding box center [429, 247] width 5 height 5
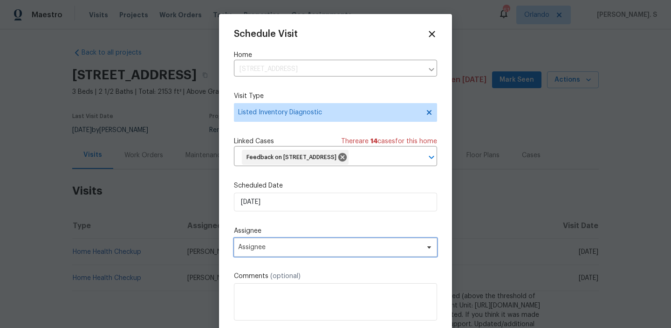
click at [428, 247] on icon at bounding box center [429, 247] width 4 height 2
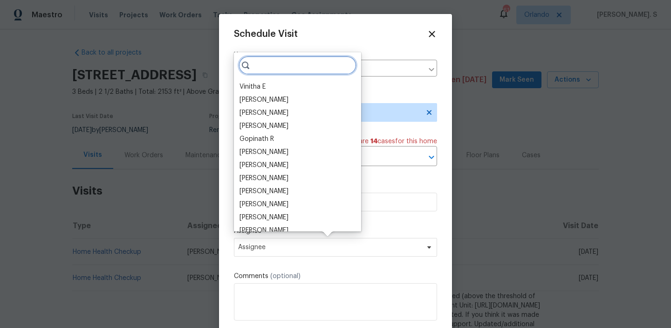
click at [267, 68] on input "search" at bounding box center [298, 65] width 118 height 19
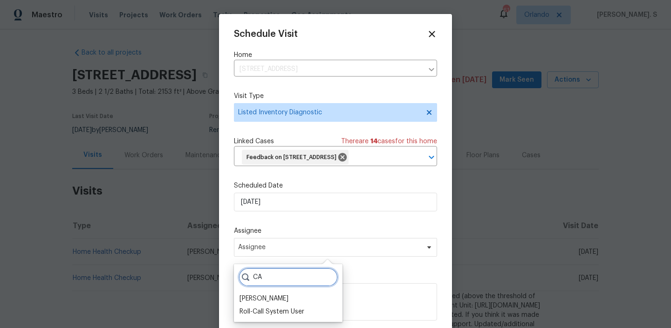
type input "C"
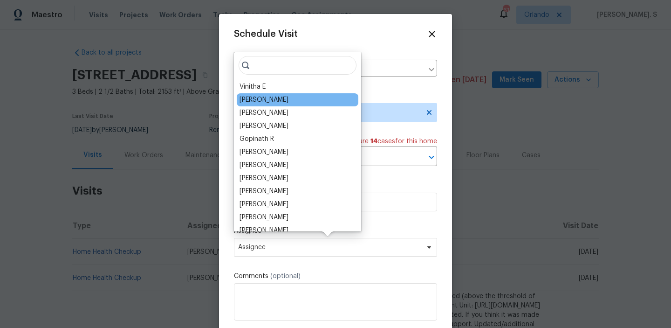
click at [287, 98] on div "Casey Morris" at bounding box center [298, 99] width 122 height 13
click at [264, 99] on div "Casey Morris" at bounding box center [264, 99] width 49 height 9
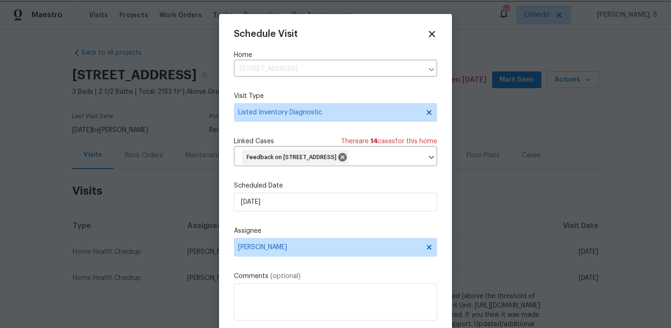
scroll to position [20, 0]
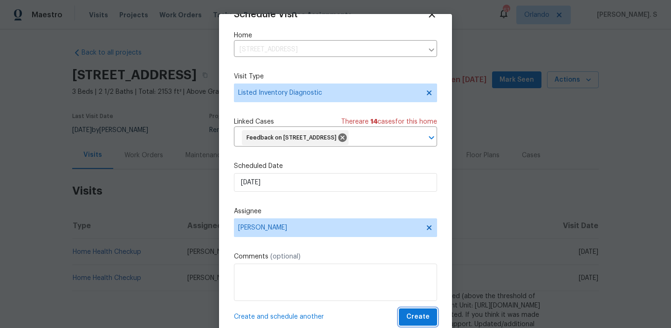
click at [417, 322] on span "Create" at bounding box center [417, 317] width 23 height 12
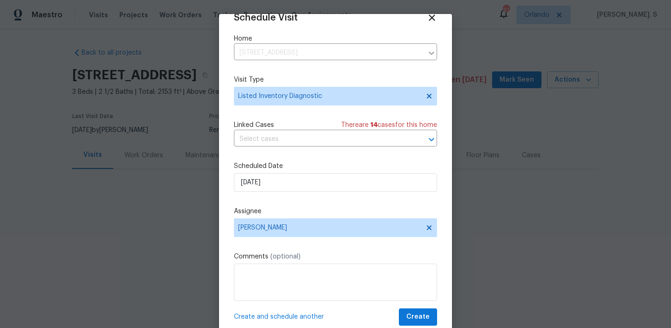
scroll to position [17, 0]
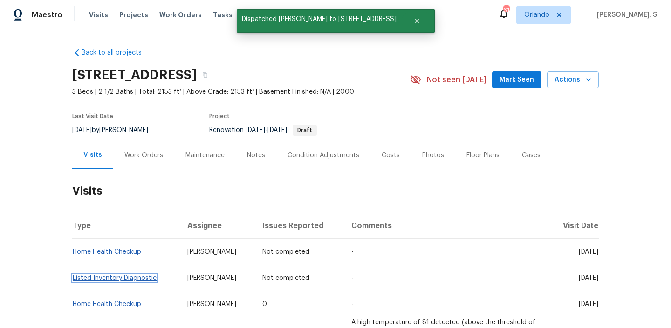
click at [88, 277] on link "Listed Inventory Diagnostic" at bounding box center [115, 277] width 84 height 7
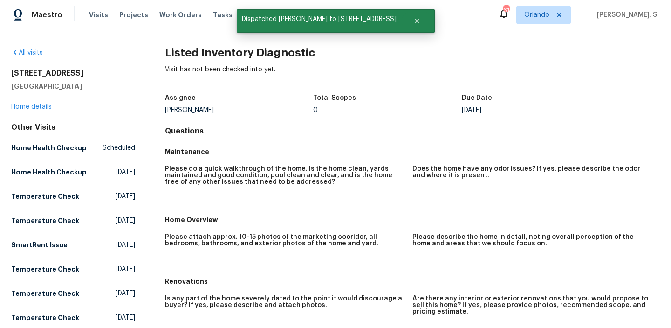
click at [213, 52] on h2 "Listed Inventory Diagnostic" at bounding box center [412, 52] width 495 height 9
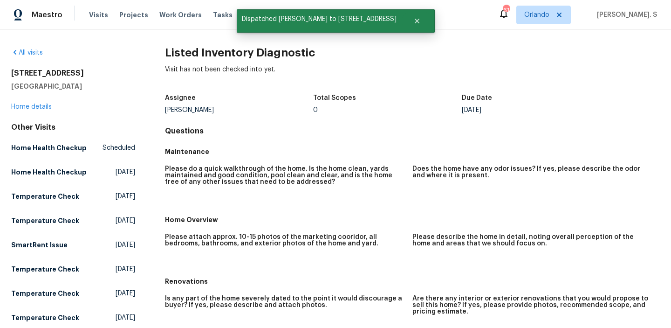
click at [213, 52] on h2 "Listed Inventory Diagnostic" at bounding box center [412, 52] width 495 height 9
copy h2 "Listed Inventory Diagnostic"
